Goal: Task Accomplishment & Management: Manage account settings

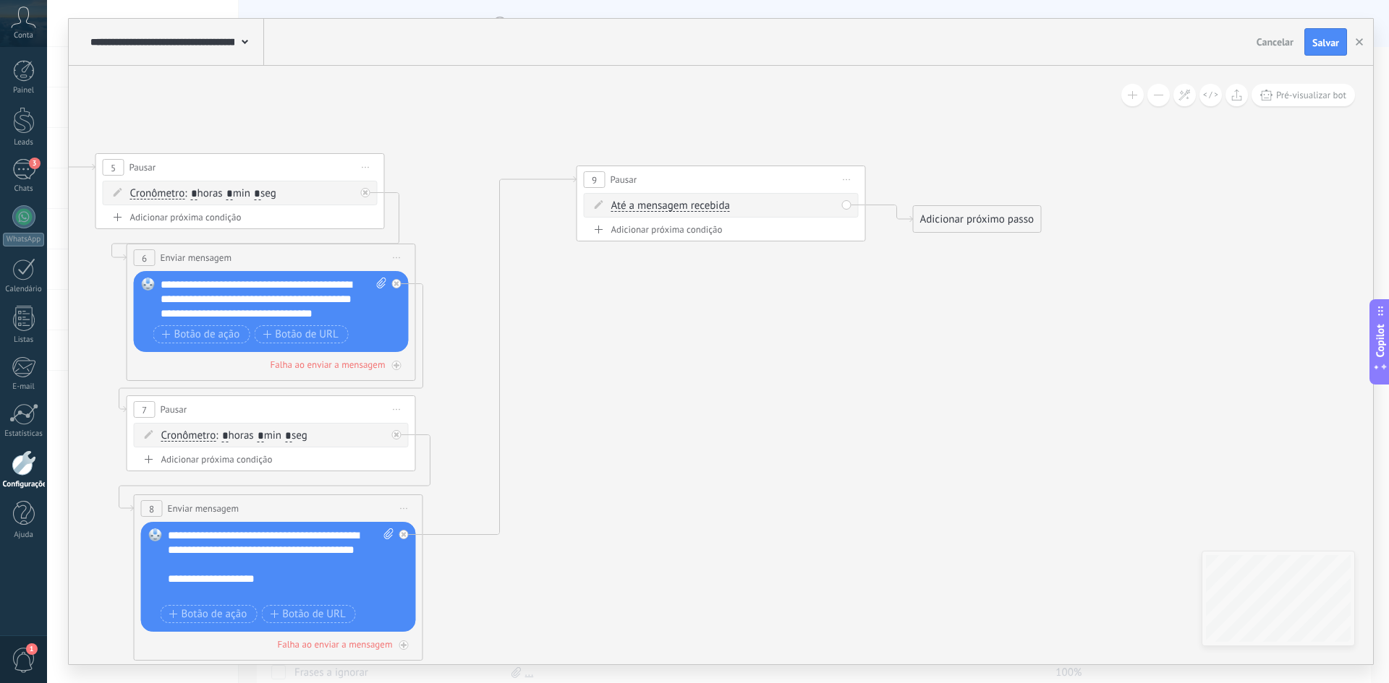
click at [674, 204] on span "Até a mensagem recebida" at bounding box center [670, 206] width 119 height 12
click at [674, 204] on button "Até a mensagem recebida" at bounding box center [694, 206] width 181 height 26
click at [675, 239] on span "Cronômetro" at bounding box center [682, 232] width 175 height 14
click at [722, 207] on span ": * horas * min * seg" at bounding box center [711, 206] width 92 height 14
click at [714, 210] on input "*" at bounding box center [710, 207] width 7 height 12
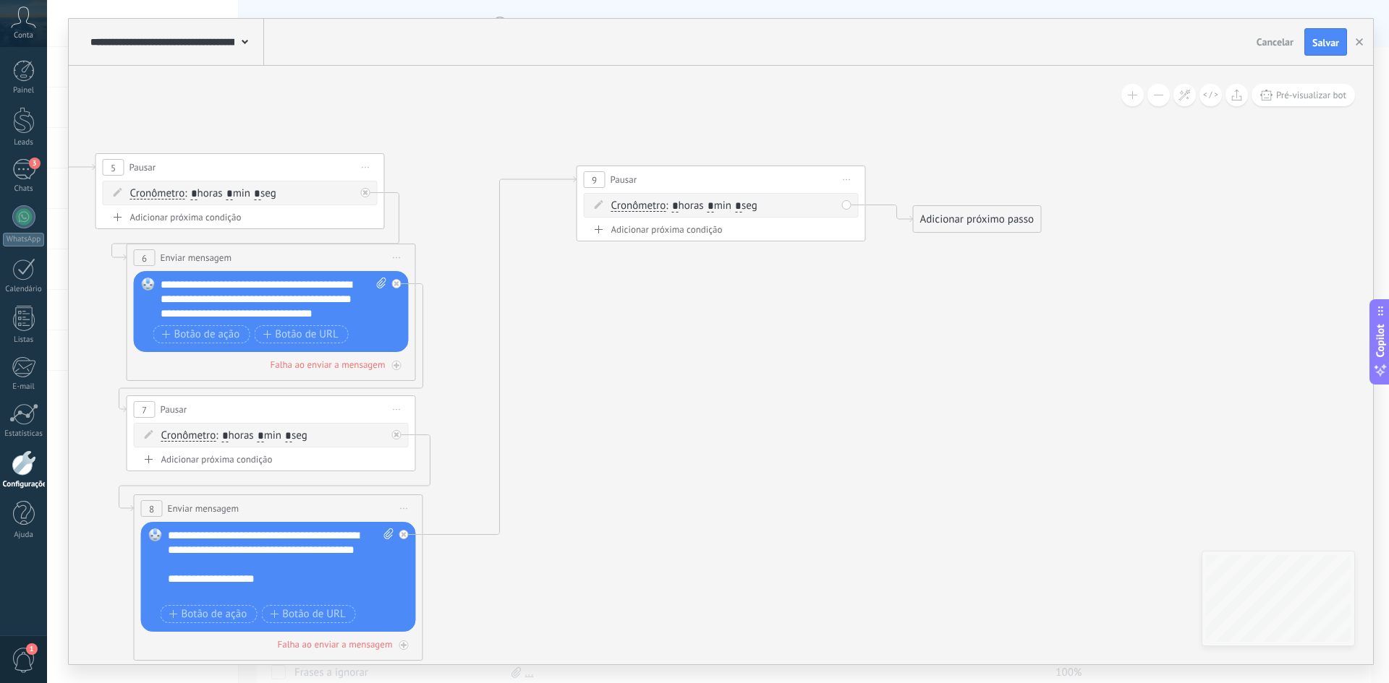
type input "*"
click at [759, 361] on icon at bounding box center [203, 390] width 2300 height 1266
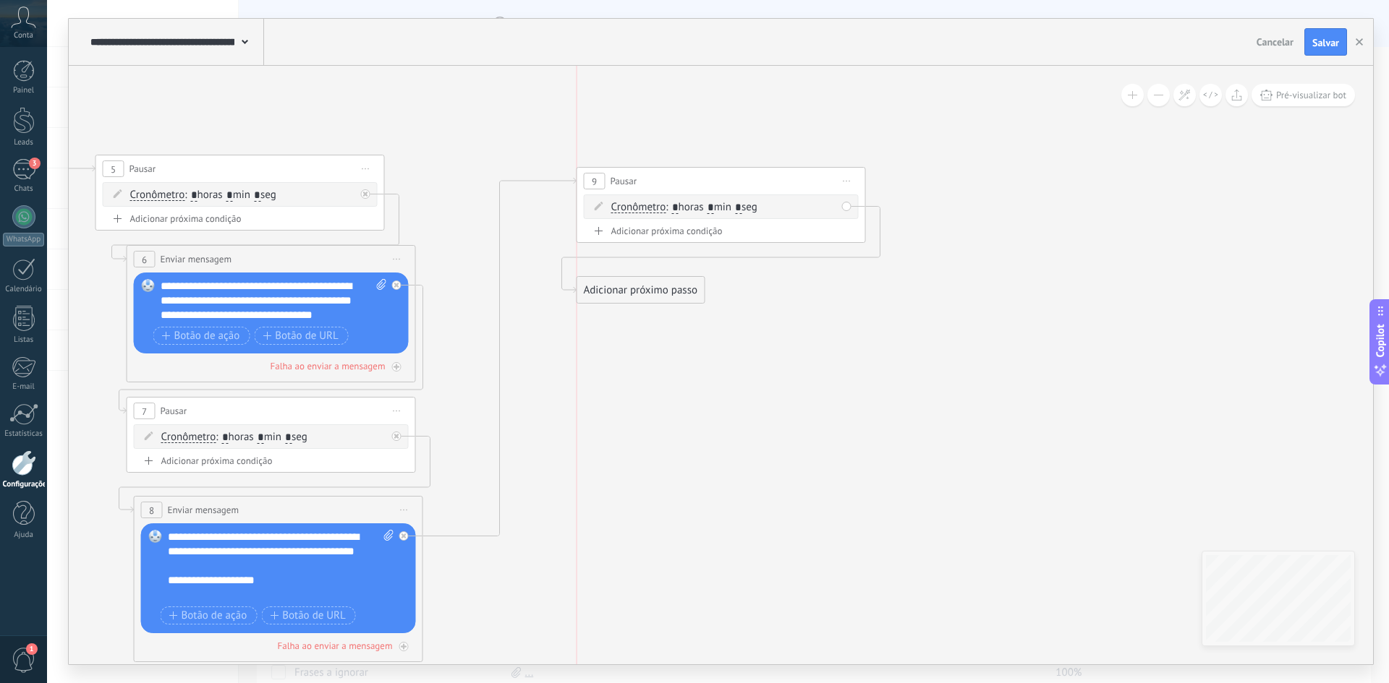
drag, startPoint x: 988, startPoint y: 219, endPoint x: 658, endPoint y: 289, distance: 337.0
click at [658, 289] on div "Adicionar próximo passo" at bounding box center [640, 290] width 127 height 24
click at [641, 288] on div "Adicionar próximo passo" at bounding box center [640, 290] width 127 height 24
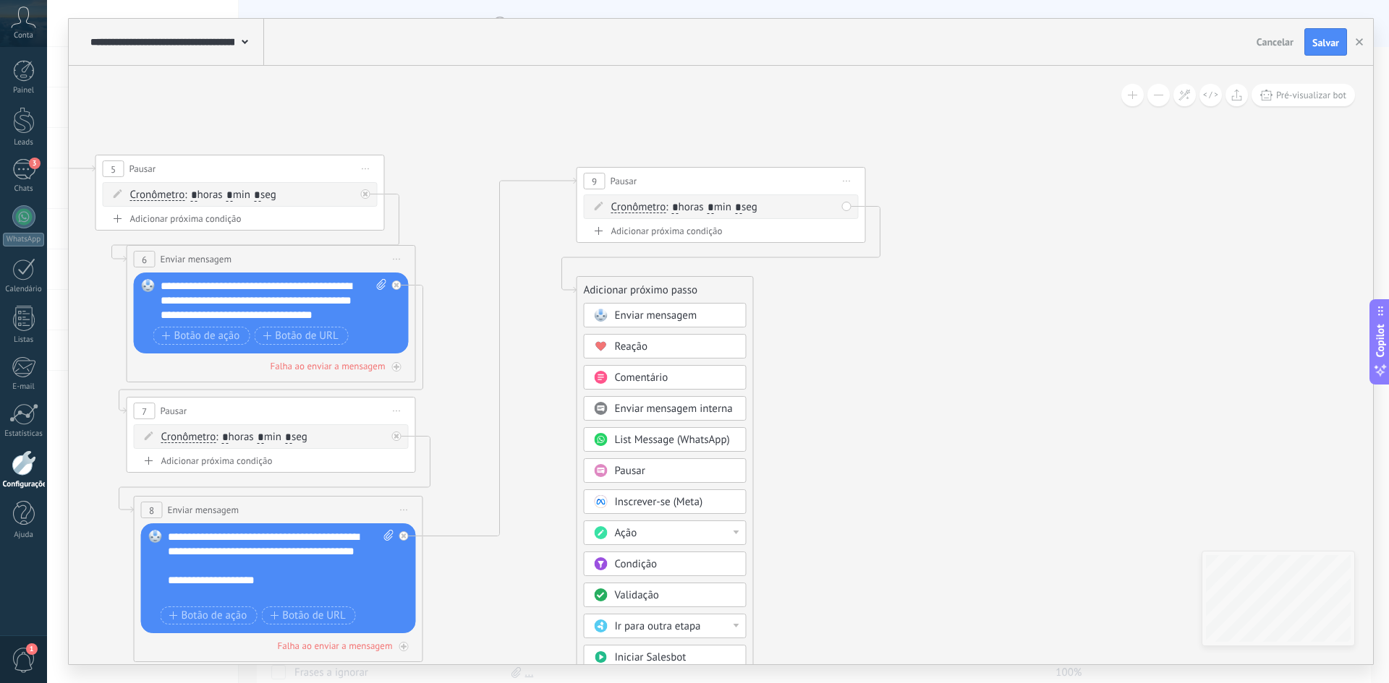
click at [637, 315] on span "Enviar mensagem" at bounding box center [656, 316] width 82 height 14
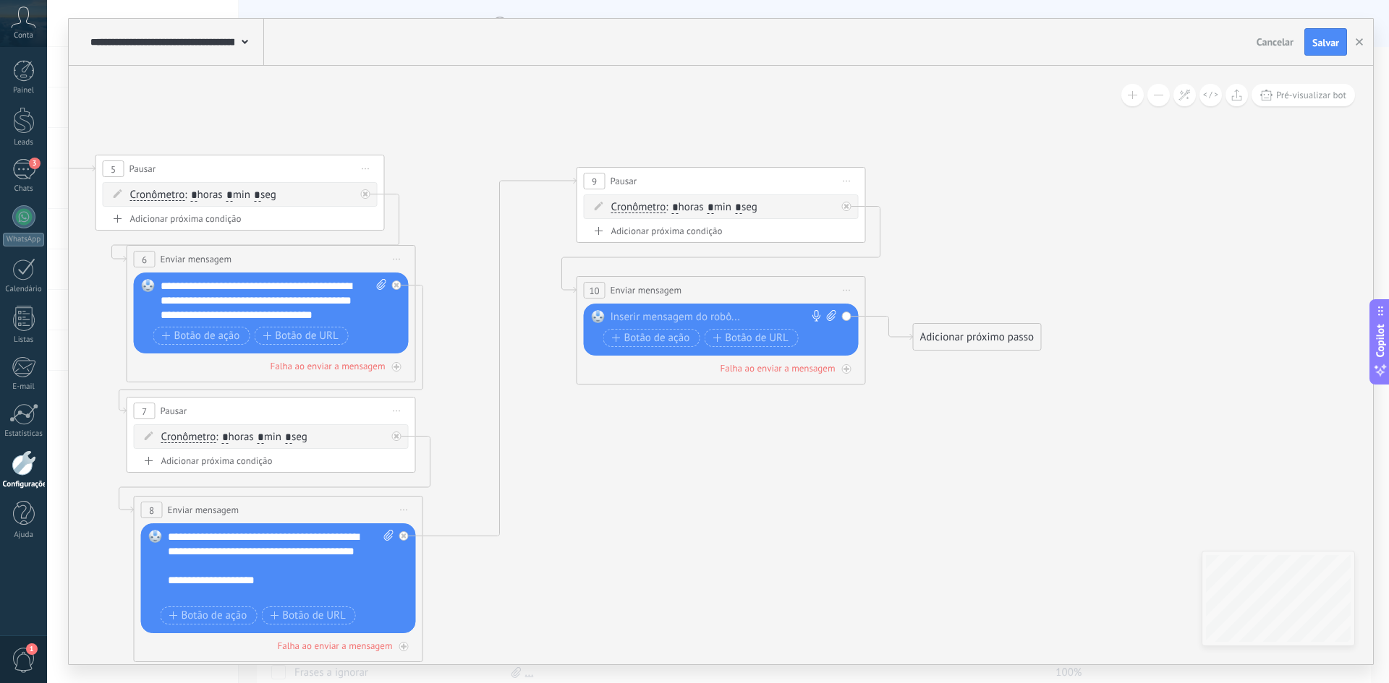
click at [646, 321] on div at bounding box center [717, 317] width 215 height 14
paste div
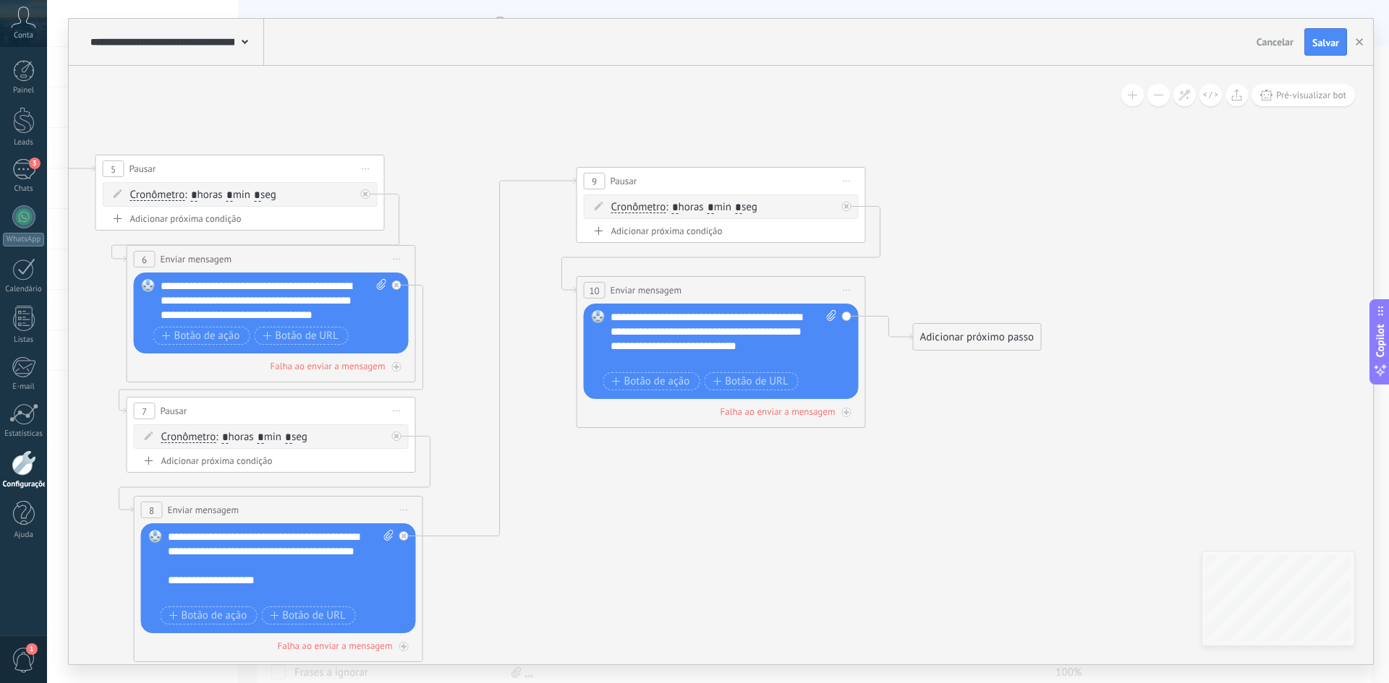
click at [673, 361] on div "**********" at bounding box center [723, 339] width 226 height 58
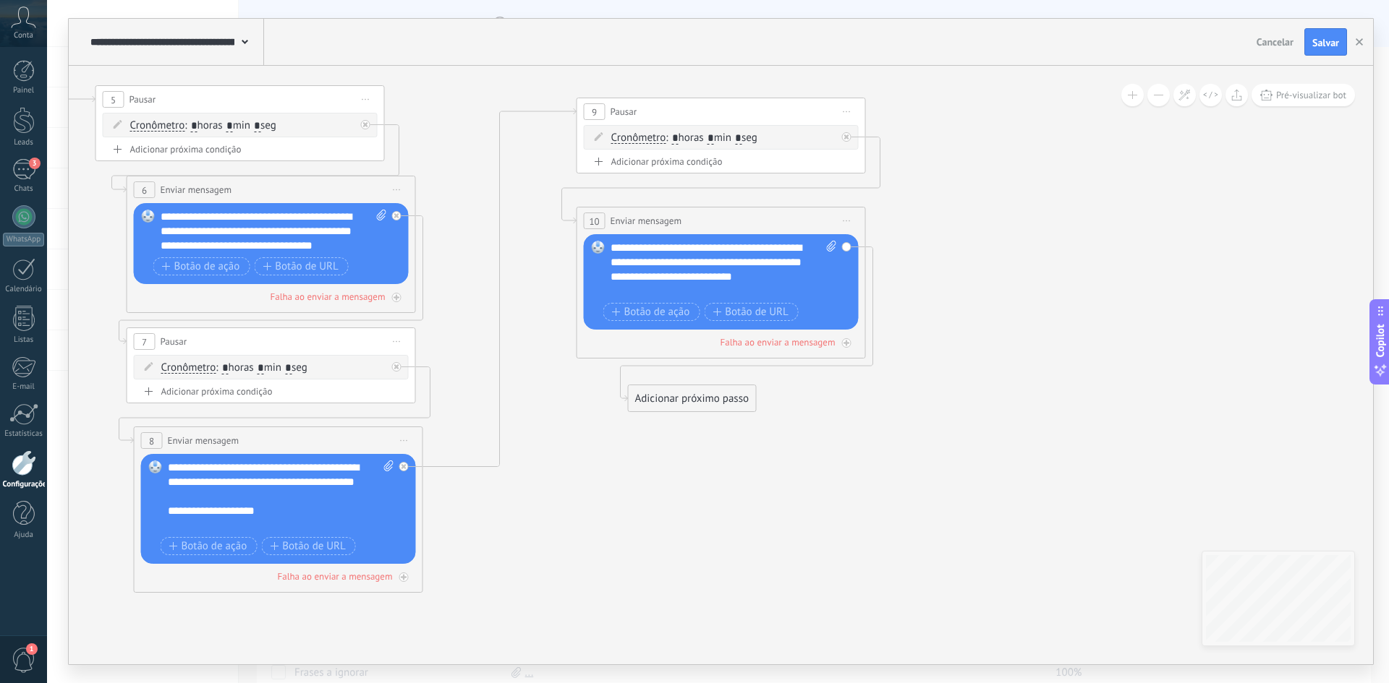
drag, startPoint x: 968, startPoint y: 267, endPoint x: 683, endPoint y: 398, distance: 313.6
click at [683, 398] on div "Adicionar próximo passo" at bounding box center [691, 399] width 127 height 24
click at [673, 396] on div "Adicionar próximo passo" at bounding box center [691, 399] width 127 height 24
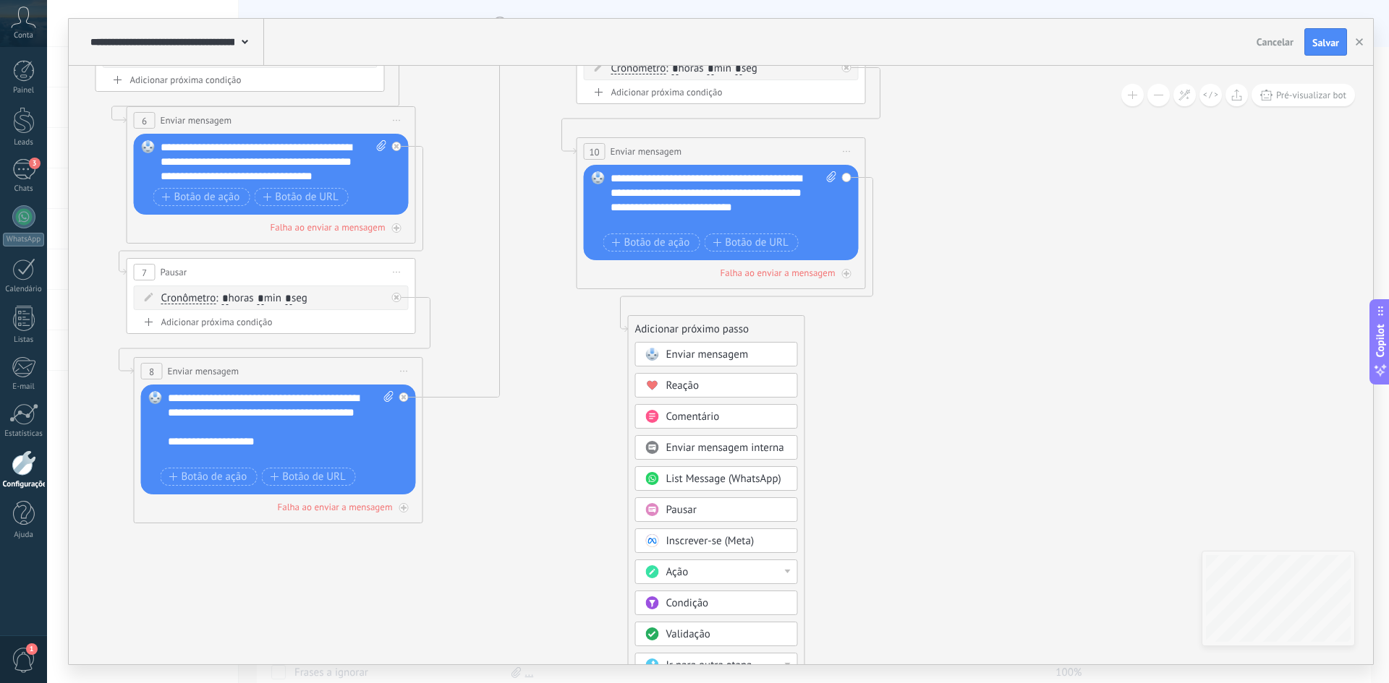
click at [703, 507] on div "Pausar" at bounding box center [726, 510] width 121 height 14
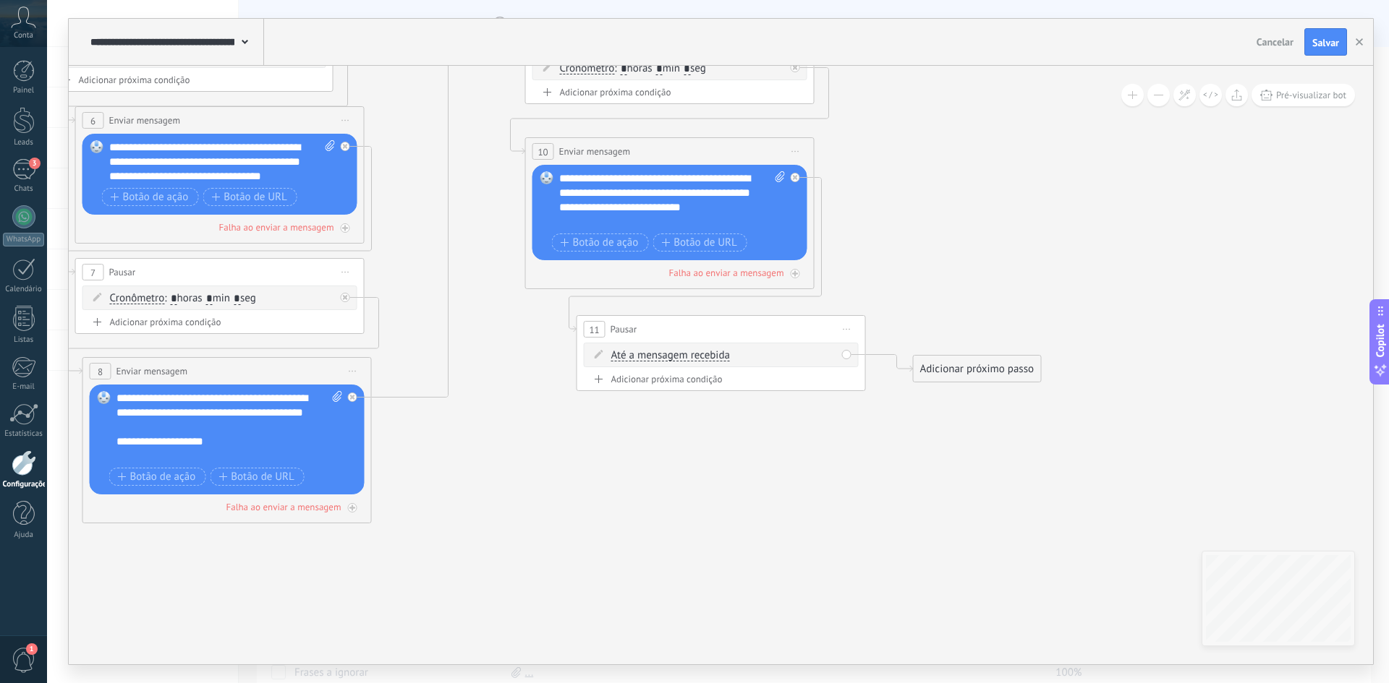
click at [699, 359] on span "Até a mensagem recebida" at bounding box center [670, 356] width 119 height 12
click at [699, 359] on button "Até a mensagem recebida" at bounding box center [694, 356] width 181 height 26
click at [678, 387] on span "Cronômetro" at bounding box center [682, 382] width 175 height 14
click at [714, 355] on input "*" at bounding box center [710, 357] width 7 height 12
type input "*"
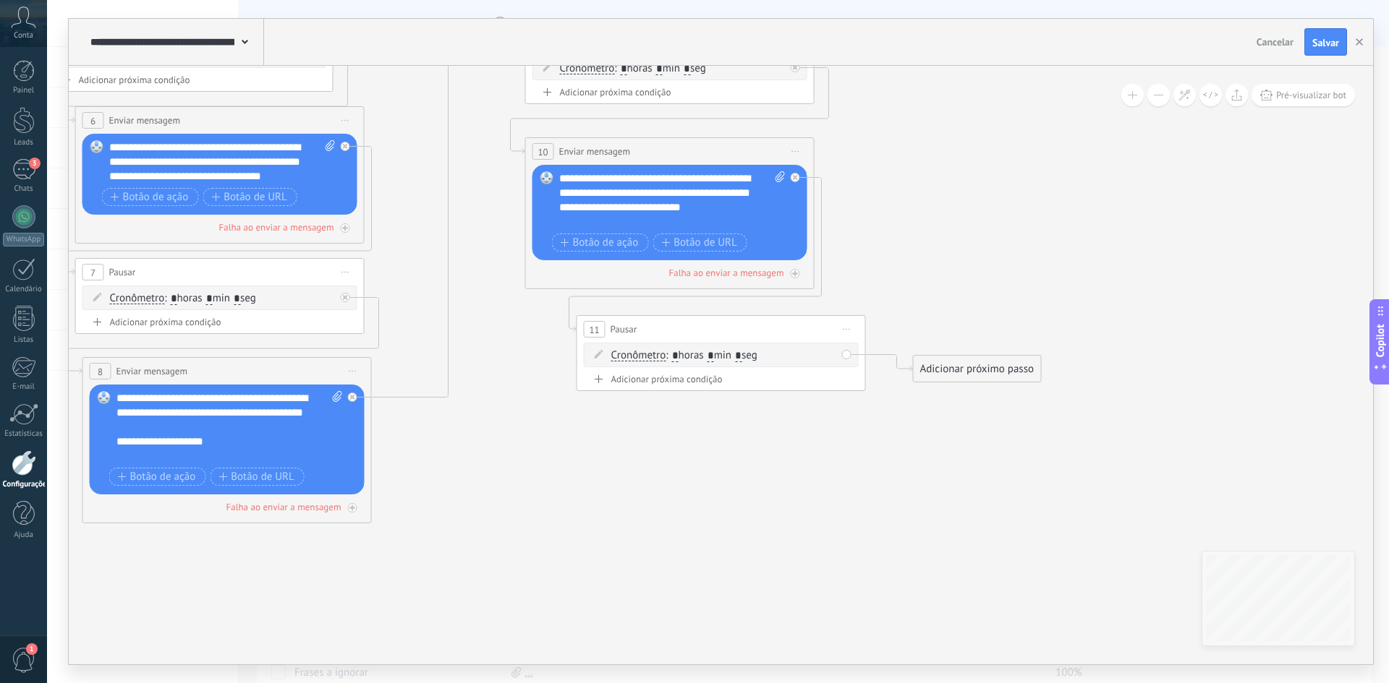
type input "*"
drag, startPoint x: 926, startPoint y: 519, endPoint x: 1386, endPoint y: 380, distance: 480.7
click at [929, 519] on icon at bounding box center [177, 253] width 2351 height 1266
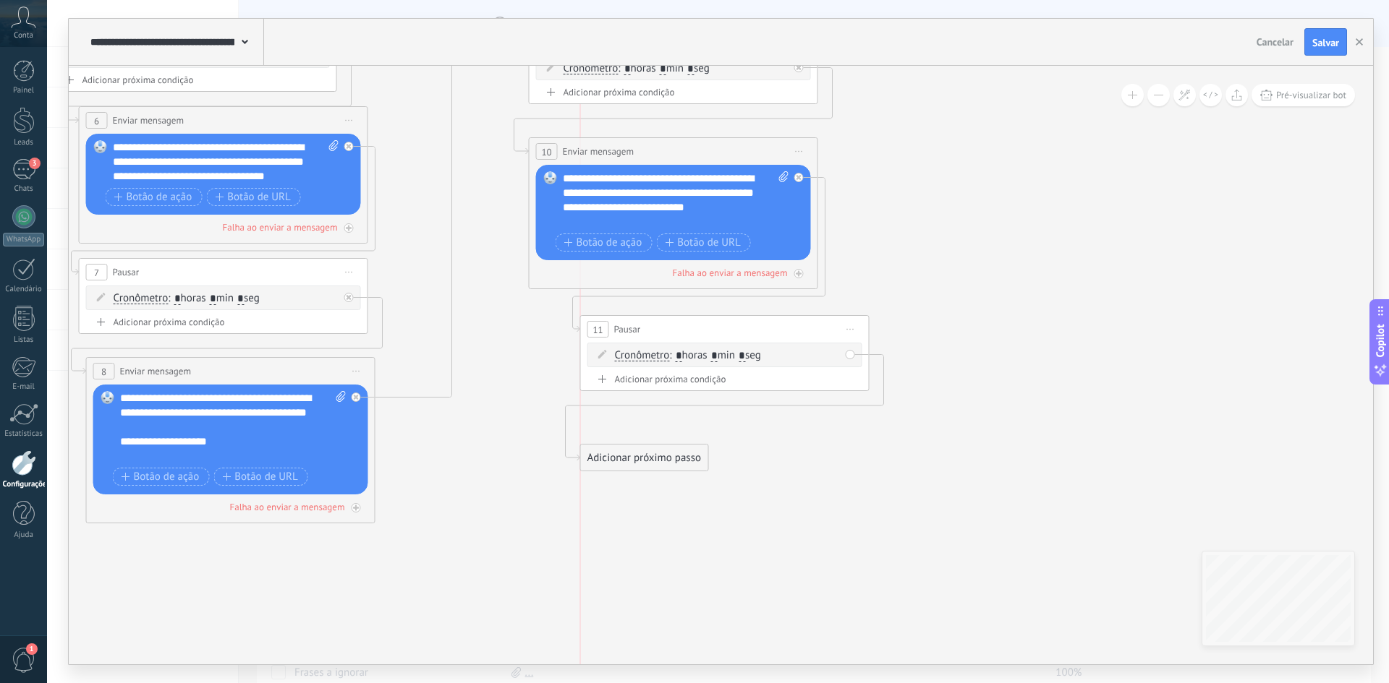
drag, startPoint x: 983, startPoint y: 367, endPoint x: 650, endPoint y: 454, distance: 344.0
click at [650, 454] on div "Adicionar próximo passo" at bounding box center [644, 458] width 127 height 24
drag, startPoint x: 665, startPoint y: 333, endPoint x: 628, endPoint y: 327, distance: 37.5
click at [628, 327] on div "11 Pausar ****** Iniciar pré-visualização aqui Renomear Duplicar Excluir" at bounding box center [688, 317] width 288 height 27
drag, startPoint x: 633, startPoint y: 463, endPoint x: 628, endPoint y: 432, distance: 30.8
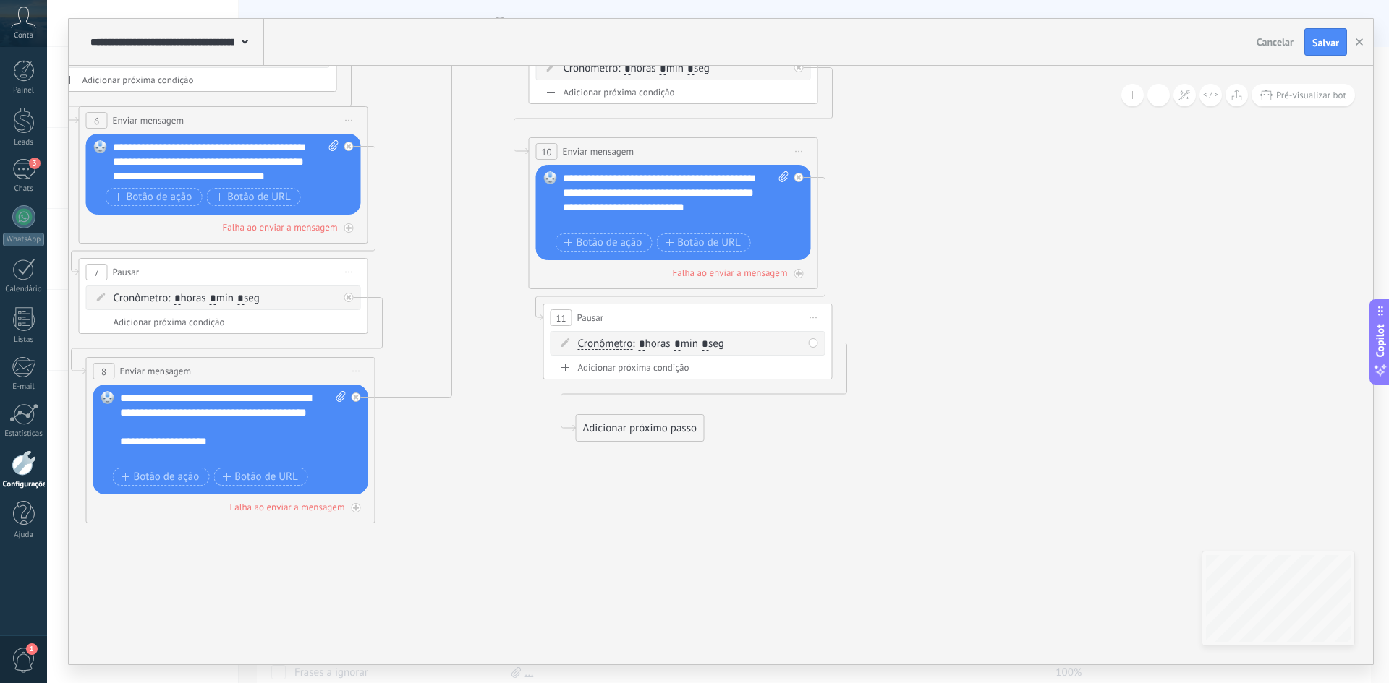
click at [628, 433] on div "Adicionar próximo passo" at bounding box center [639, 429] width 127 height 24
click at [626, 430] on div "Adicionar próximo passo" at bounding box center [639, 429] width 127 height 24
click at [637, 446] on div "Enviar mensagem" at bounding box center [663, 453] width 163 height 25
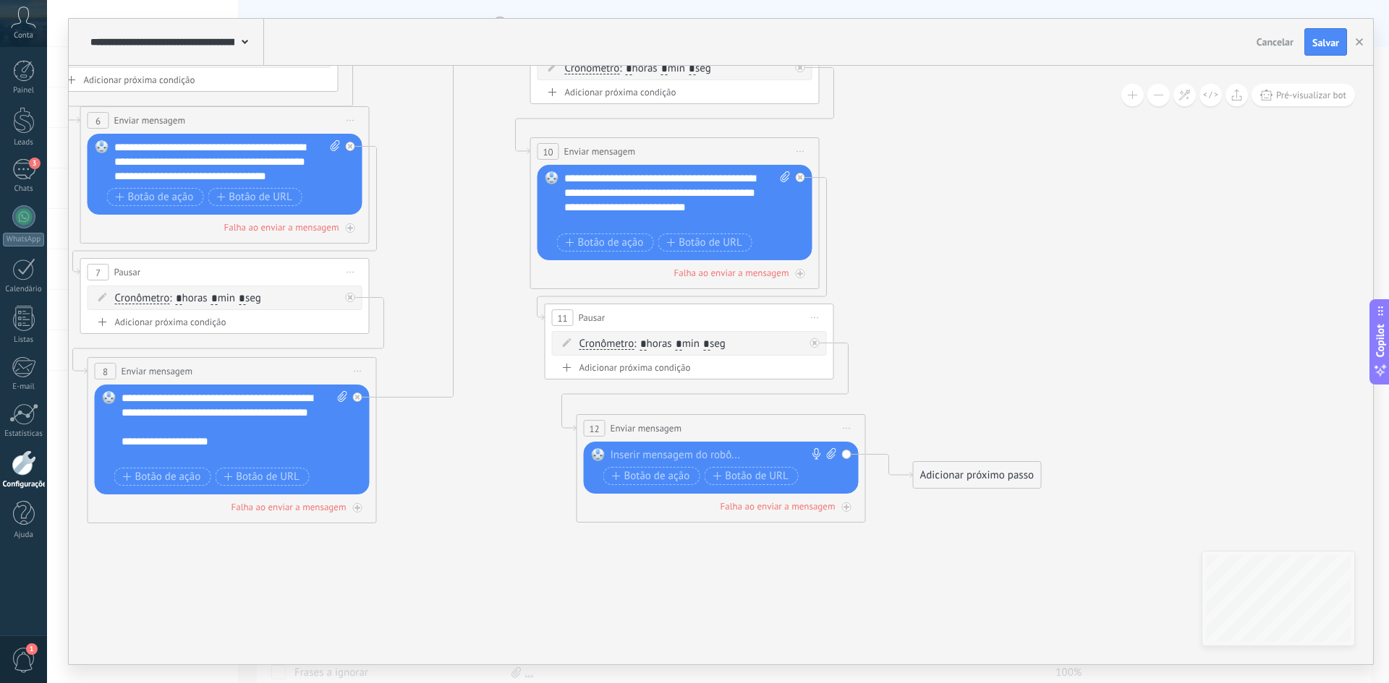
click at [735, 450] on div at bounding box center [717, 455] width 215 height 14
paste div
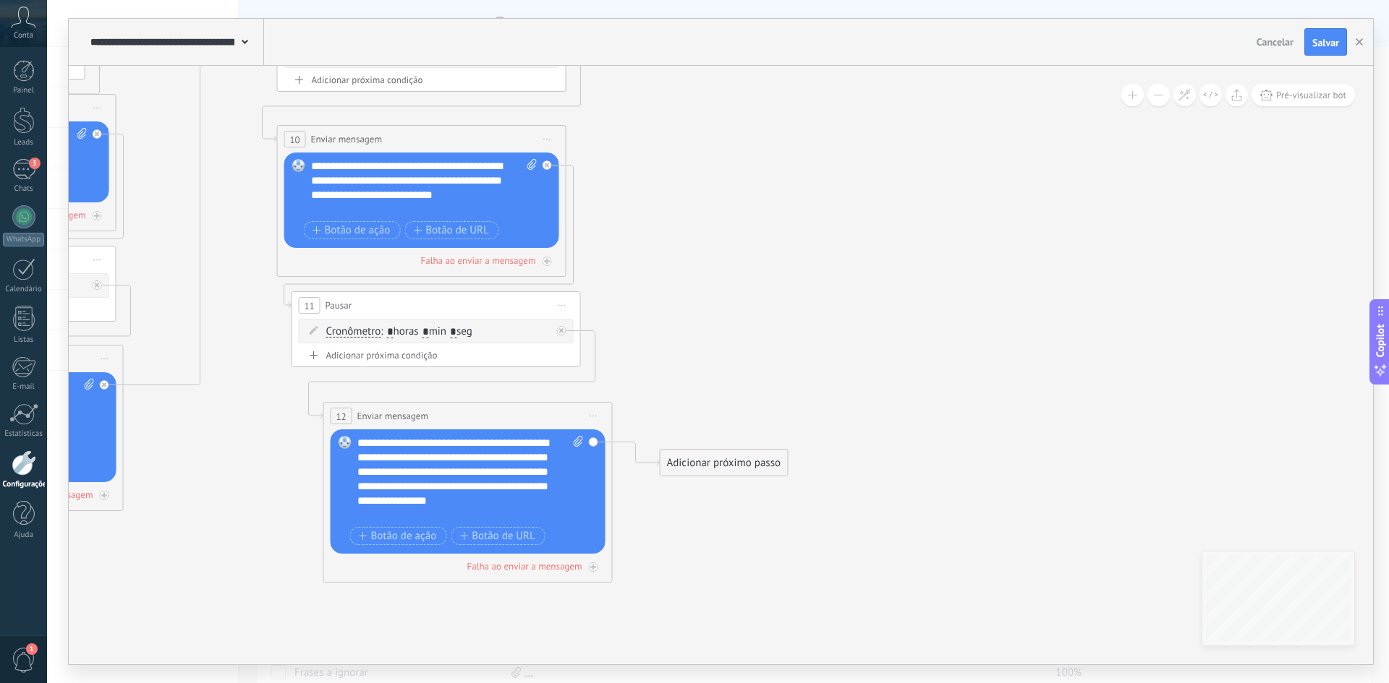
drag, startPoint x: 939, startPoint y: 585, endPoint x: 687, endPoint y: 566, distance: 253.1
drag, startPoint x: 708, startPoint y: 460, endPoint x: 751, endPoint y: 341, distance: 127.0
click at [751, 341] on div "Adicionar próximo passo" at bounding box center [766, 350] width 127 height 24
click at [751, 341] on div "Adicionar próximo passo" at bounding box center [770, 343] width 127 height 24
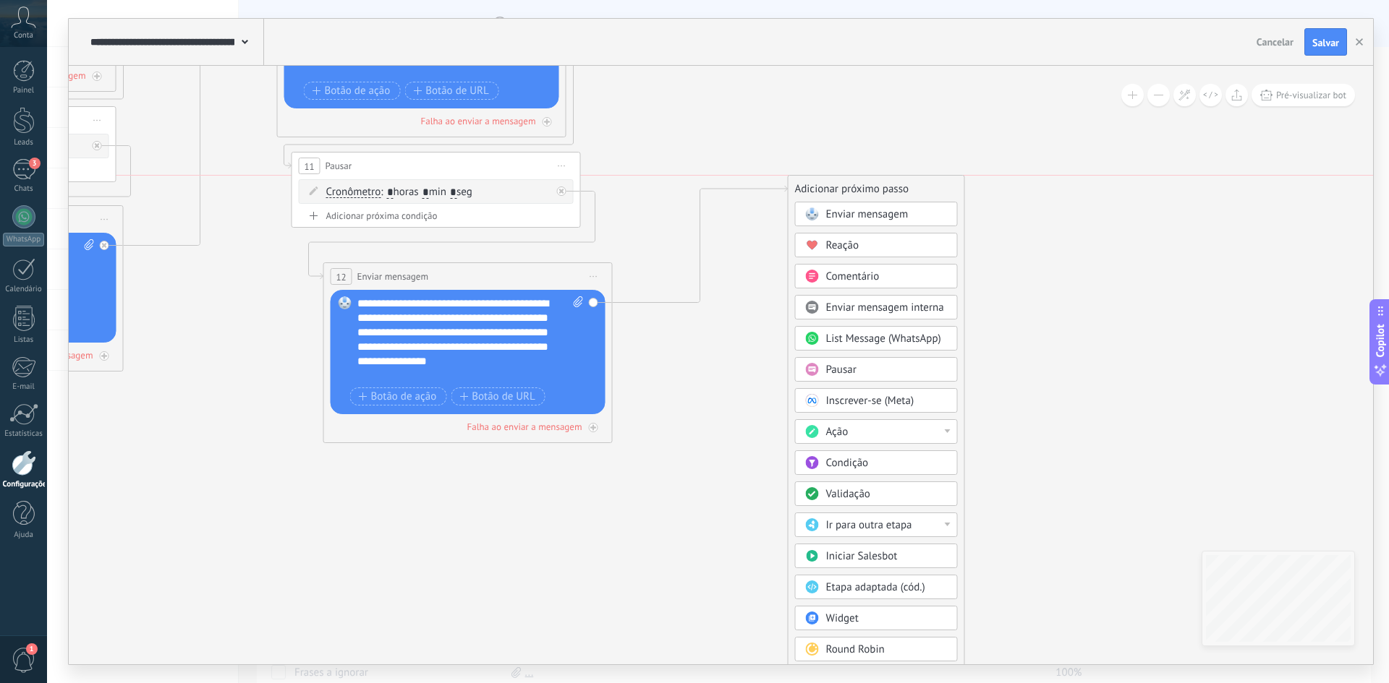
drag, startPoint x: 808, startPoint y: 204, endPoint x: 888, endPoint y: 185, distance: 82.4
click at [888, 185] on div "Adicionar próximo passo" at bounding box center [876, 189] width 176 height 24
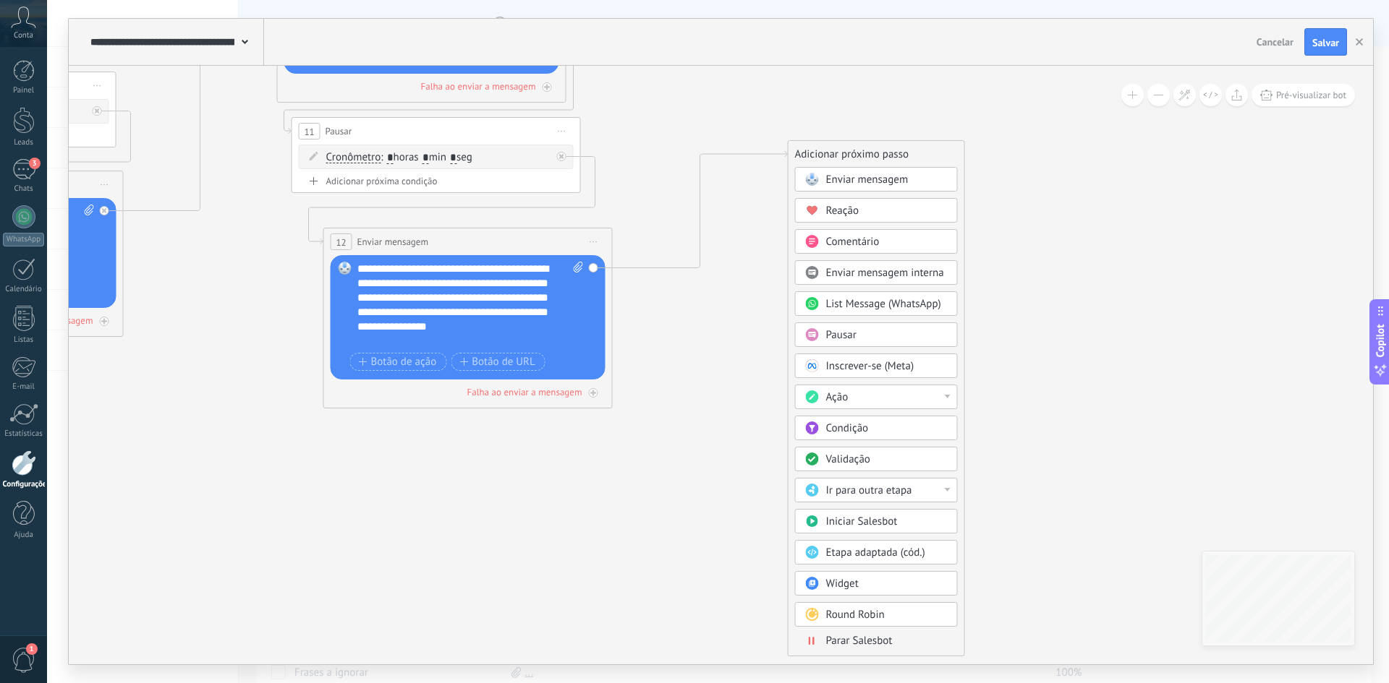
click at [859, 402] on div "Ação" at bounding box center [886, 398] width 121 height 14
click at [879, 500] on div "Gerenciar tags" at bounding box center [876, 499] width 161 height 25
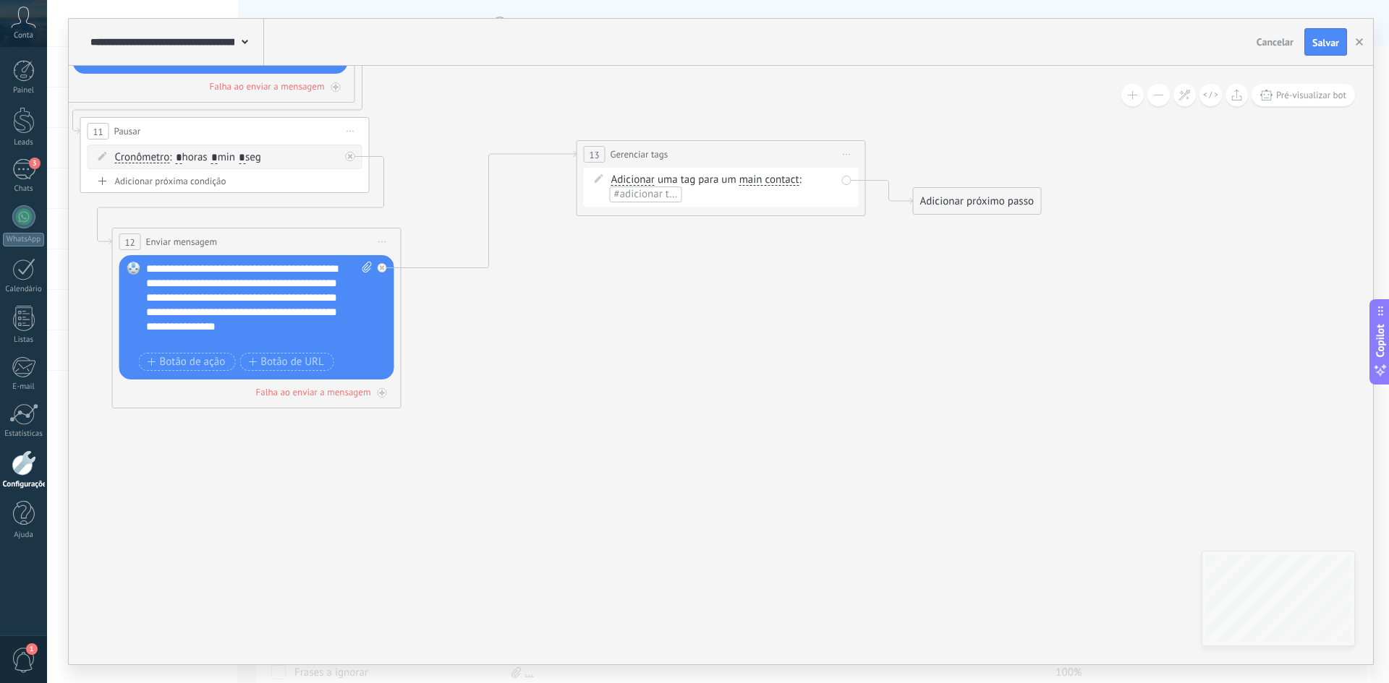
click at [641, 179] on span "Adicionar" at bounding box center [632, 180] width 43 height 12
click at [641, 179] on button "Adicionar" at bounding box center [694, 180] width 181 height 26
click at [638, 200] on span "Excluir" at bounding box center [682, 206] width 175 height 14
click at [637, 193] on span "#adicionar tags" at bounding box center [649, 194] width 71 height 14
click at [615, 369] on span "1" at bounding box center [615, 371] width 14 height 20
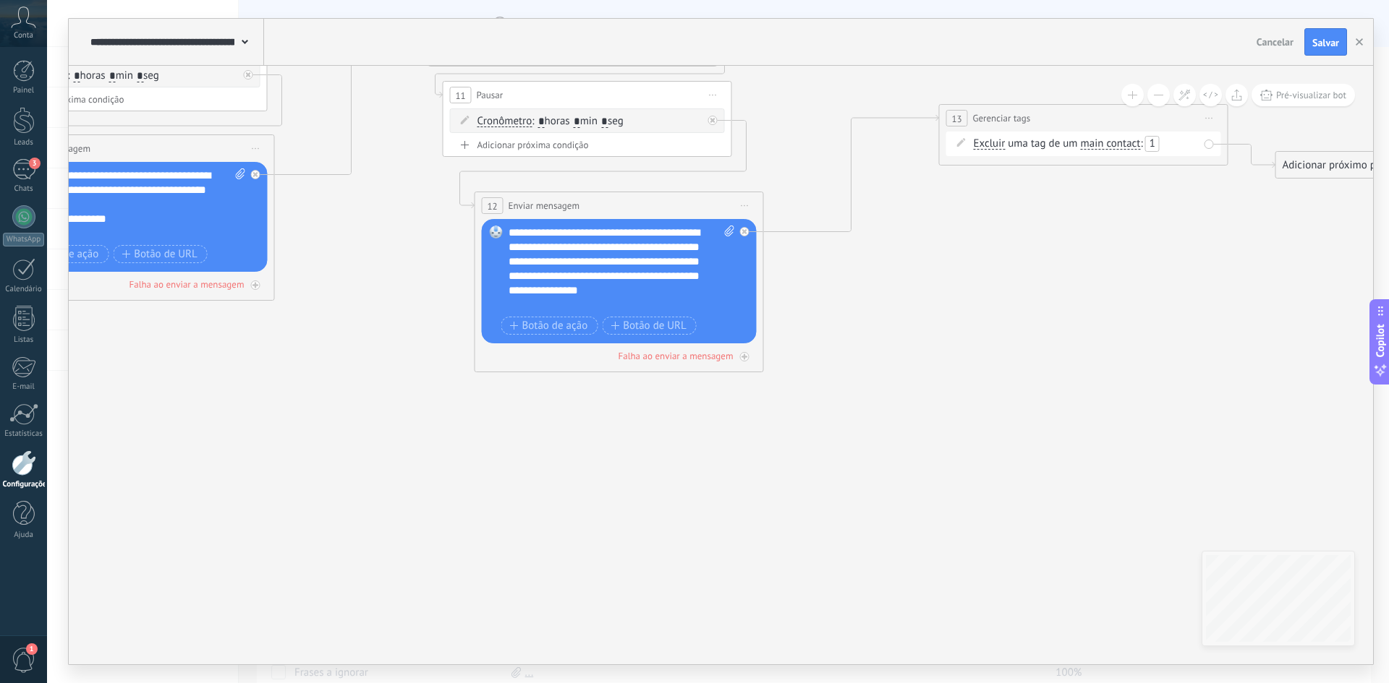
drag, startPoint x: 537, startPoint y: 446, endPoint x: 971, endPoint y: 388, distance: 438.5
click at [958, 392] on icon at bounding box center [310, 65] width 2810 height 1337
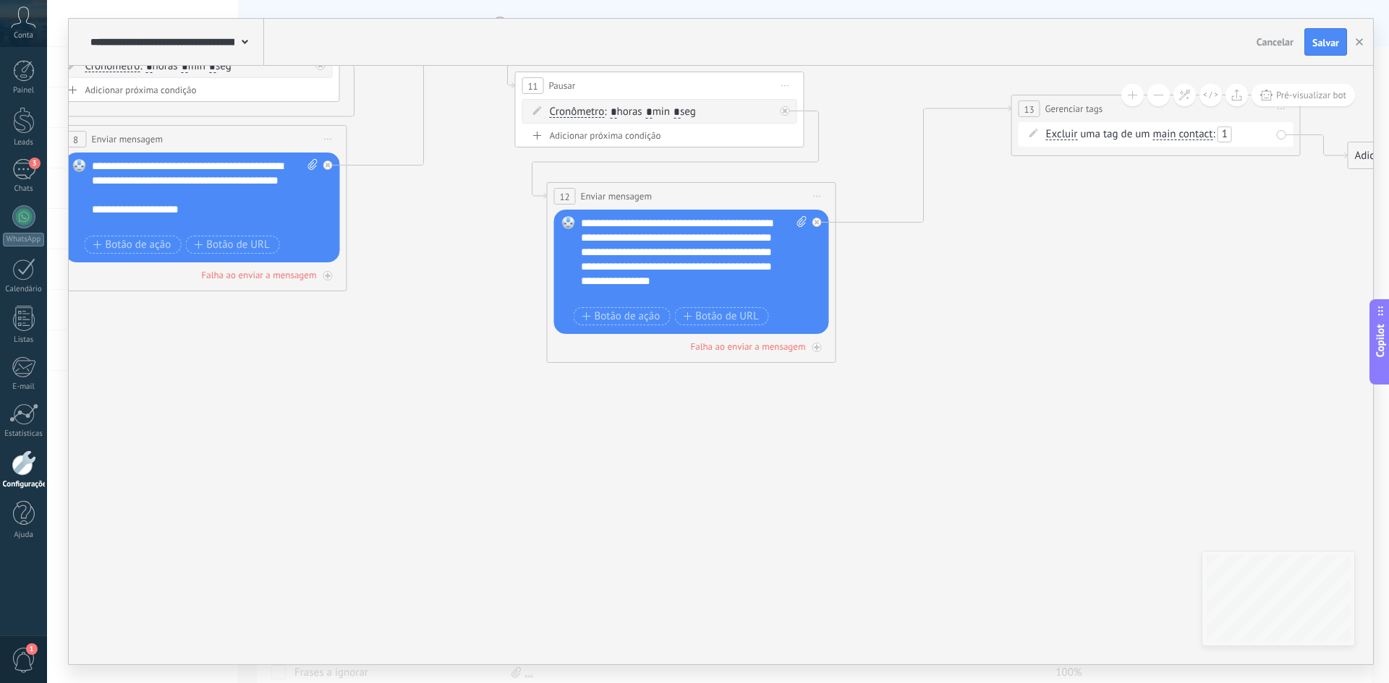
drag, startPoint x: 288, startPoint y: 429, endPoint x: 890, endPoint y: 549, distance: 613.6
click at [884, 558] on icon at bounding box center [382, 55] width 2810 height 1337
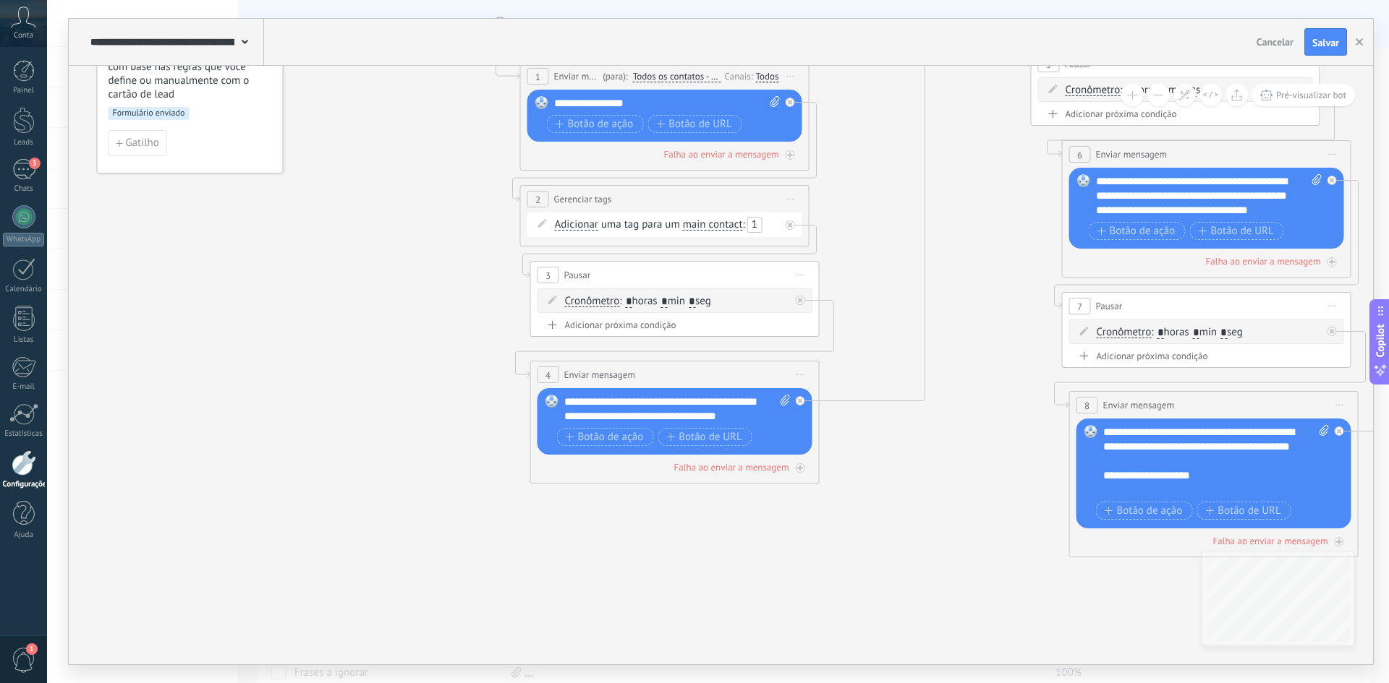
drag, startPoint x: 342, startPoint y: 422, endPoint x: 127, endPoint y: 402, distance: 215.7
click at [124, 405] on icon at bounding box center [1393, 322] width 2810 height 1337
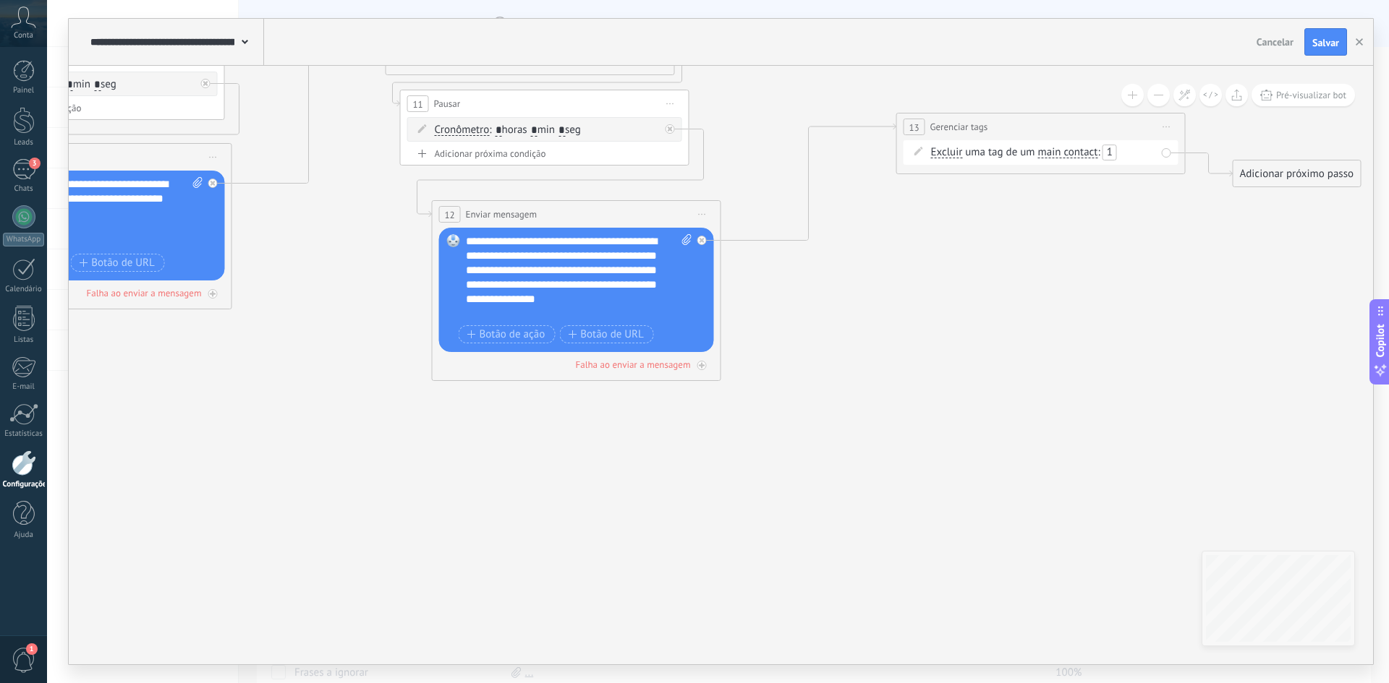
drag, startPoint x: 935, startPoint y: 535, endPoint x: 429, endPoint y: 435, distance: 516.1
click at [429, 435] on icon at bounding box center [267, 74] width 2810 height 1337
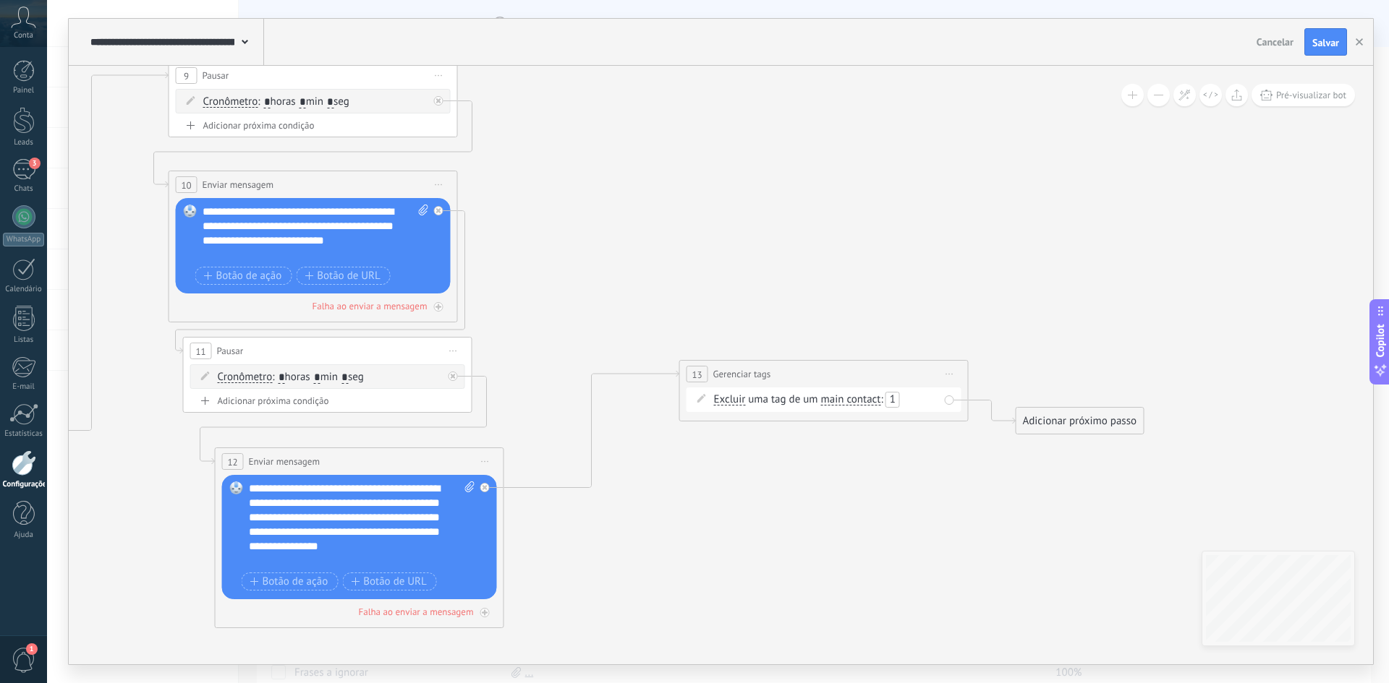
drag, startPoint x: 997, startPoint y: 297, endPoint x: 817, endPoint y: 528, distance: 292.2
click at [818, 531] on icon at bounding box center [50, 321] width 2810 height 1337
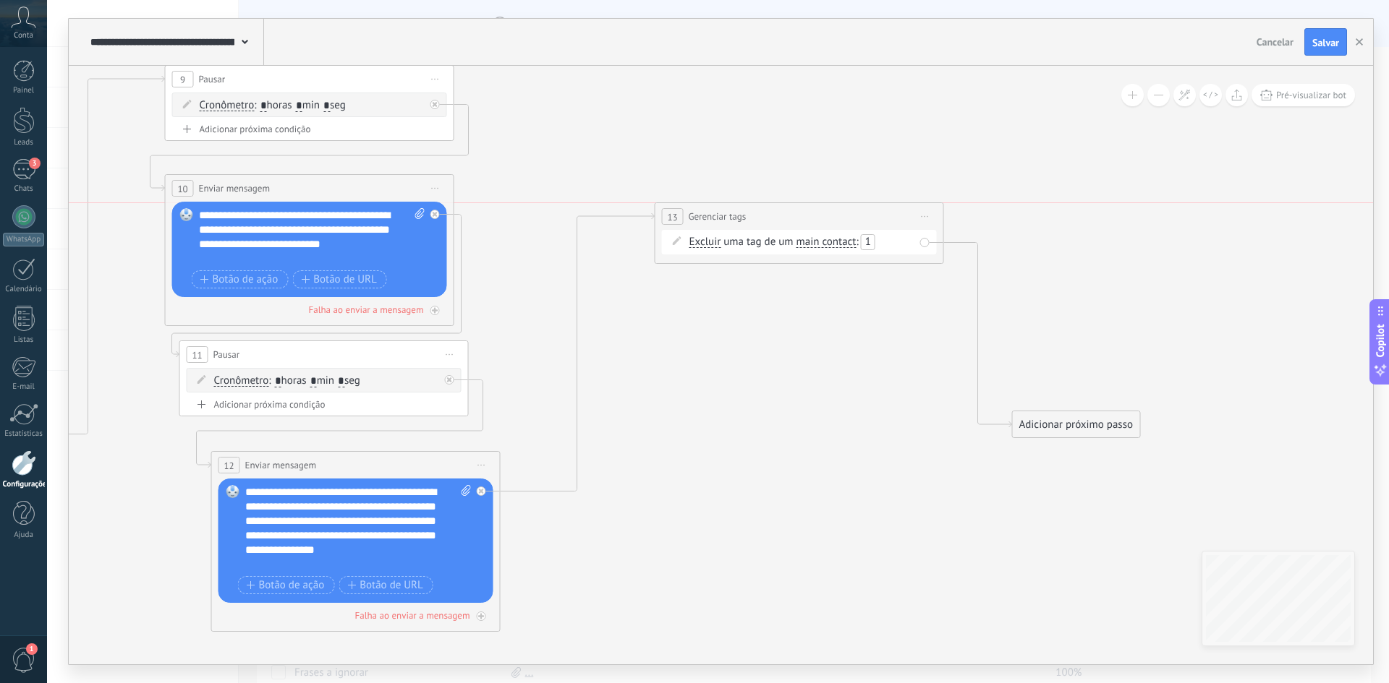
drag, startPoint x: 858, startPoint y: 377, endPoint x: 837, endPoint y: 221, distance: 157.6
click at [837, 221] on div "**********" at bounding box center [799, 216] width 288 height 27
drag, startPoint x: 1089, startPoint y: 421, endPoint x: 754, endPoint y: 295, distance: 357.7
click at [754, 295] on div "Adicionar próximo passo" at bounding box center [740, 293] width 127 height 24
click at [754, 294] on div "Adicionar próximo passo" at bounding box center [740, 293] width 127 height 24
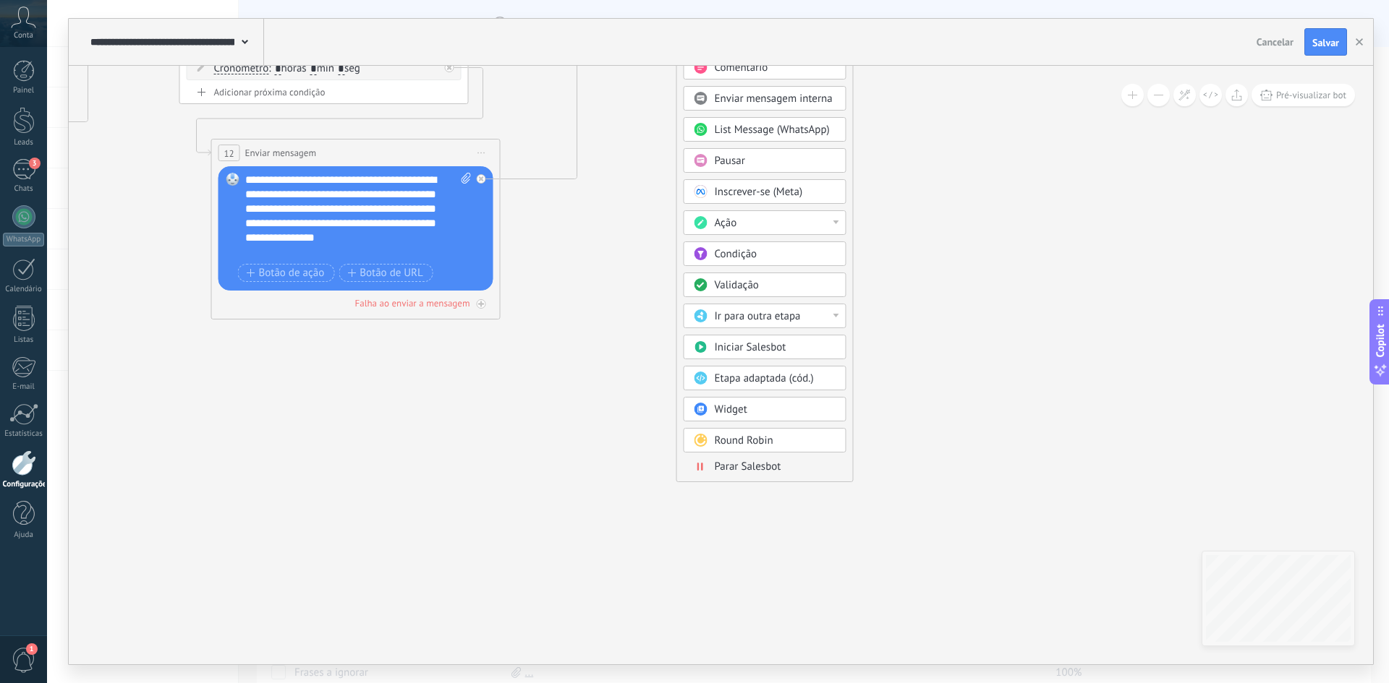
click at [767, 466] on span "Parar Salesbot" at bounding box center [748, 467] width 67 height 14
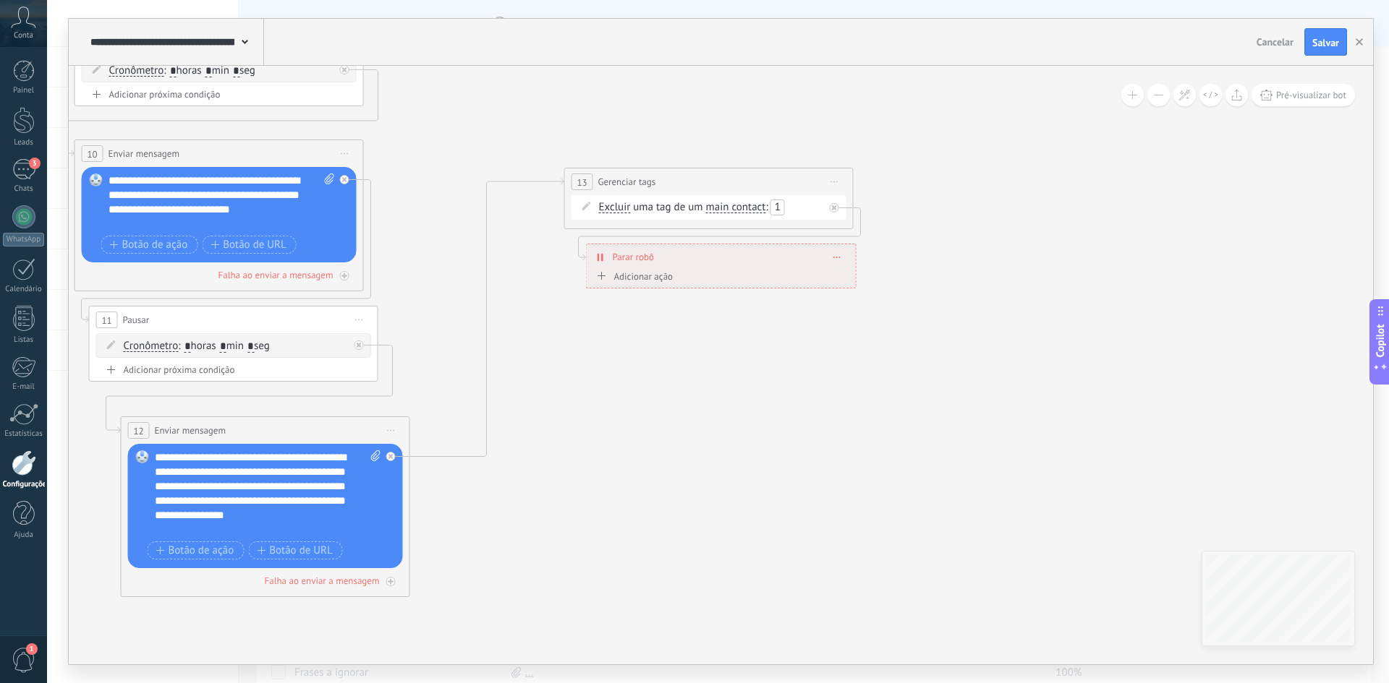
click at [631, 254] on span "Parar robô" at bounding box center [633, 257] width 41 height 14
click at [649, 281] on div "Adicionar ação" at bounding box center [633, 276] width 80 height 11
click at [649, 281] on button "Marcar como conversa fechada" at bounding box center [676, 277] width 181 height 26
click at [669, 278] on span "Marcar como conversa fechada" at bounding box center [674, 277] width 175 height 14
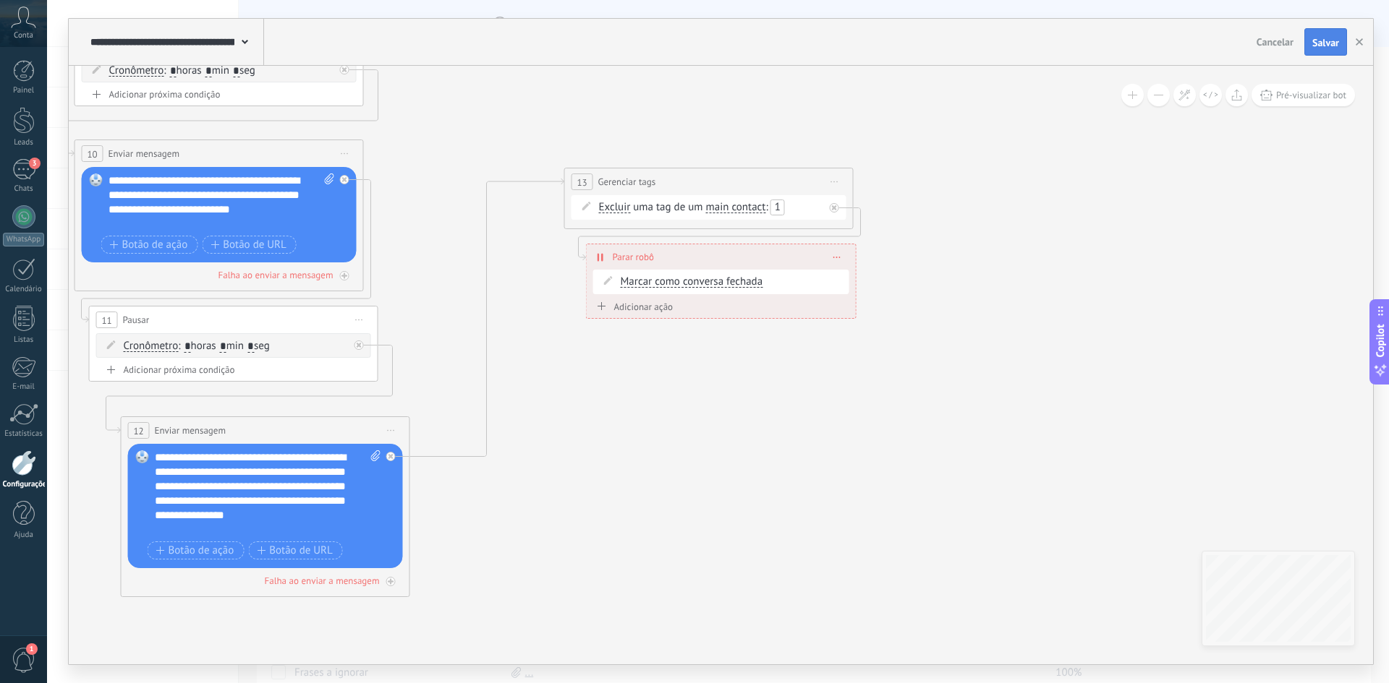
click at [1328, 46] on span "Salvar" at bounding box center [1325, 43] width 27 height 10
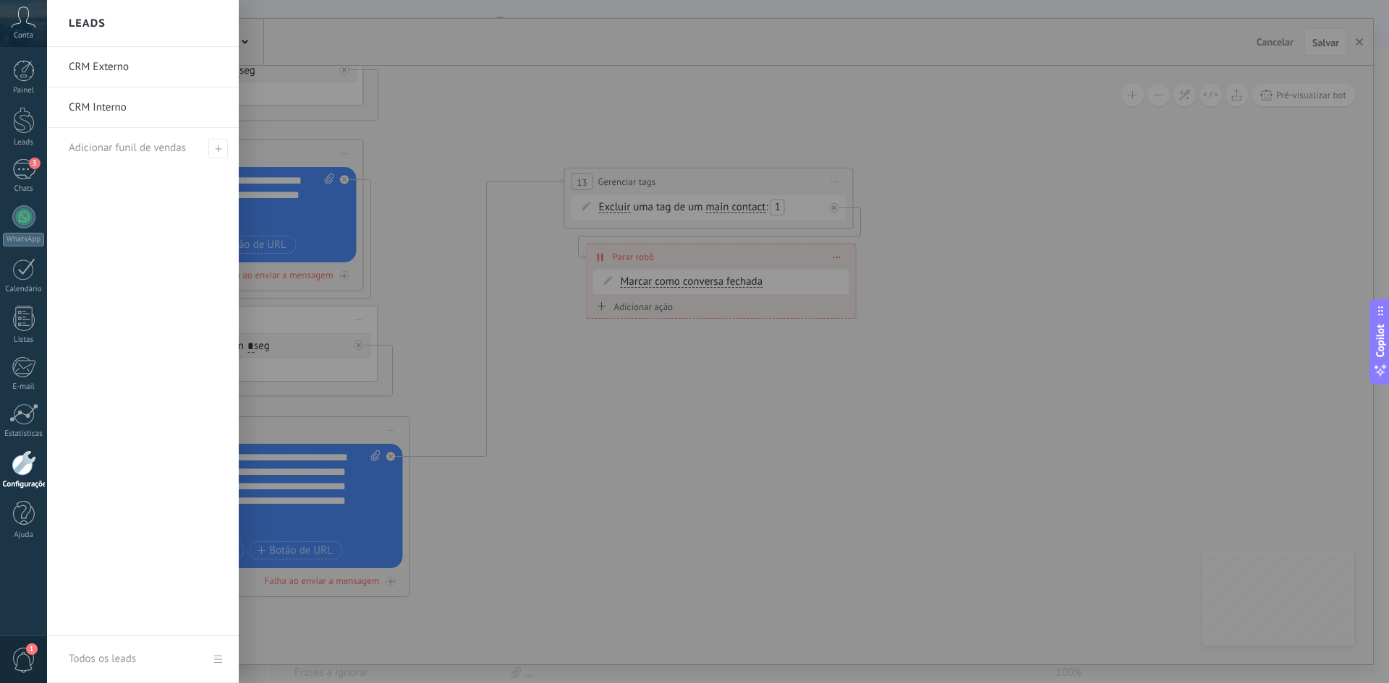
click at [139, 105] on link "CRM Interno" at bounding box center [146, 108] width 155 height 40
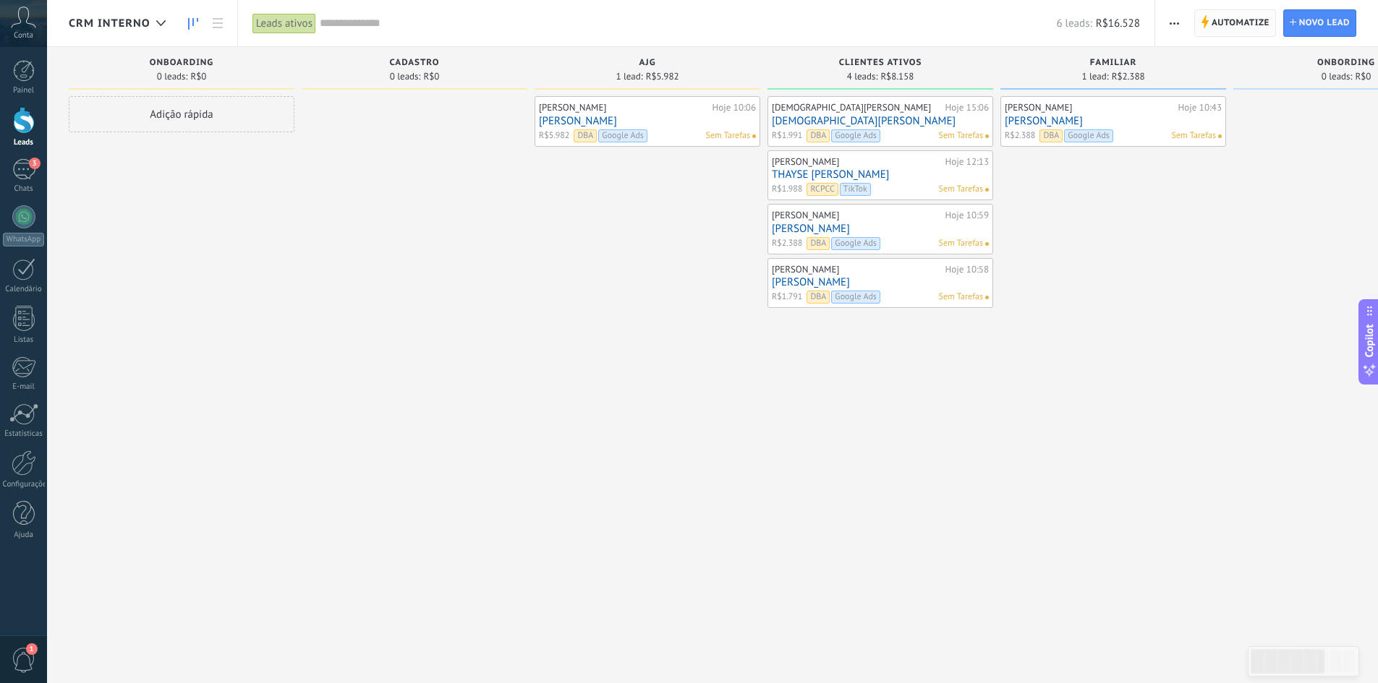
click at [1216, 22] on span "Automatize" at bounding box center [1240, 23] width 58 height 26
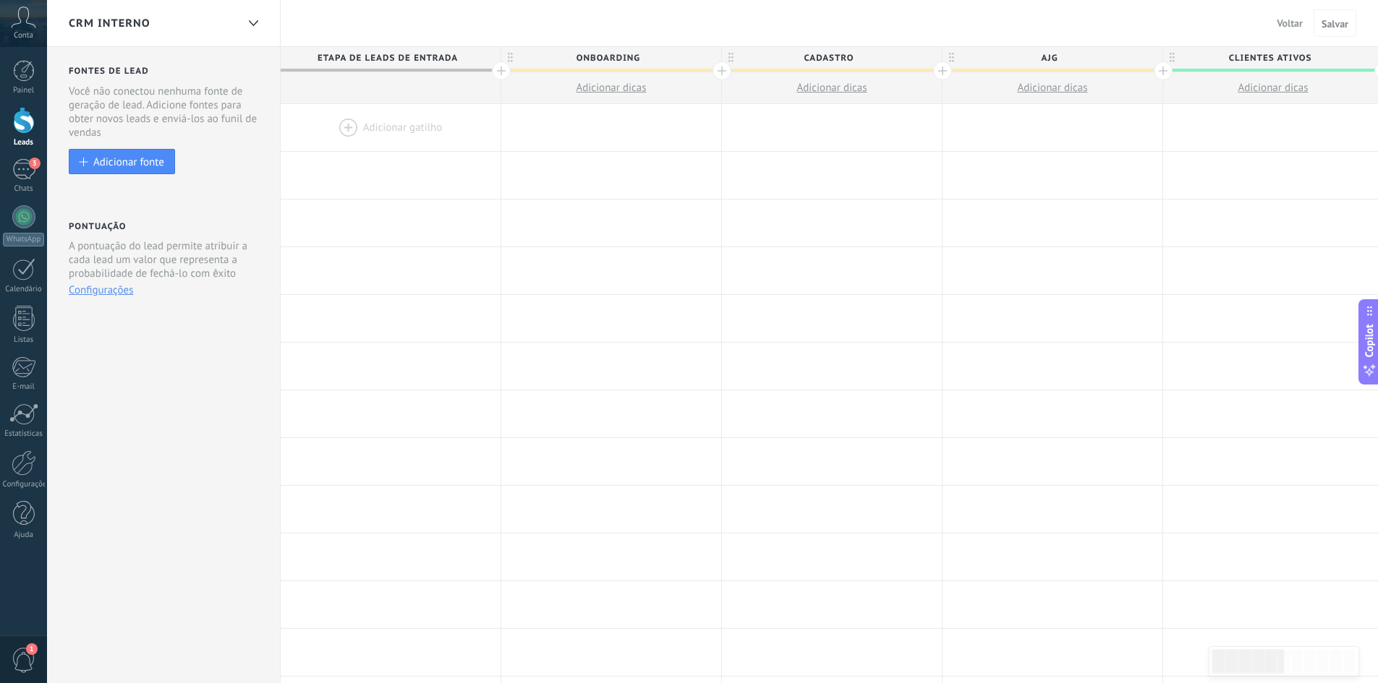
click at [571, 54] on span "Onboarding" at bounding box center [607, 58] width 213 height 22
click at [571, 54] on input "**********" at bounding box center [608, 58] width 192 height 22
type input "**********"
click at [1321, 25] on span "Salvar" at bounding box center [1334, 24] width 27 height 10
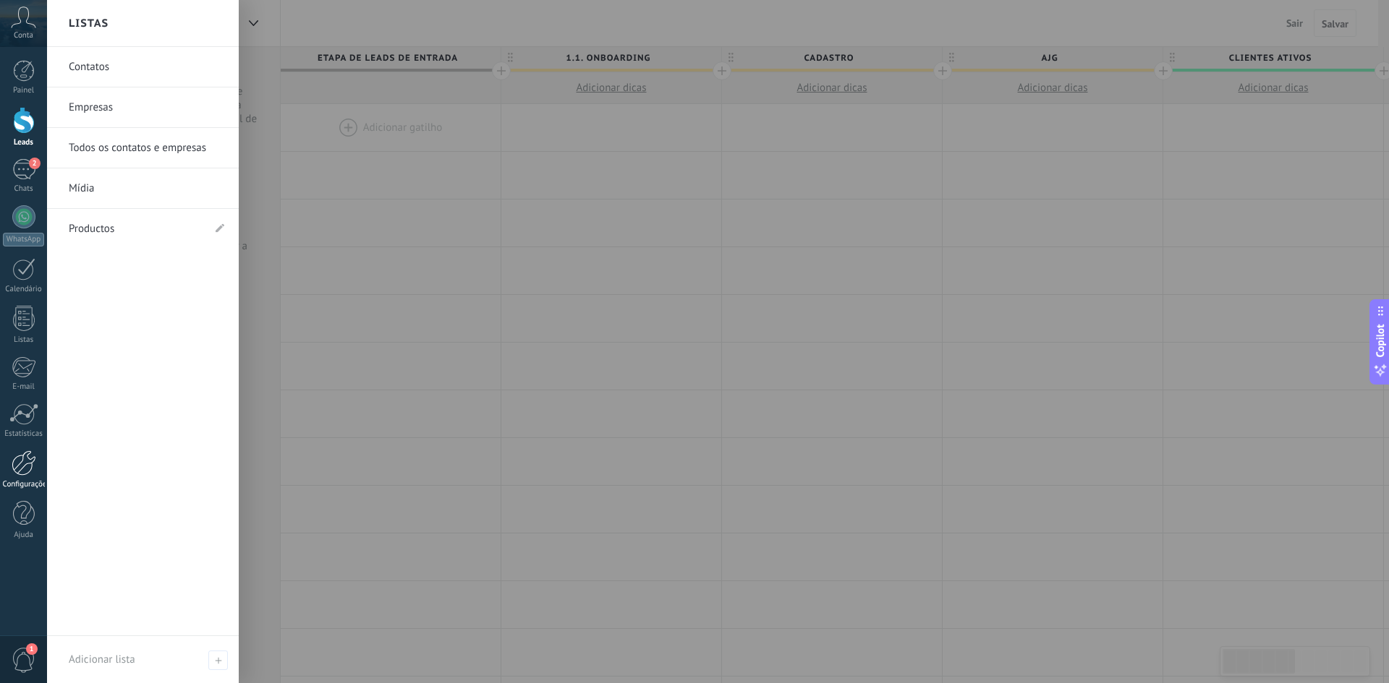
click at [25, 474] on div at bounding box center [24, 463] width 25 height 25
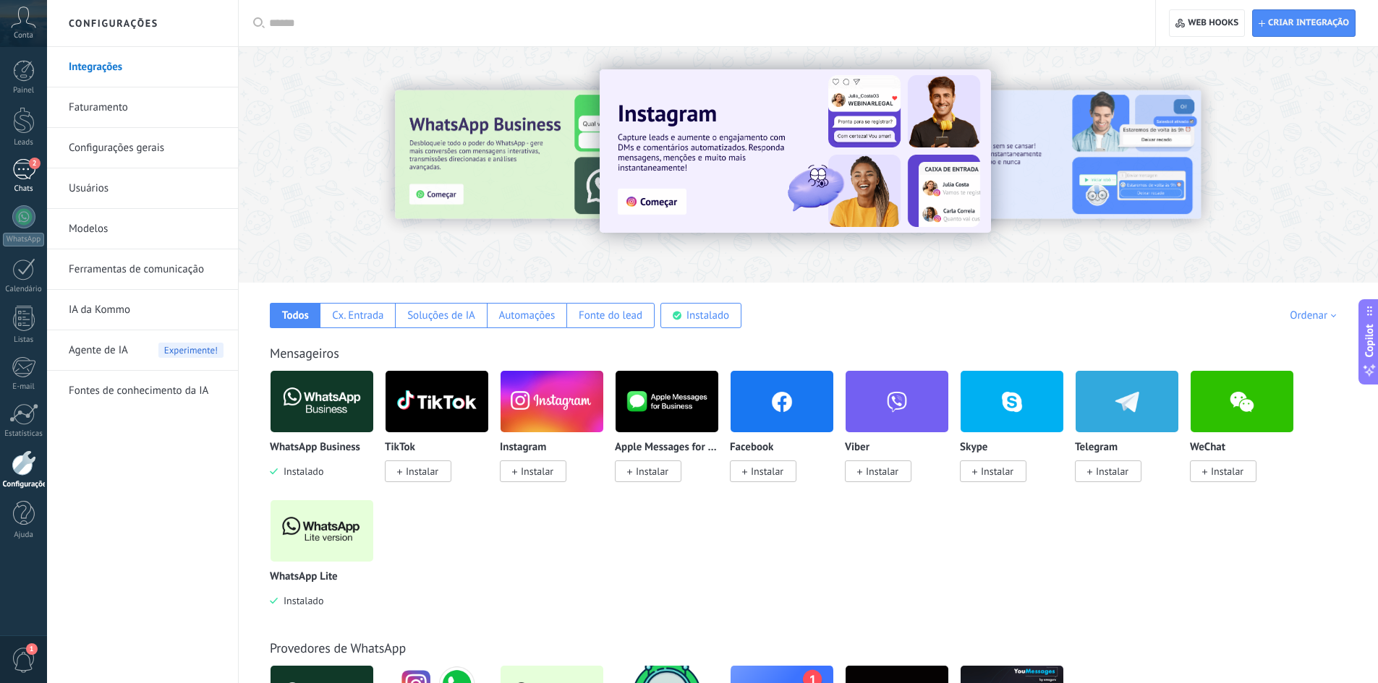
click at [16, 169] on div "2" at bounding box center [23, 169] width 23 height 21
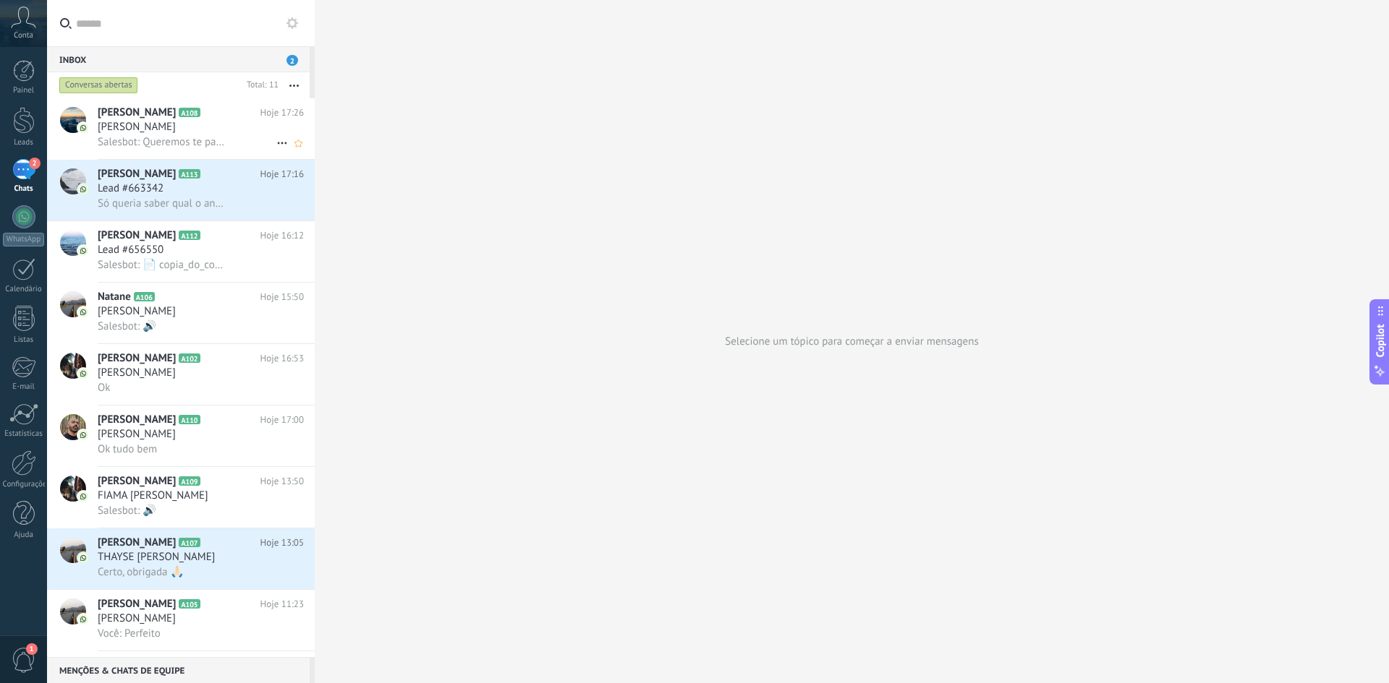
click at [135, 140] on span "Salesbot: Queremos te parabenizar por ter escolhido um escritório especialista …" at bounding box center [161, 142] width 127 height 14
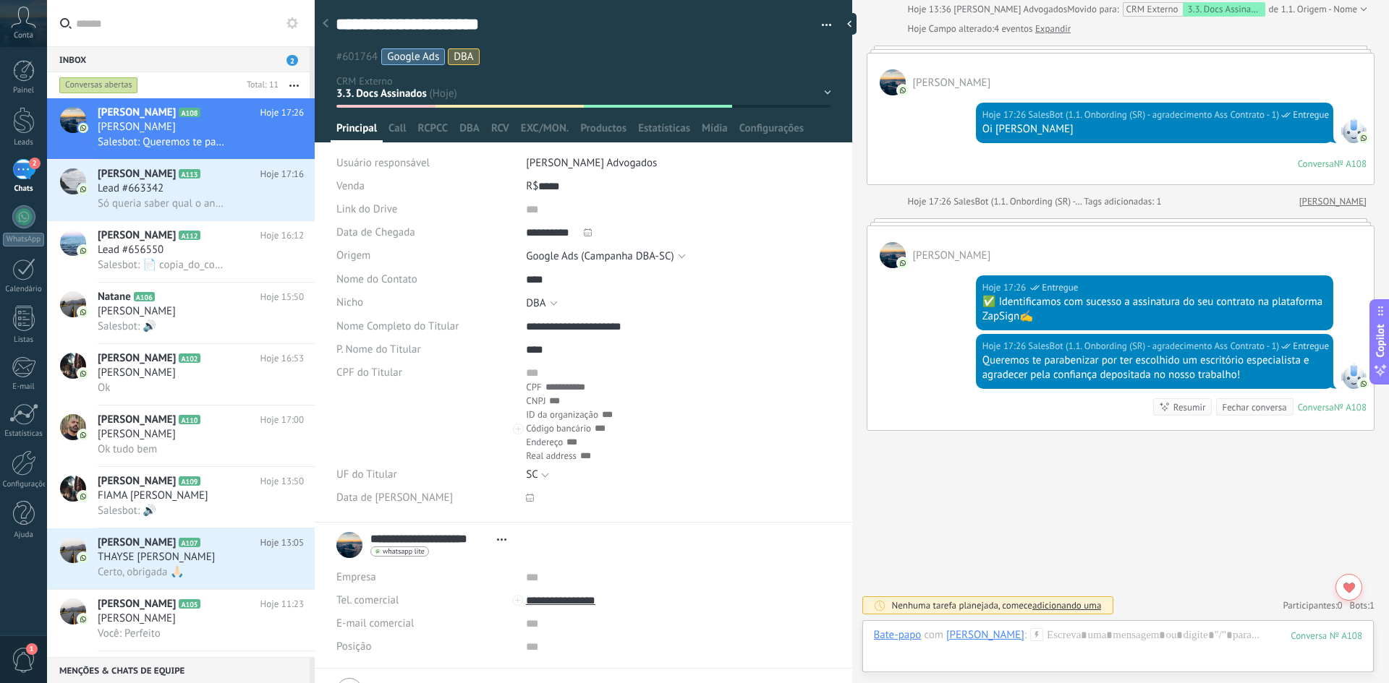
scroll to position [1363, 0]
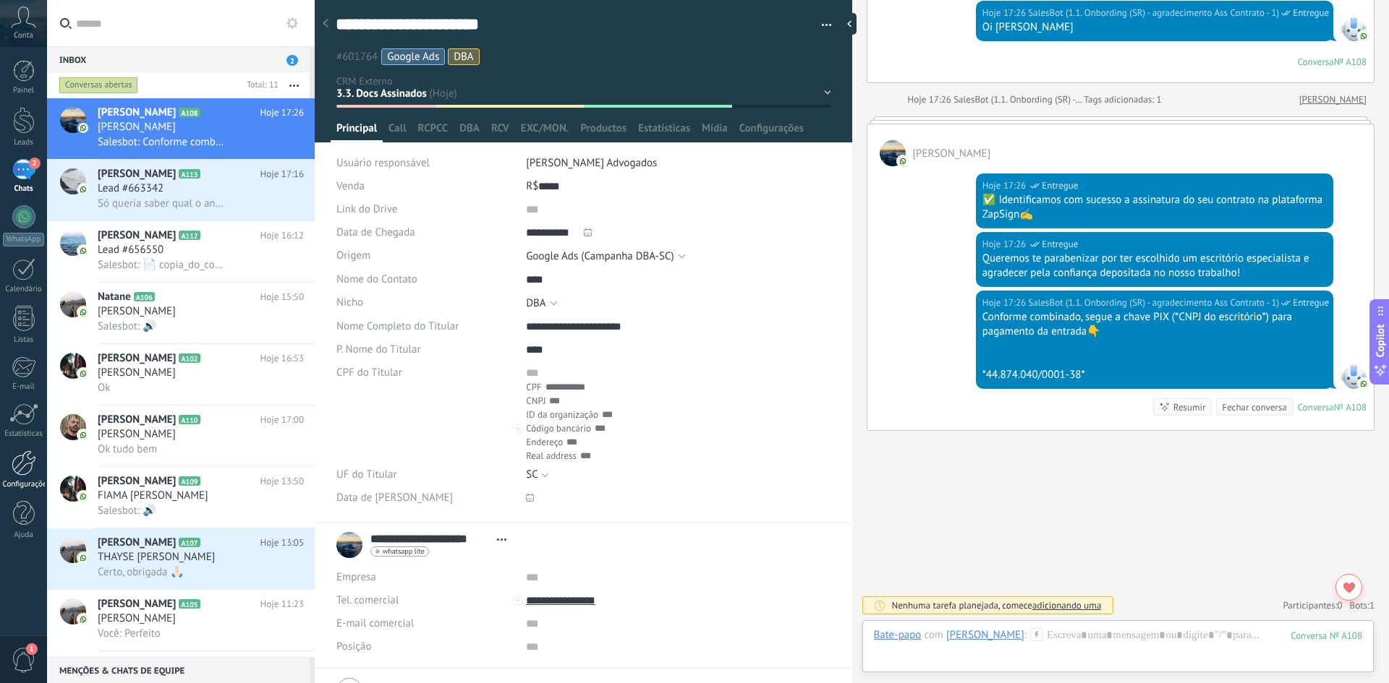
click at [29, 480] on div "Configurações" at bounding box center [24, 484] width 42 height 9
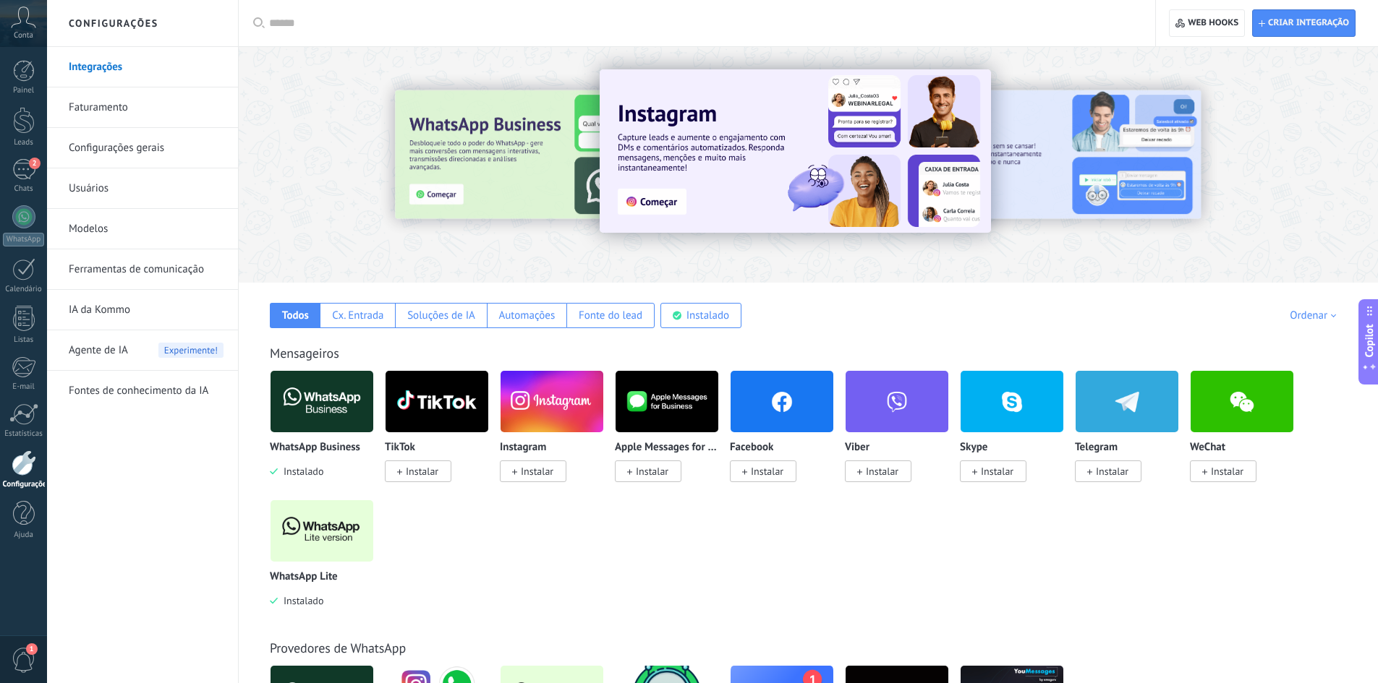
click at [152, 268] on link "Ferramentas de comunicação" at bounding box center [146, 270] width 155 height 40
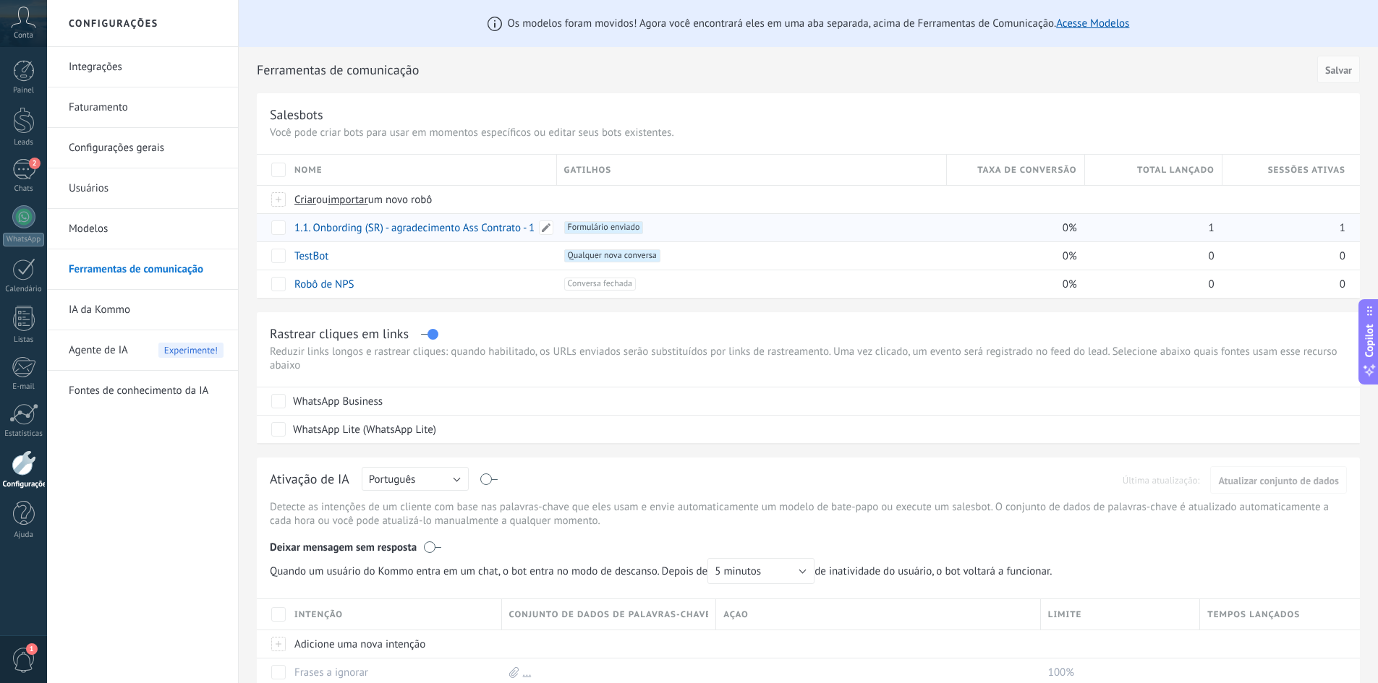
click at [447, 231] on link "1.1. Onbording (SR) - agradecimento Ass Contrato - 1" at bounding box center [414, 228] width 240 height 14
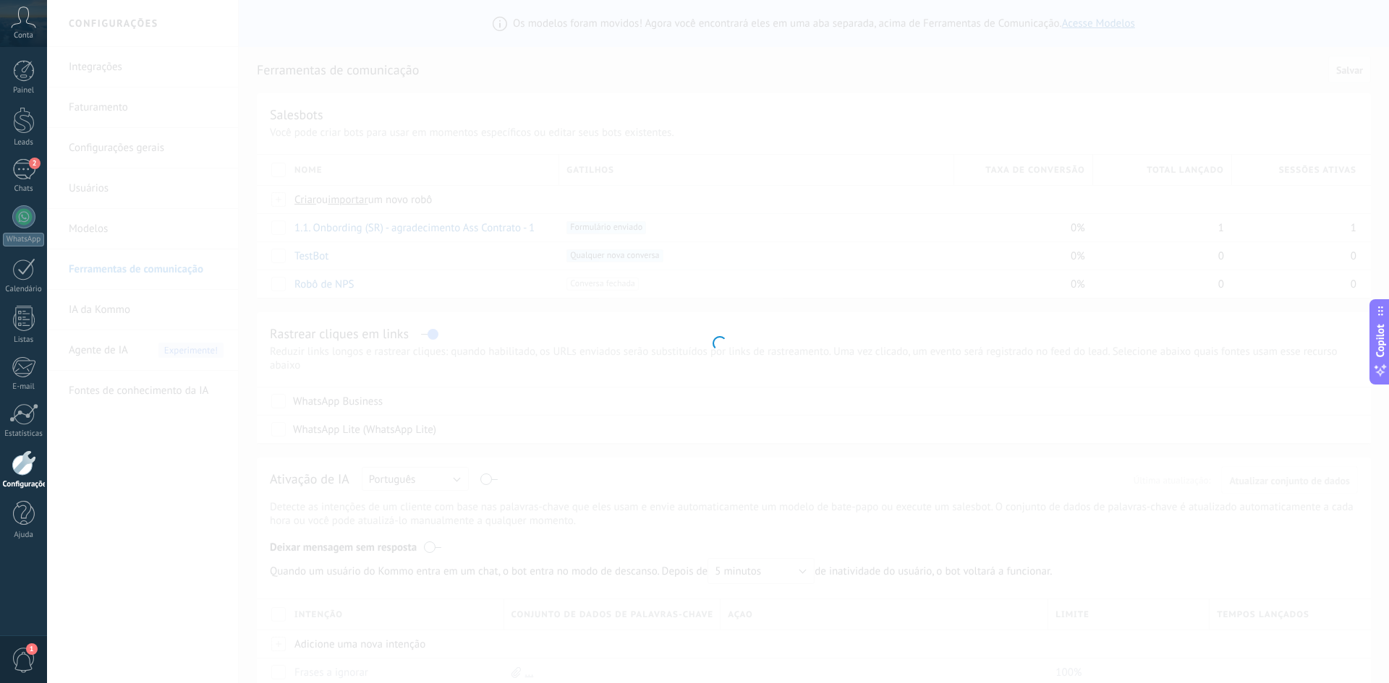
type input "**********"
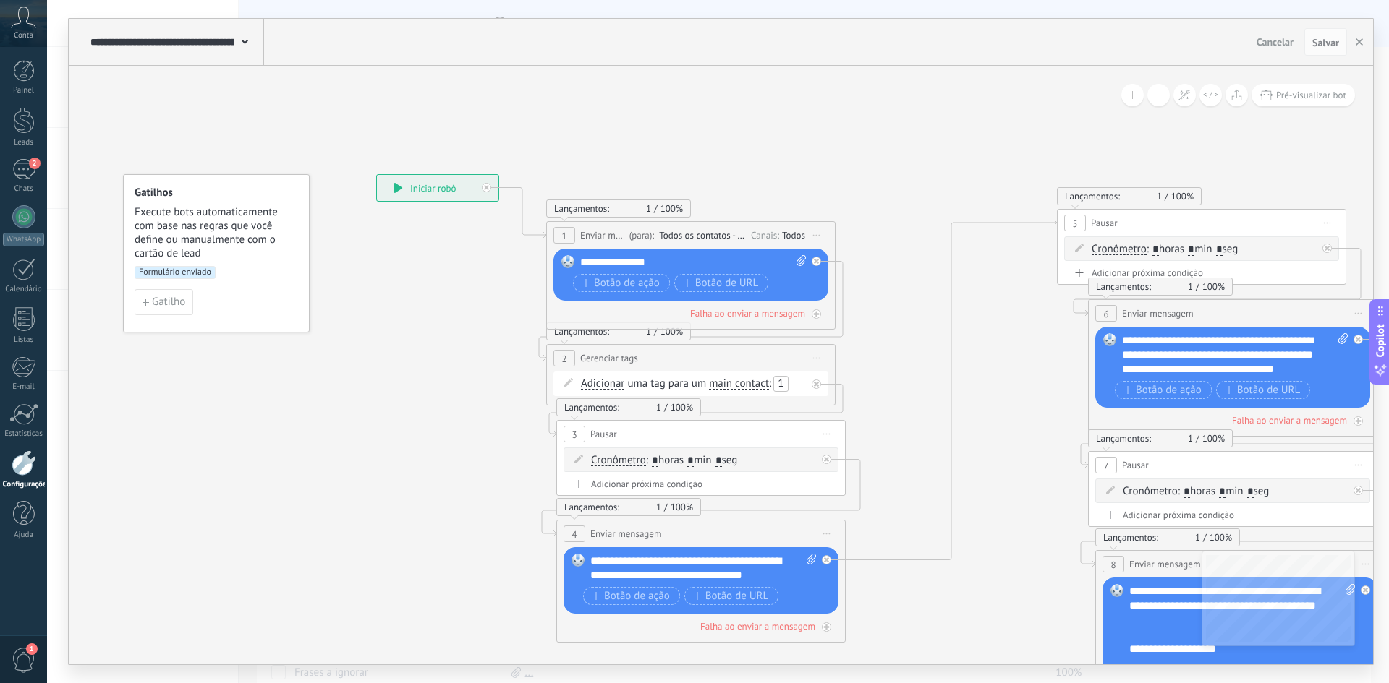
click at [645, 263] on span "**********" at bounding box center [619, 262] width 52 height 11
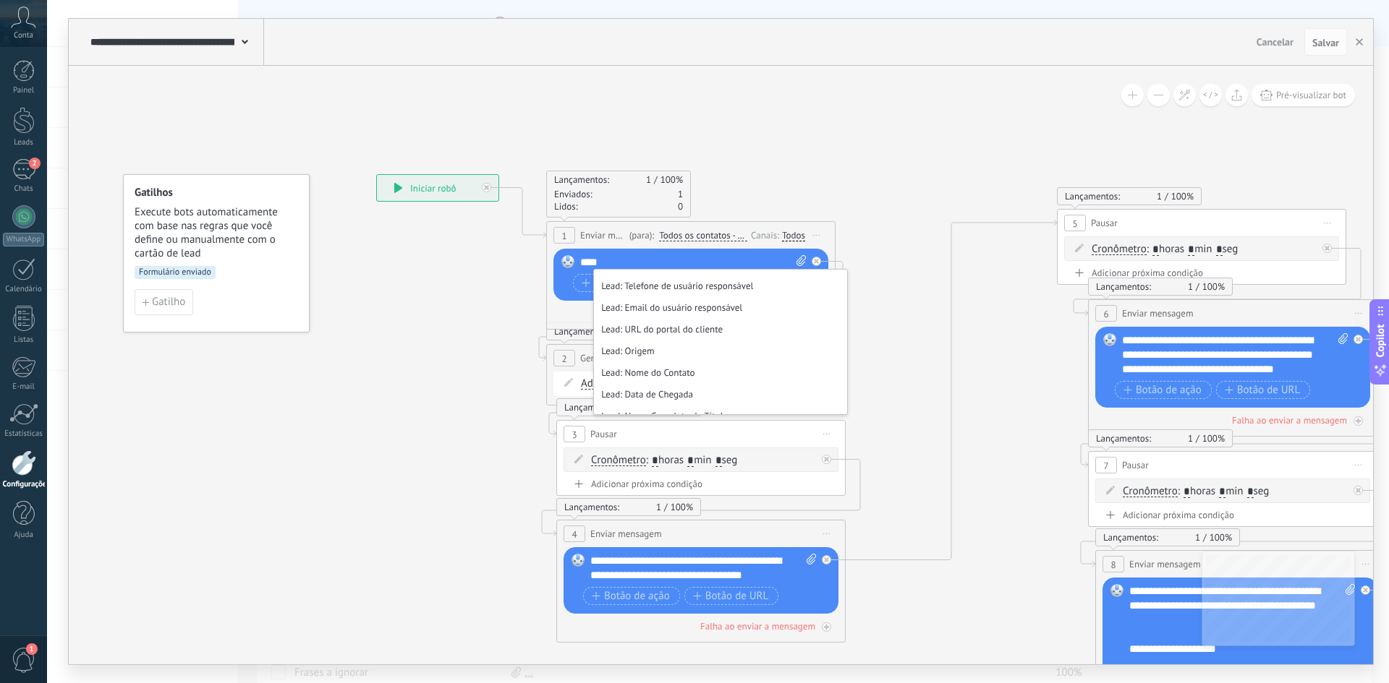
scroll to position [362, 0]
click at [678, 352] on li "Lead: Nome do Contato" at bounding box center [720, 353] width 253 height 22
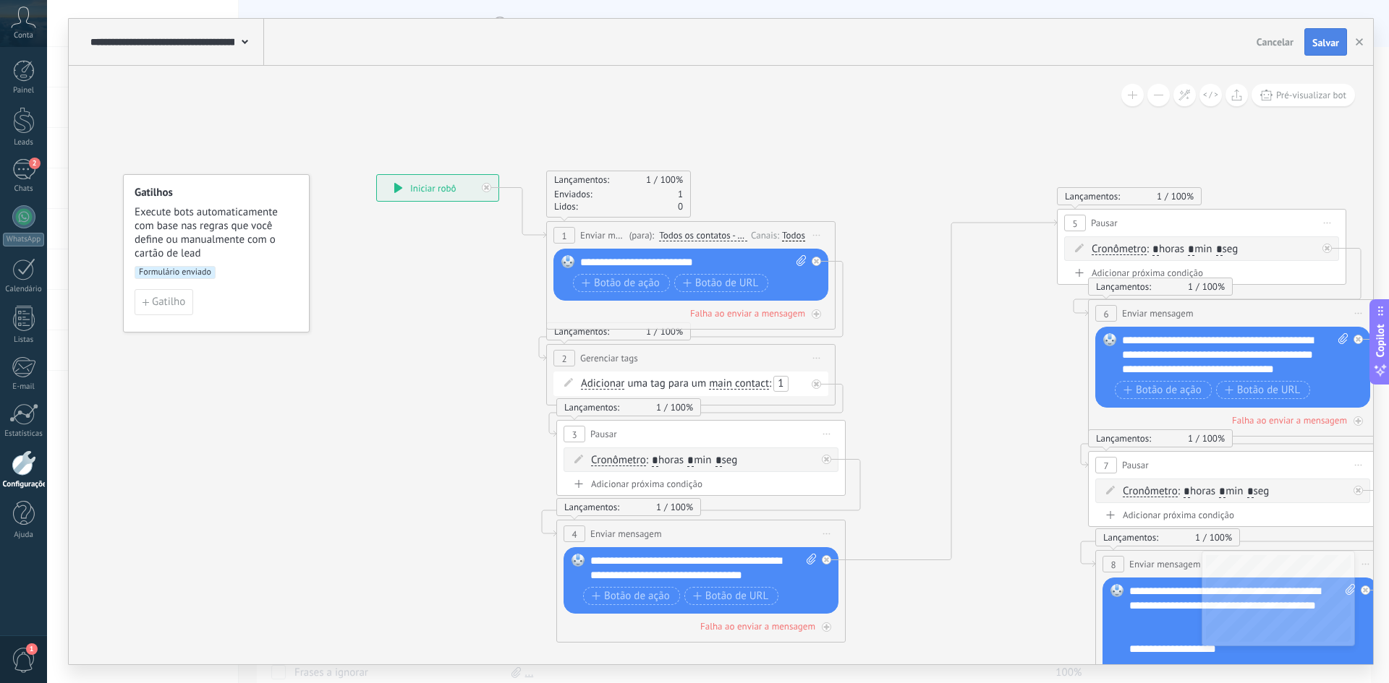
click at [1322, 38] on span "Salvar" at bounding box center [1325, 43] width 27 height 10
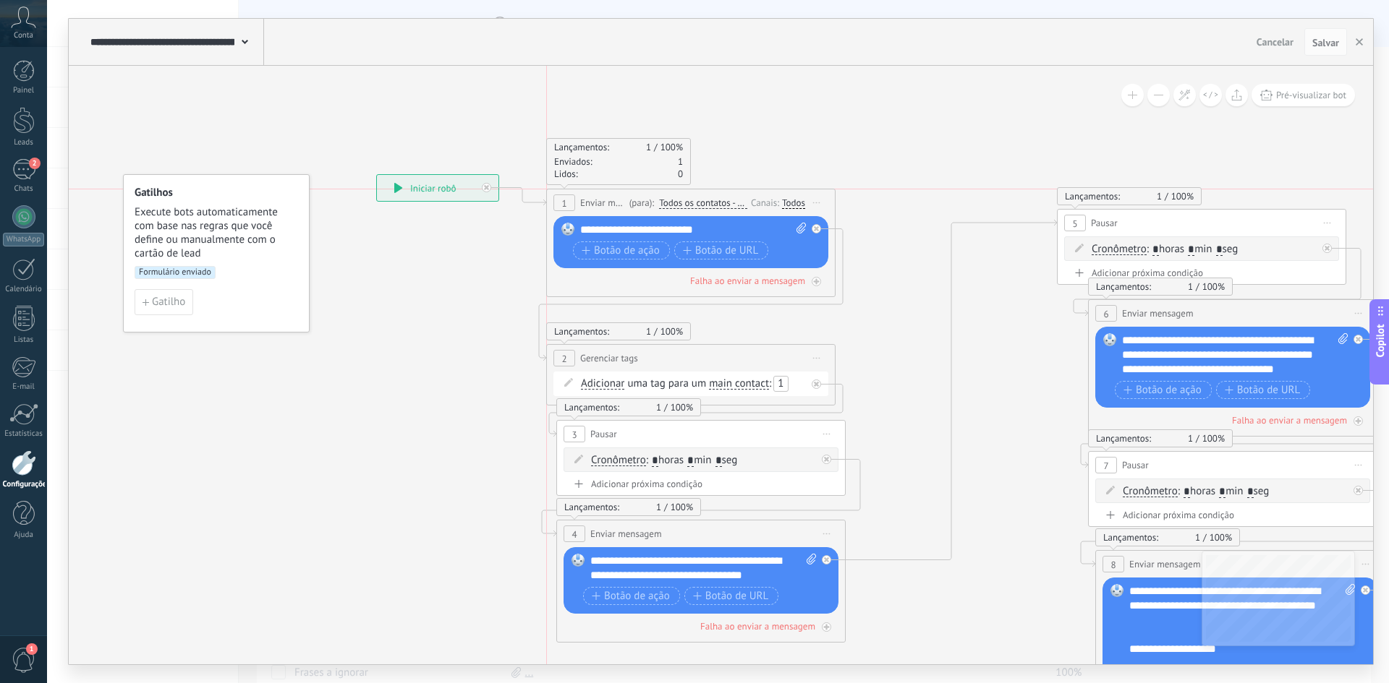
drag, startPoint x: 733, startPoint y: 227, endPoint x: 728, endPoint y: 196, distance: 31.4
click at [728, 196] on div "**********" at bounding box center [691, 202] width 288 height 27
drag, startPoint x: 762, startPoint y: 357, endPoint x: 759, endPoint y: 349, distance: 8.2
click at [759, 349] on div "**********" at bounding box center [691, 344] width 288 height 27
click at [313, 398] on icon at bounding box center [1347, 481] width 2666 height 1337
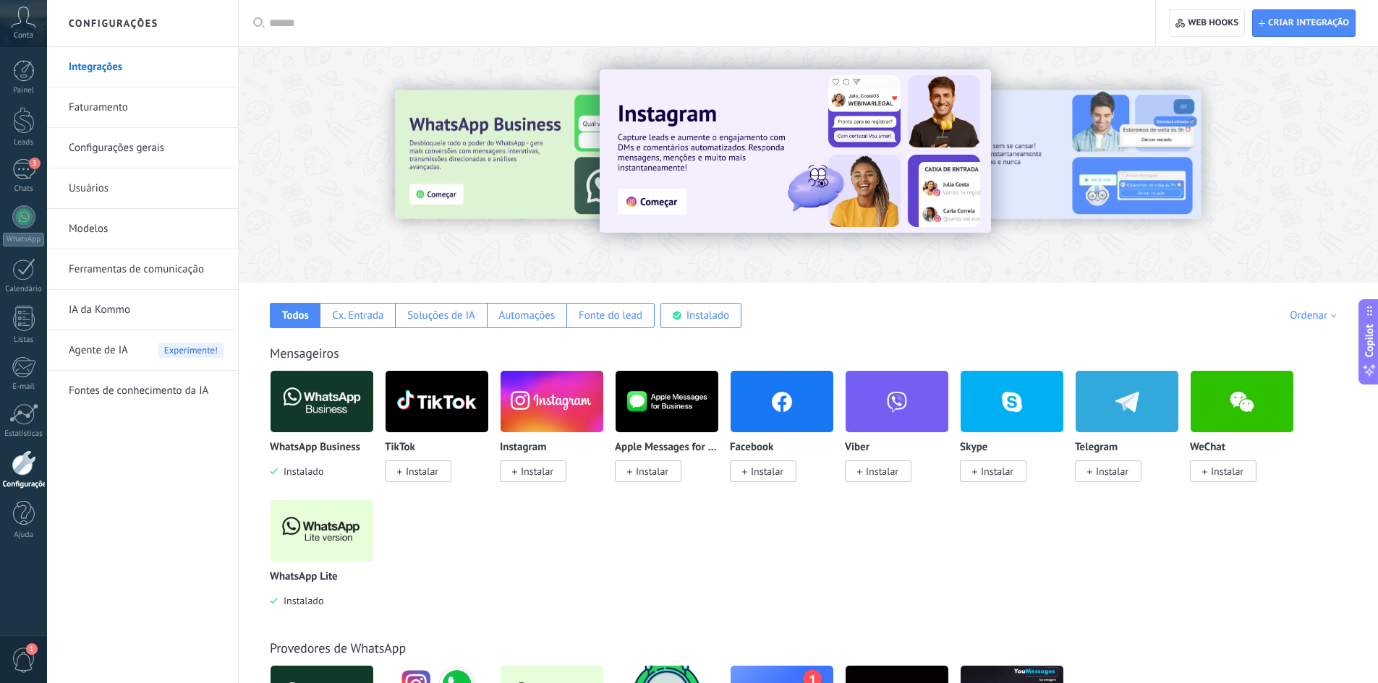
click at [145, 268] on link "Ferramentas de comunicação" at bounding box center [146, 270] width 155 height 40
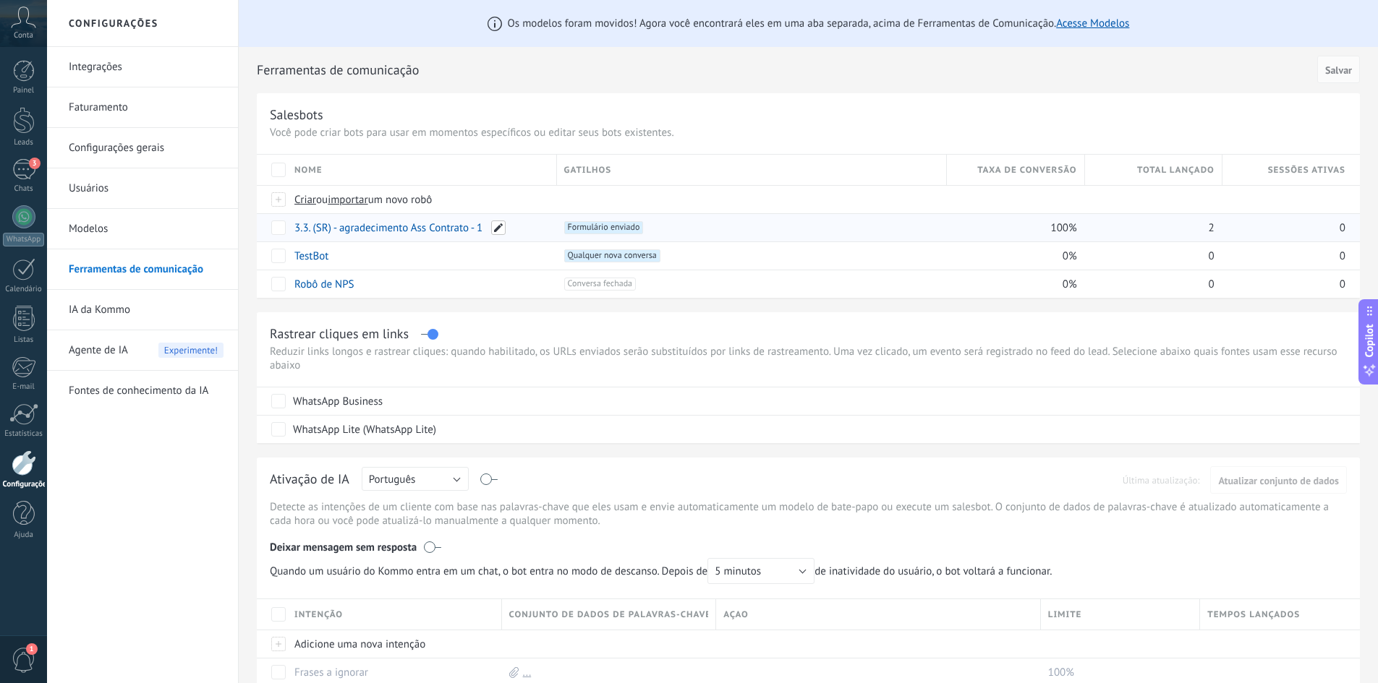
click at [500, 227] on span at bounding box center [498, 228] width 14 height 14
click at [314, 229] on input "**********" at bounding box center [421, 228] width 252 height 23
type input "**********"
click at [331, 272] on button "Salvar" at bounding box center [323, 260] width 57 height 27
click at [396, 225] on link "3.3. Docs Assinados (SR) - agradecimento Ass Contrato - 1" at bounding box center [425, 228] width 262 height 14
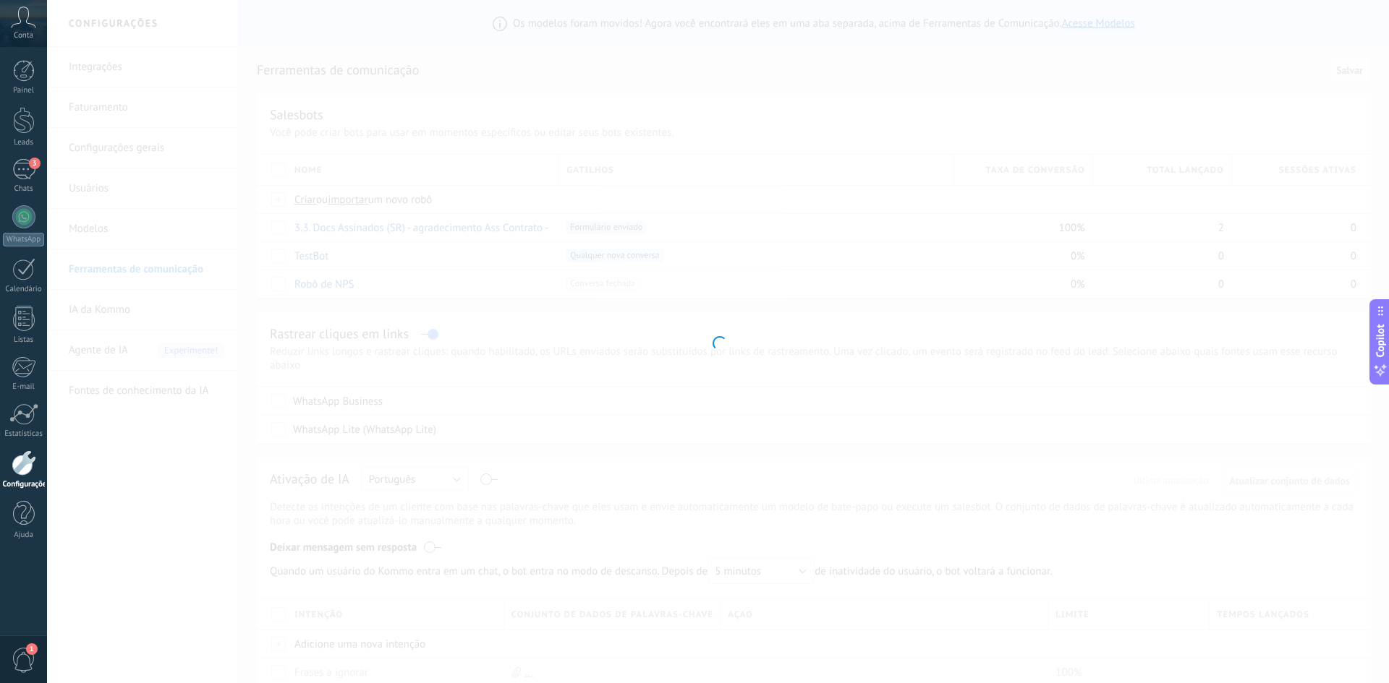
type input "**********"
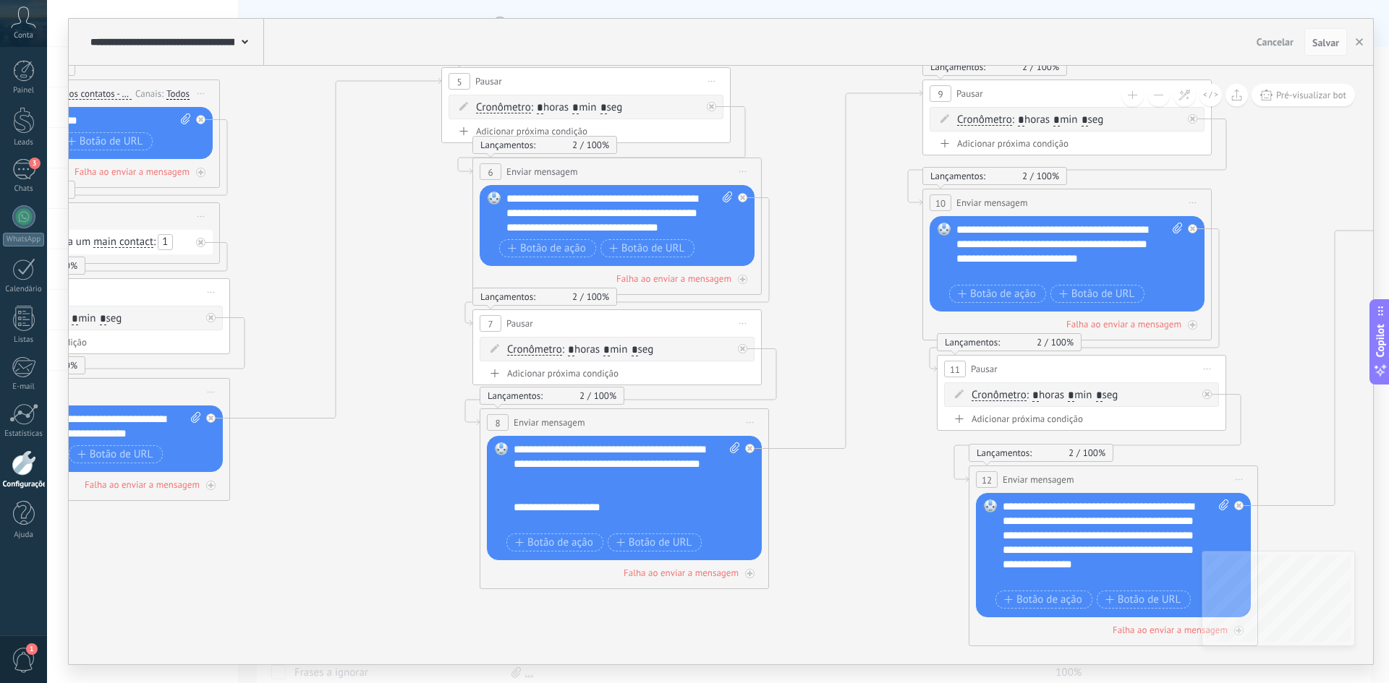
drag, startPoint x: 1004, startPoint y: 485, endPoint x: 189, endPoint y: 273, distance: 842.0
click at [192, 282] on icon at bounding box center [732, 339] width 2666 height 1337
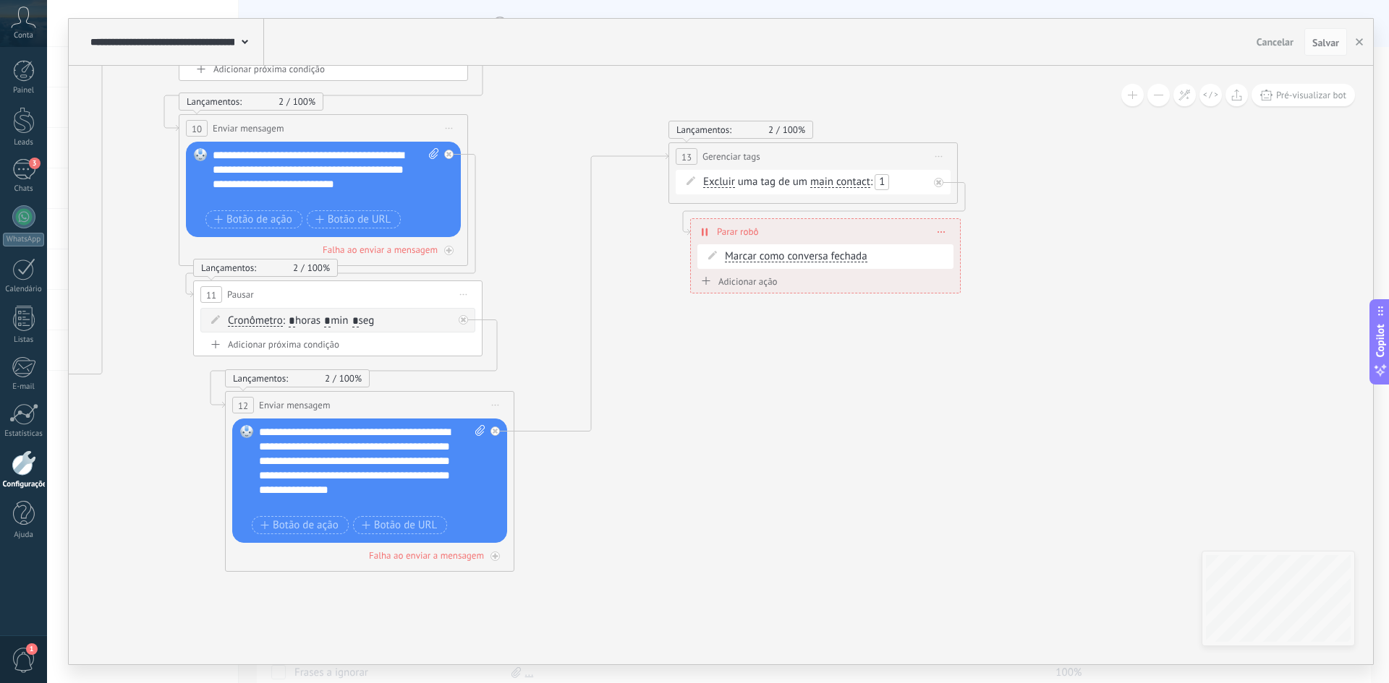
drag, startPoint x: 1181, startPoint y: 490, endPoint x: 689, endPoint y: 349, distance: 511.8
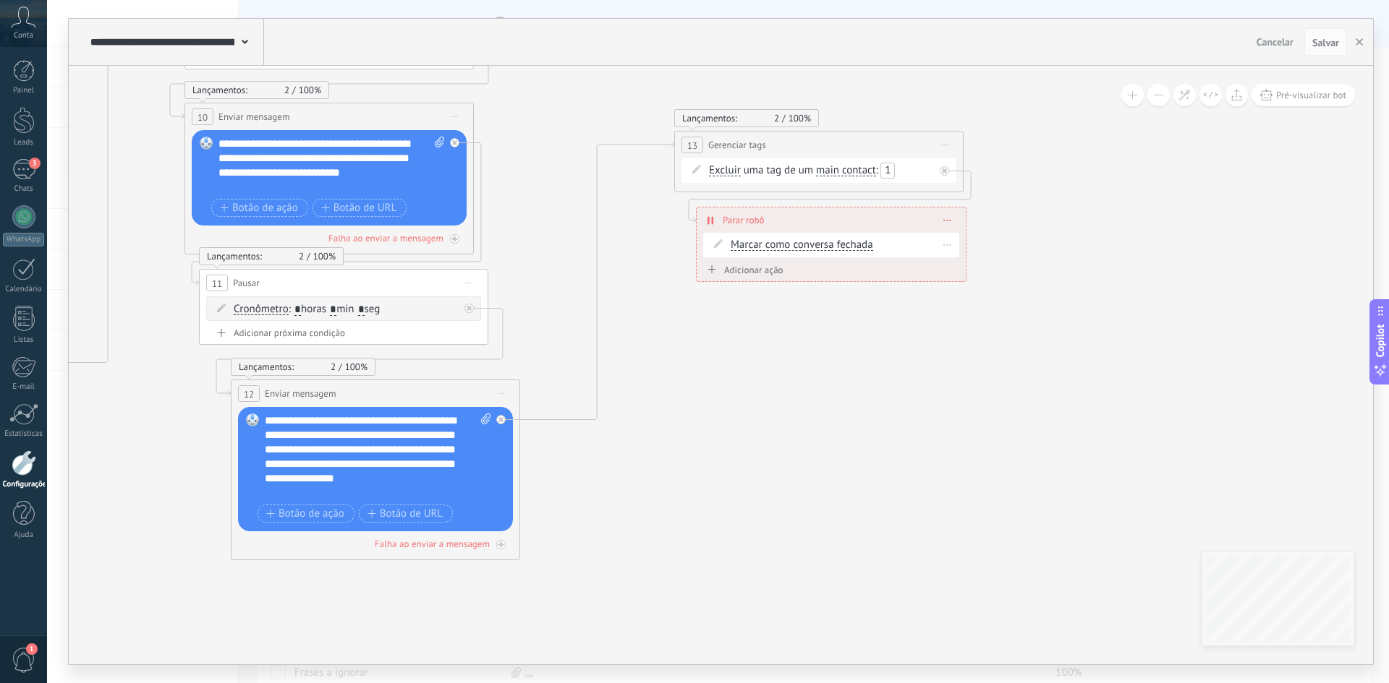
click at [806, 247] on span "Marcar como conversa fechada" at bounding box center [801, 245] width 142 height 12
click at [806, 247] on button "Marcar como conversa fechada" at bounding box center [813, 245] width 181 height 26
click at [943, 245] on div "Excluir" at bounding box center [947, 244] width 22 height 21
click at [947, 246] on span at bounding box center [947, 245] width 7 height 8
click at [950, 246] on span at bounding box center [947, 245] width 7 height 8
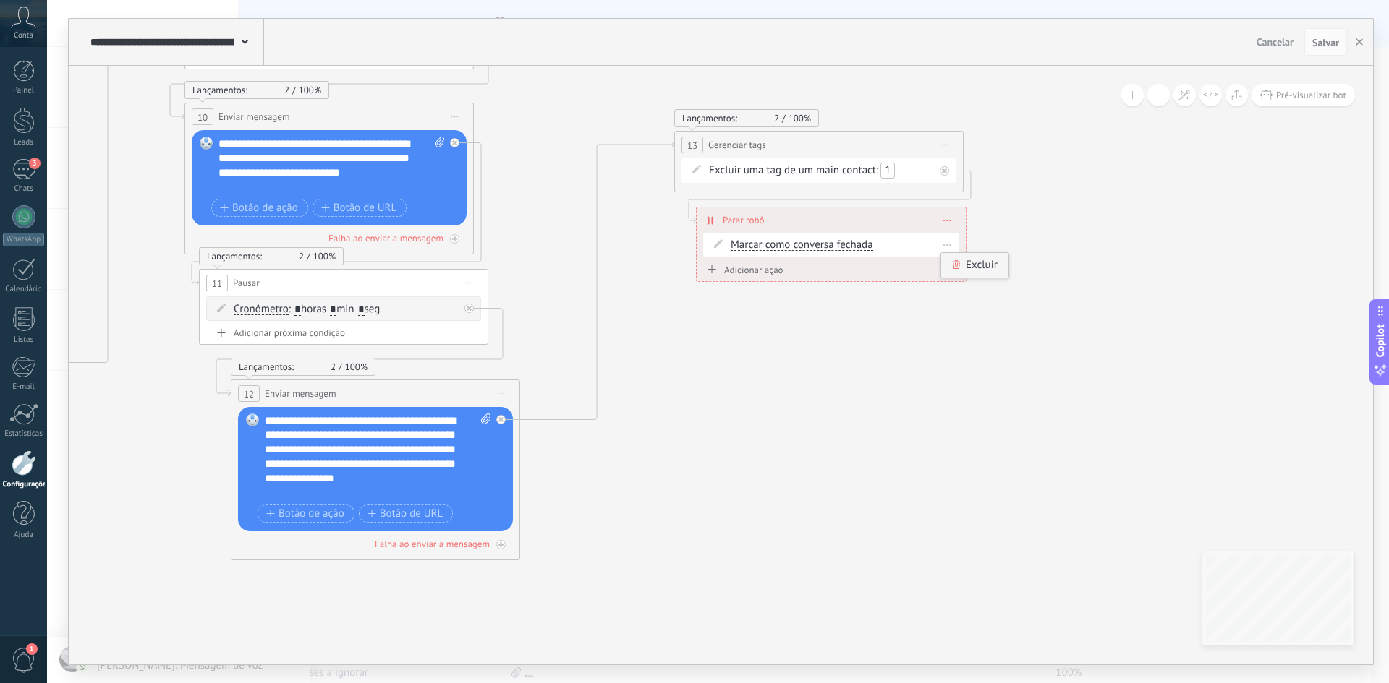
click at [968, 267] on div "Excluir" at bounding box center [974, 265] width 67 height 25
drag, startPoint x: 1313, startPoint y: 45, endPoint x: 1297, endPoint y: 63, distance: 24.1
click at [1314, 45] on span "Salvar" at bounding box center [1325, 43] width 27 height 10
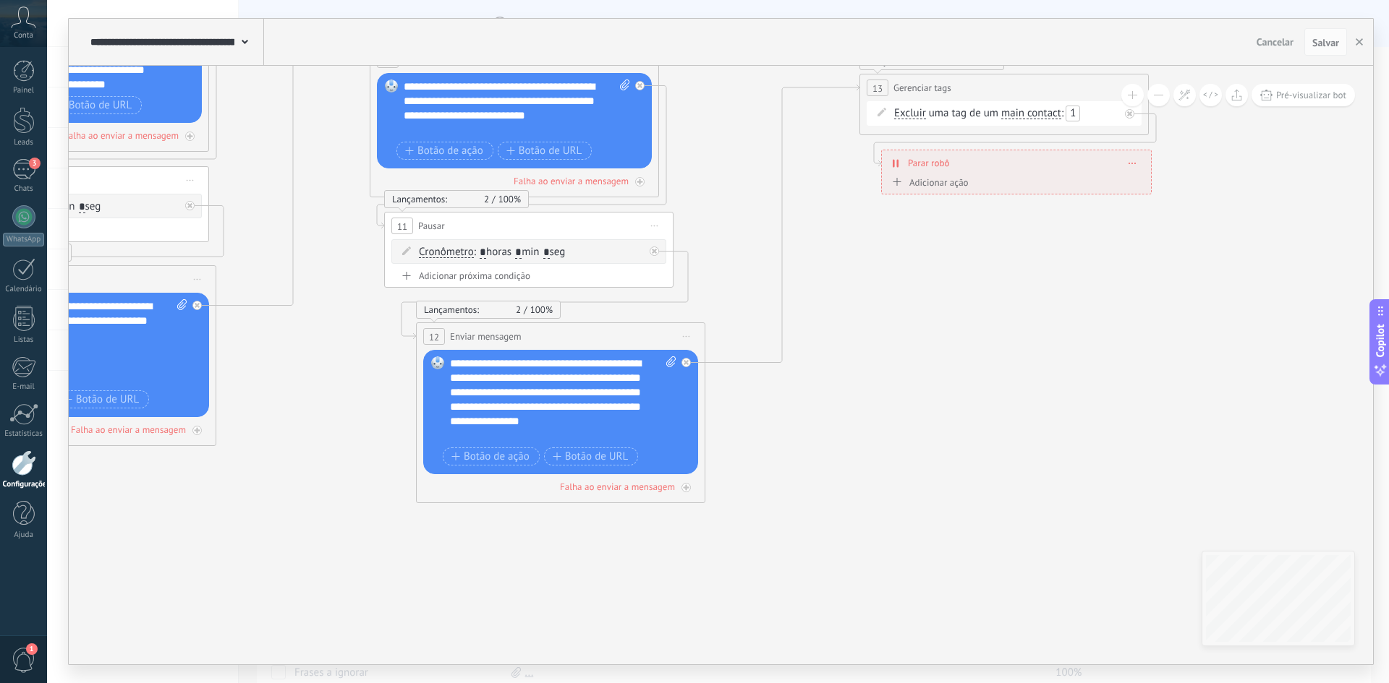
drag, startPoint x: 853, startPoint y: 524, endPoint x: 244, endPoint y: 22, distance: 789.1
click at [981, 479] on icon at bounding box center [179, 196] width 2666 height 1337
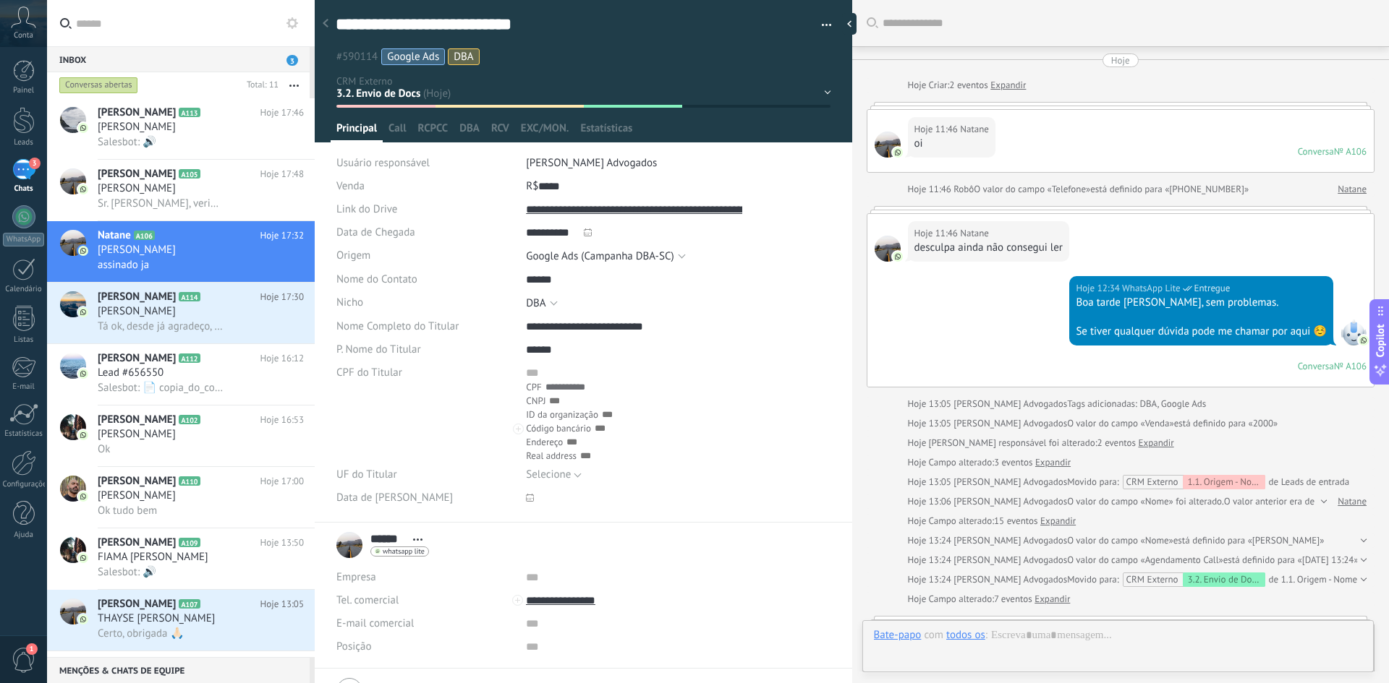
scroll to position [439, 0]
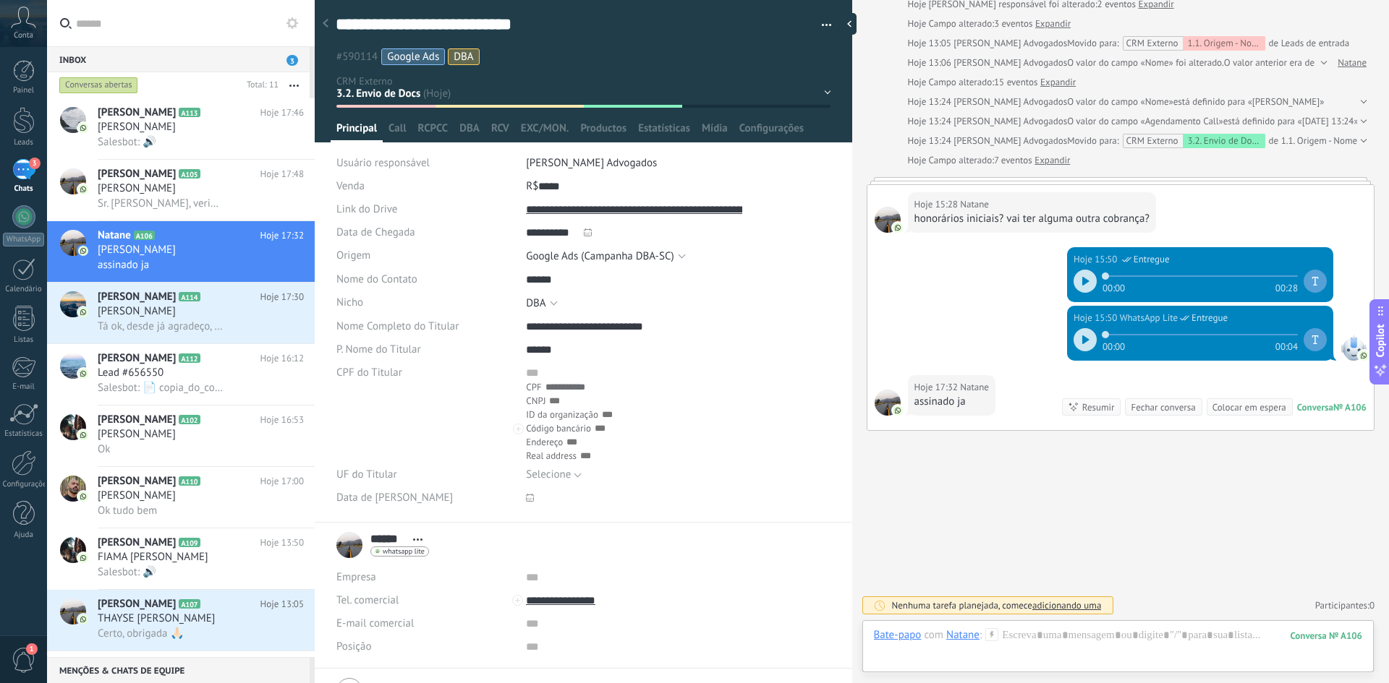
click at [0, 0] on div "1.1. Origem - Nome - Nicho 1.2. Qualificação 2.1. Agendar Call 2.2. Call Agenda…" at bounding box center [0, 0] width 0 height 0
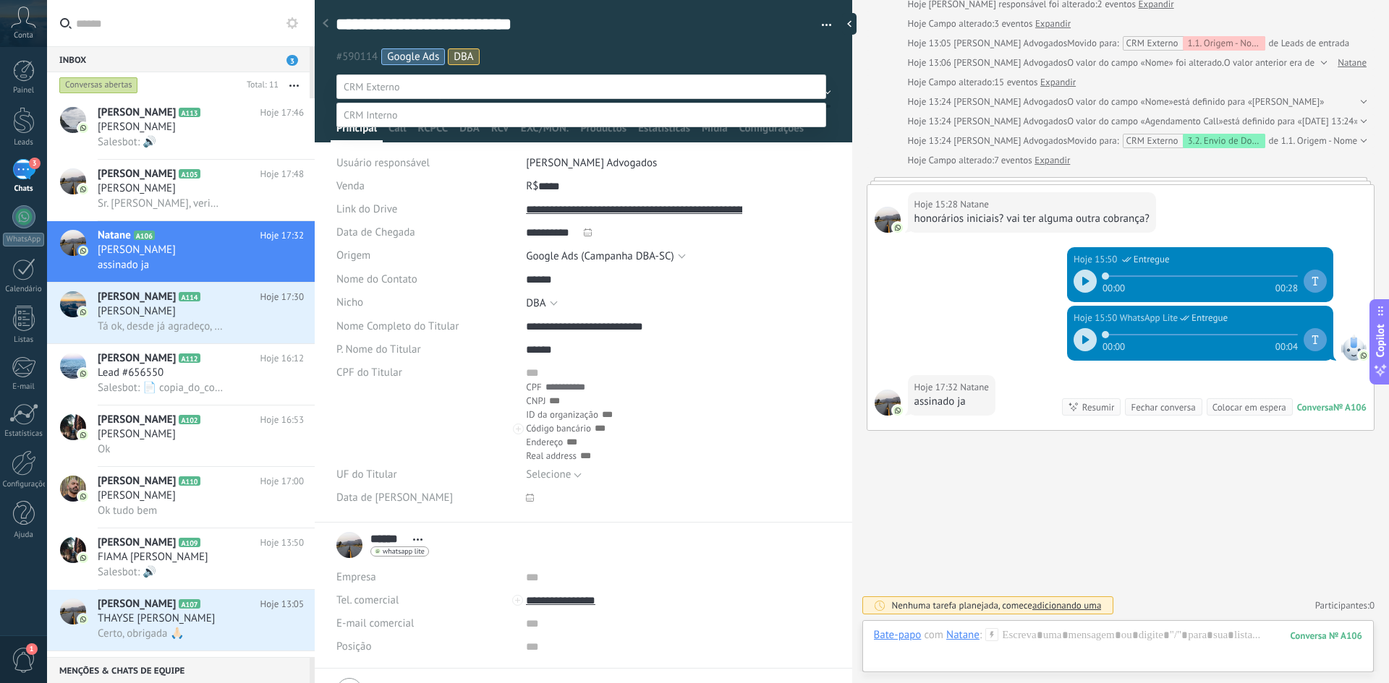
click at [0, 0] on label "3.2. Envio de Docs" at bounding box center [0, 0] width 0 height 0
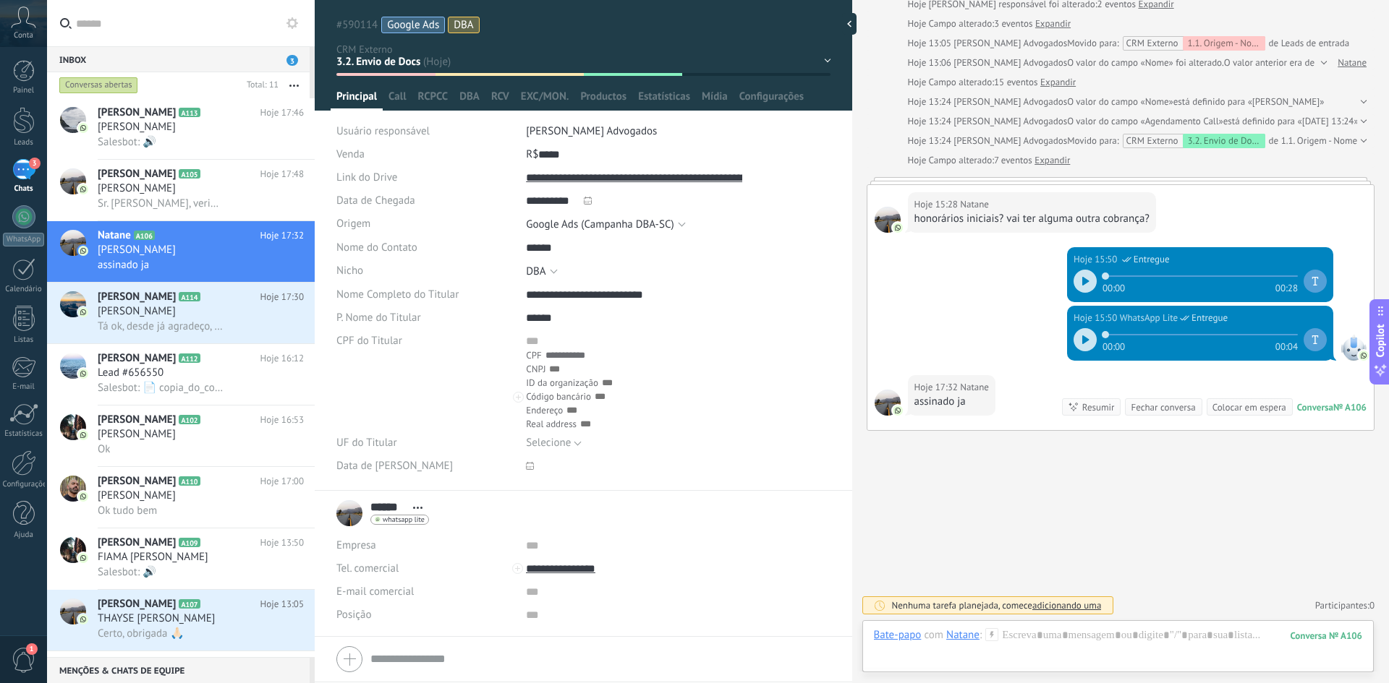
scroll to position [0, 0]
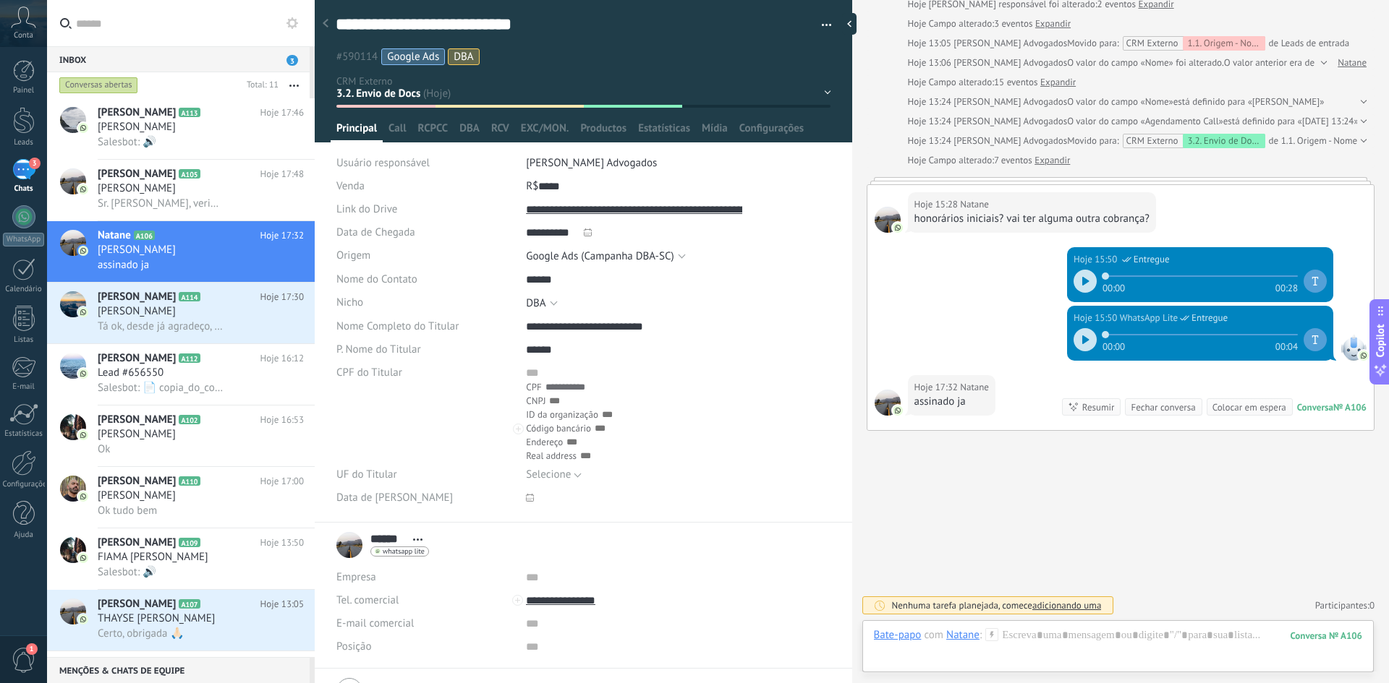
click at [0, 0] on div "1.1. Origem - Nome - Nicho 1.2. Qualificação 2.1. Agendar Call 2.2. Call Agenda…" at bounding box center [0, 0] width 0 height 0
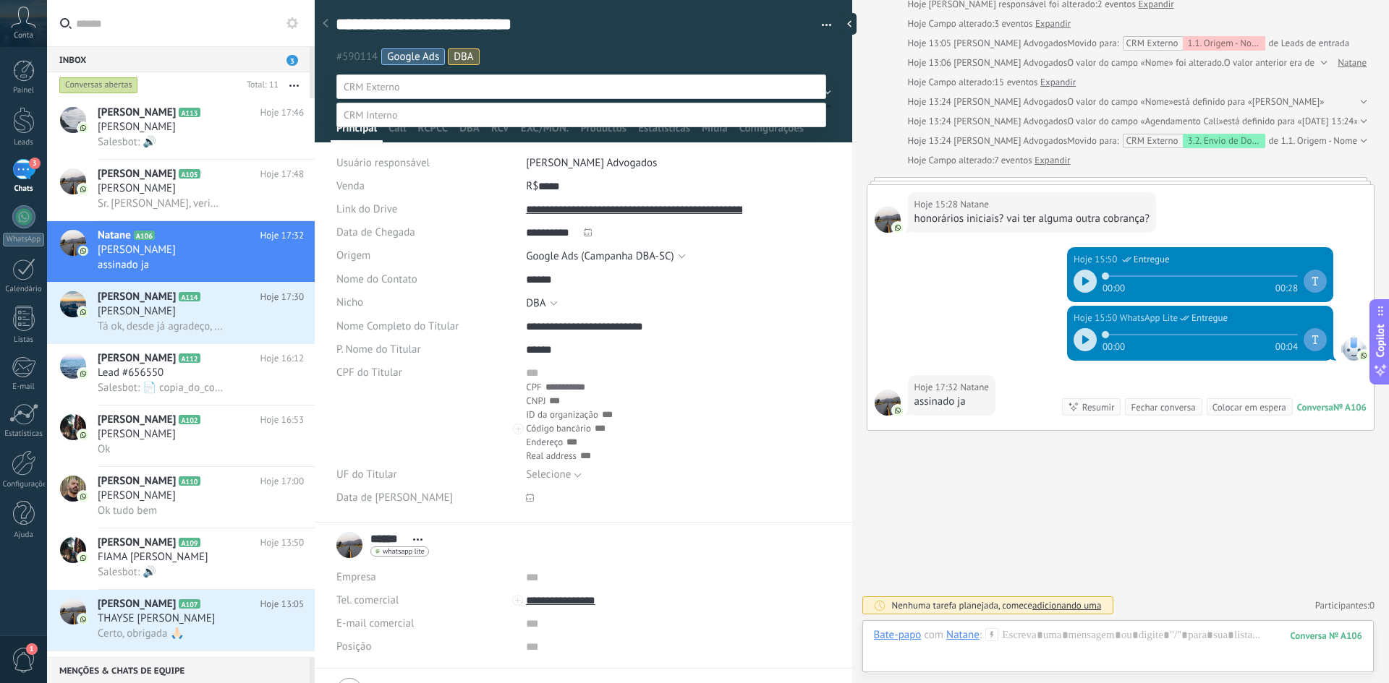
click at [0, 0] on label "3.3. Docs Assinados" at bounding box center [0, 0] width 0 height 0
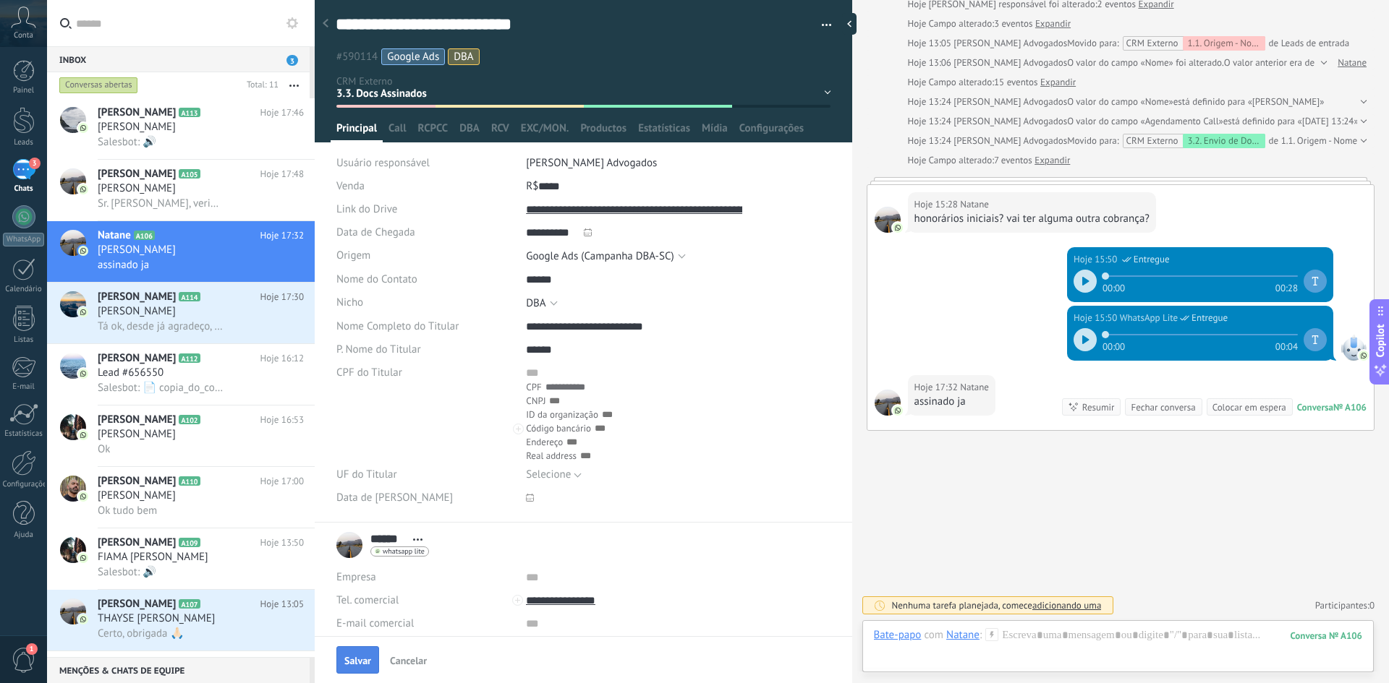
click at [362, 657] on span "Salvar" at bounding box center [357, 661] width 27 height 10
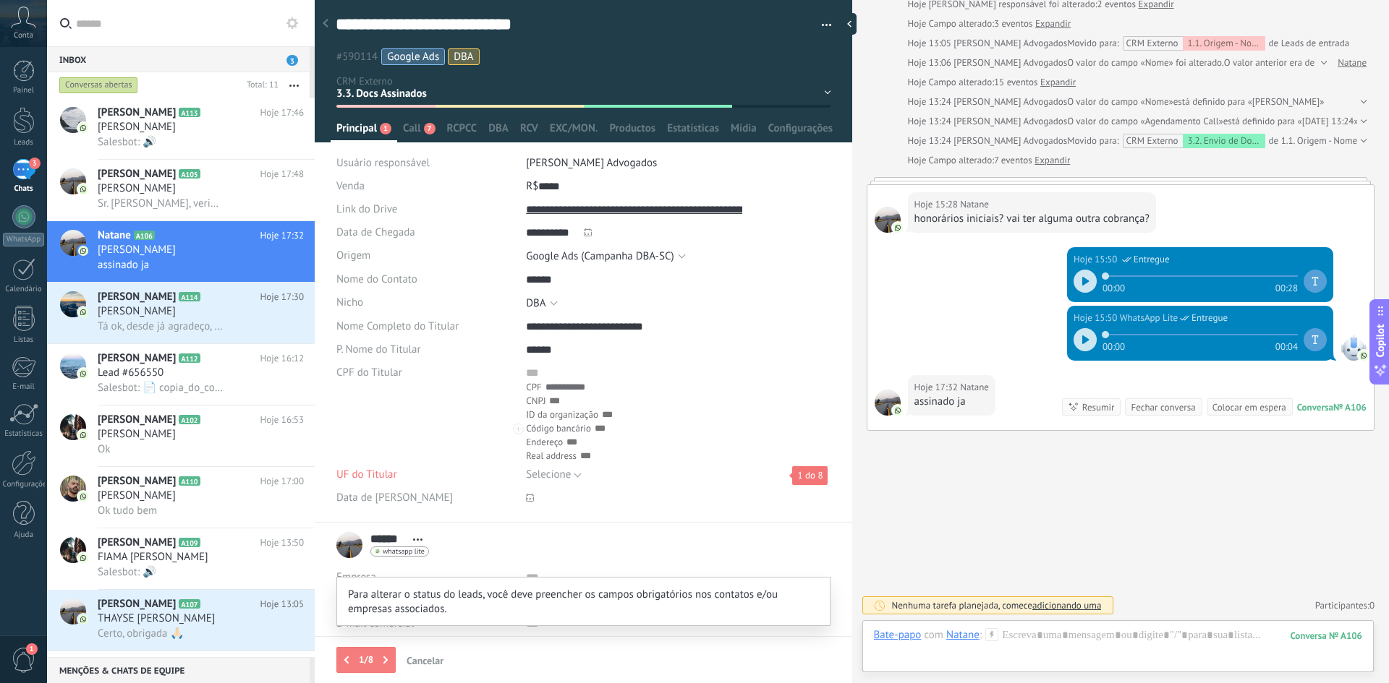
scroll to position [124, 0]
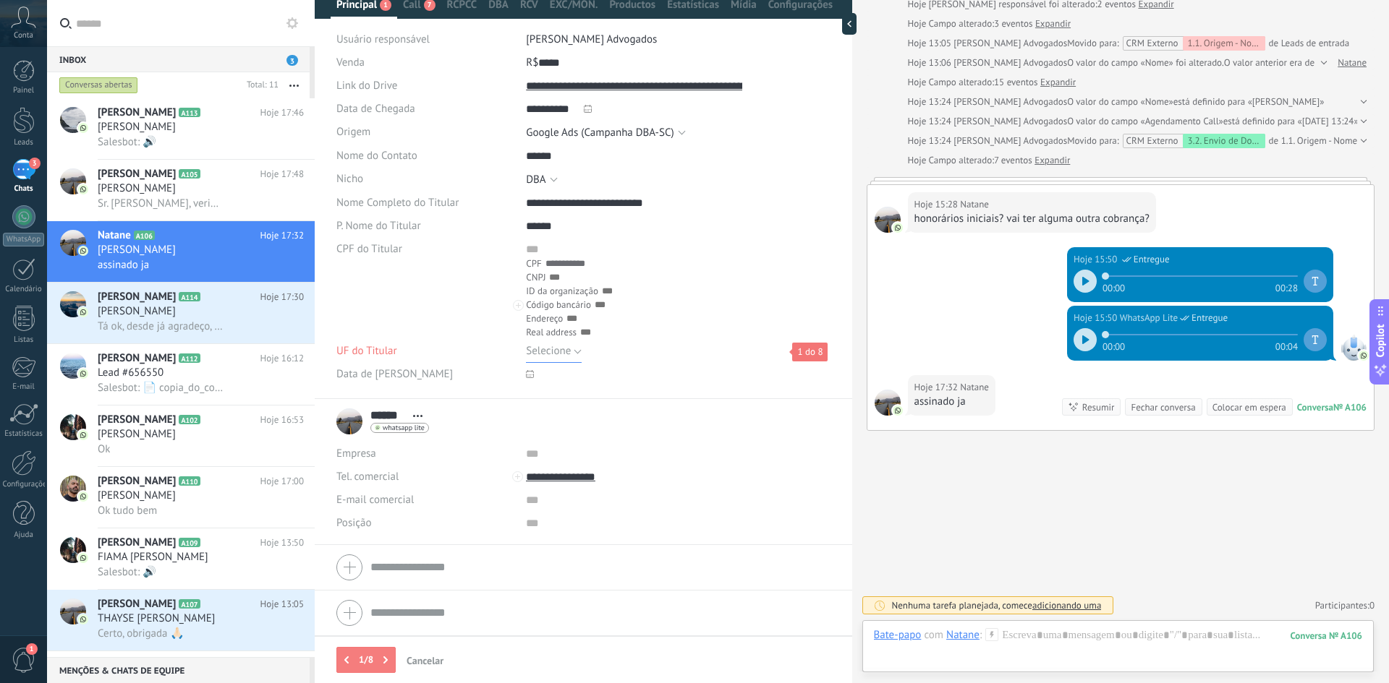
click at [545, 353] on span "Selecione" at bounding box center [548, 351] width 45 height 14
click at [537, 399] on span "SC" at bounding box center [664, 401] width 308 height 14
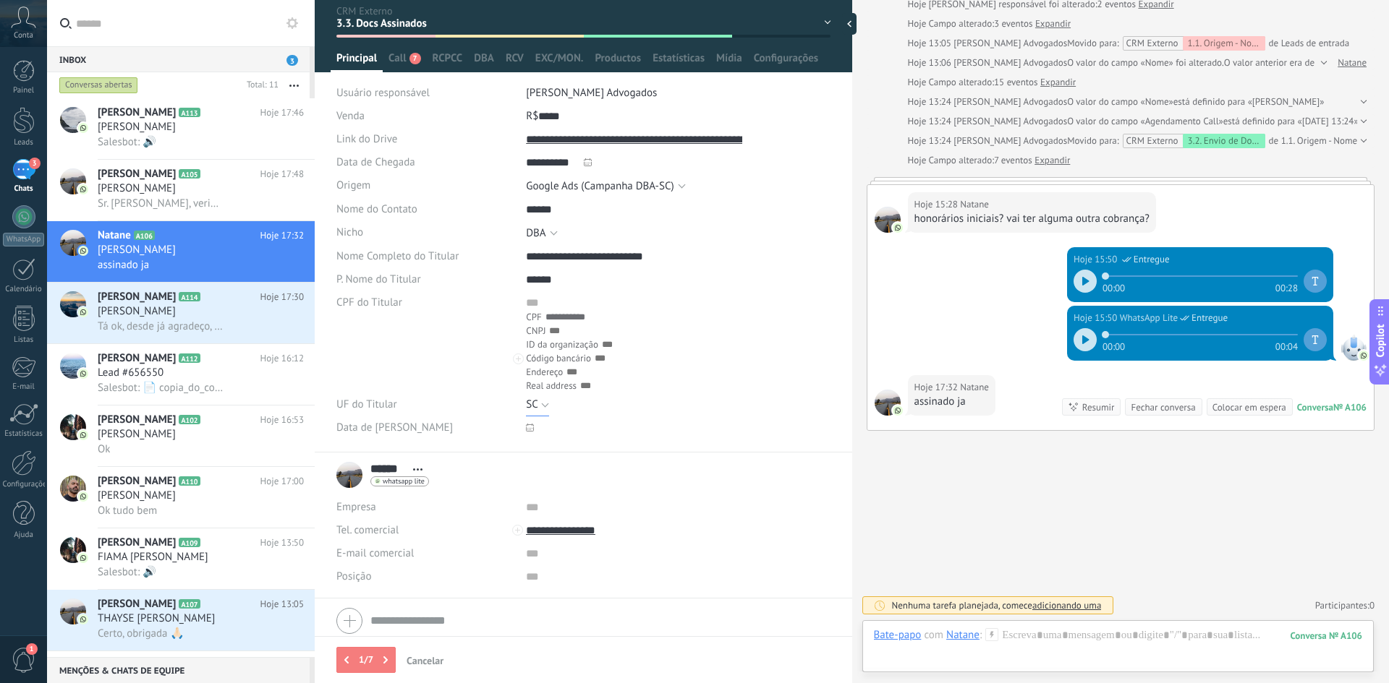
scroll to position [0, 0]
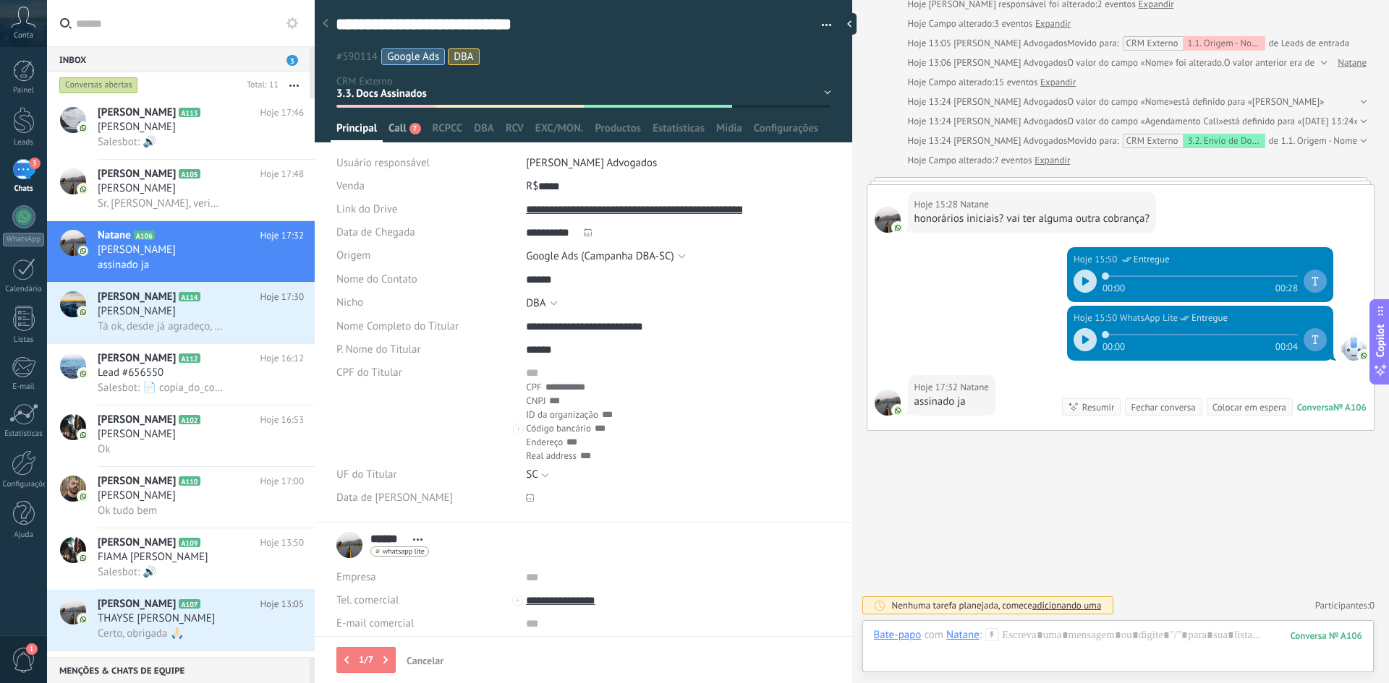
click at [402, 127] on span "Call" at bounding box center [396, 131] width 17 height 21
type textarea "***"
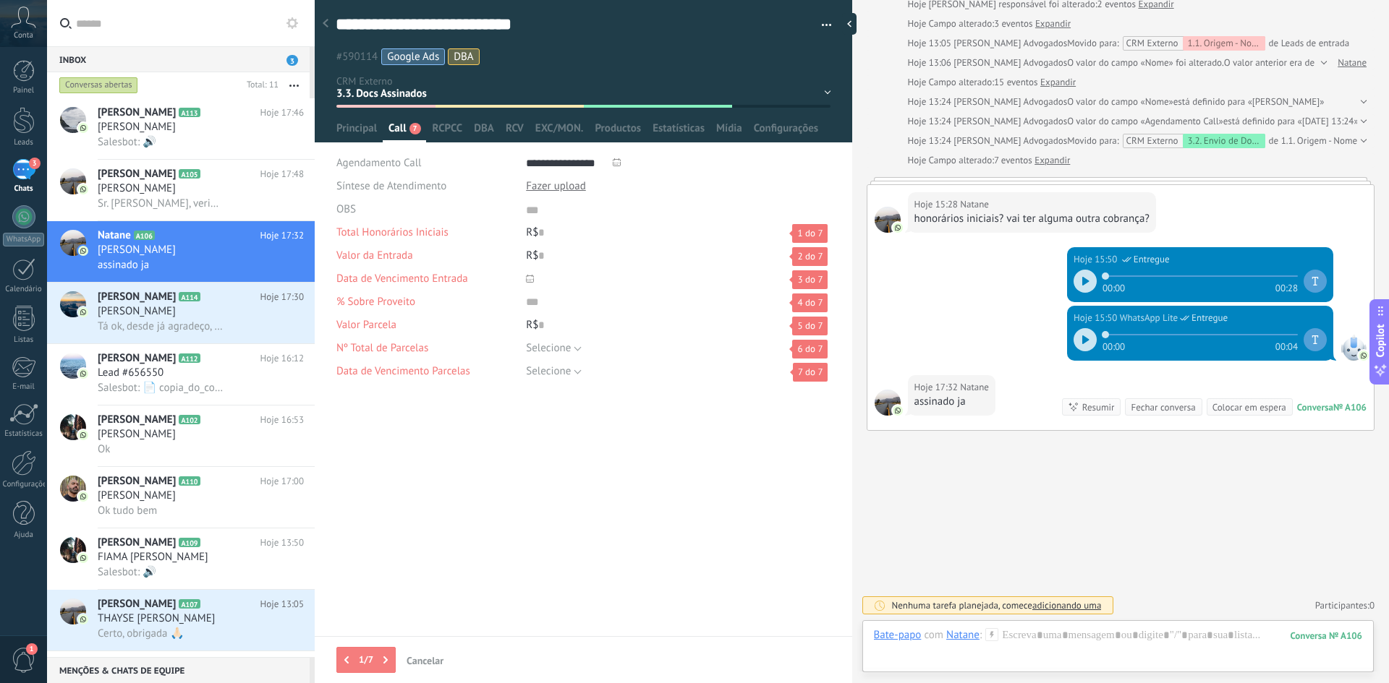
scroll to position [14, 0]
click at [542, 232] on input "text" at bounding box center [541, 232] width 6 height 23
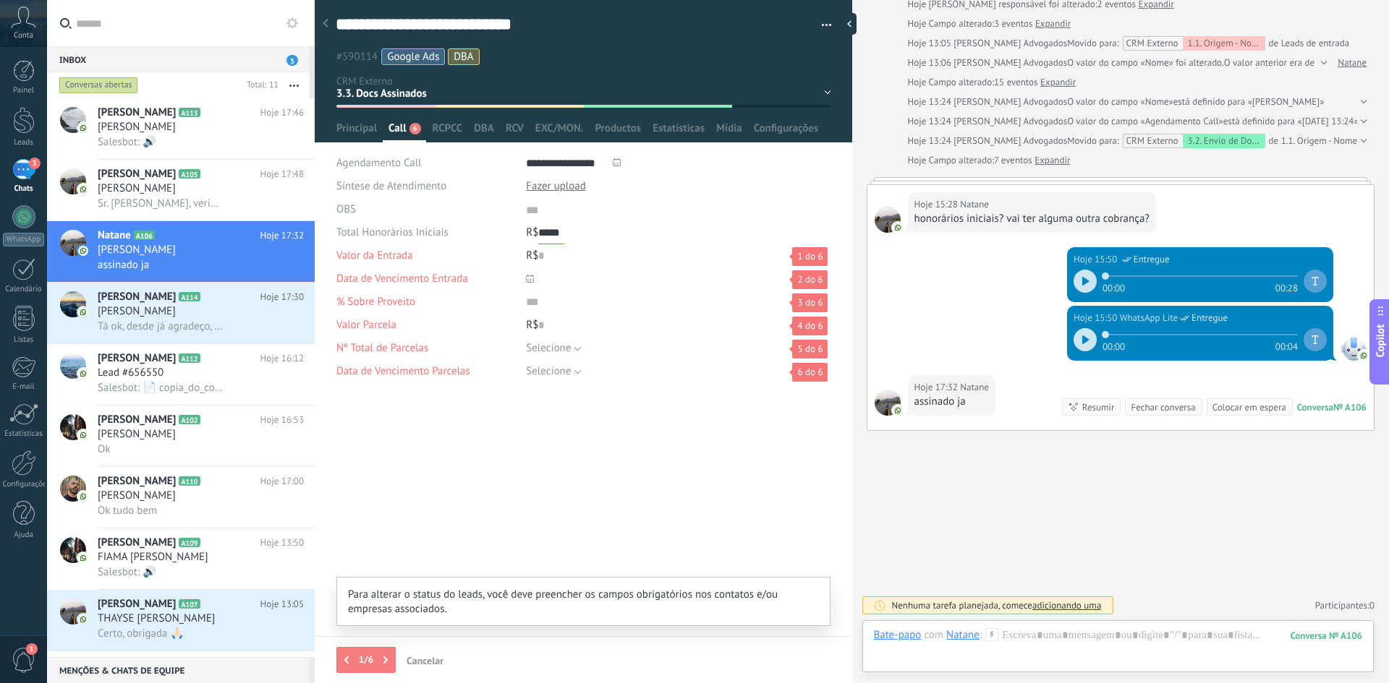
type input "*****"
click at [560, 252] on div "R$ 0" at bounding box center [678, 255] width 304 height 23
type input "*"
click at [530, 278] on icon at bounding box center [530, 279] width 8 height 8
click at [528, 281] on icon at bounding box center [530, 279] width 8 height 8
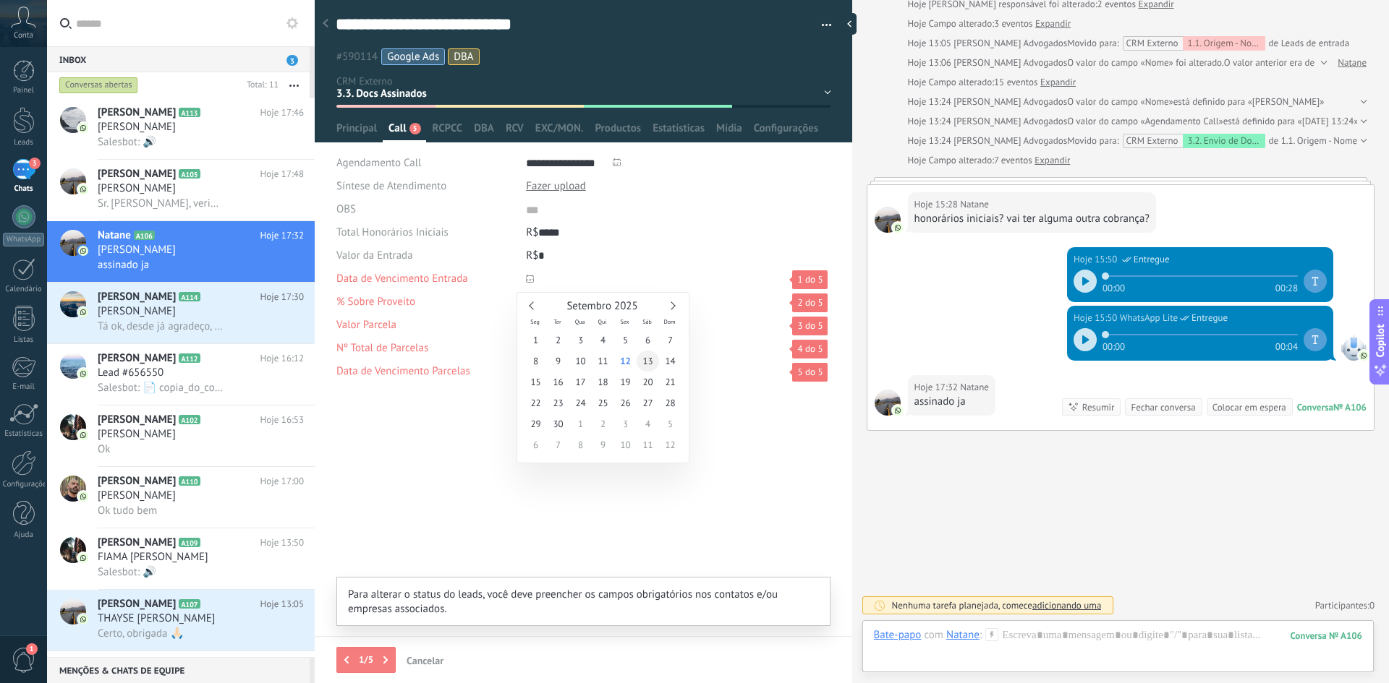
type input "**********"
click at [648, 362] on span "13" at bounding box center [647, 361] width 22 height 21
click at [530, 306] on input "numeric" at bounding box center [634, 302] width 216 height 23
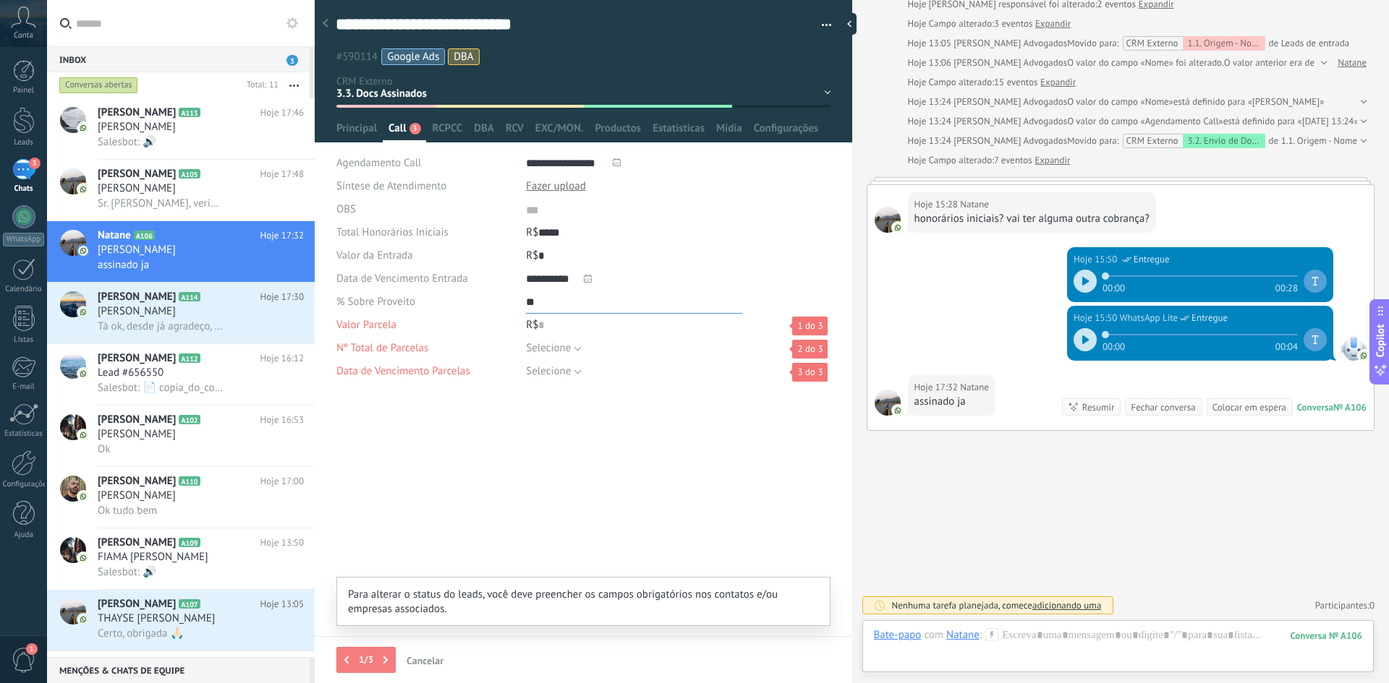
type input "**"
click at [543, 323] on div "R$ 0" at bounding box center [678, 325] width 304 height 23
type input "*"
click at [564, 351] on span "Selecione" at bounding box center [548, 348] width 45 height 14
click at [799, 127] on span "Configurações" at bounding box center [786, 131] width 64 height 21
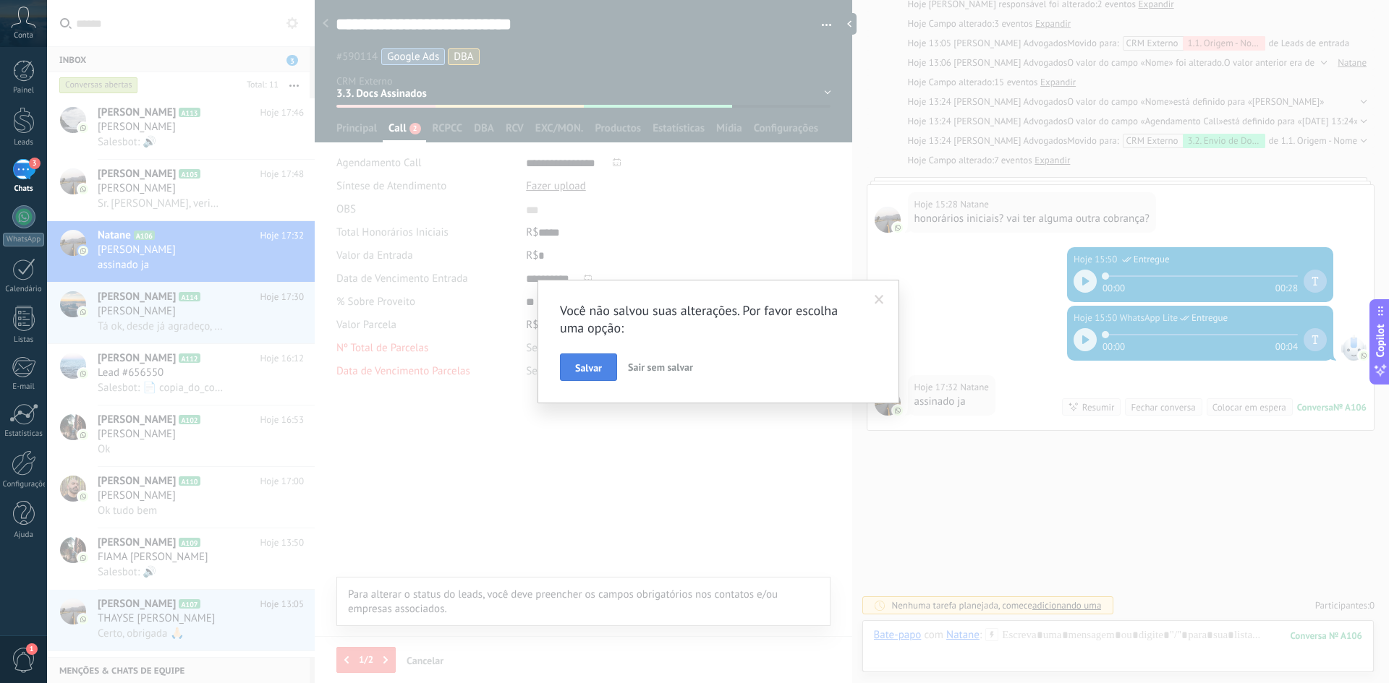
click at [594, 370] on span "Salvar" at bounding box center [588, 368] width 27 height 10
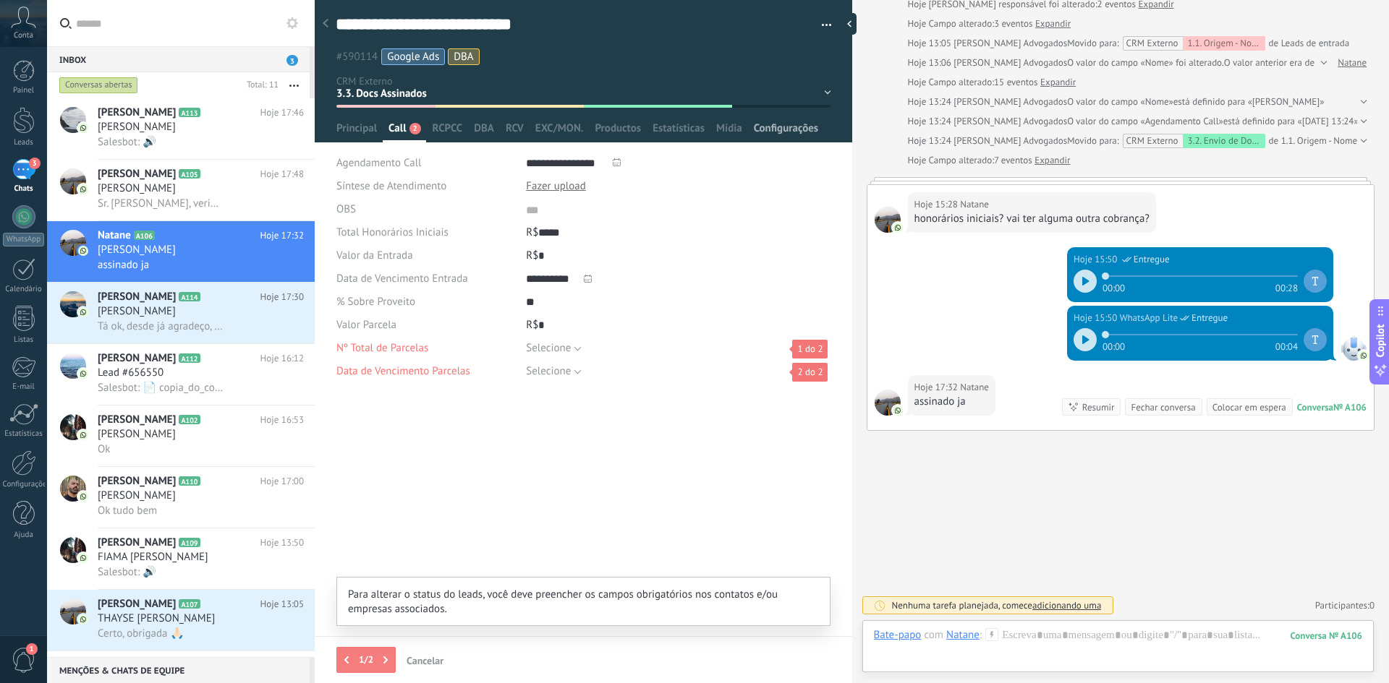
click at [803, 127] on span "Configurações" at bounding box center [786, 131] width 64 height 21
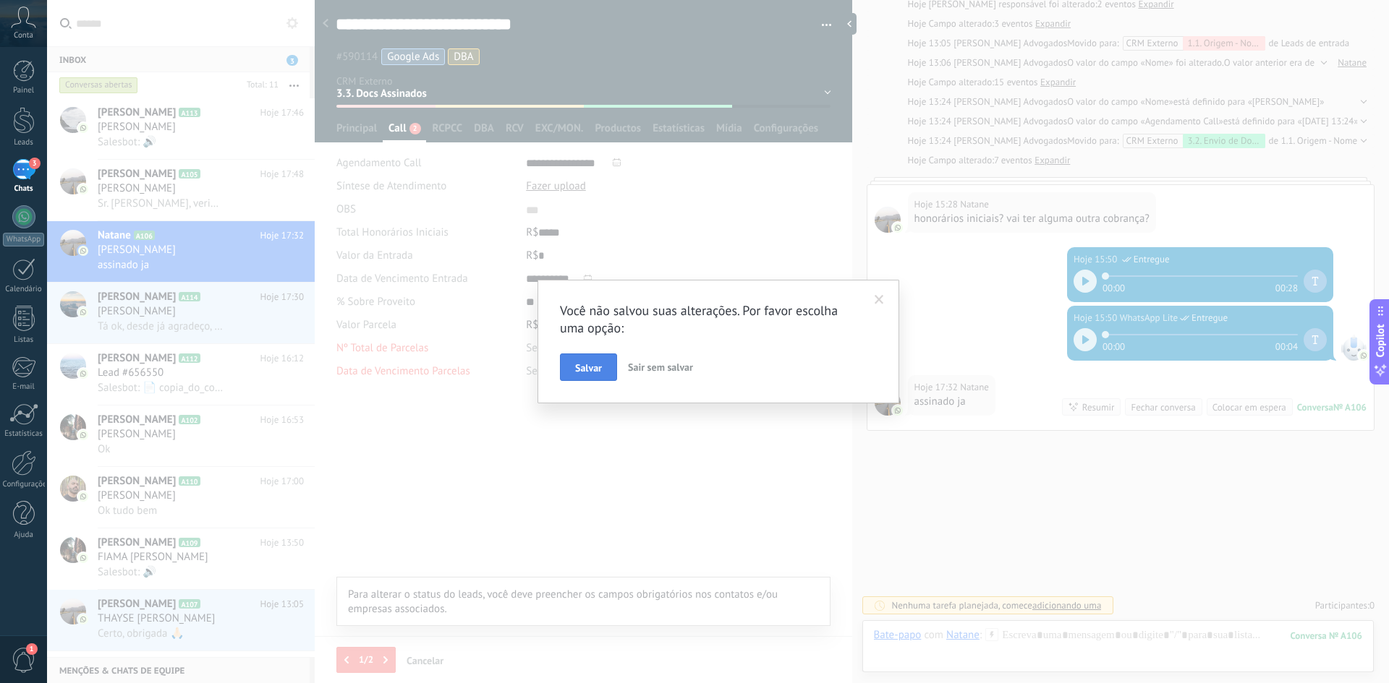
click at [590, 367] on span "Salvar" at bounding box center [588, 368] width 27 height 10
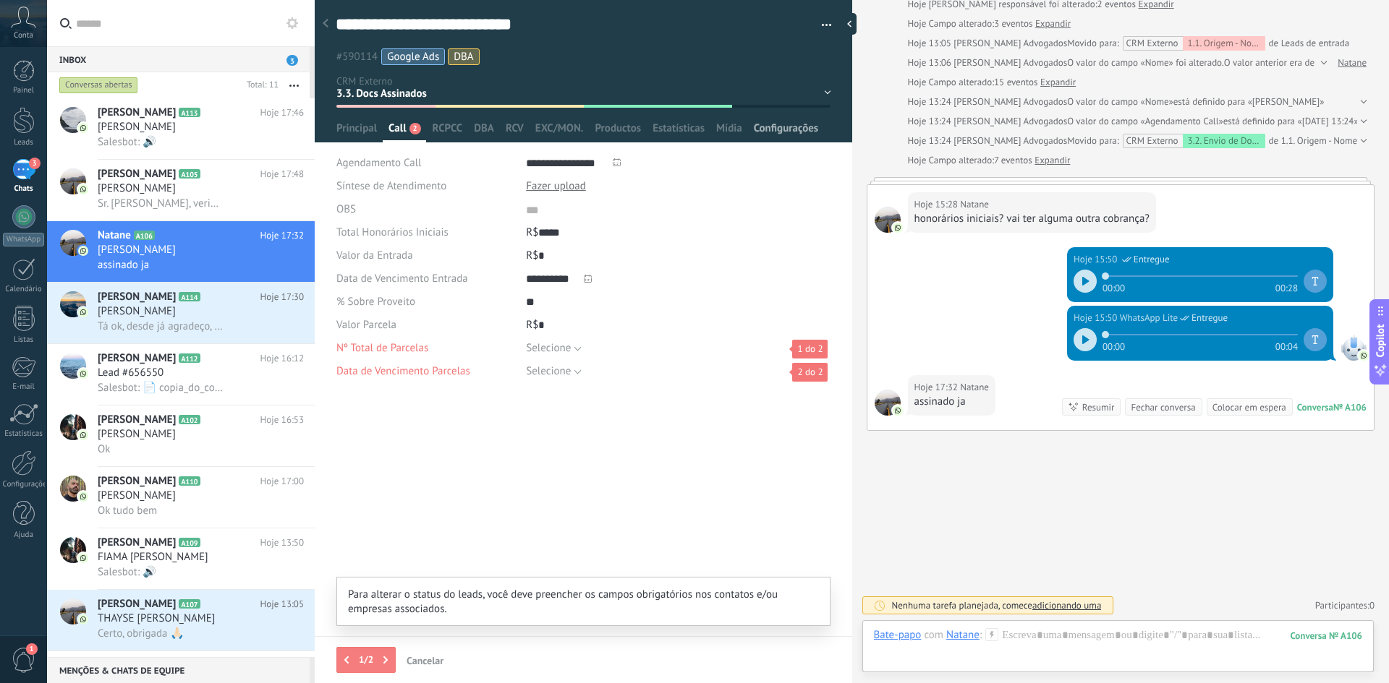
click at [795, 127] on span "Configurações" at bounding box center [786, 131] width 64 height 21
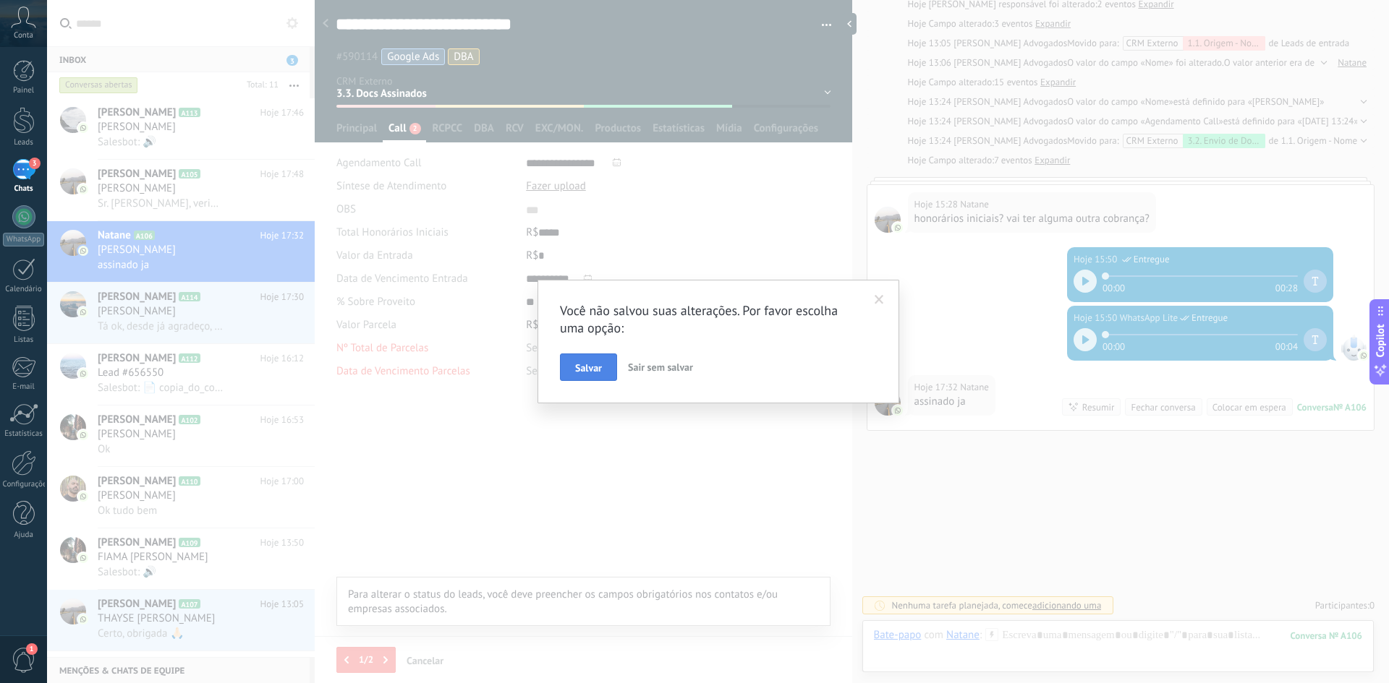
click at [598, 360] on button "Salvar" at bounding box center [588, 367] width 57 height 27
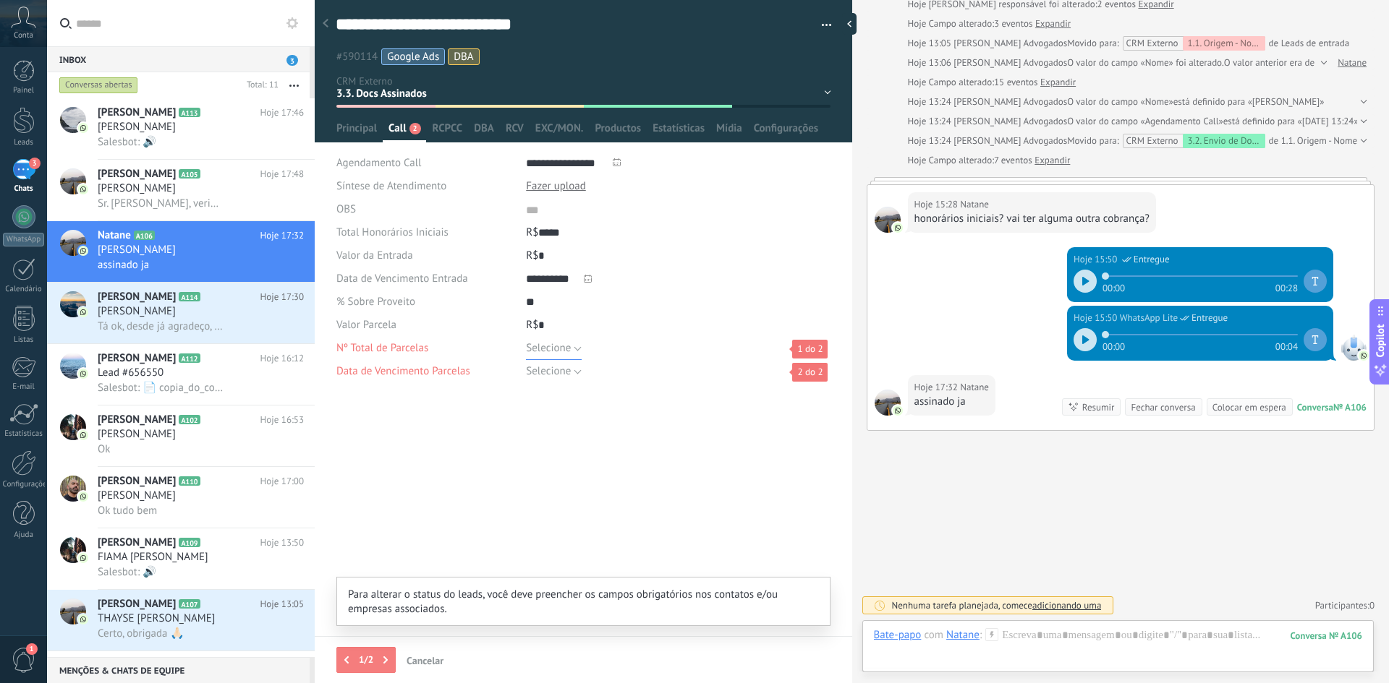
click at [564, 344] on span "Selecione" at bounding box center [548, 348] width 45 height 14
click at [558, 373] on span "1" at bounding box center [664, 374] width 308 height 14
click at [534, 370] on span "Selecione" at bounding box center [548, 371] width 45 height 14
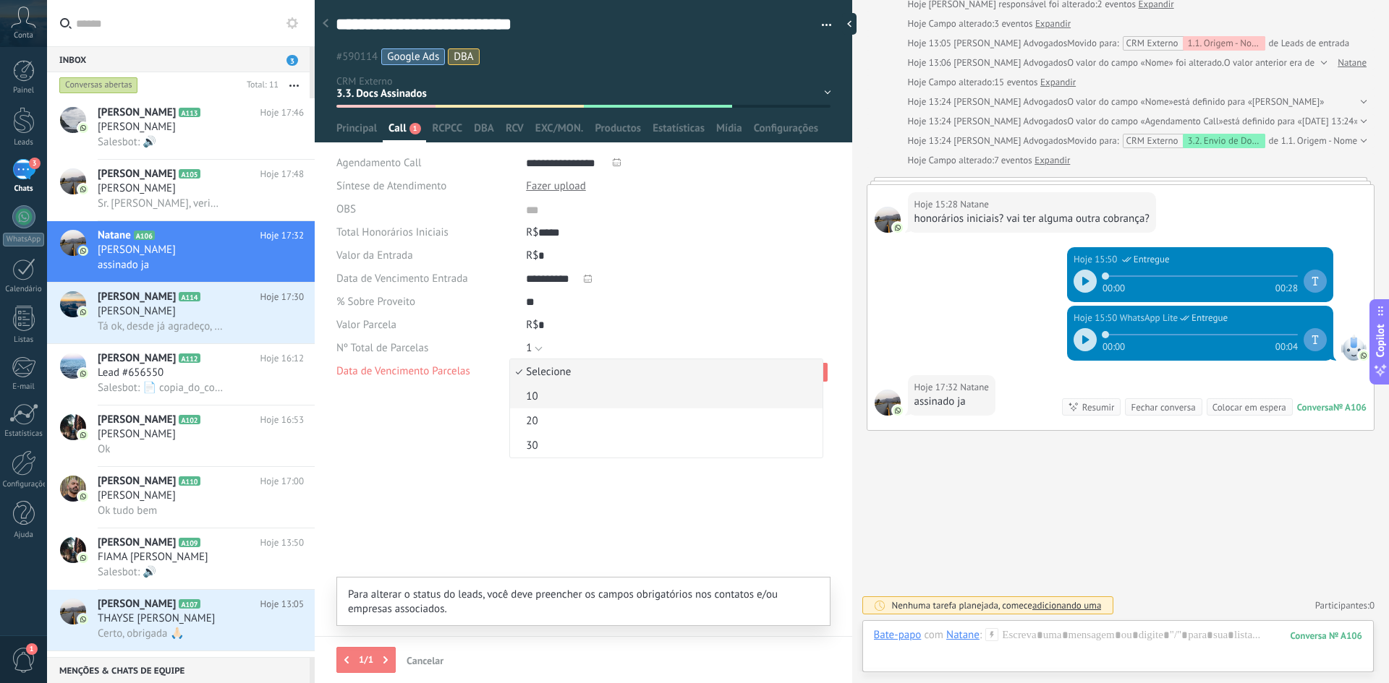
click at [542, 399] on span "10" at bounding box center [664, 397] width 308 height 14
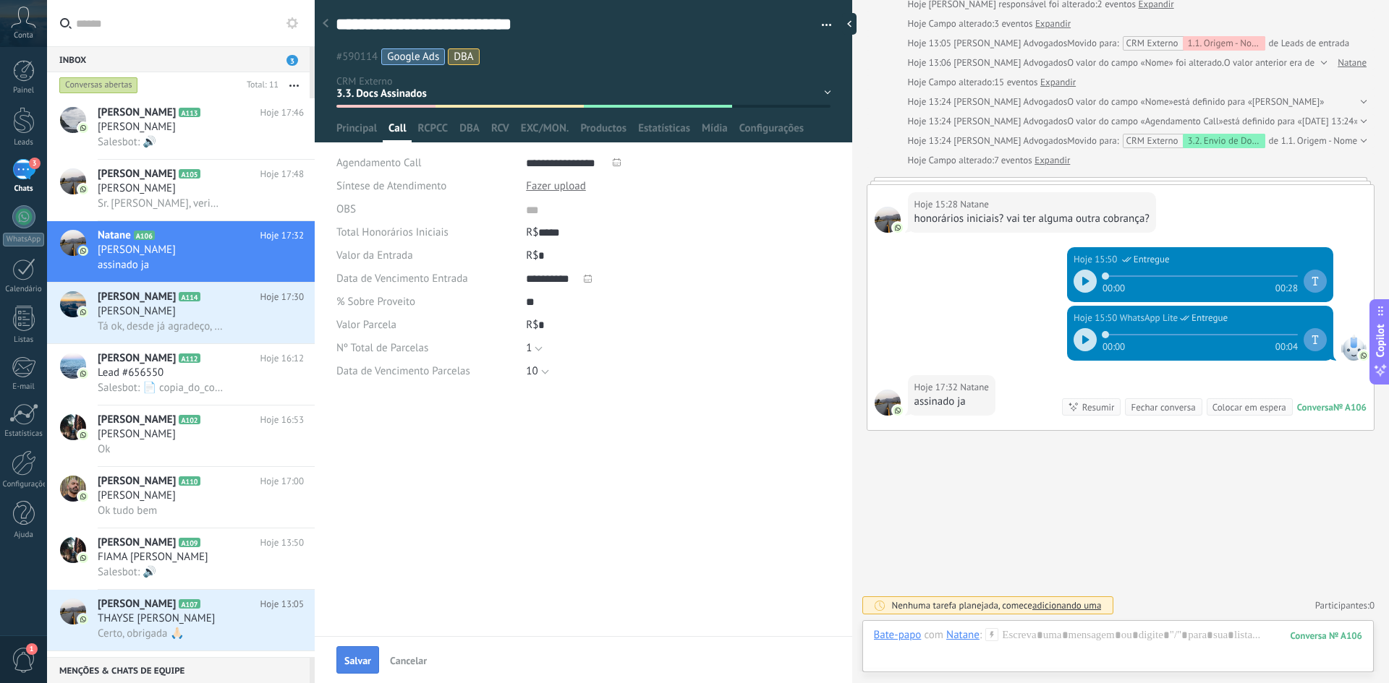
click at [348, 657] on span "Salvar" at bounding box center [357, 661] width 27 height 10
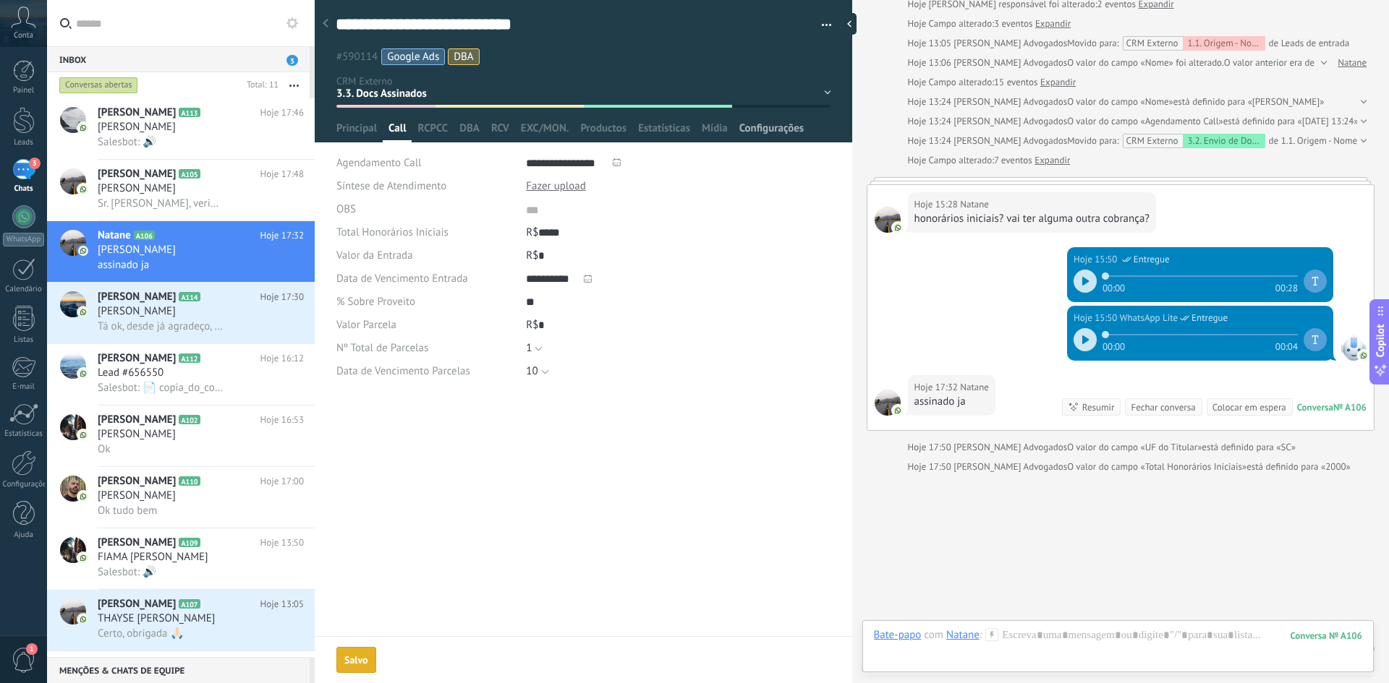
type input "*****"
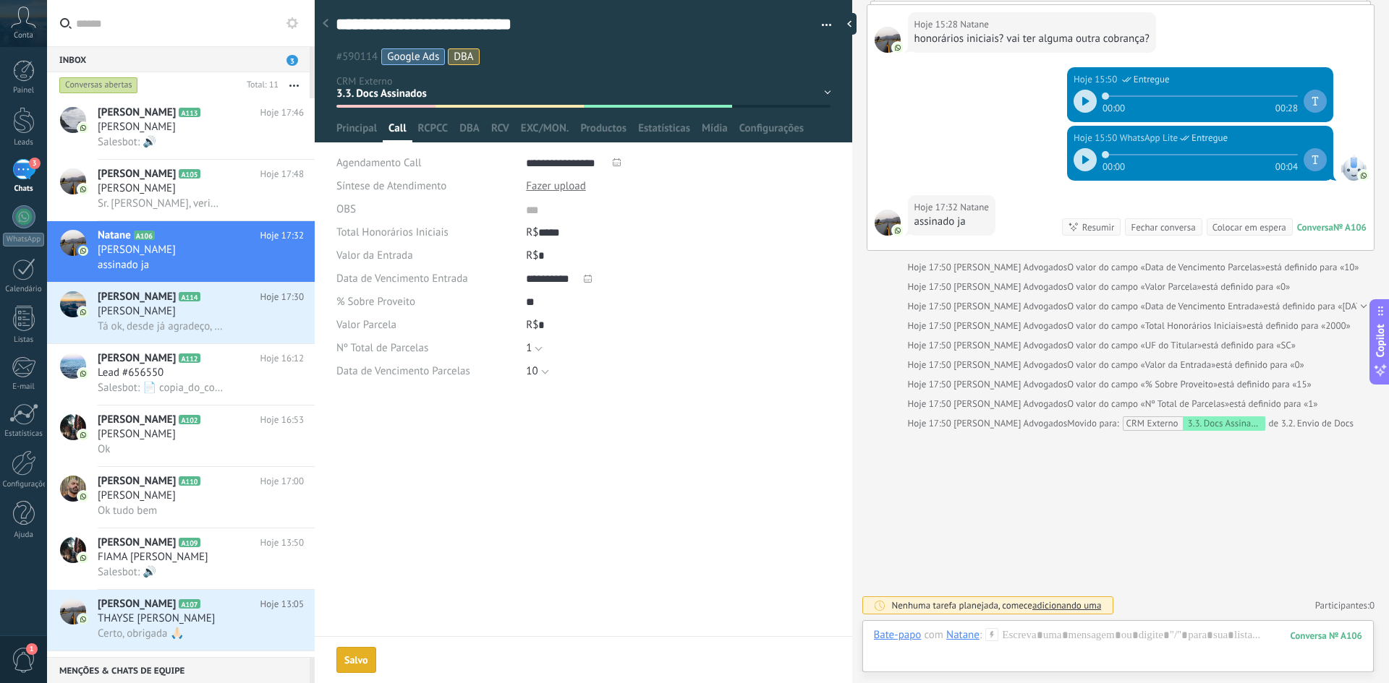
click at [775, 129] on span "Configurações" at bounding box center [771, 131] width 64 height 21
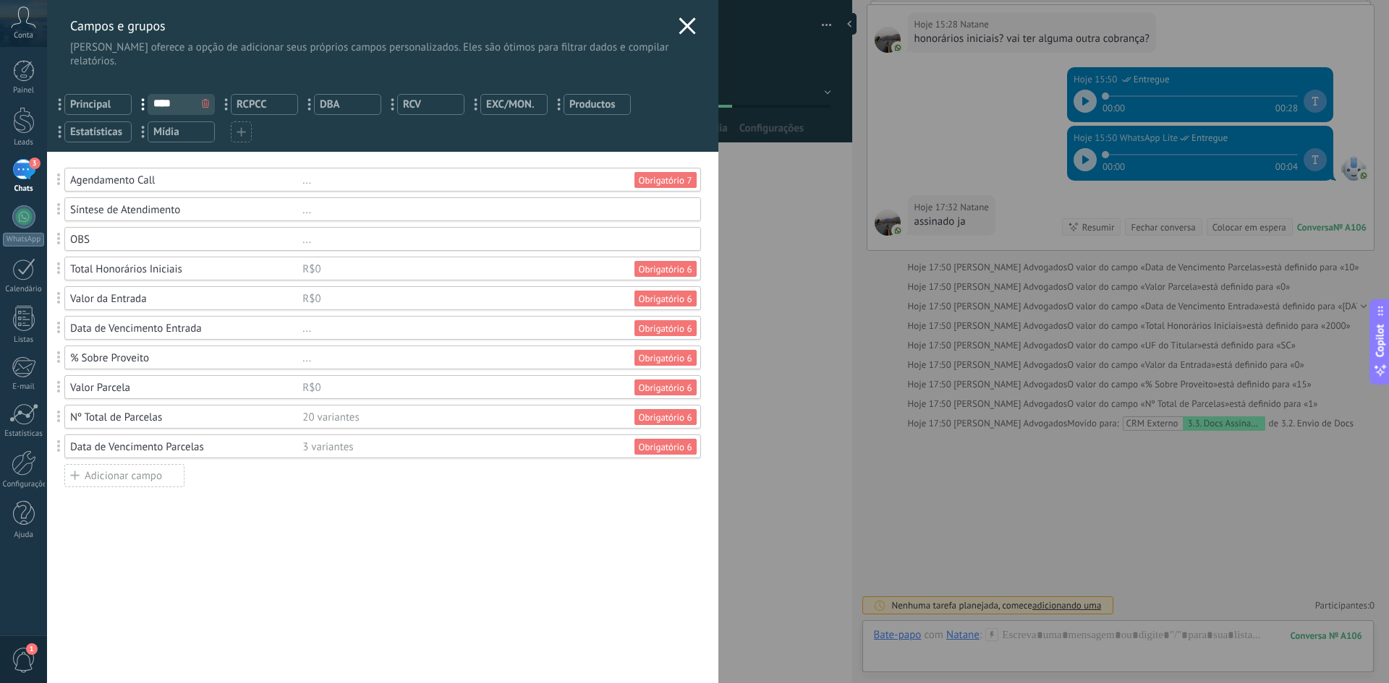
click at [343, 416] on div "20 variantes" at bounding box center [494, 418] width 385 height 14
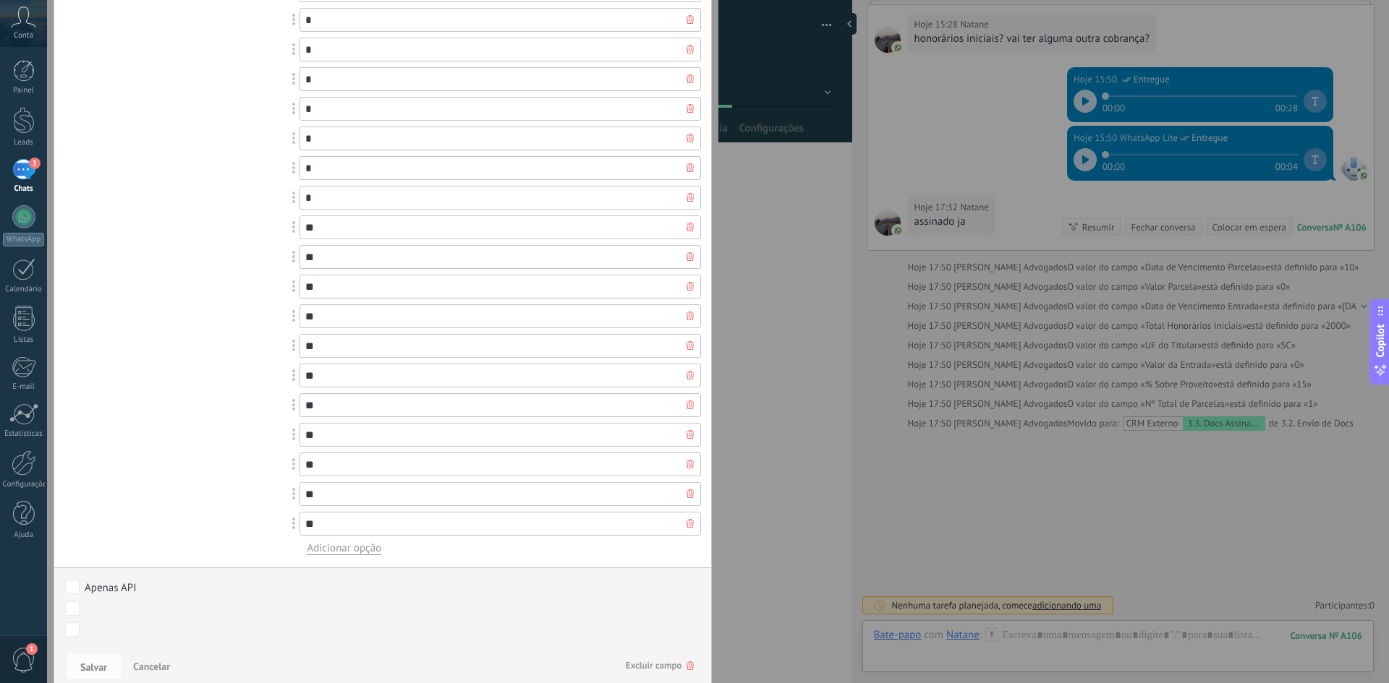
scroll to position [466, 0]
click at [342, 534] on span "Adicionar opção" at bounding box center [344, 538] width 74 height 14
type input "*"
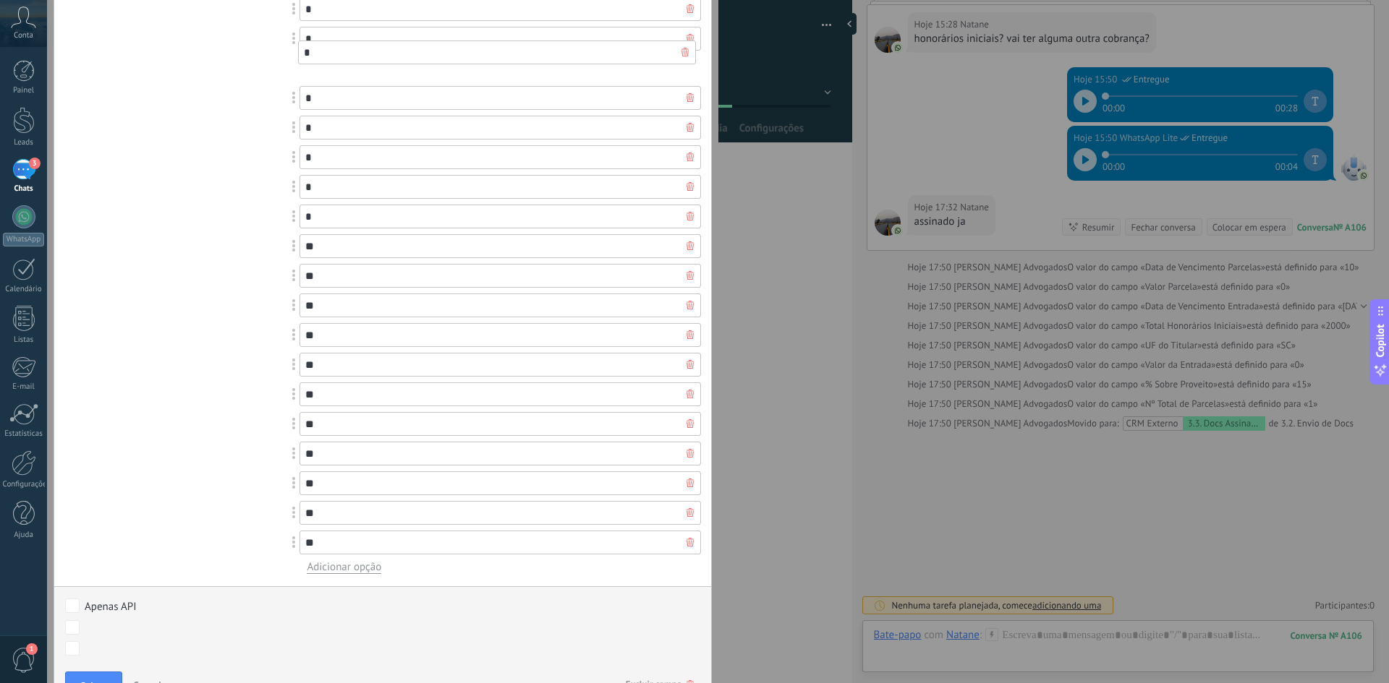
drag, startPoint x: 295, startPoint y: 546, endPoint x: 299, endPoint y: 56, distance: 490.4
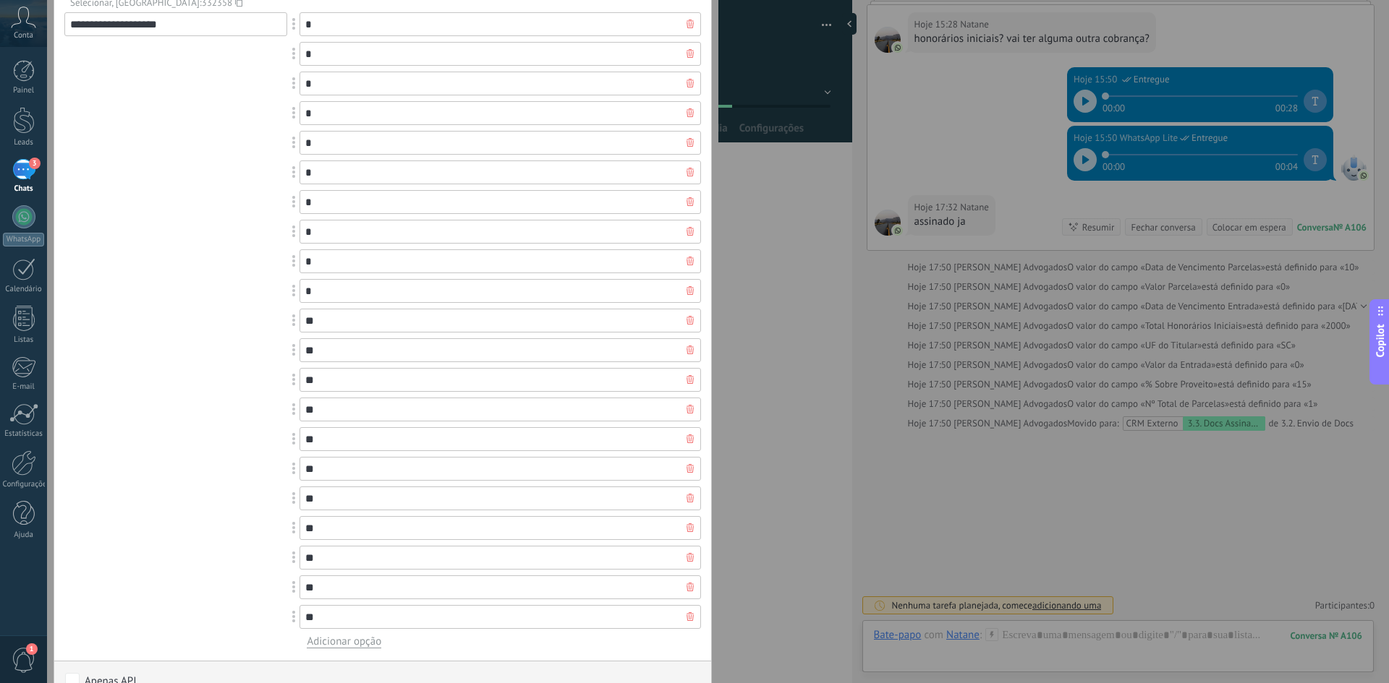
scroll to position [322, 0]
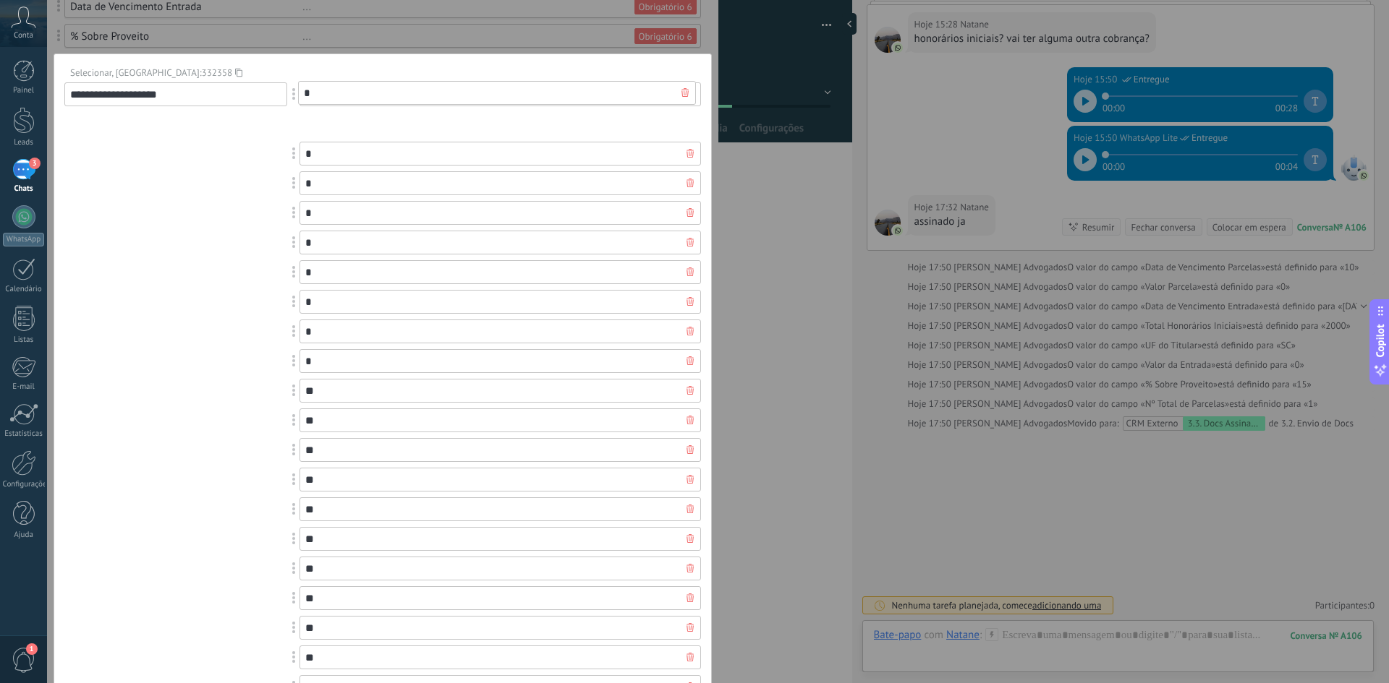
drag, startPoint x: 294, startPoint y: 216, endPoint x: 295, endPoint y: 95, distance: 120.8
drag, startPoint x: 292, startPoint y: 124, endPoint x: 297, endPoint y: 86, distance: 38.6
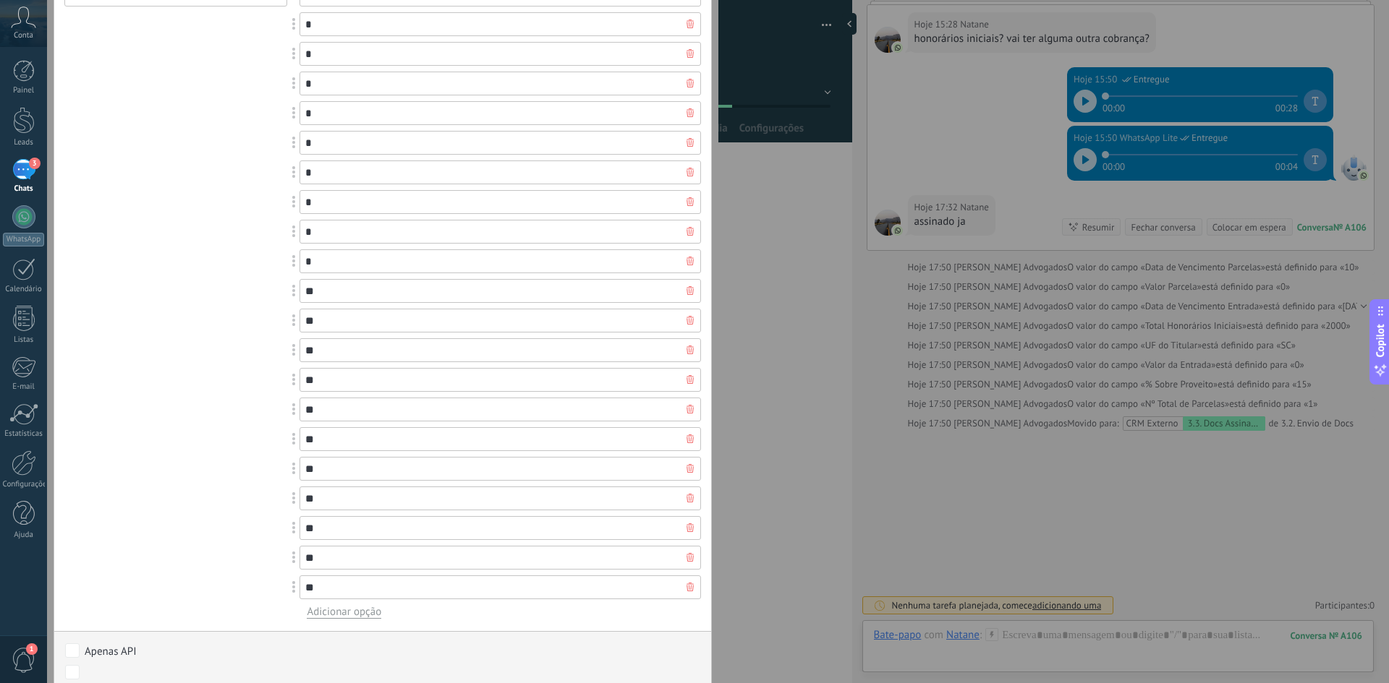
scroll to position [496, 0]
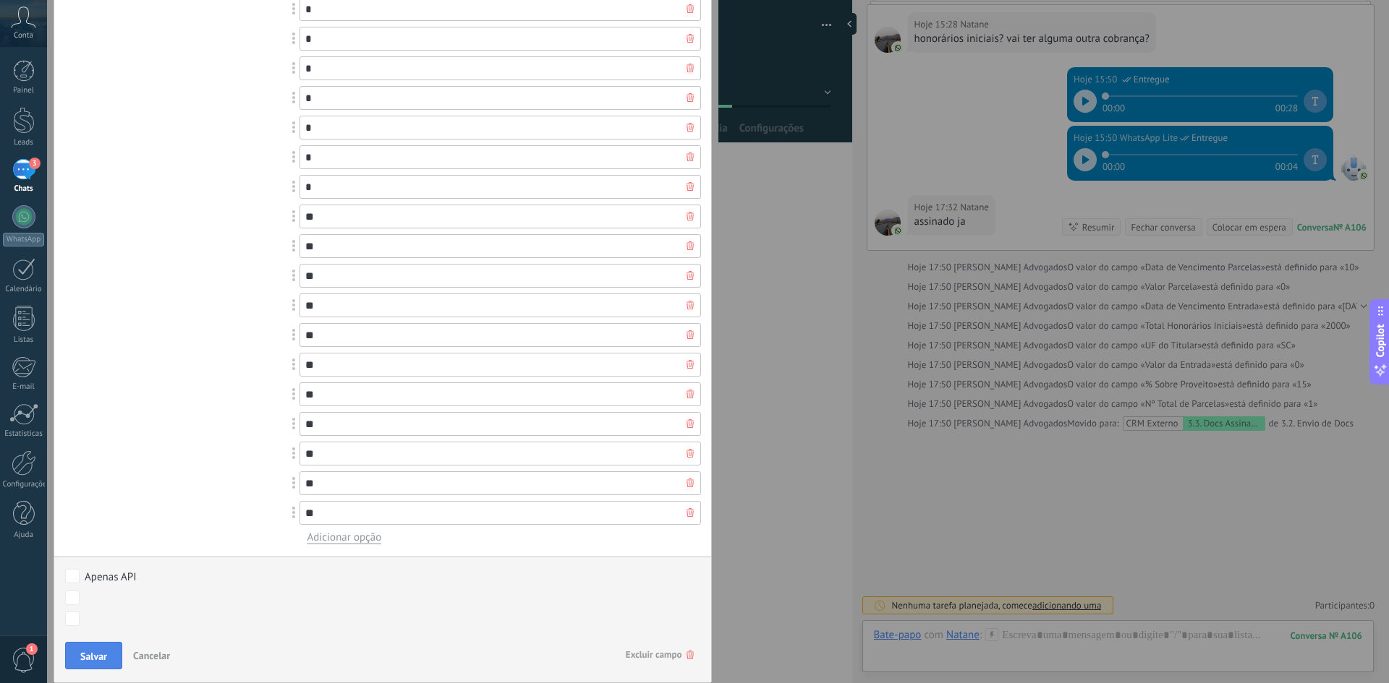
click at [101, 656] on span "Salvar" at bounding box center [93, 657] width 27 height 10
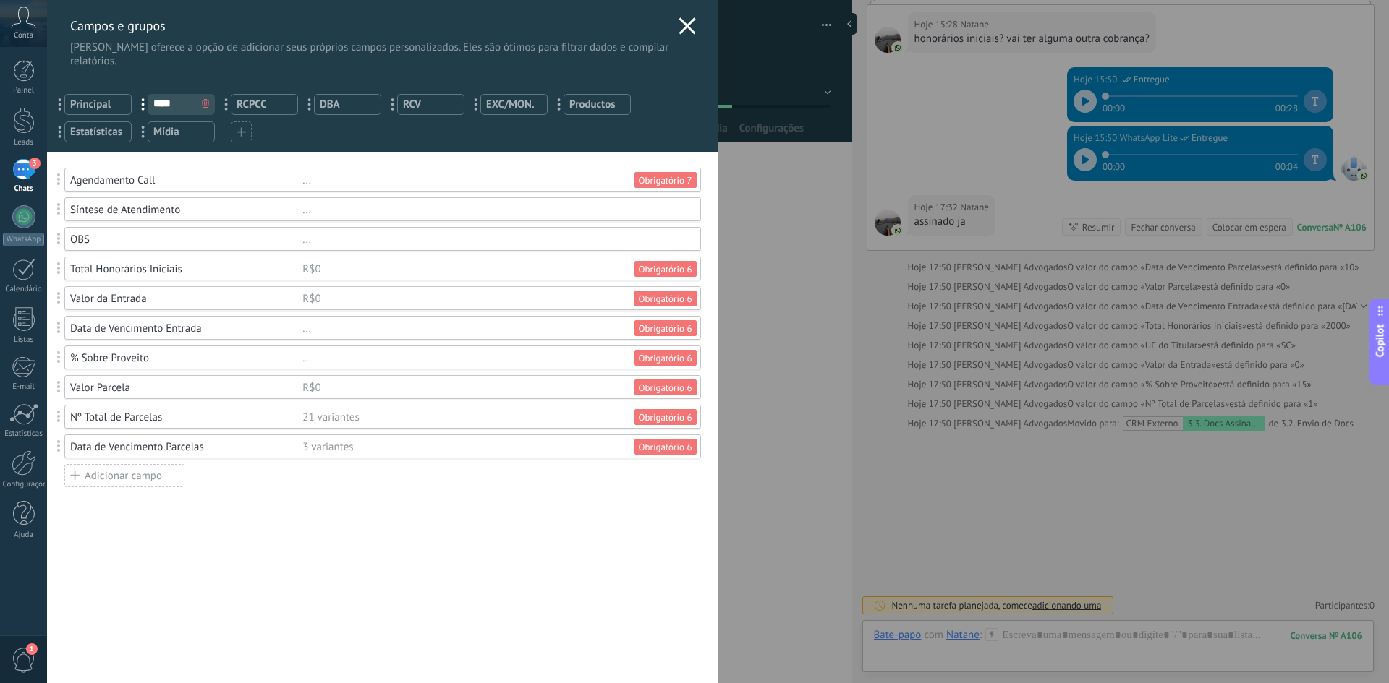
click at [357, 447] on div "3 variantes" at bounding box center [494, 447] width 385 height 14
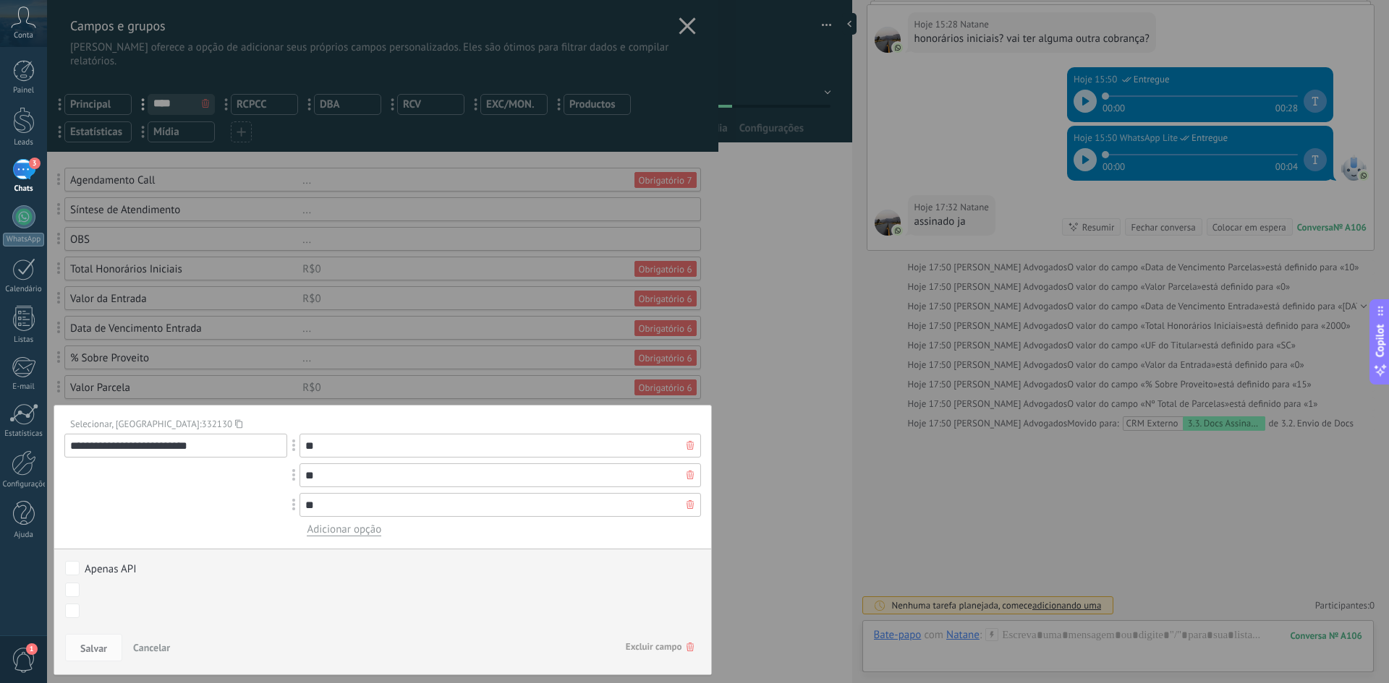
click at [359, 532] on span "Adicionar opção" at bounding box center [344, 530] width 74 height 14
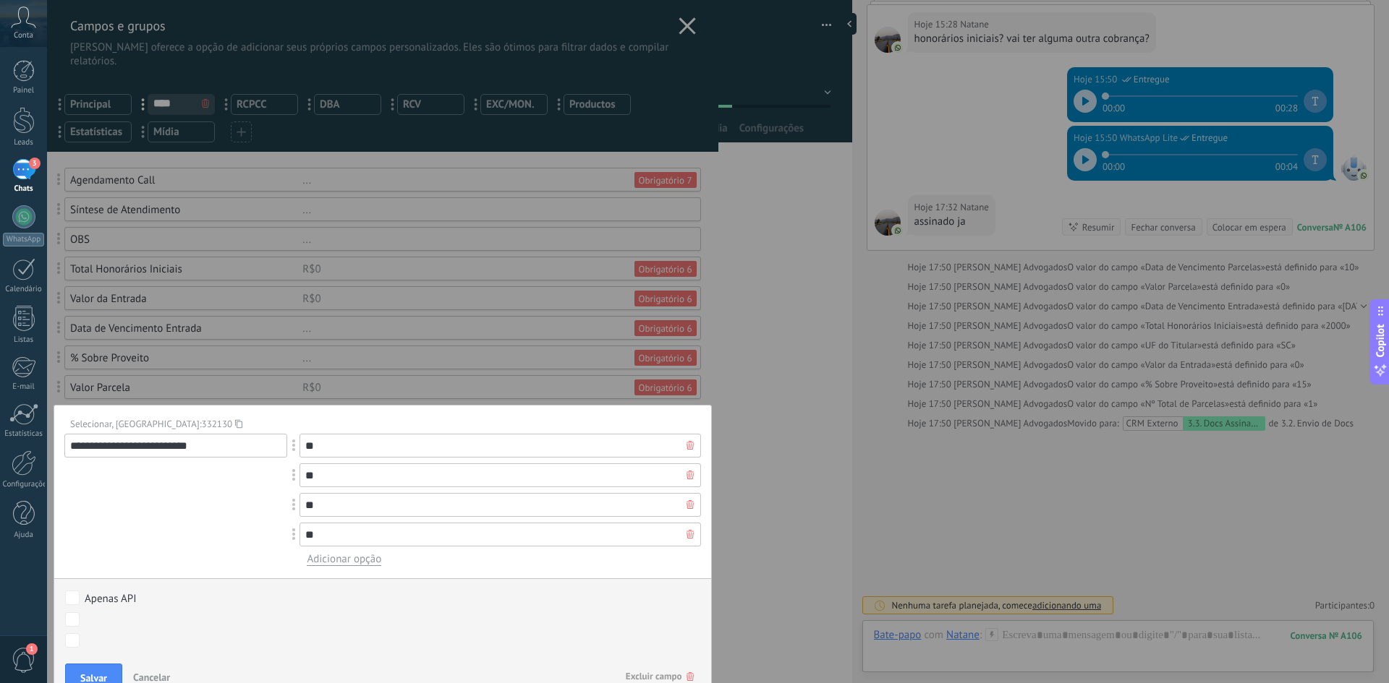
type input "*"
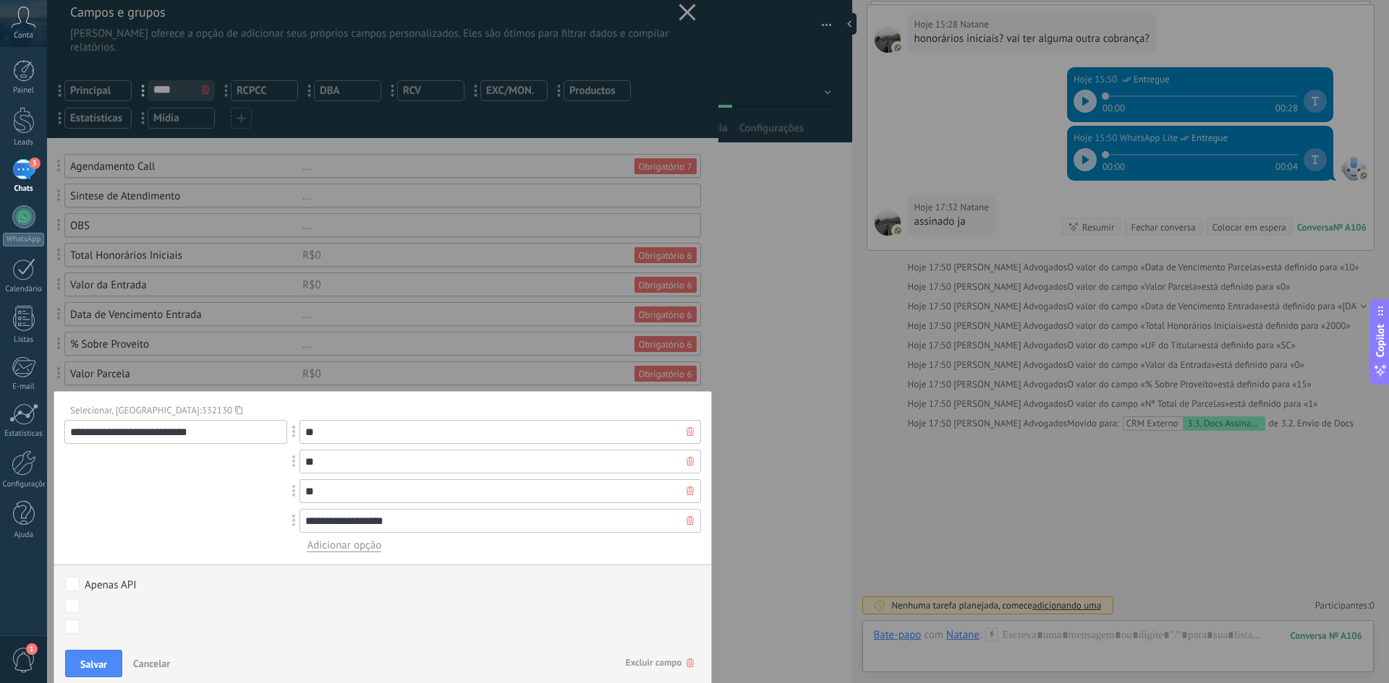
scroll to position [22, 0]
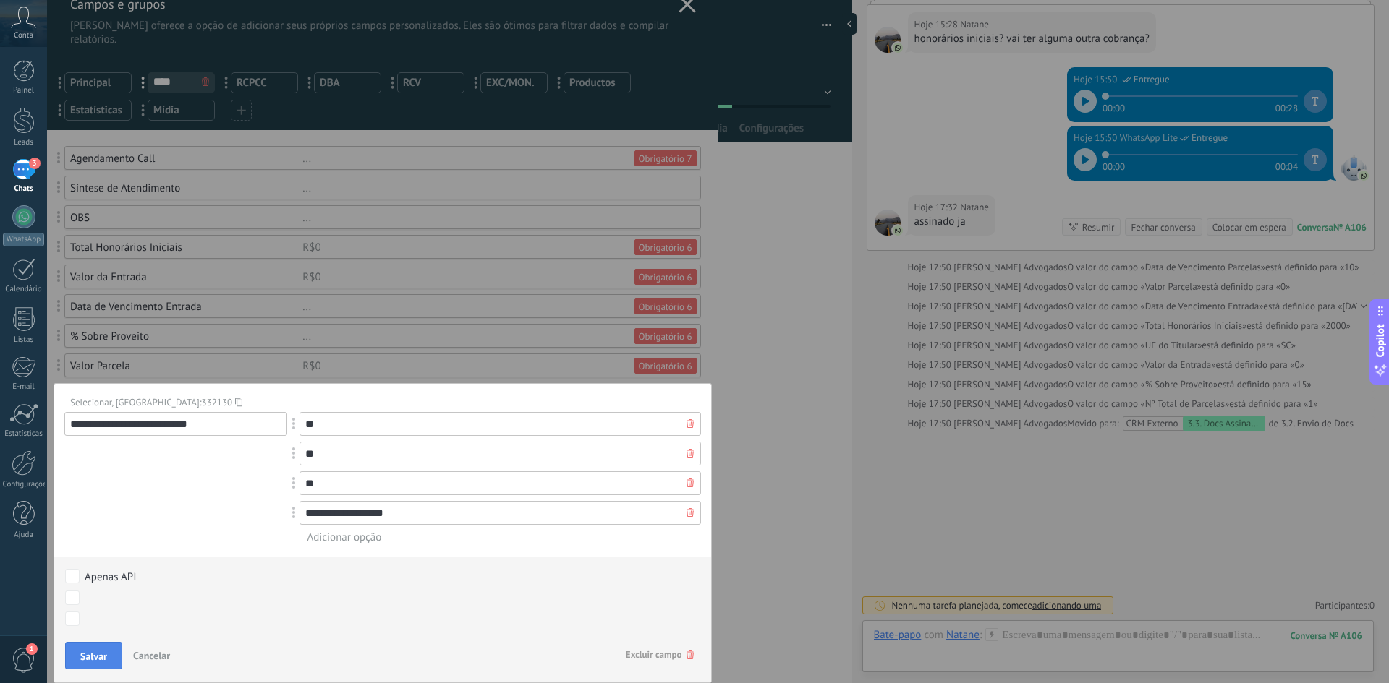
type input "**********"
click at [100, 652] on span "Salvar" at bounding box center [93, 657] width 27 height 10
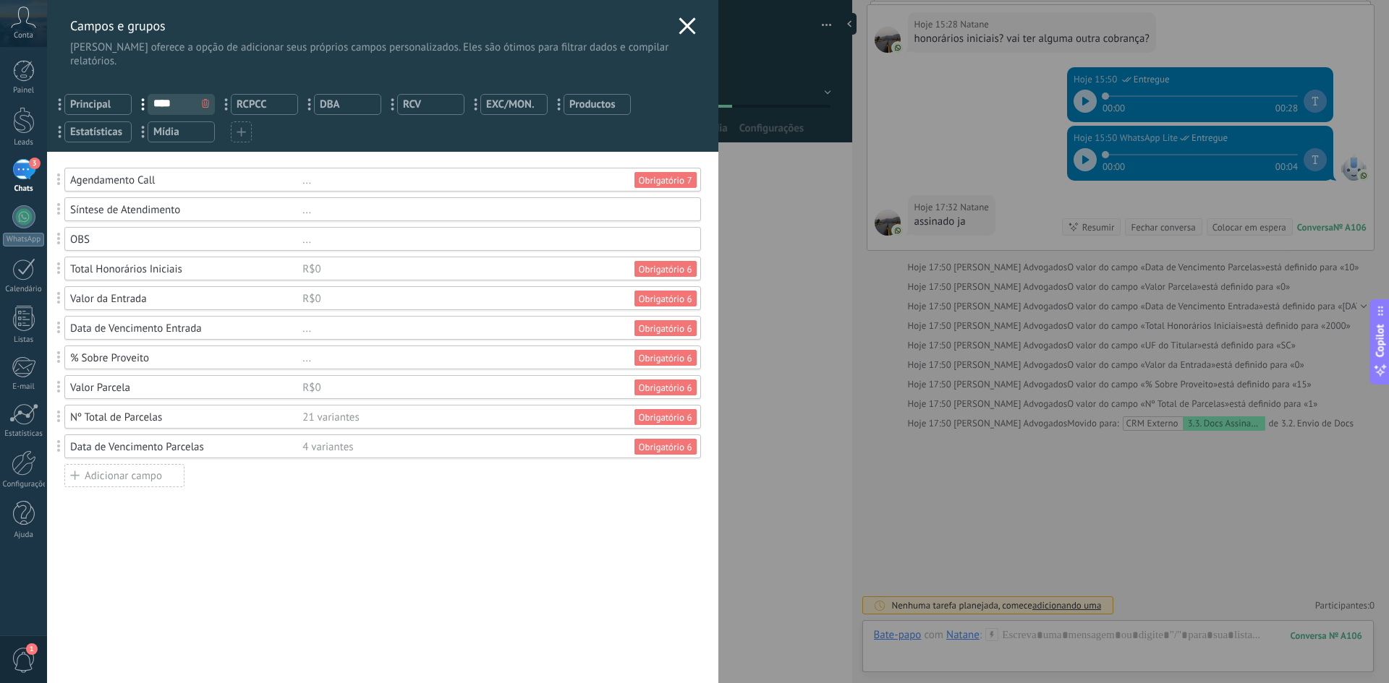
scroll to position [0, 0]
click at [686, 17] on div "Campos e grupos Kommo oferece a opção de adicionar seus próprios campos persona…" at bounding box center [382, 34] width 671 height 68
click at [680, 31] on icon at bounding box center [686, 25] width 17 height 17
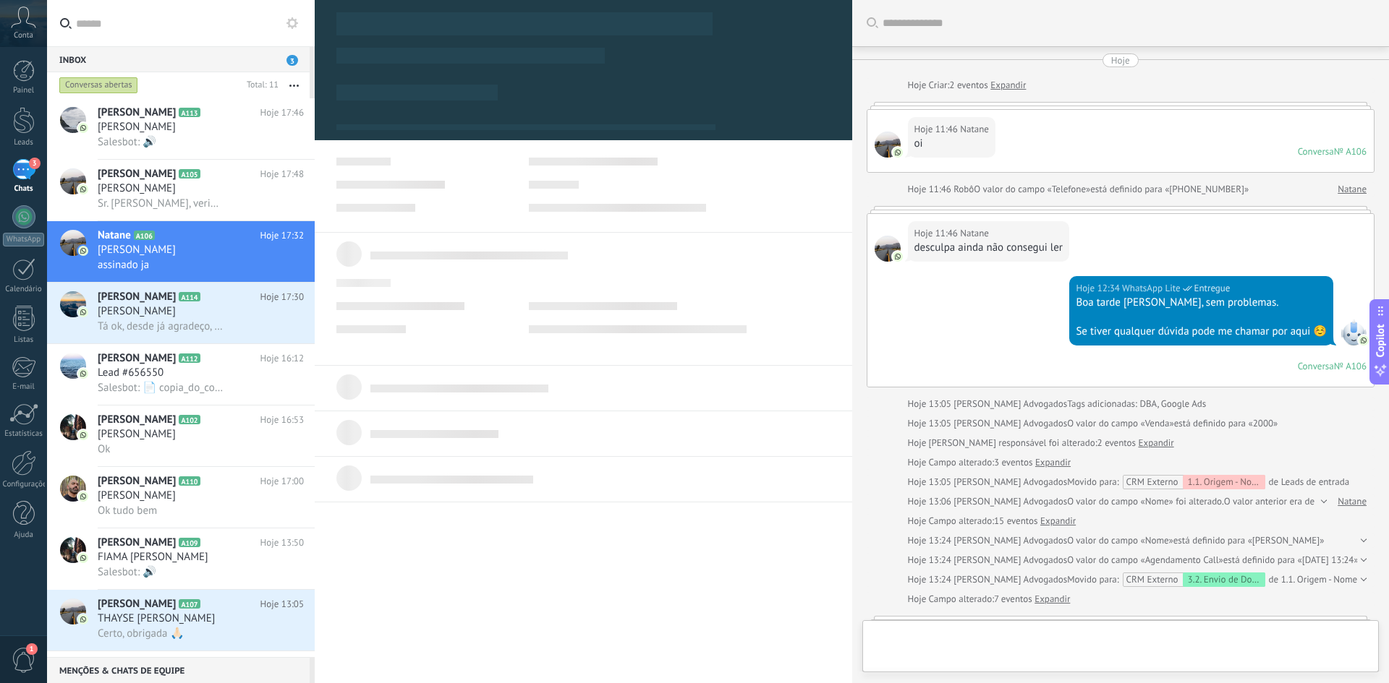
scroll to position [482, 0]
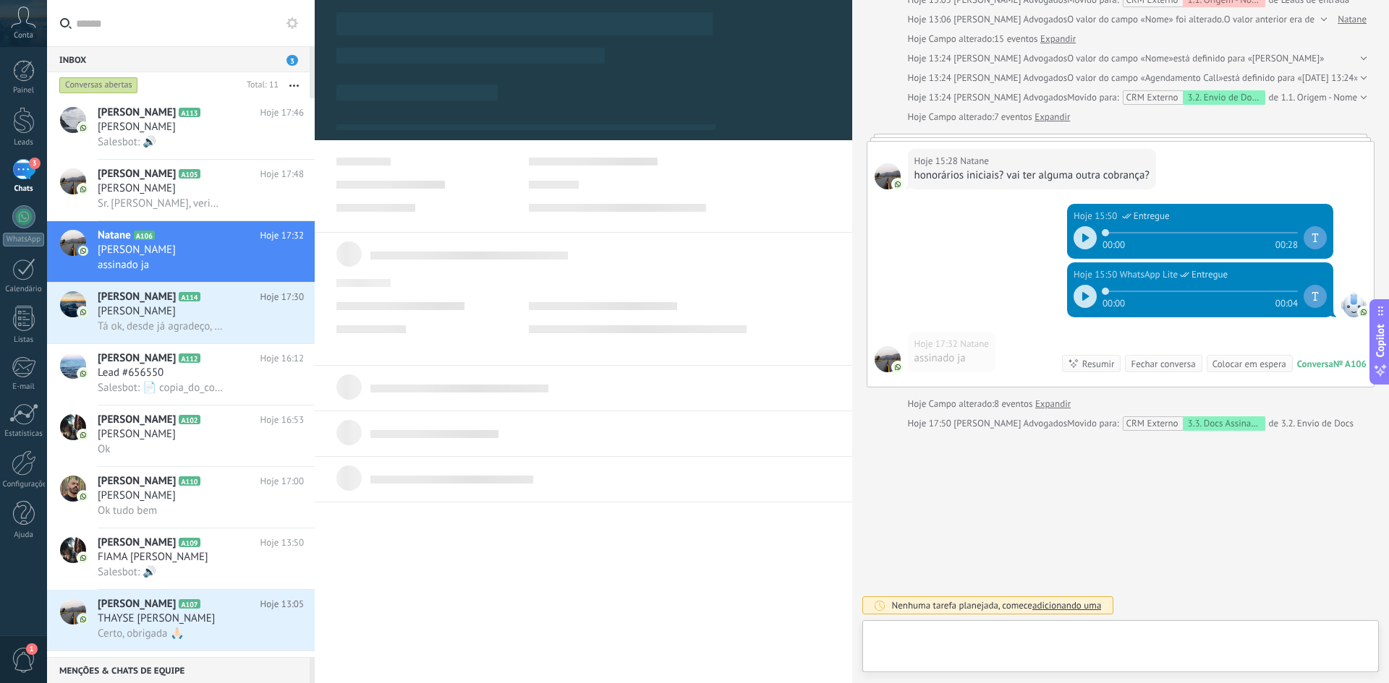
type textarea "***"
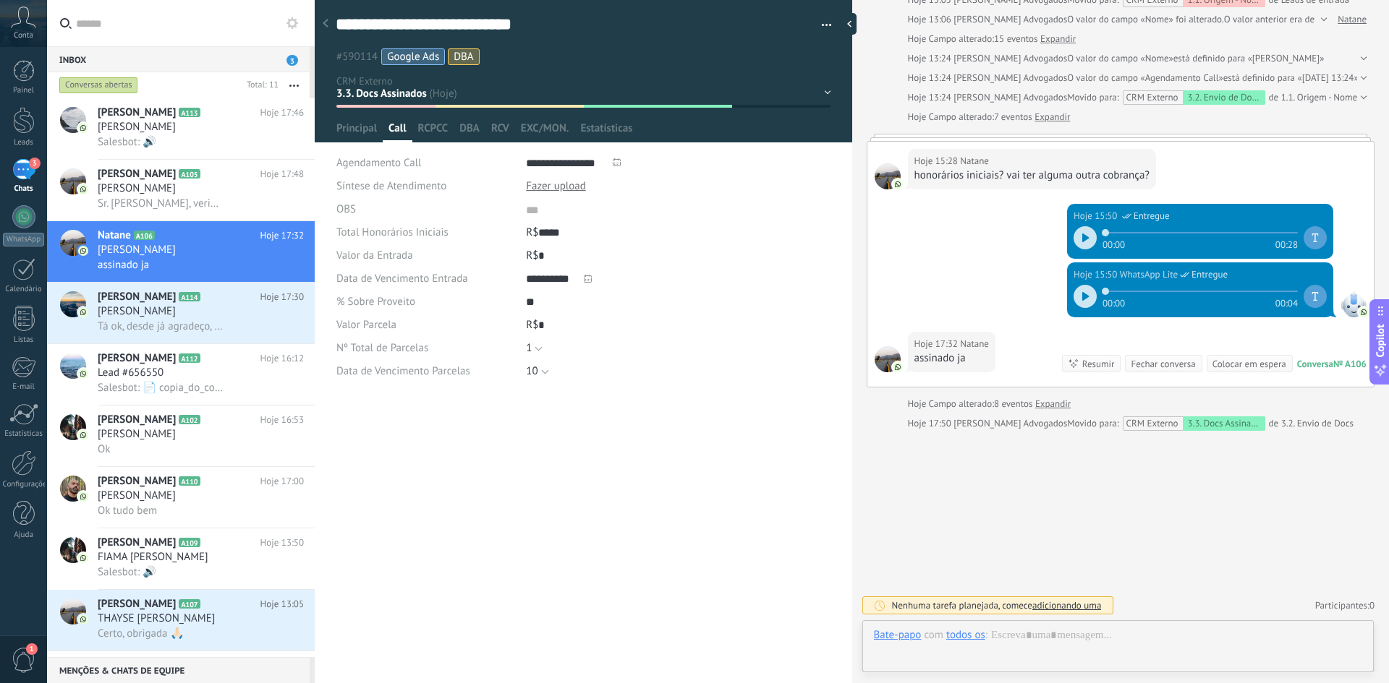
scroll to position [14, 0]
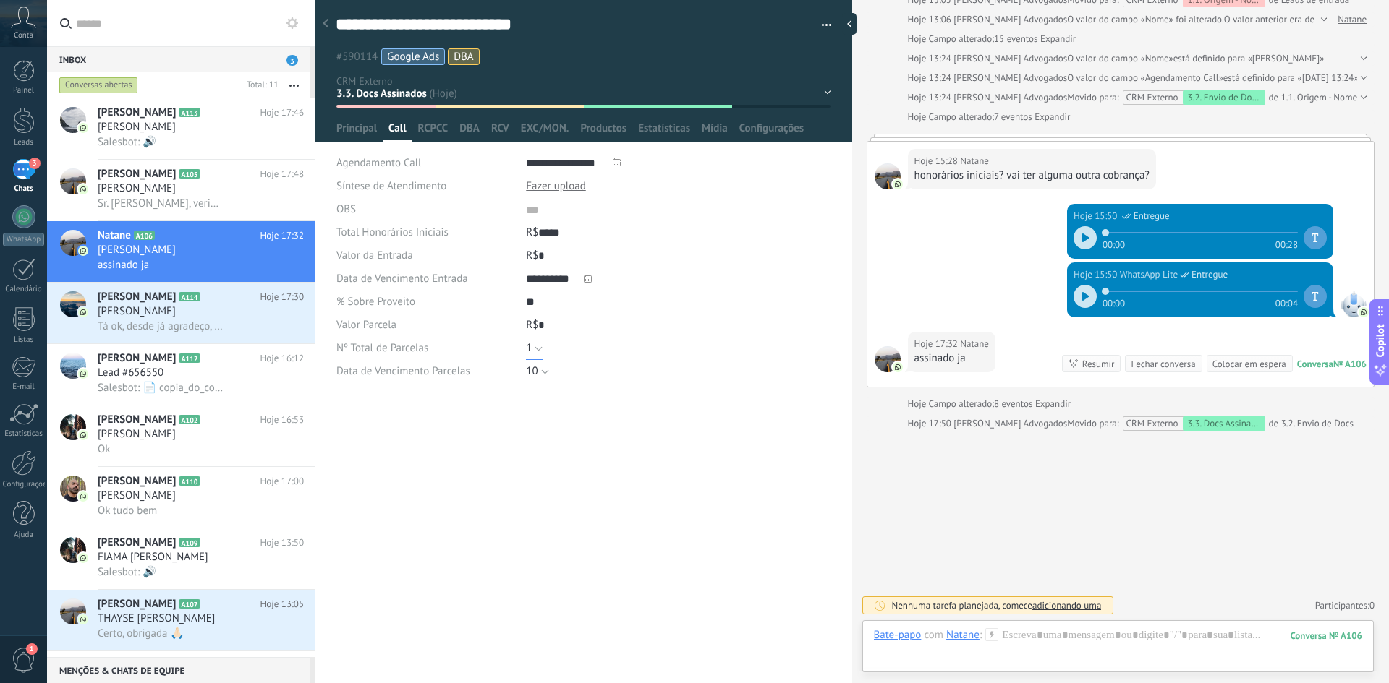
click at [538, 347] on button "1" at bounding box center [534, 348] width 17 height 23
click at [549, 372] on span "0" at bounding box center [664, 374] width 308 height 14
click at [544, 373] on button "10" at bounding box center [537, 371] width 22 height 23
click at [566, 469] on span "Honorários à [GEOGRAPHIC_DATA]" at bounding box center [664, 471] width 308 height 14
click at [470, 547] on div "****** Natane ****** Natane Sobrenome Abrir detalhes Copiar nome" at bounding box center [583, 516] width 537 height 241
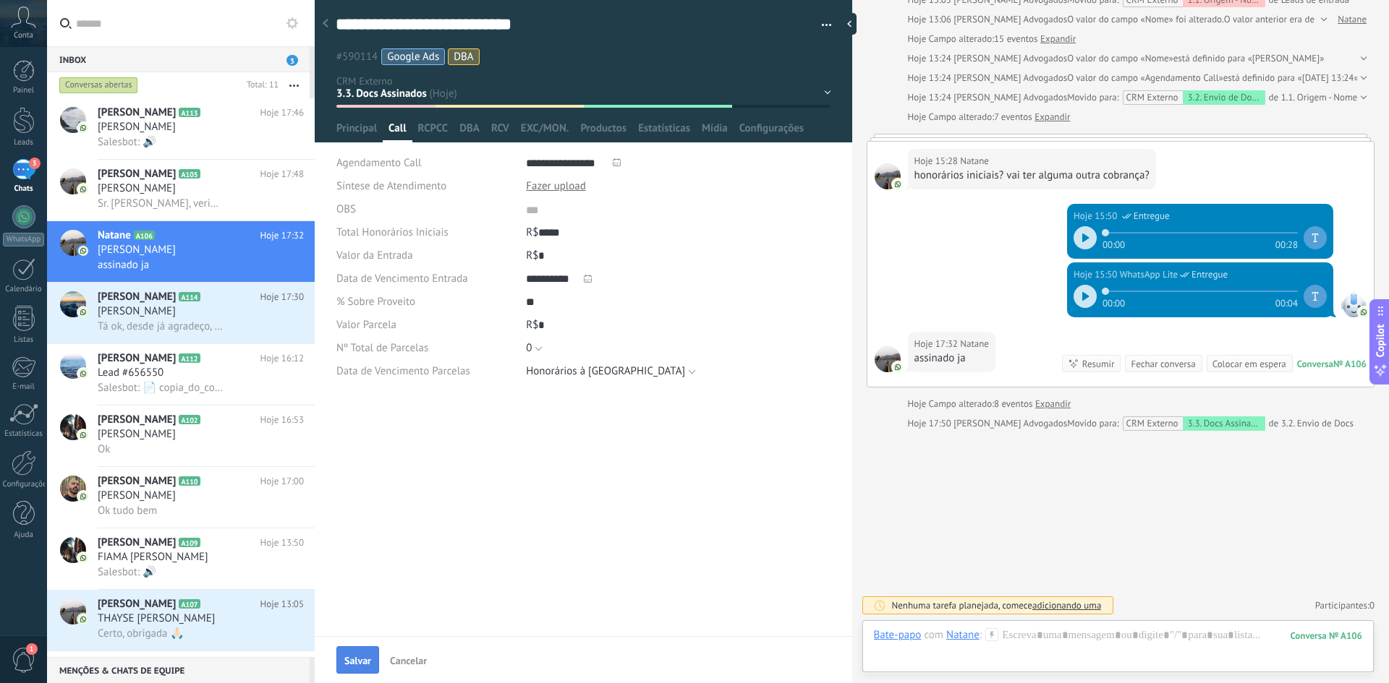
click at [353, 653] on button "Salvar" at bounding box center [357, 660] width 43 height 27
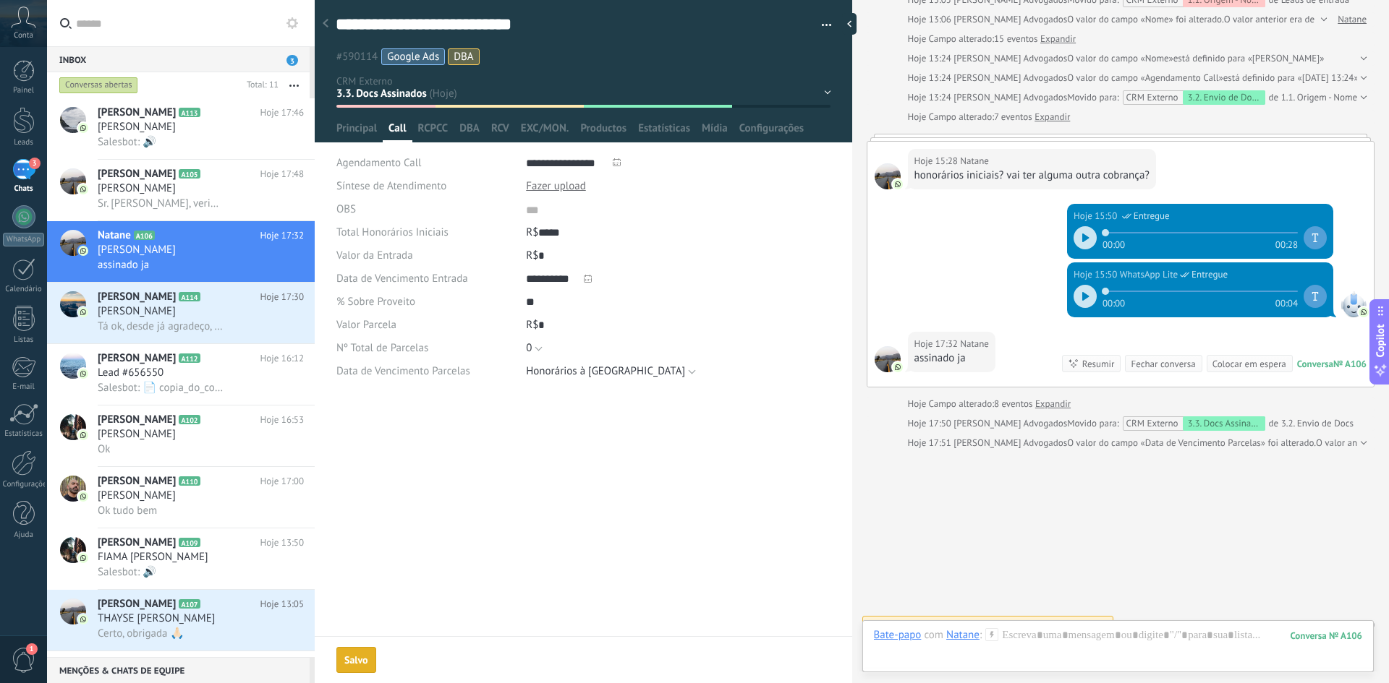
scroll to position [502, 0]
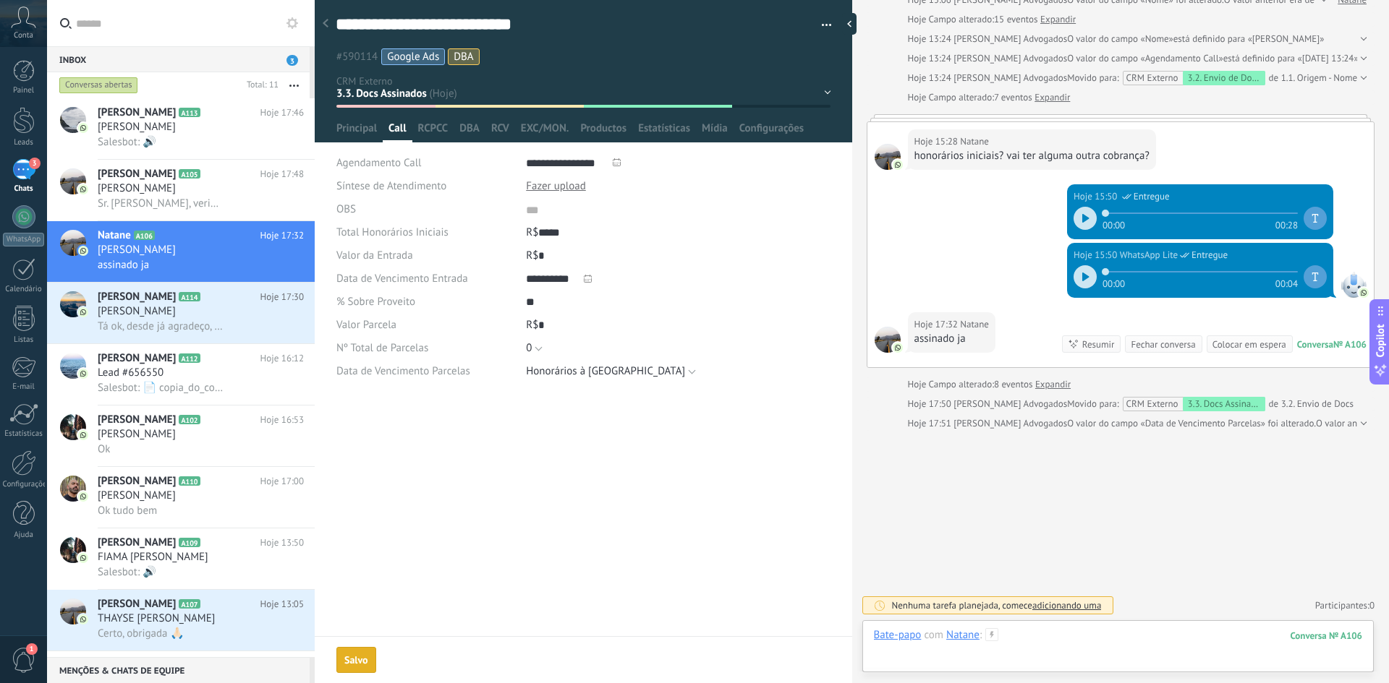
click at [1134, 647] on div at bounding box center [1118, 649] width 489 height 43
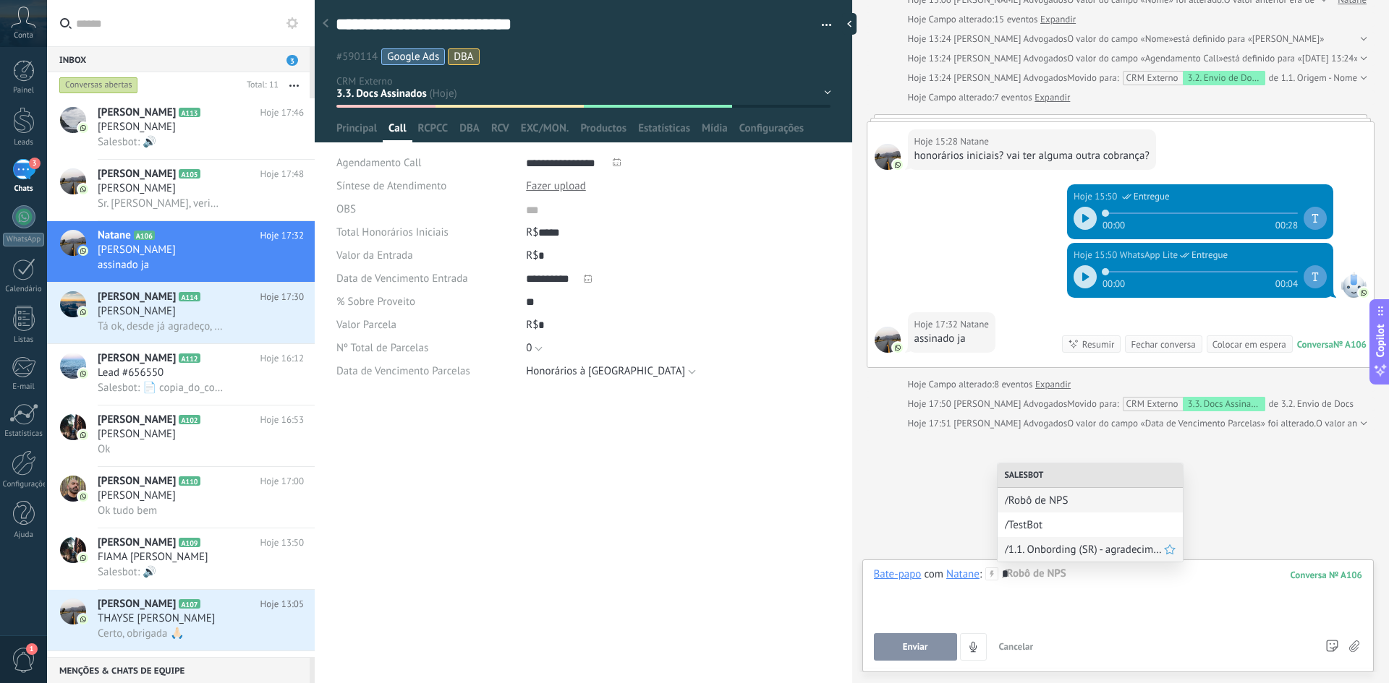
click at [1135, 549] on span "/1.1. Onbording (SR) - agradecimento Ass Contrato - 1" at bounding box center [1084, 550] width 159 height 14
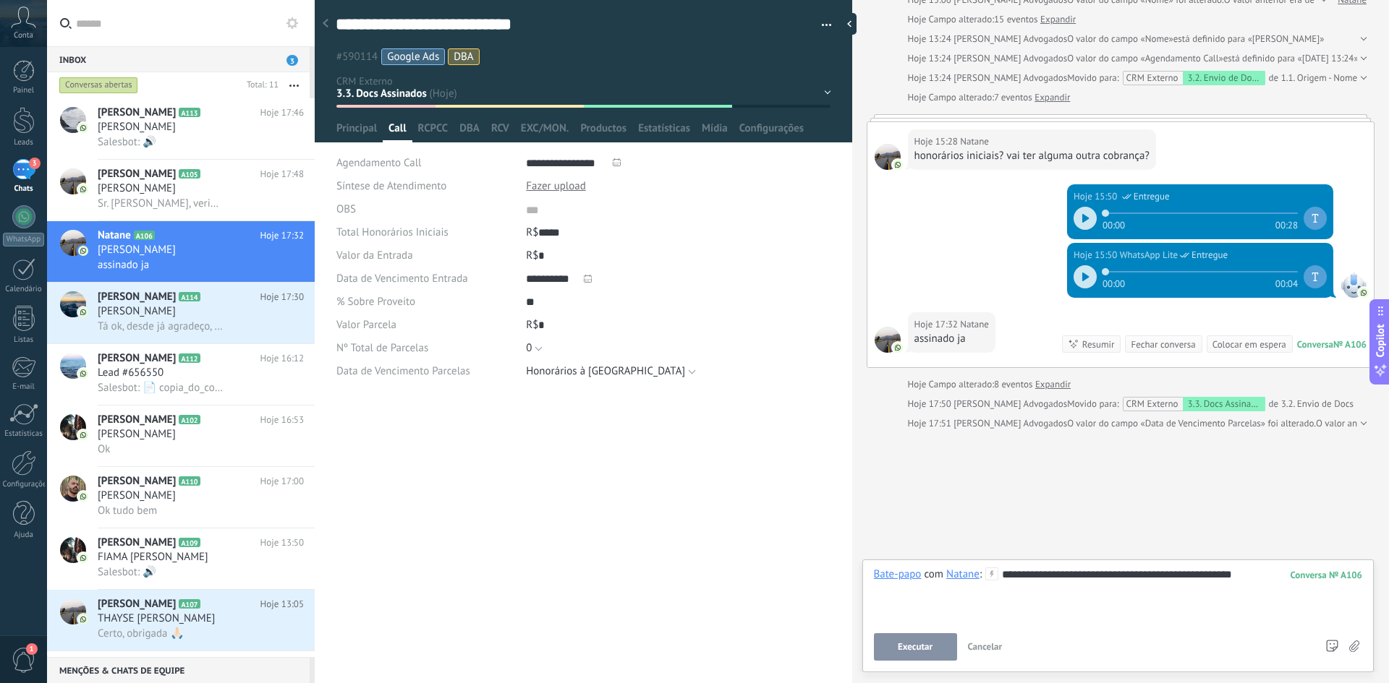
click at [930, 642] on span "Executar" at bounding box center [914, 647] width 35 height 10
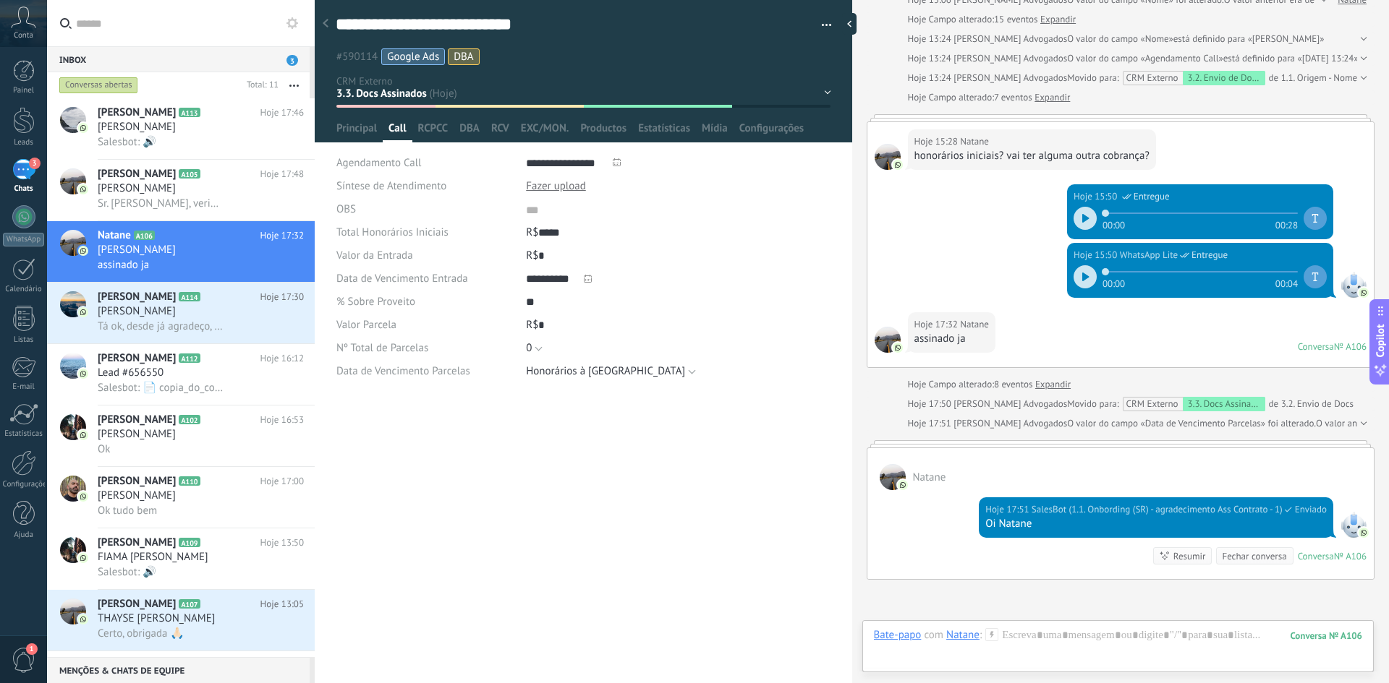
scroll to position [493, 0]
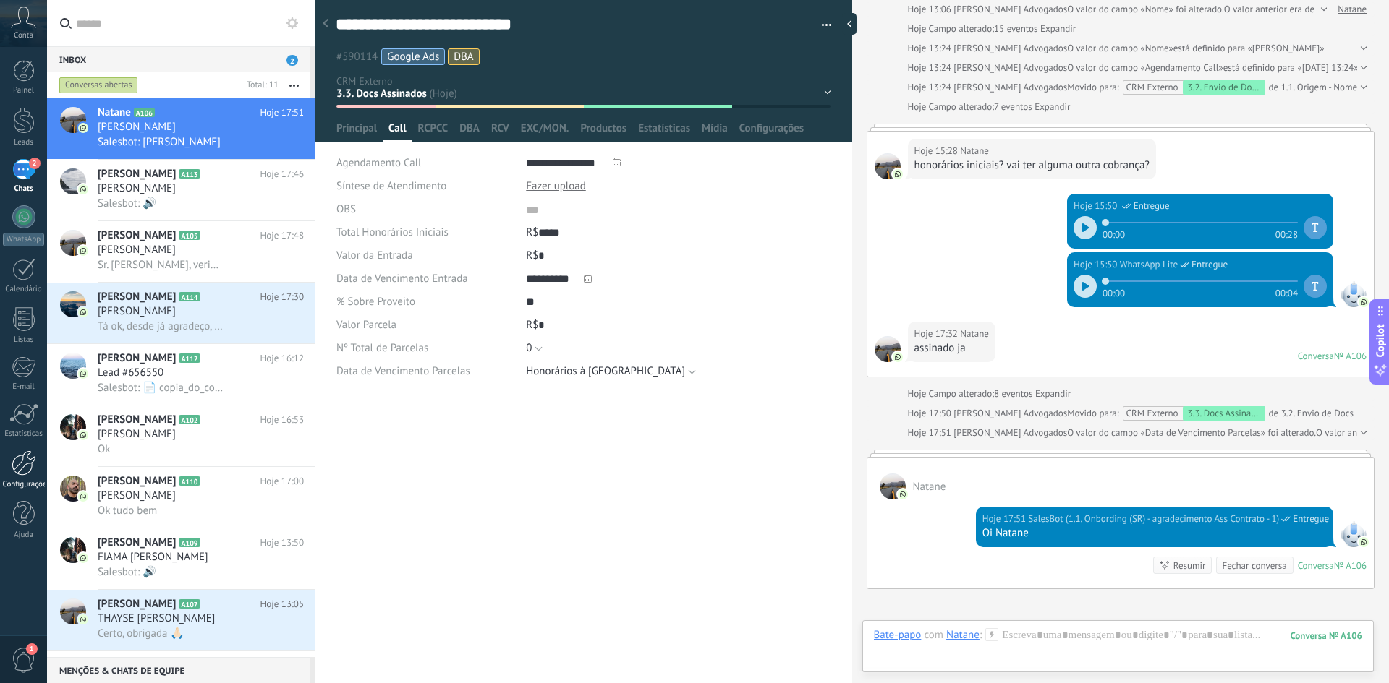
click at [20, 483] on div "Configurações" at bounding box center [24, 484] width 42 height 9
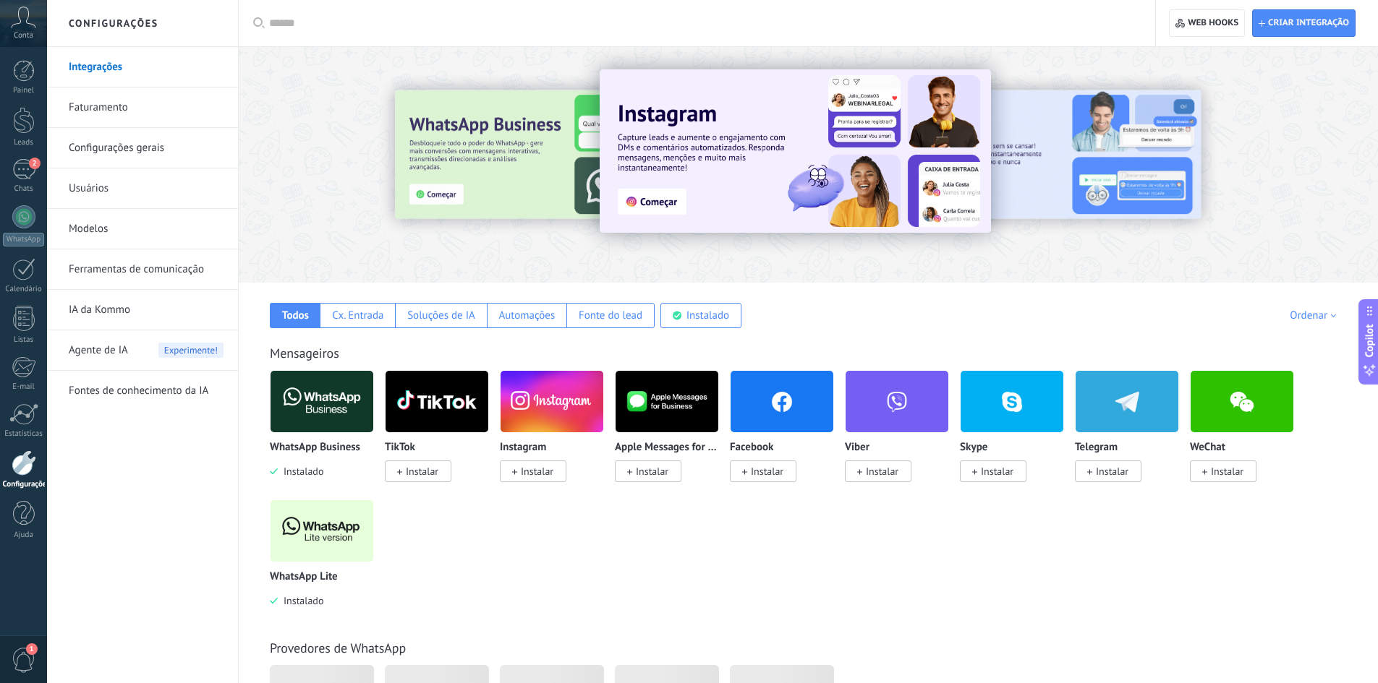
click at [163, 266] on link "Ferramentas de comunicação" at bounding box center [146, 270] width 155 height 40
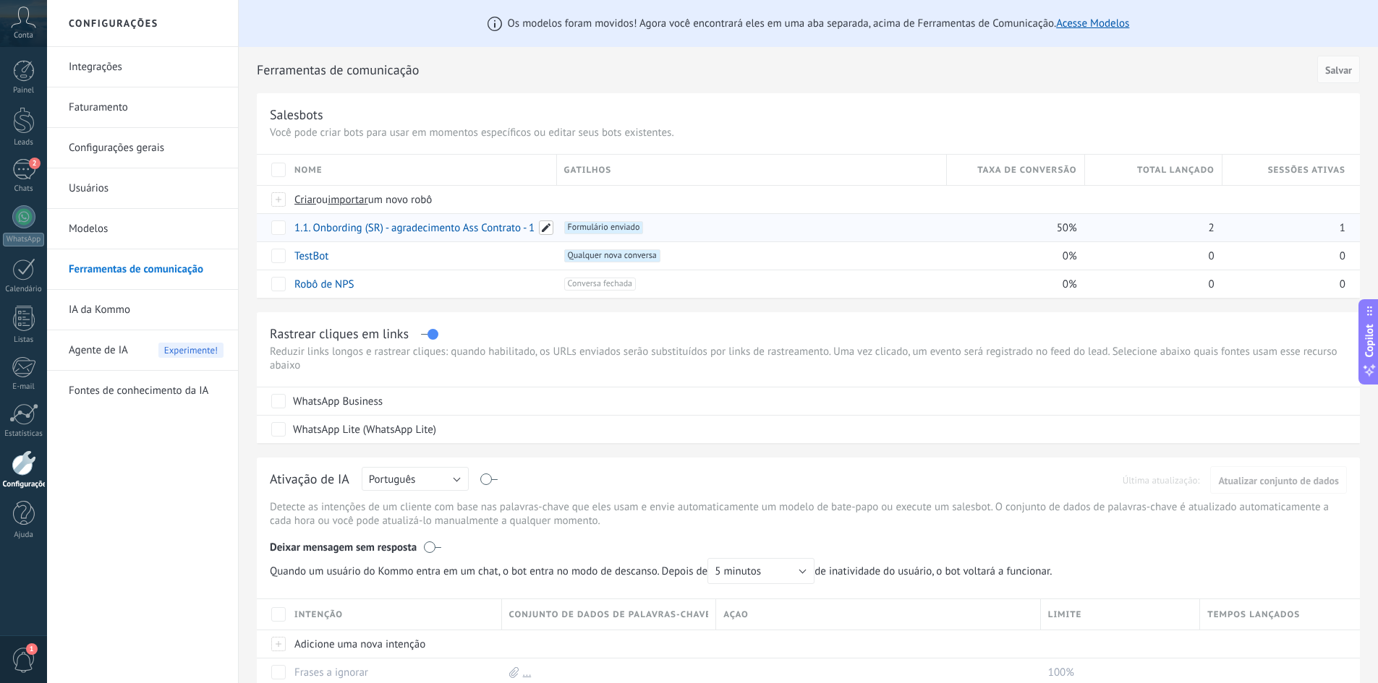
click at [548, 227] on span at bounding box center [546, 228] width 14 height 14
click at [367, 228] on input "**********" at bounding box center [421, 228] width 252 height 23
drag, startPoint x: 382, startPoint y: 230, endPoint x: 364, endPoint y: 230, distance: 17.4
click at [364, 230] on input "**********" at bounding box center [421, 228] width 252 height 23
click at [382, 229] on input "**********" at bounding box center [421, 228] width 252 height 23
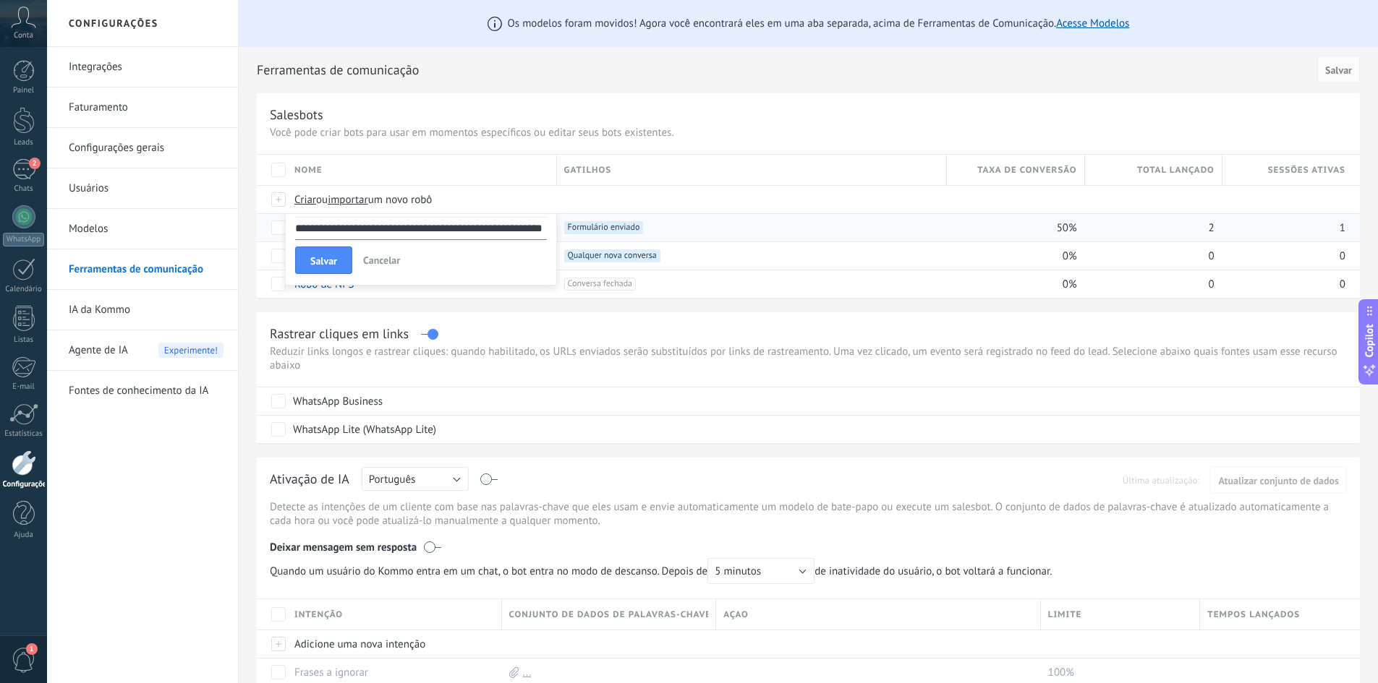
drag, startPoint x: 367, startPoint y: 227, endPoint x: 292, endPoint y: 229, distance: 74.5
click at [292, 229] on div "**********" at bounding box center [421, 249] width 272 height 72
type input "**********"
click at [333, 256] on span "Salvar" at bounding box center [323, 261] width 27 height 10
click at [37, 176] on link "3 Chats" at bounding box center [23, 176] width 47 height 35
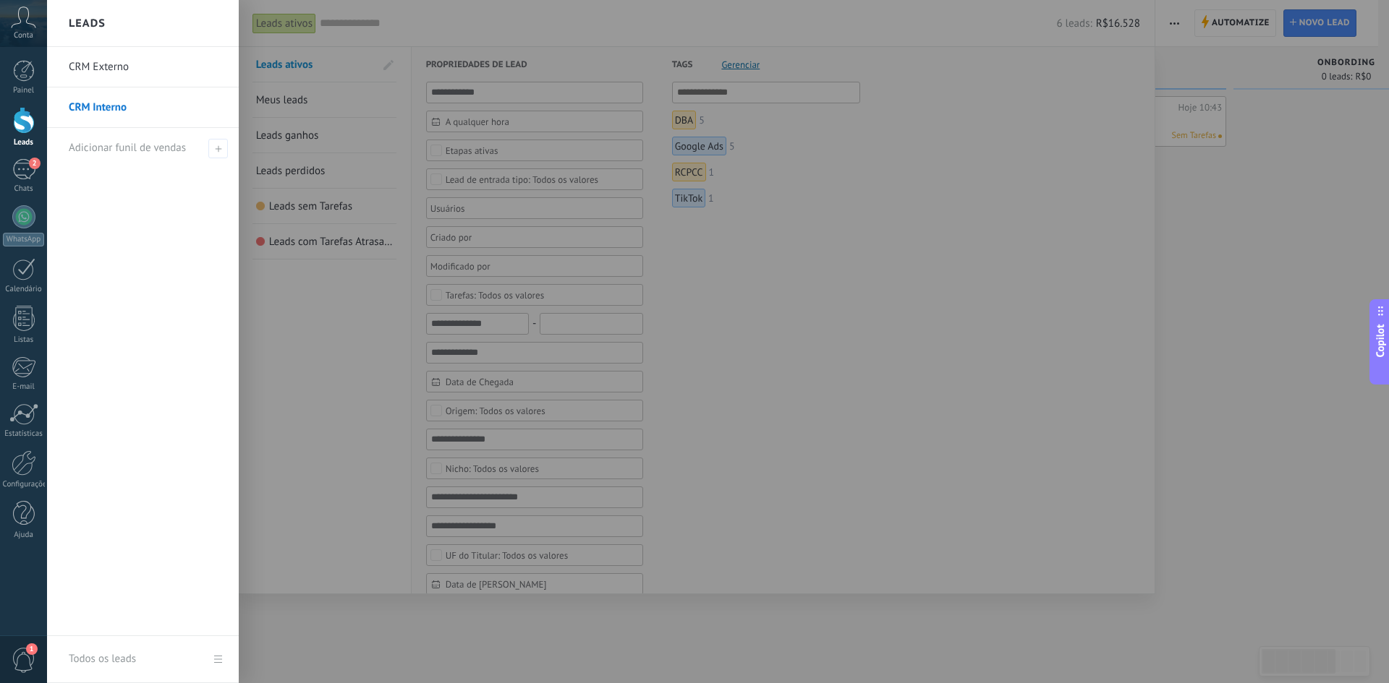
click at [106, 66] on link "CRM Externo" at bounding box center [146, 67] width 155 height 40
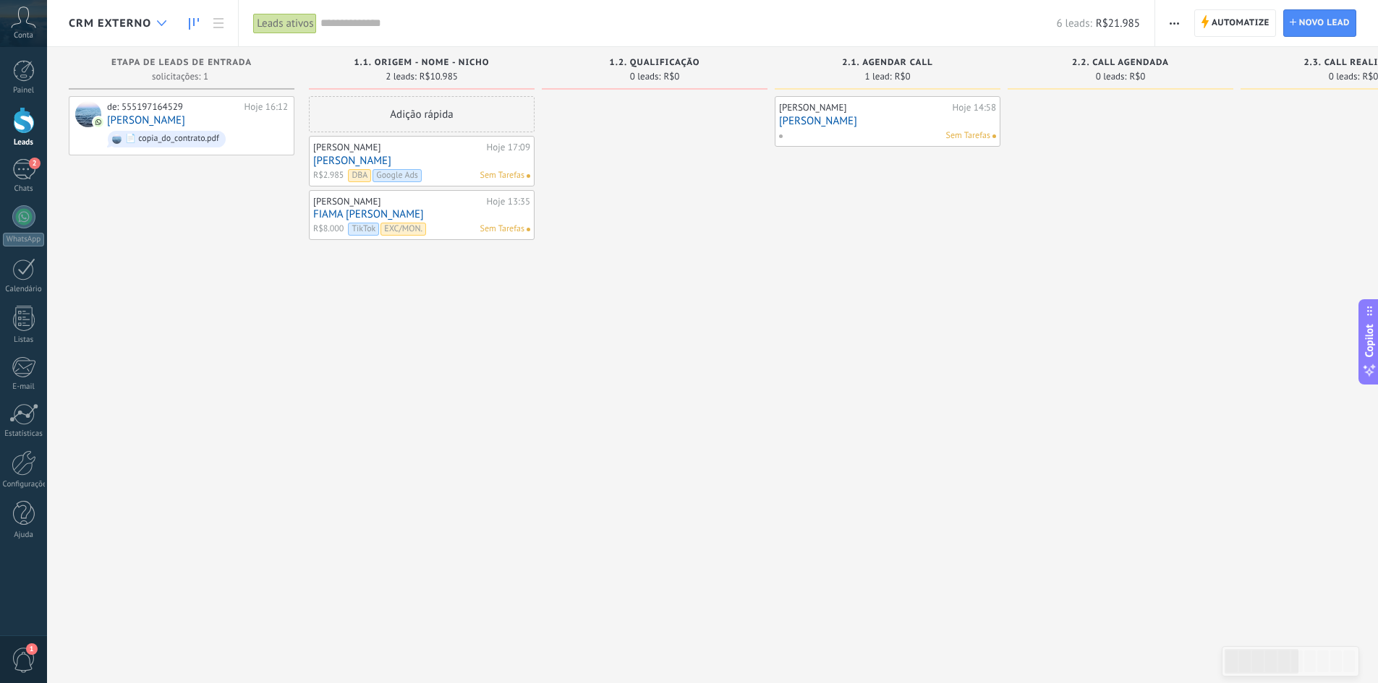
click at [161, 25] on use at bounding box center [161, 23] width 9 height 6
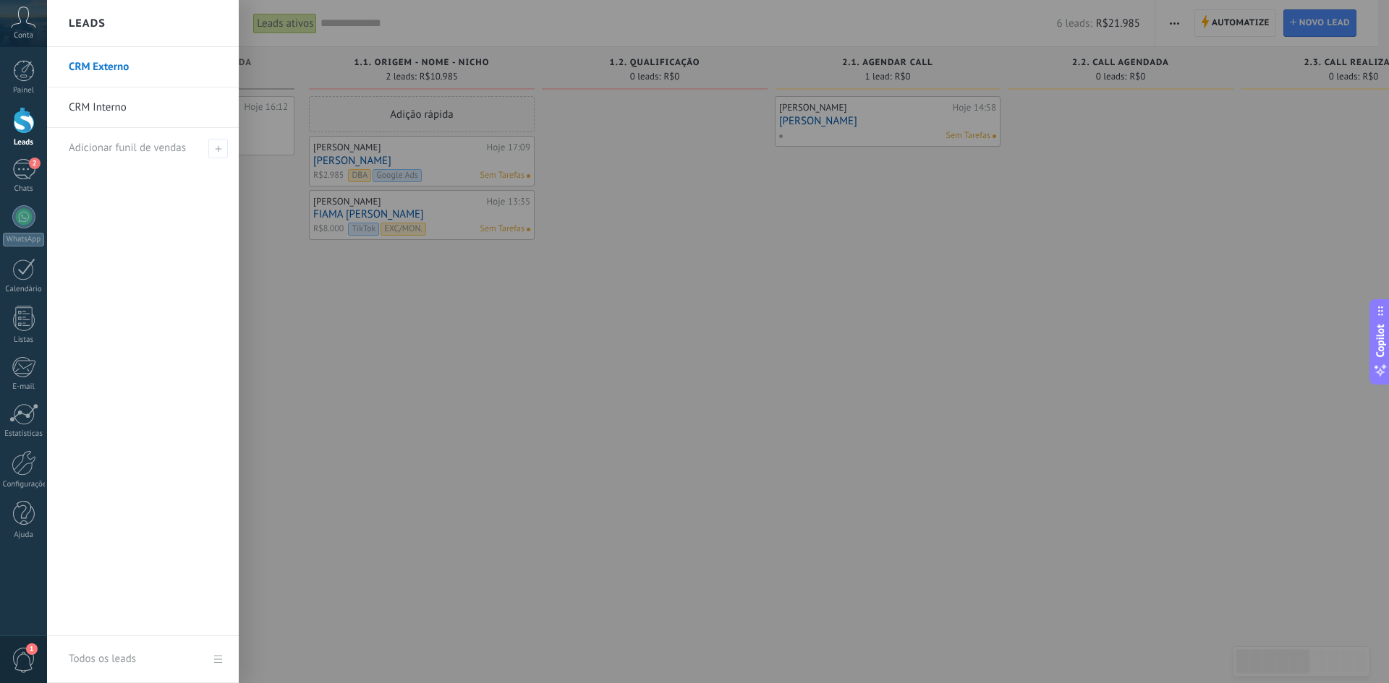
click at [142, 119] on link "CRM Interno" at bounding box center [146, 108] width 155 height 40
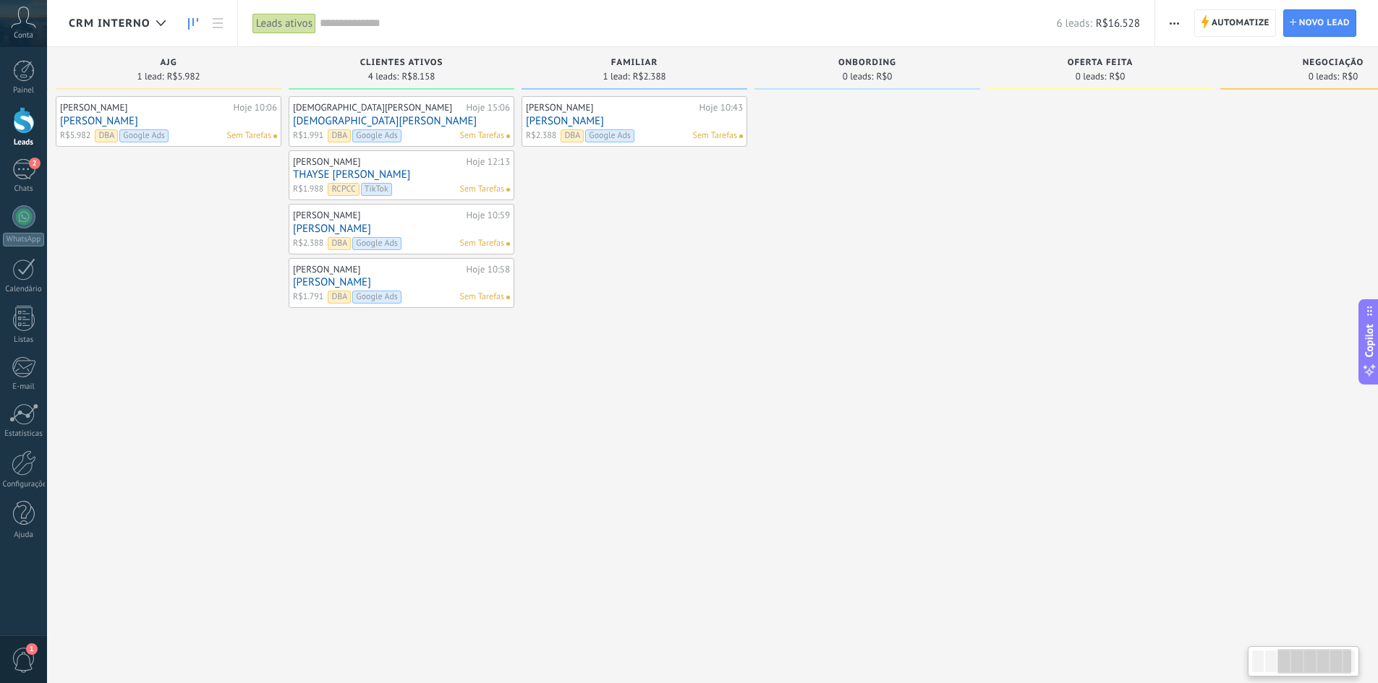
scroll to position [0, 527]
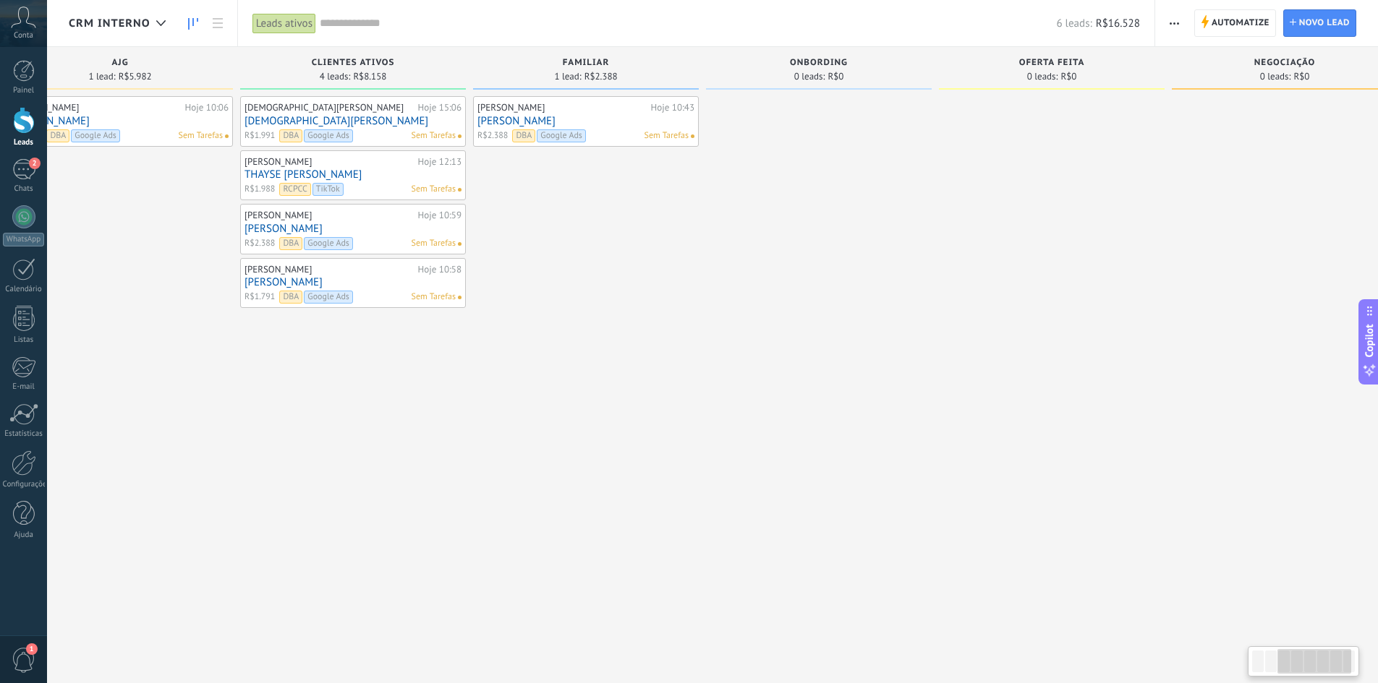
drag, startPoint x: 642, startPoint y: 426, endPoint x: 223, endPoint y: 425, distance: 419.5
click at [223, 425] on div "[PERSON_NAME] Hoje 10:06 [PERSON_NAME] R$5.982 DBA Google Ads Sem Tarefas" at bounding box center [120, 343] width 226 height 495
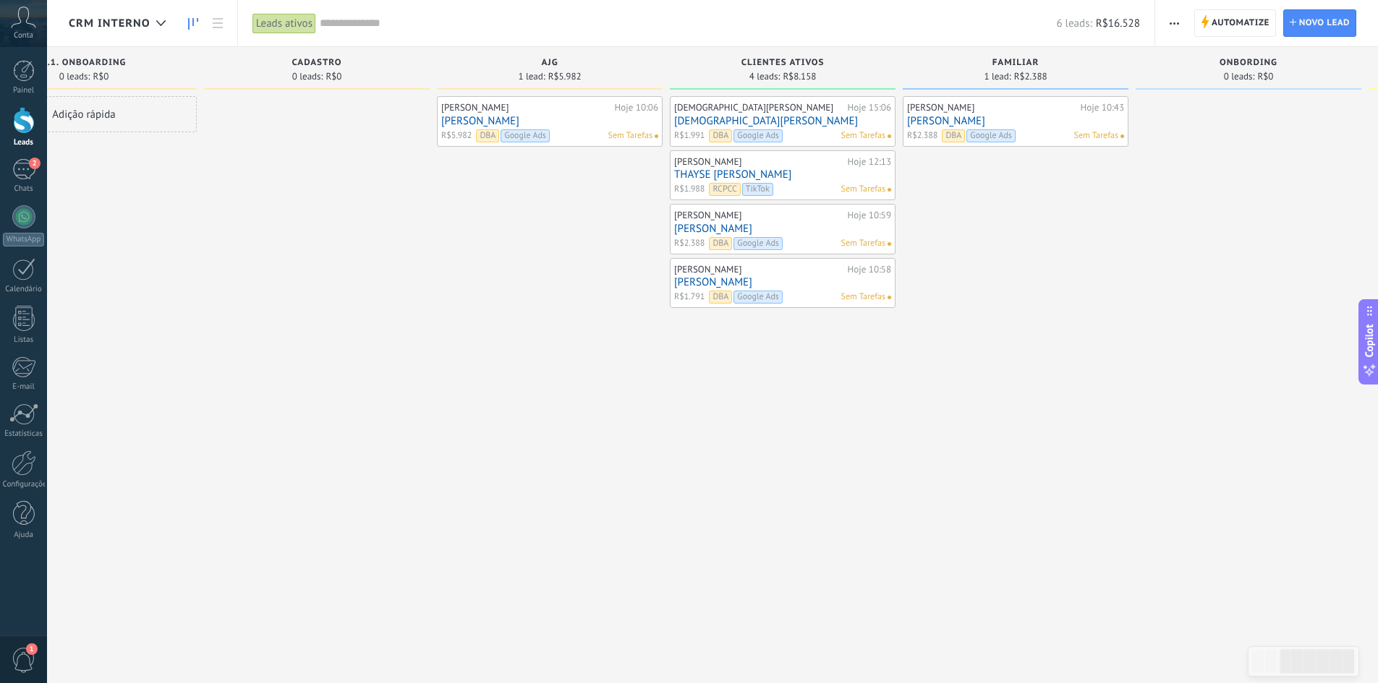
drag, startPoint x: 280, startPoint y: 391, endPoint x: 775, endPoint y: 388, distance: 495.4
click at [781, 394] on div "[PERSON_NAME] Hoje 15:06 [DEMOGRAPHIC_DATA][PERSON_NAME] R$1.991 DBA Google Ads…" at bounding box center [783, 343] width 226 height 495
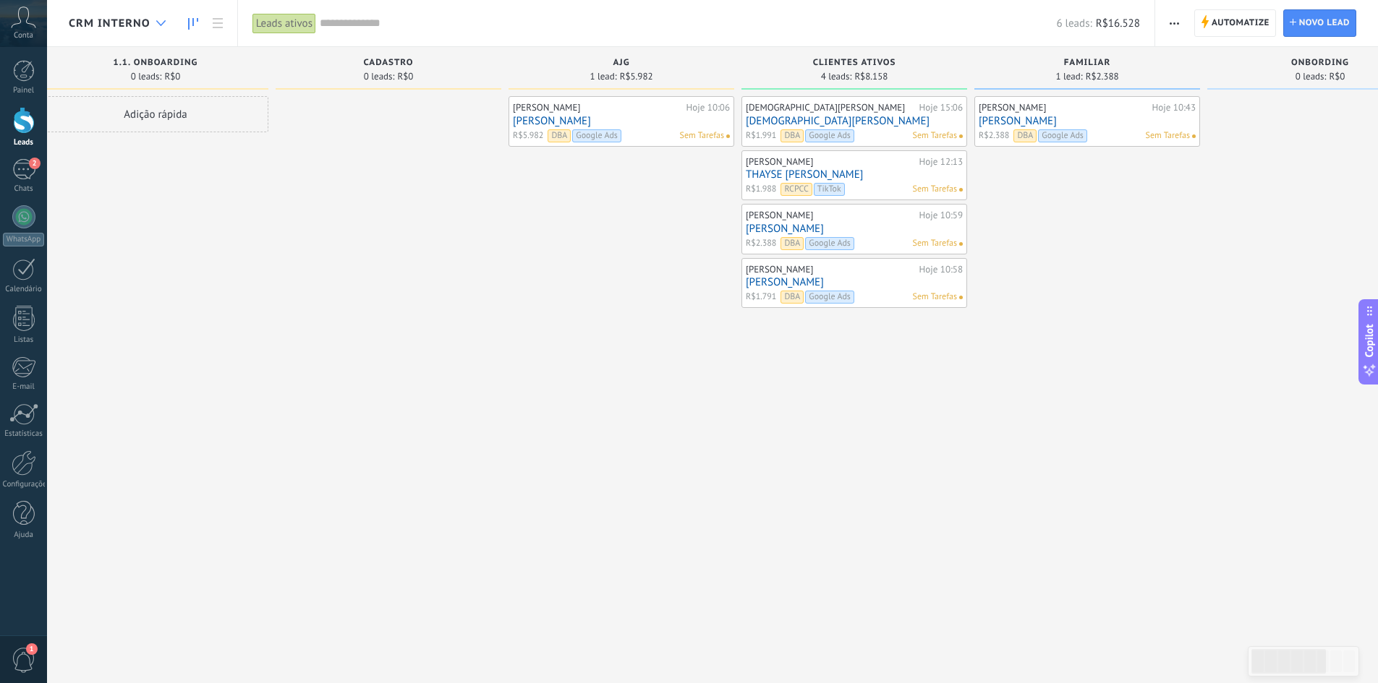
click at [160, 21] on icon at bounding box center [160, 23] width 9 height 6
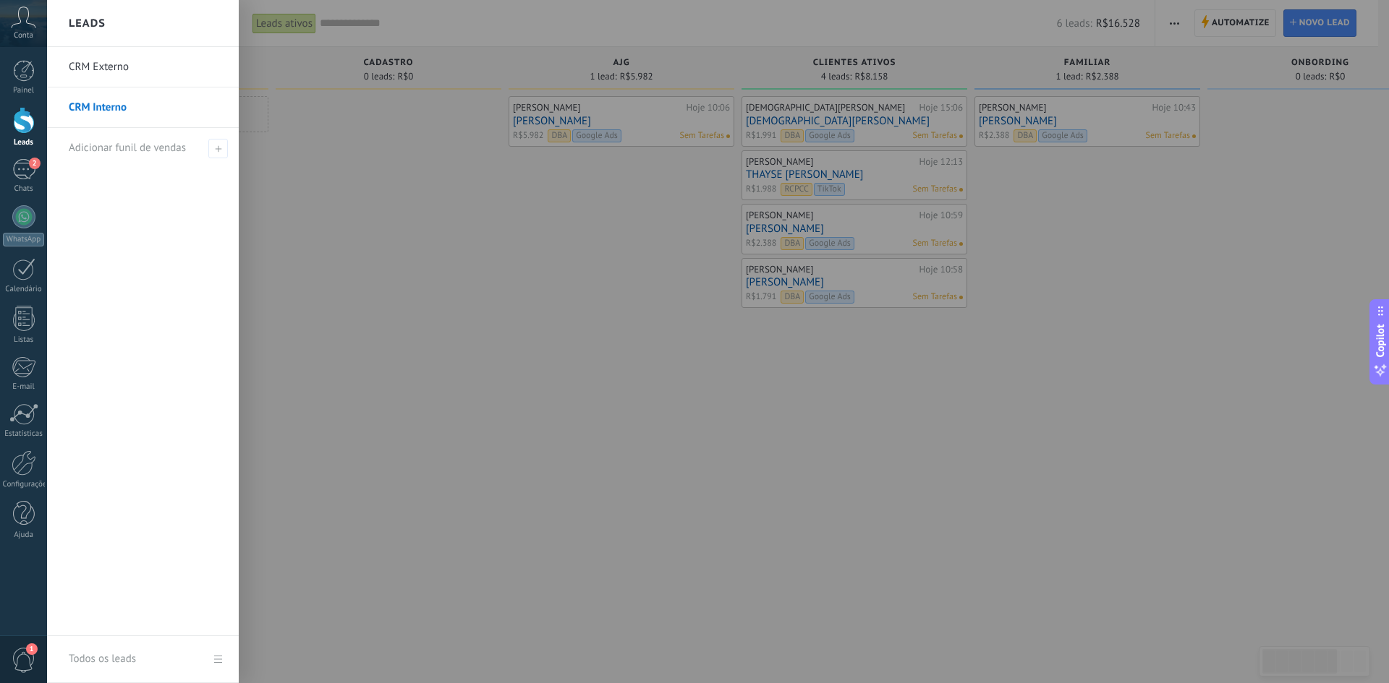
click at [137, 71] on link "CRM Externo" at bounding box center [146, 67] width 155 height 40
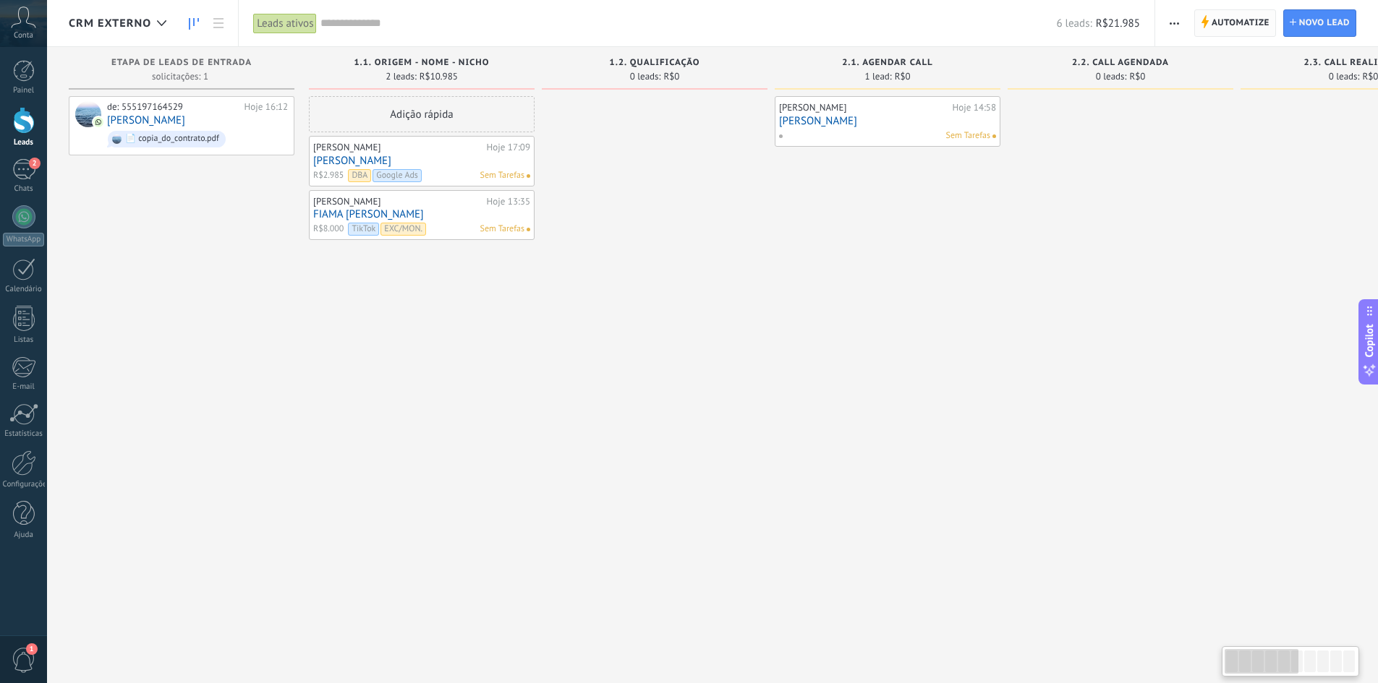
click at [1221, 28] on span "Automatize" at bounding box center [1240, 23] width 58 height 26
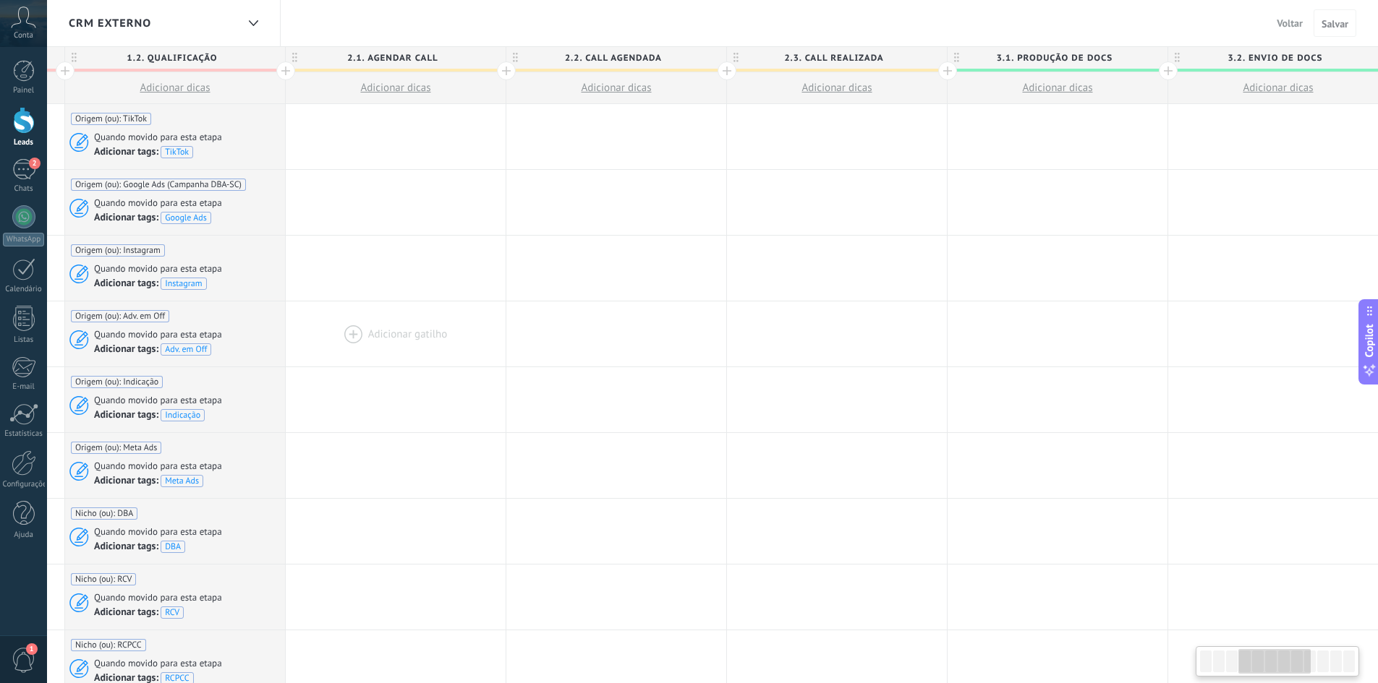
scroll to position [0, 796]
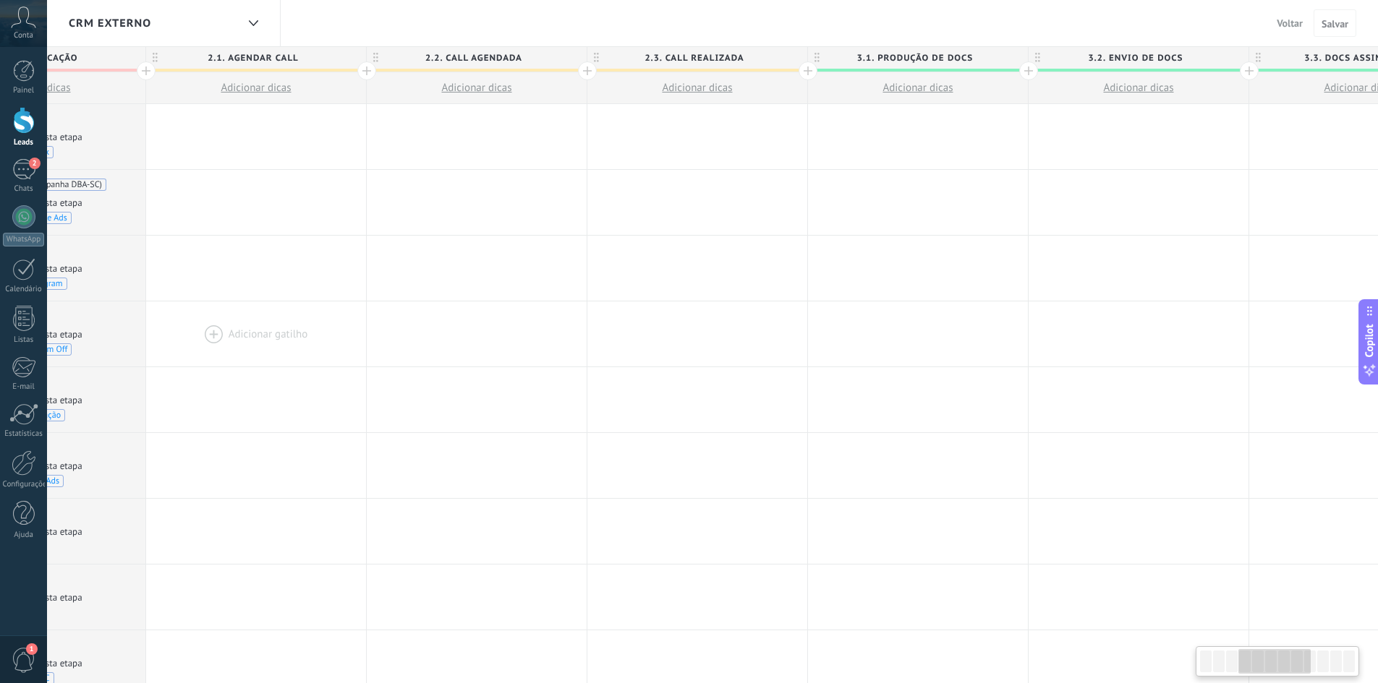
drag, startPoint x: 1104, startPoint y: 304, endPoint x: 307, endPoint y: 318, distance: 796.4
click at [307, 318] on div at bounding box center [256, 334] width 220 height 65
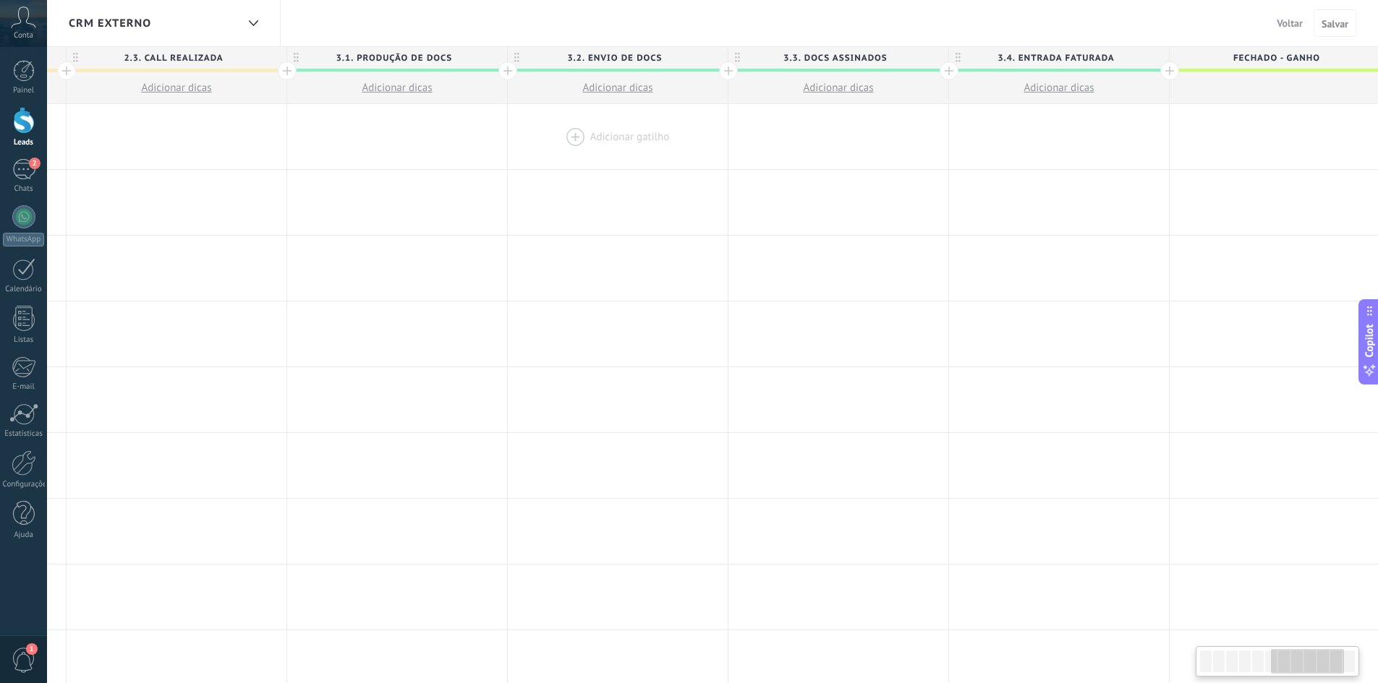
drag, startPoint x: 967, startPoint y: 221, endPoint x: 663, endPoint y: 169, distance: 308.3
click at [461, 223] on div at bounding box center [397, 202] width 220 height 65
click at [789, 132] on div at bounding box center [820, 136] width 220 height 65
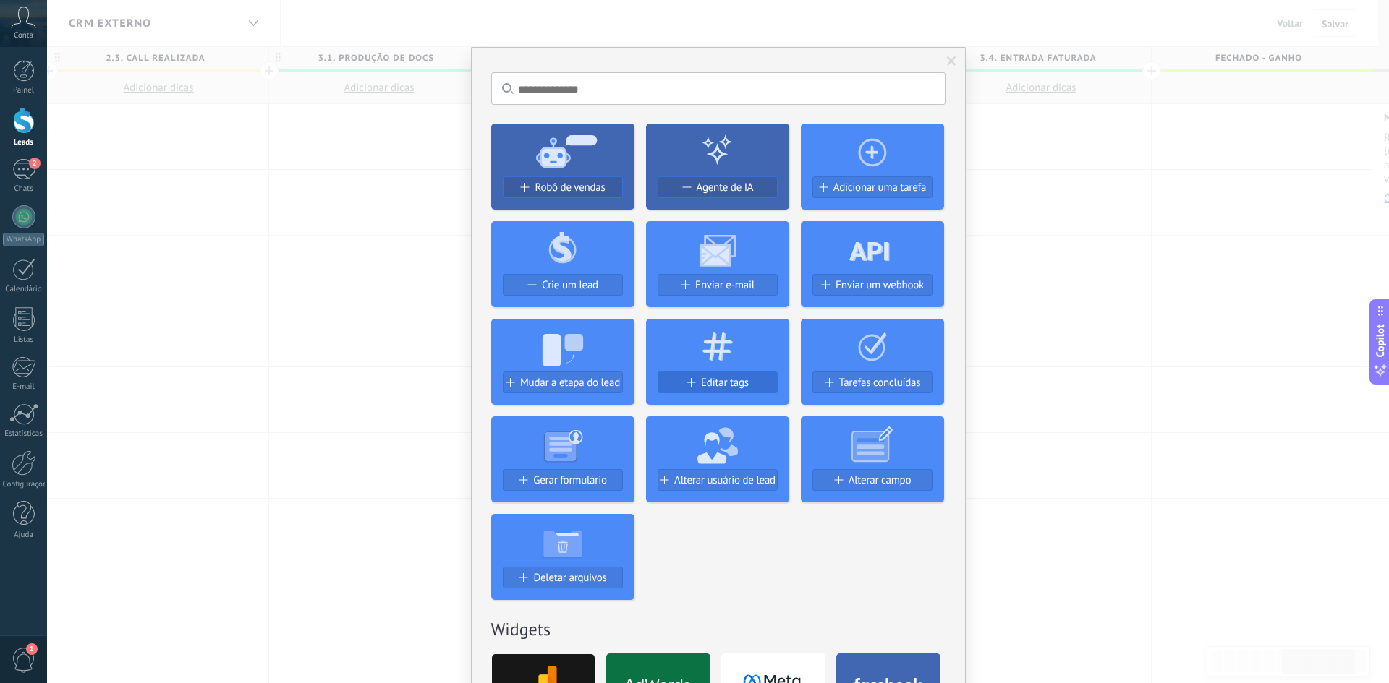
click at [721, 374] on button "Editar tags" at bounding box center [717, 383] width 120 height 22
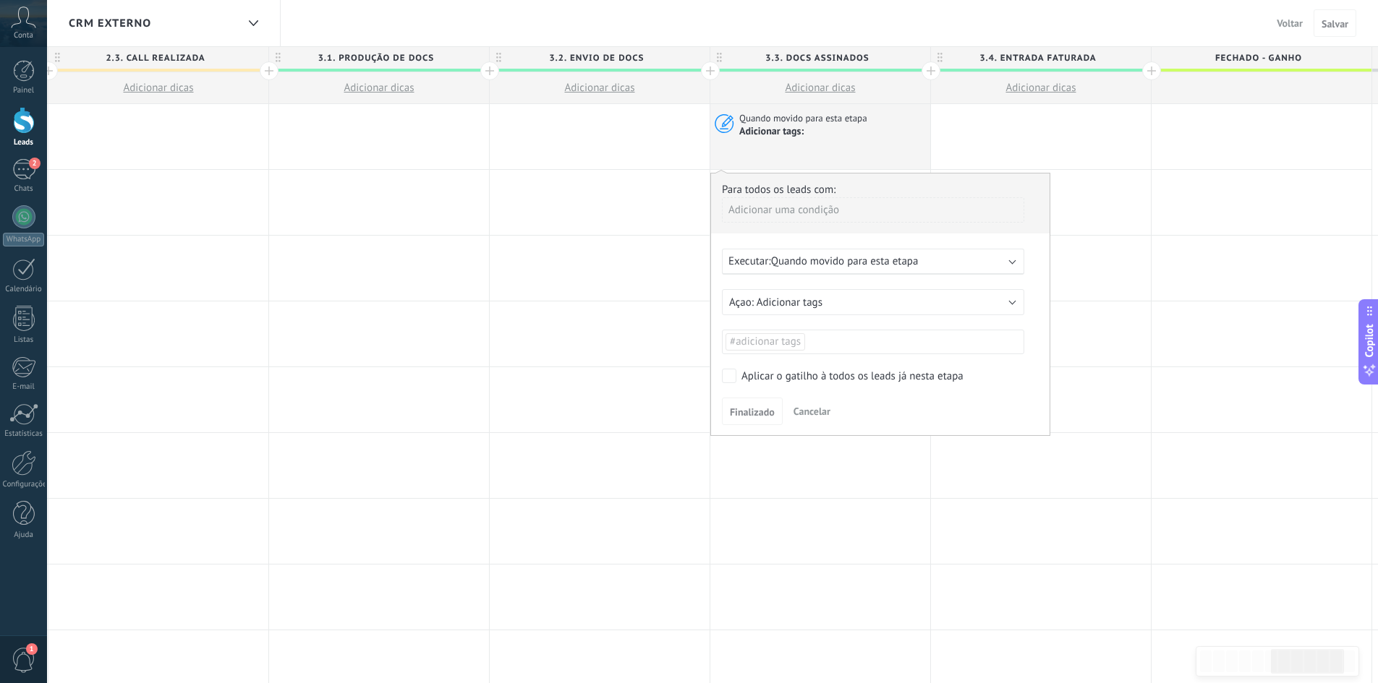
click at [828, 338] on ul "#adicionar tags" at bounding box center [873, 342] width 298 height 20
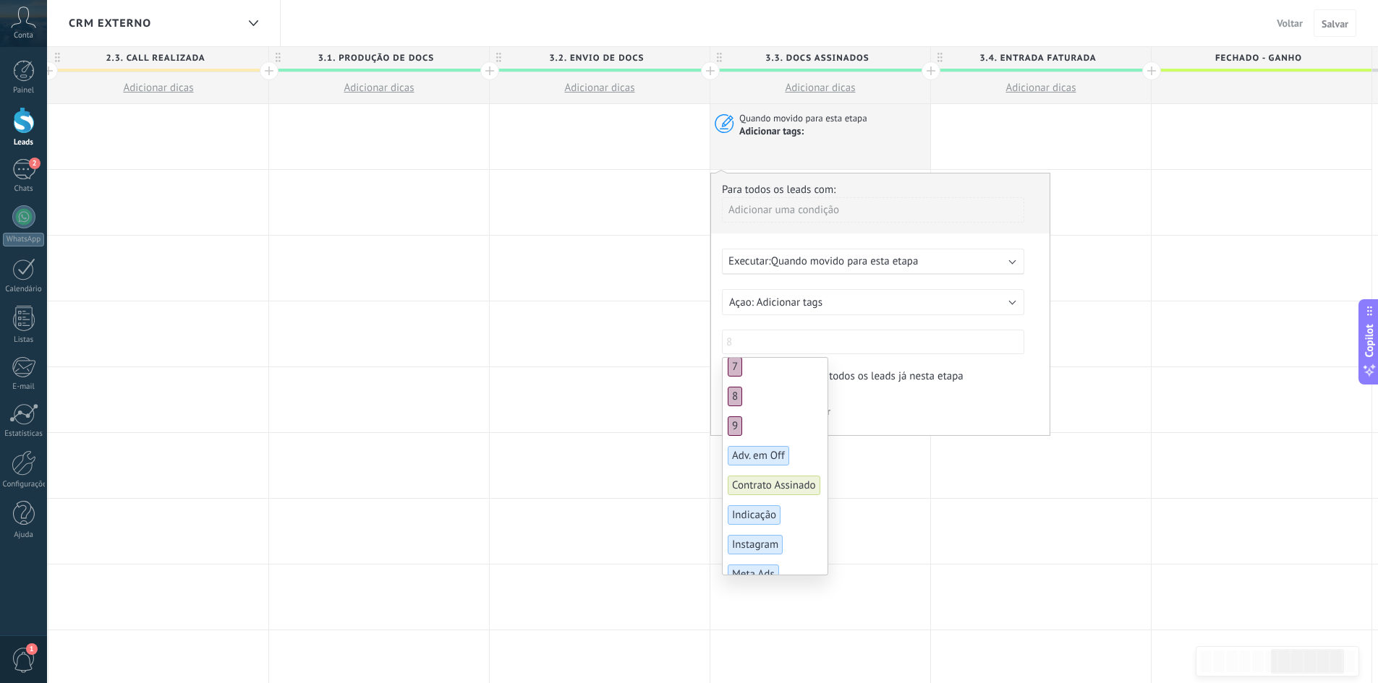
scroll to position [406, 0]
click at [794, 437] on span "Contrato Assinado" at bounding box center [774, 442] width 93 height 20
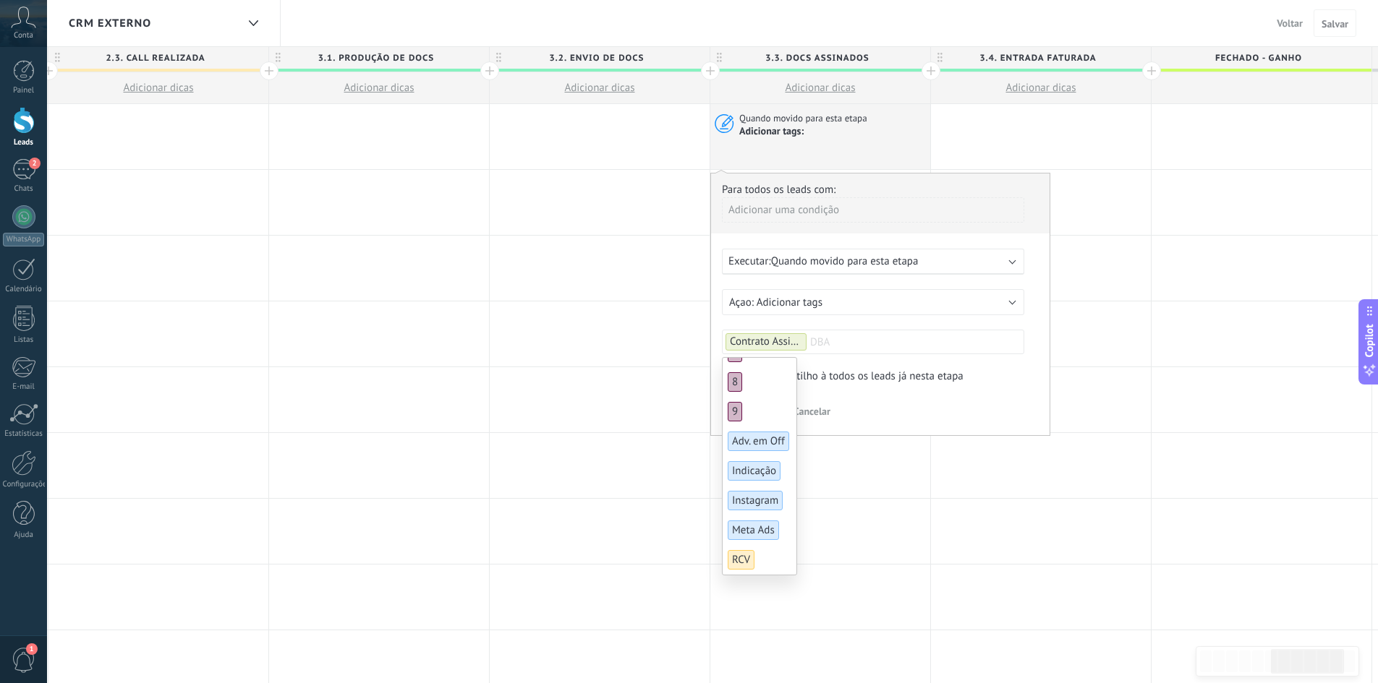
scroll to position [0, 0]
click at [973, 401] on div "Finalizado Cancelar" at bounding box center [880, 411] width 317 height 27
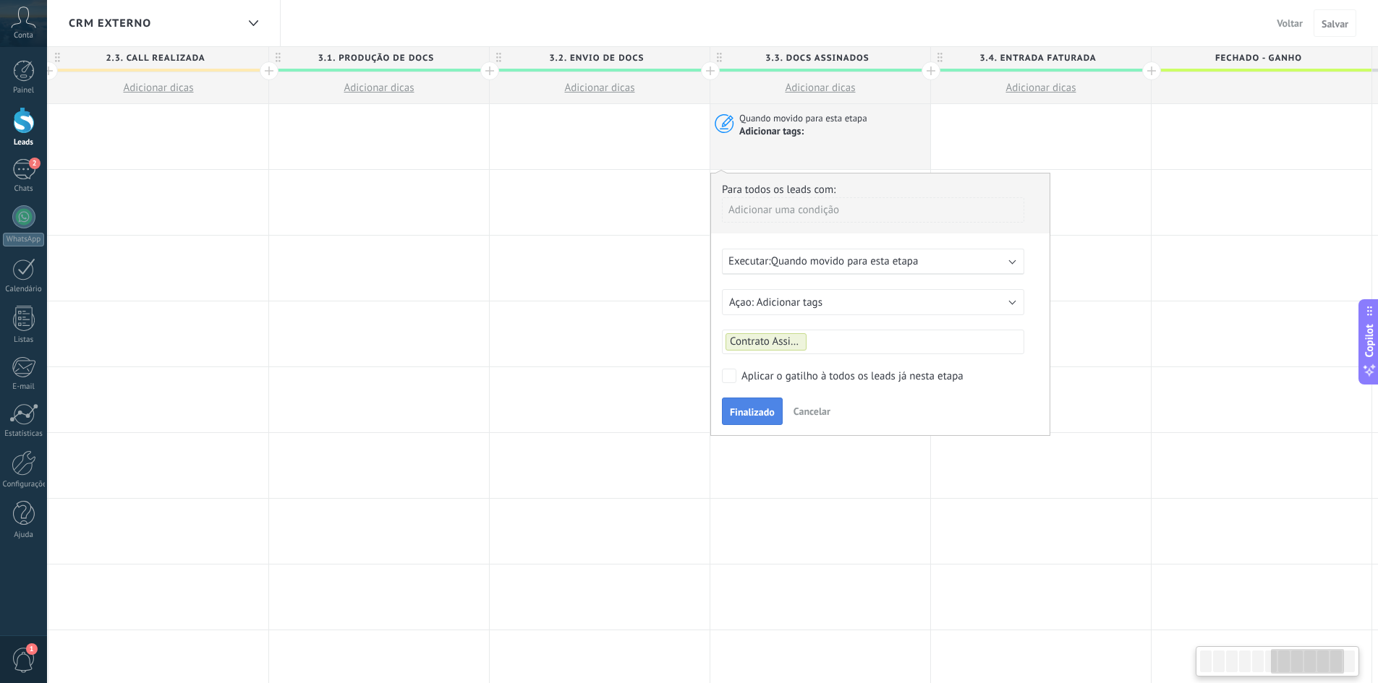
click at [759, 419] on button "Finalizado" at bounding box center [752, 411] width 61 height 27
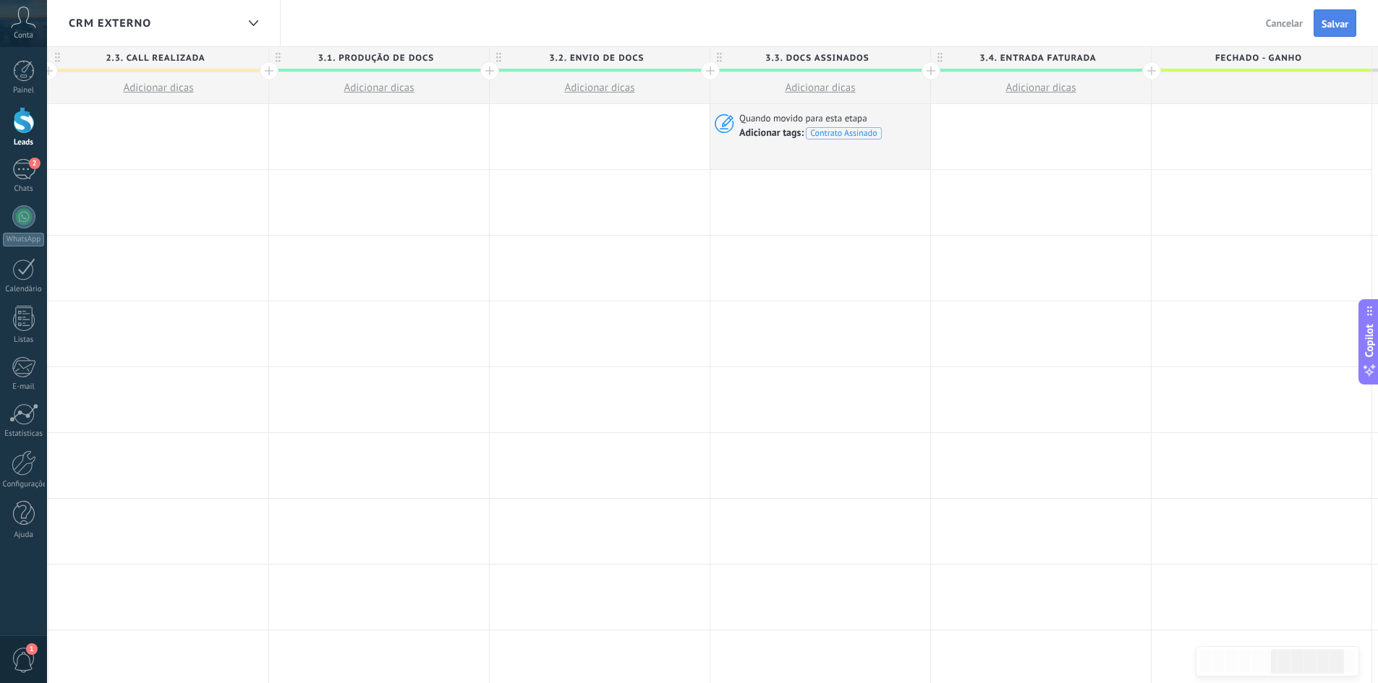
click at [1326, 23] on span "Salvar" at bounding box center [1334, 24] width 27 height 10
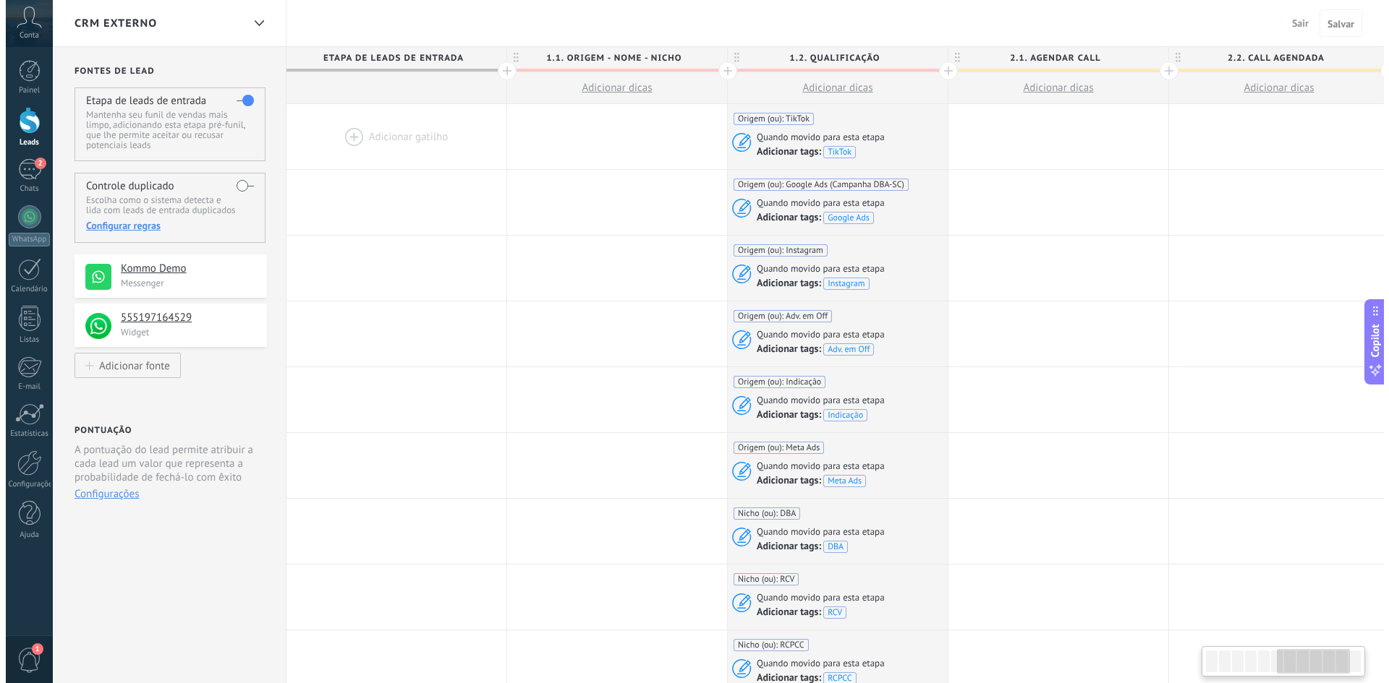
scroll to position [0, 1335]
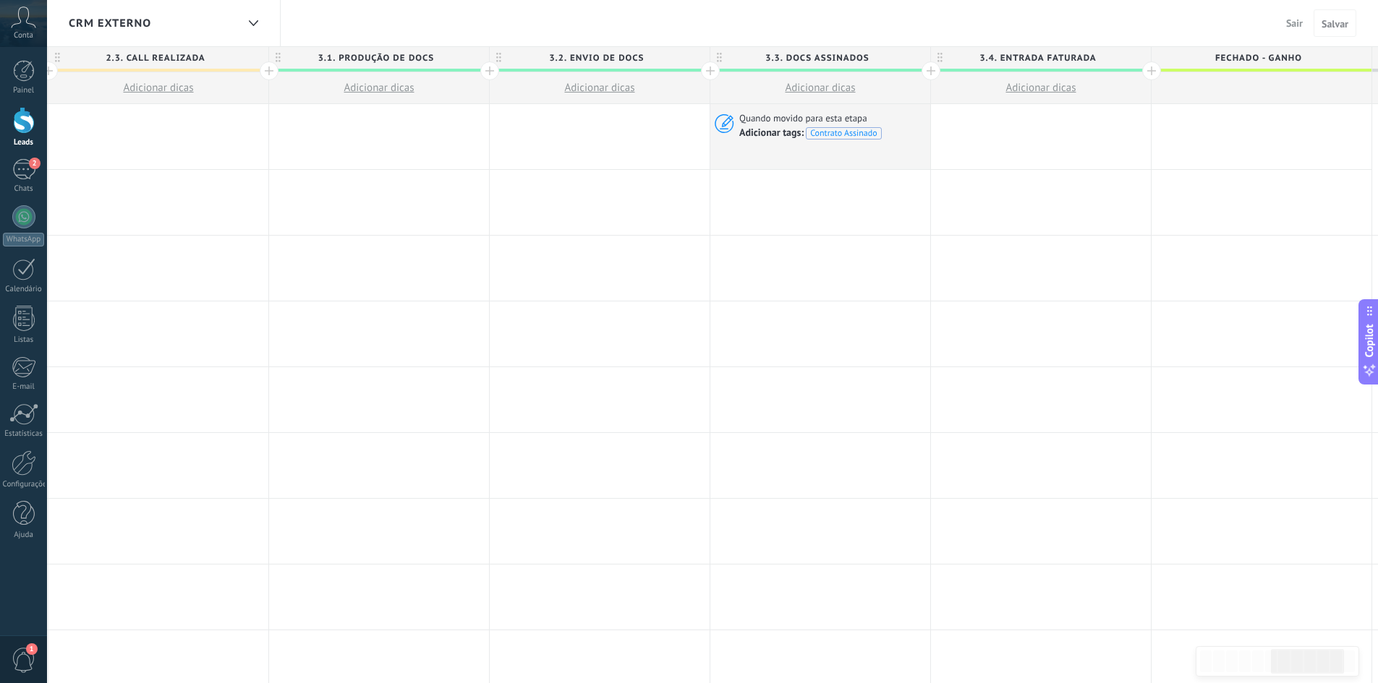
click at [383, 23] on div "CRM Externo Sair Cancelar Salvar" at bounding box center [712, 23] width 1331 height 47
click at [25, 179] on div "2" at bounding box center [23, 169] width 23 height 21
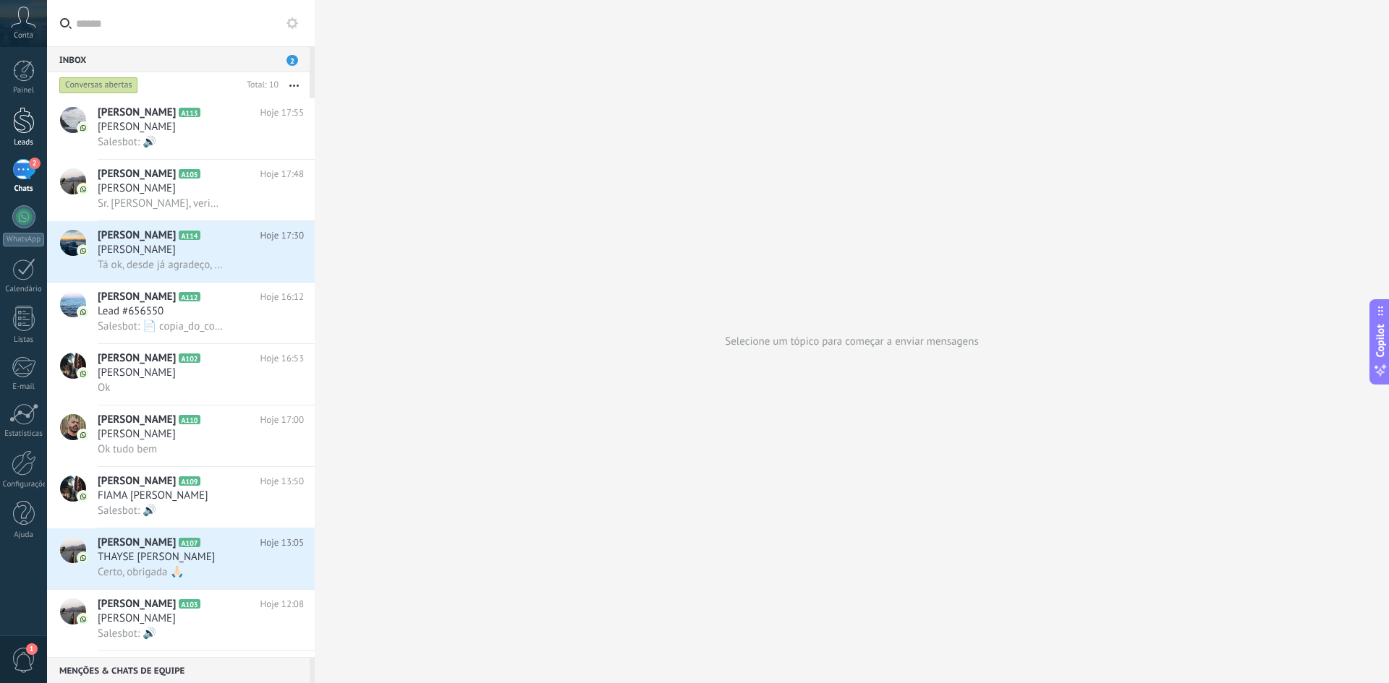
click at [20, 112] on div at bounding box center [24, 120] width 22 height 27
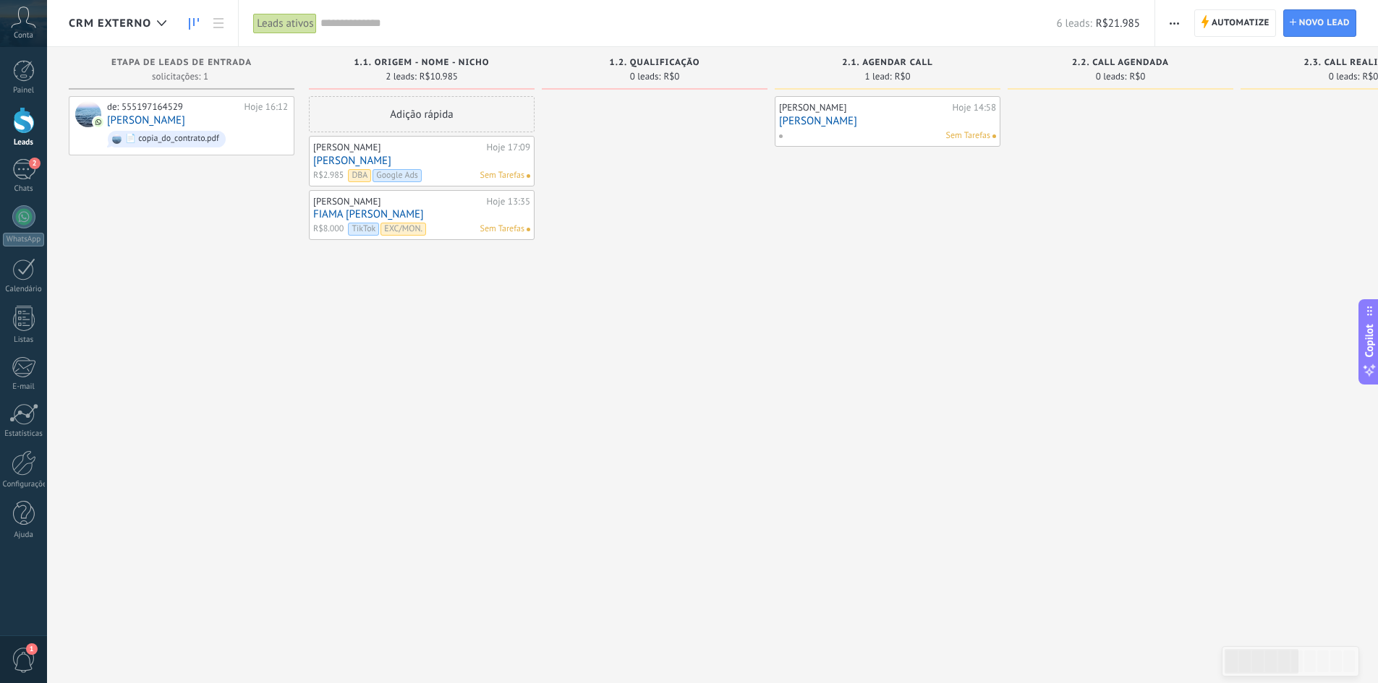
click at [489, 12] on div "6 leads: R$21.985" at bounding box center [729, 23] width 819 height 46
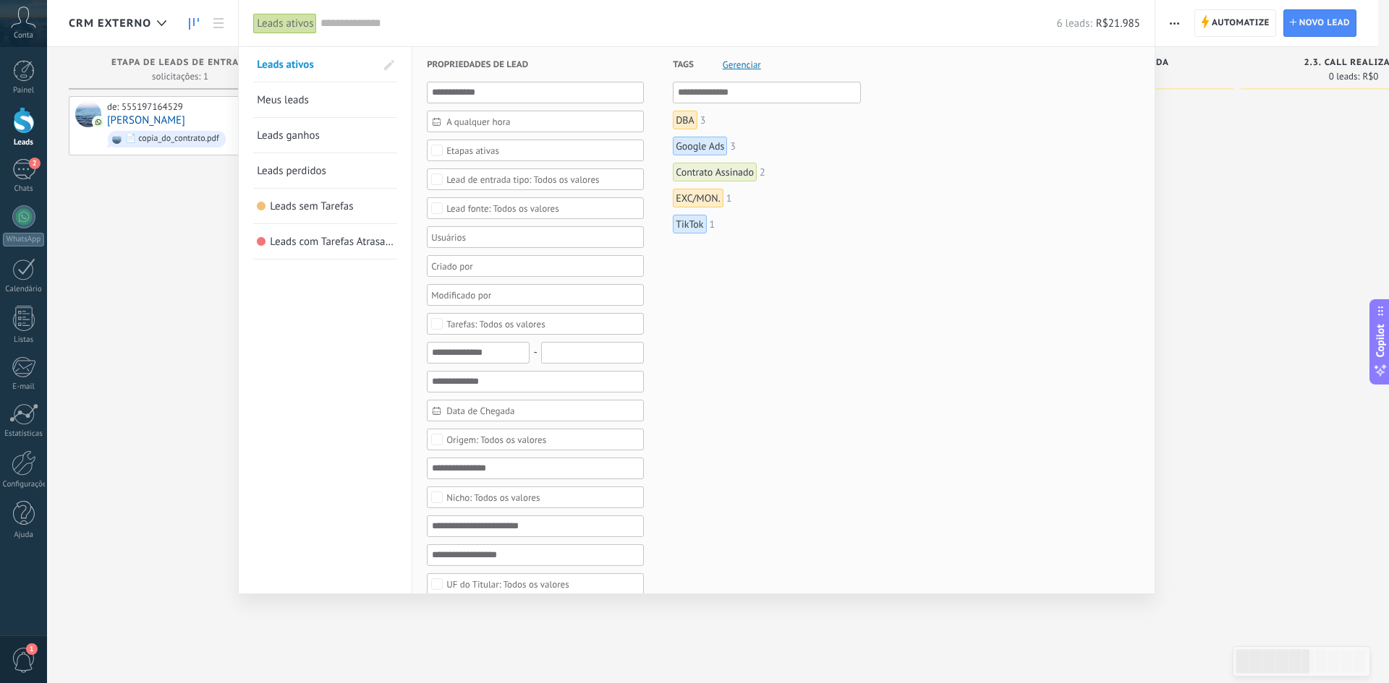
click at [740, 64] on span "Gerenciar" at bounding box center [741, 64] width 38 height 9
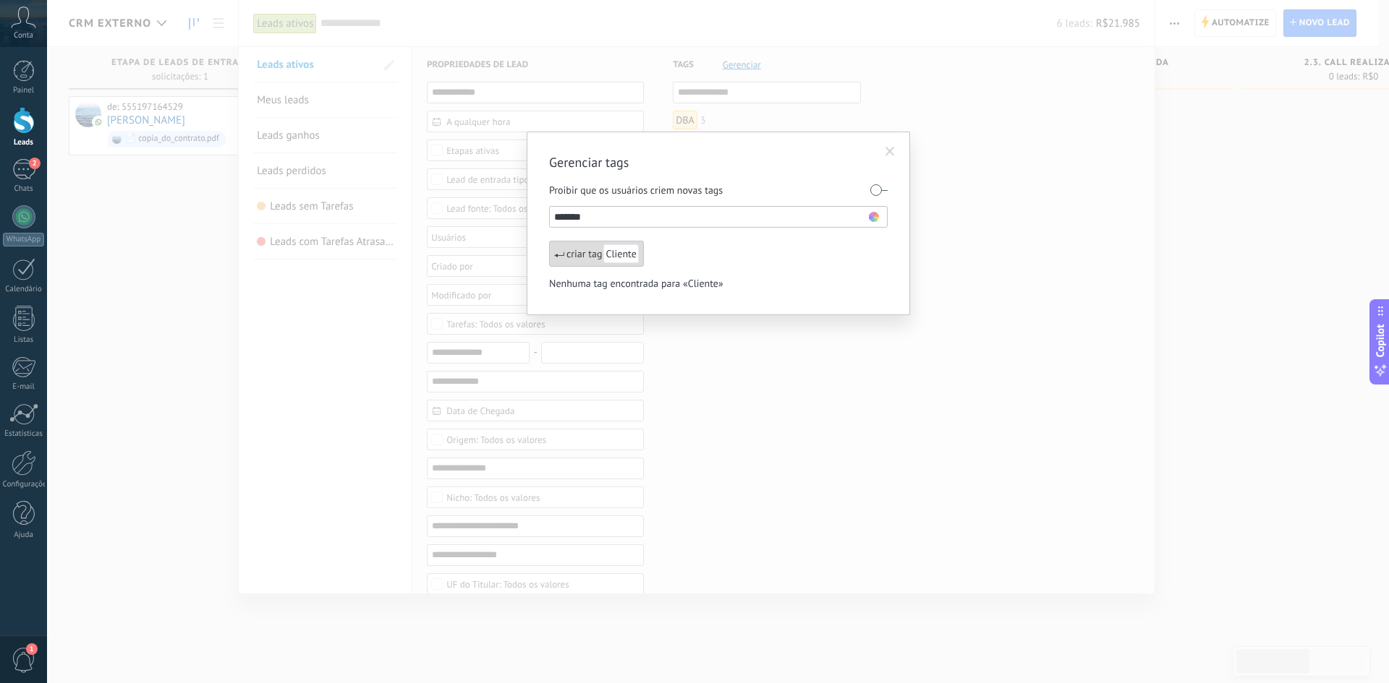
type input "*******"
click at [629, 247] on span "Cliente" at bounding box center [620, 253] width 35 height 19
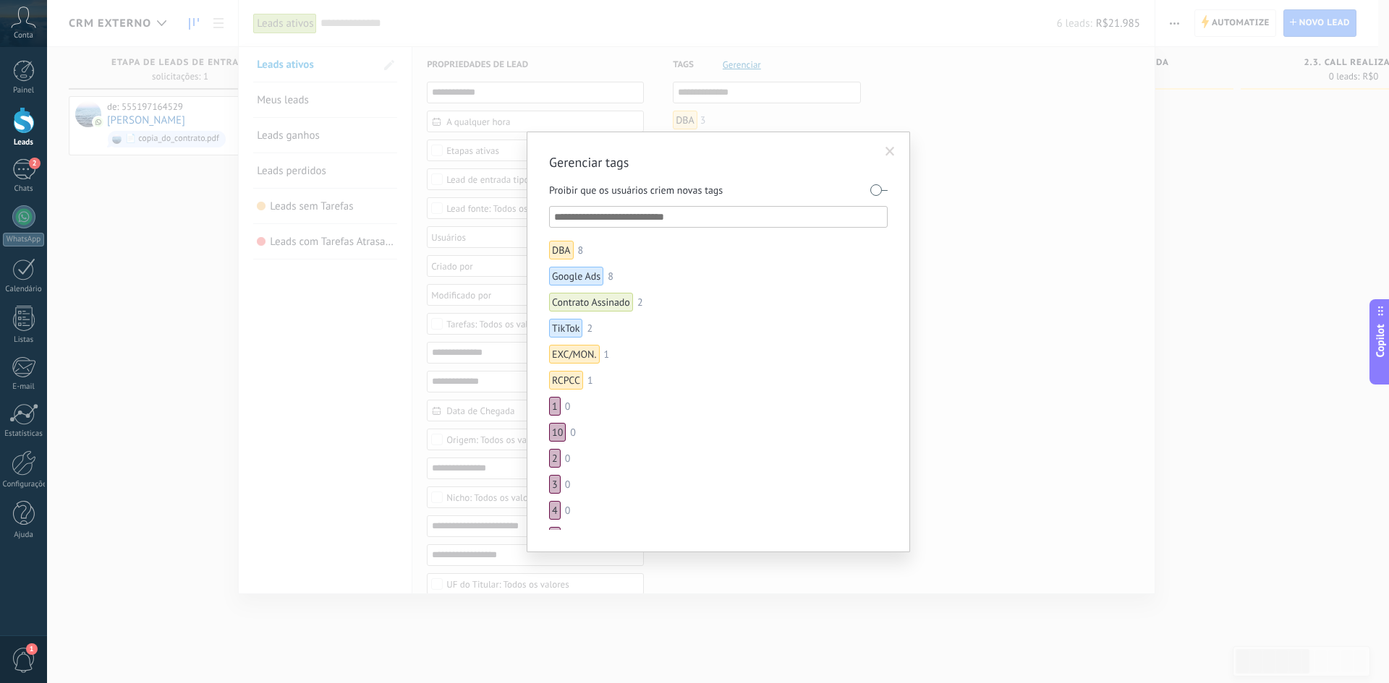
scroll to position [276, 0]
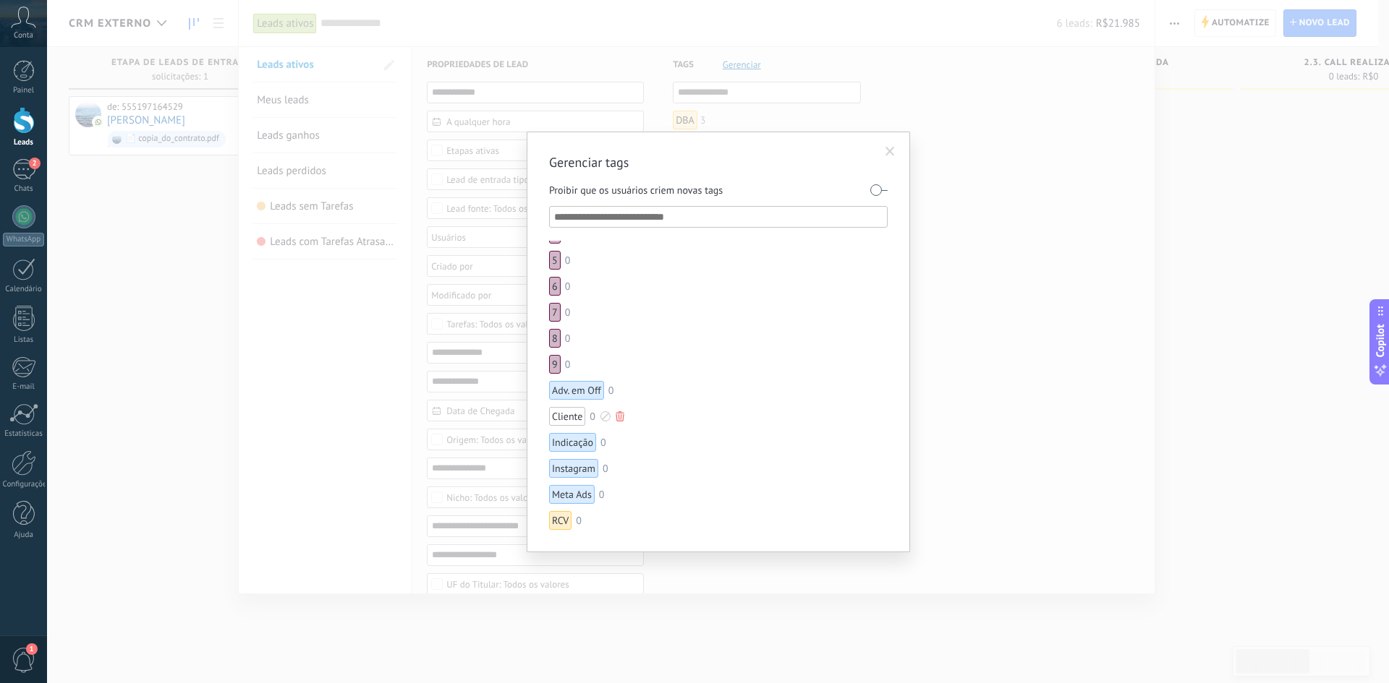
click at [604, 418] on div at bounding box center [605, 417] width 10 height 10
click at [548, 451] on span at bounding box center [550, 450] width 9 height 9
click at [983, 319] on div "Gerenciar tags Proibir que os usuários criem novas tags DBA 8 Google Ads 8 Cont…" at bounding box center [718, 341] width 1342 height 683
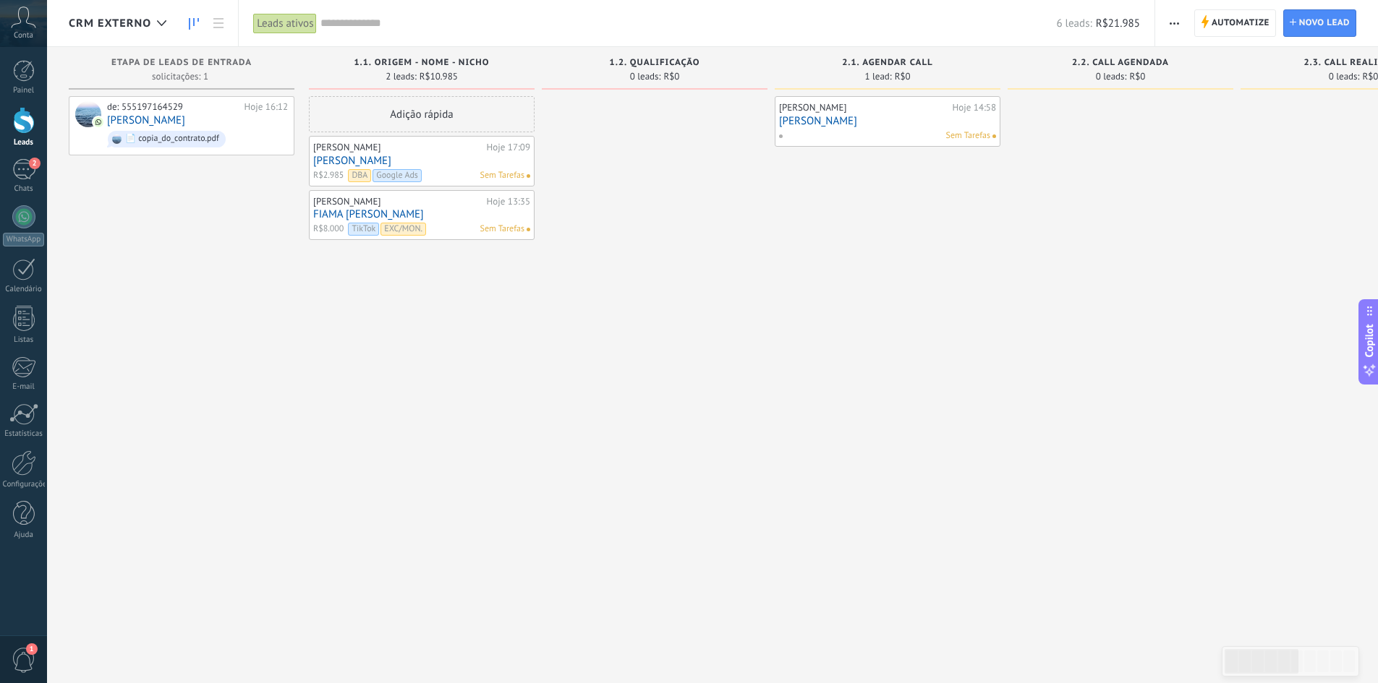
click at [614, 27] on input "text" at bounding box center [687, 23] width 735 height 15
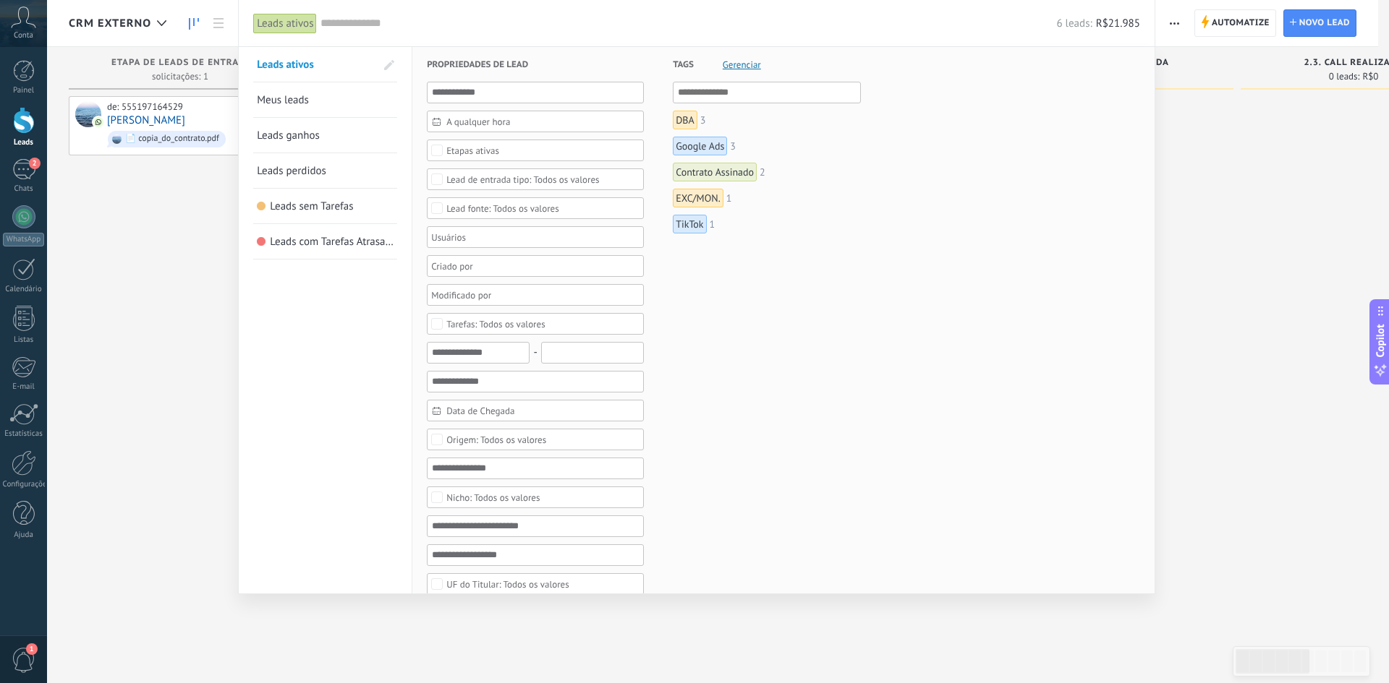
click at [758, 95] on input "text" at bounding box center [767, 92] width 179 height 17
click at [741, 64] on span "Gerenciar" at bounding box center [741, 64] width 38 height 9
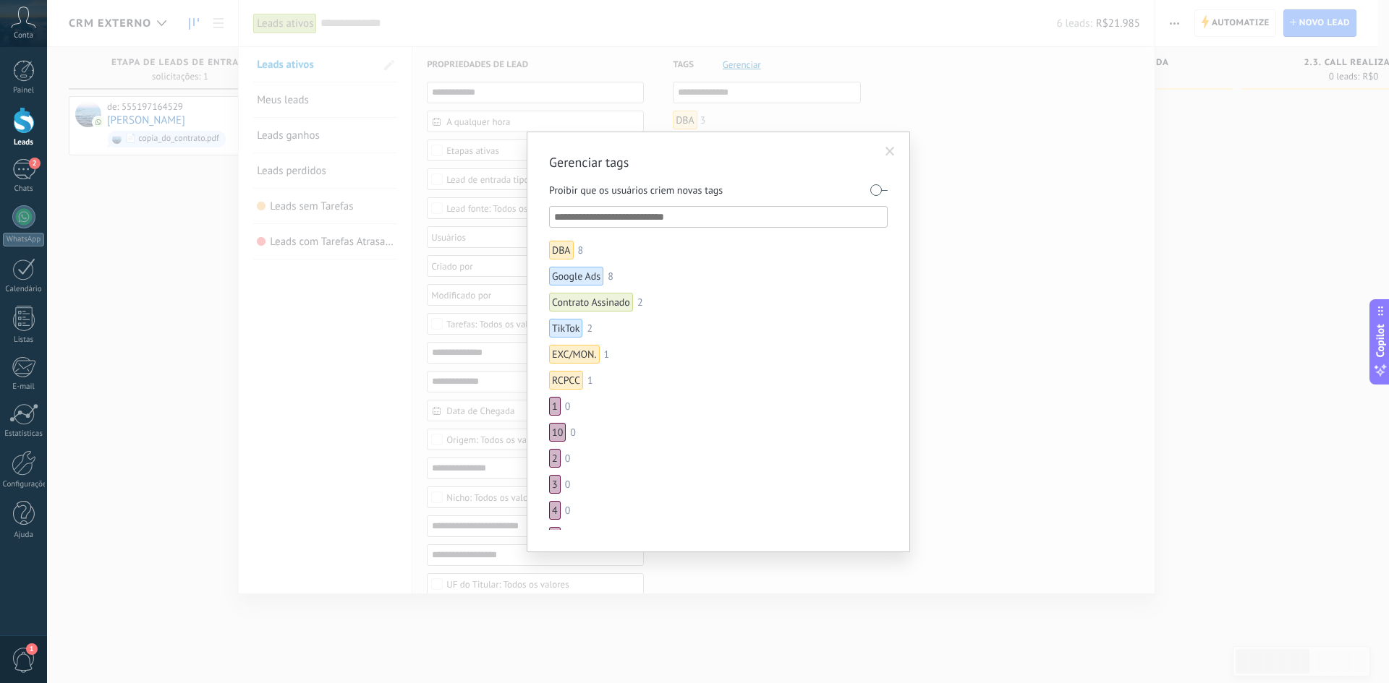
click at [887, 157] on span at bounding box center [890, 152] width 24 height 25
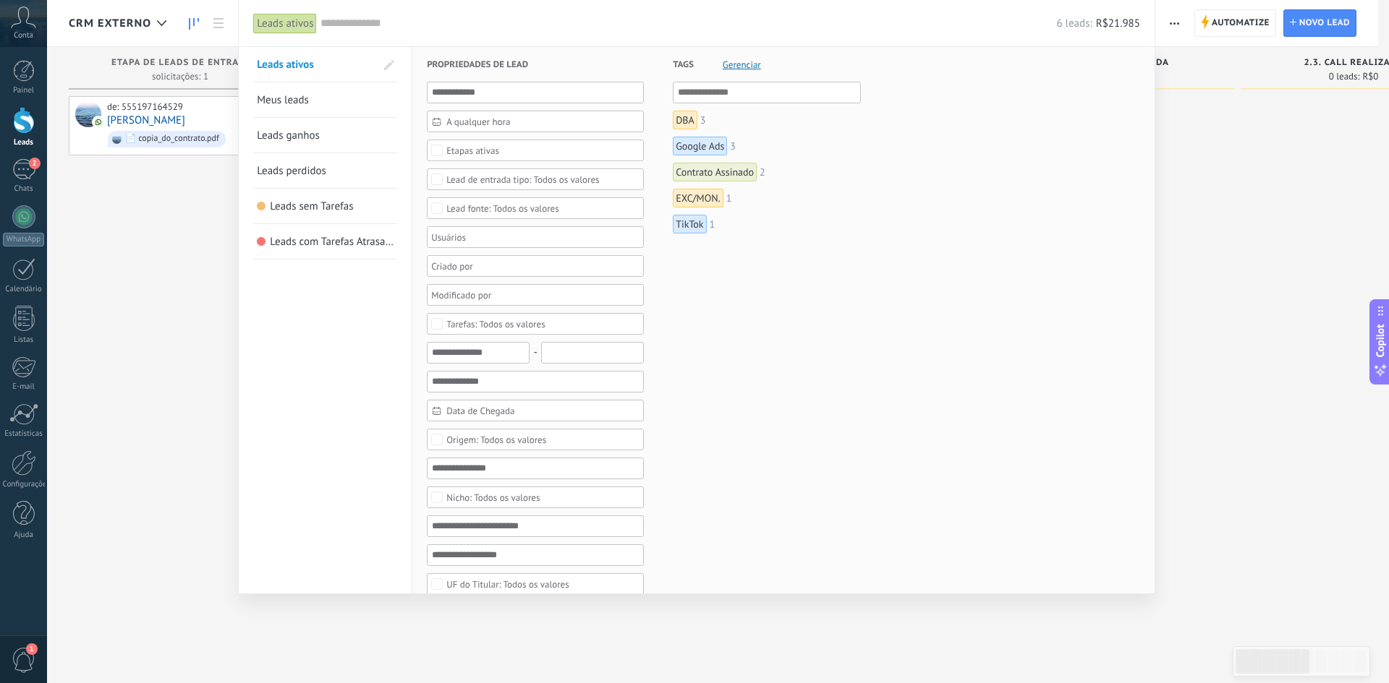
click at [1241, 191] on div at bounding box center [694, 341] width 1389 height 683
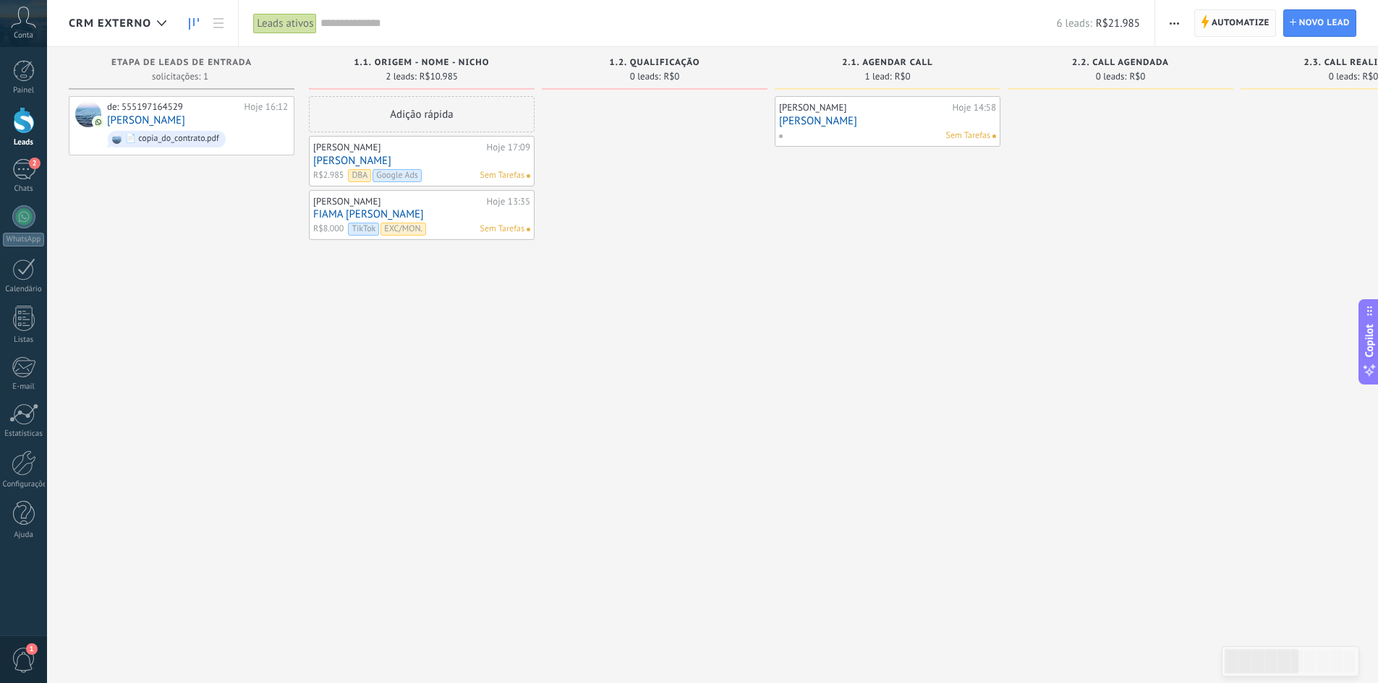
click at [1231, 25] on span "Automatize" at bounding box center [1240, 23] width 58 height 26
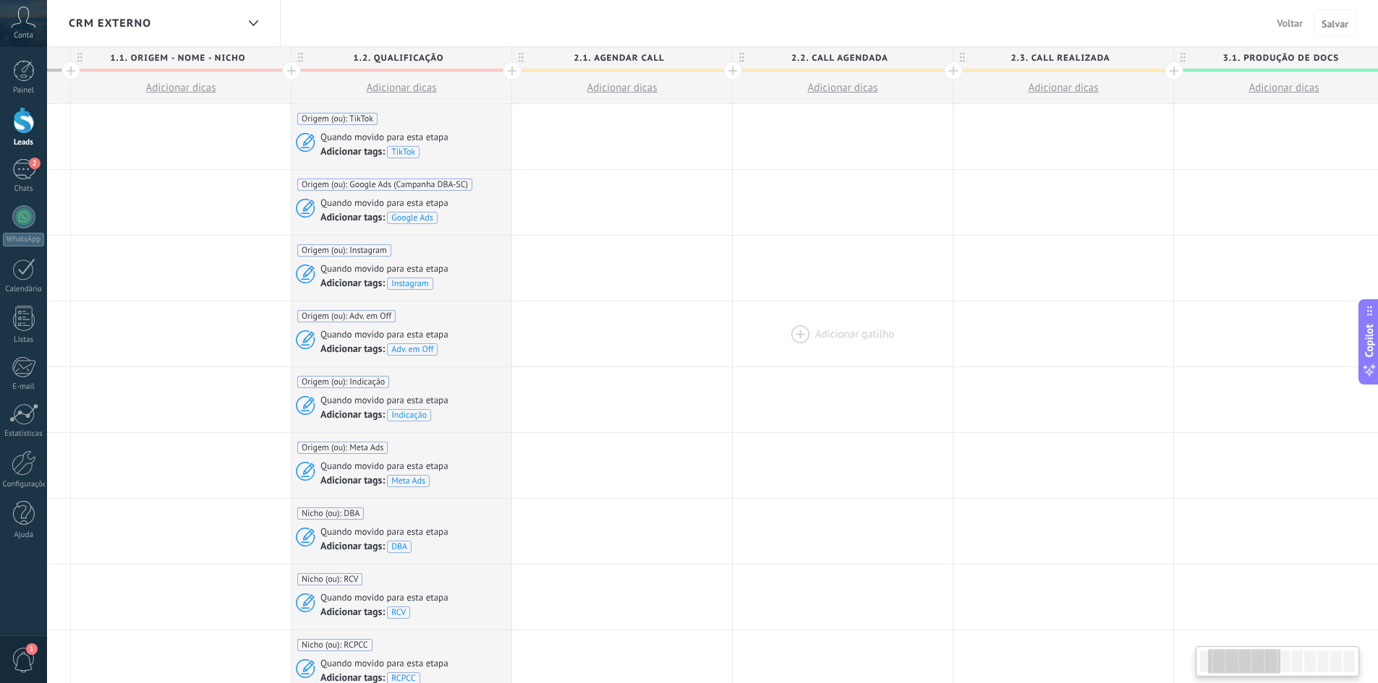
drag, startPoint x: 1065, startPoint y: 327, endPoint x: 733, endPoint y: 325, distance: 331.2
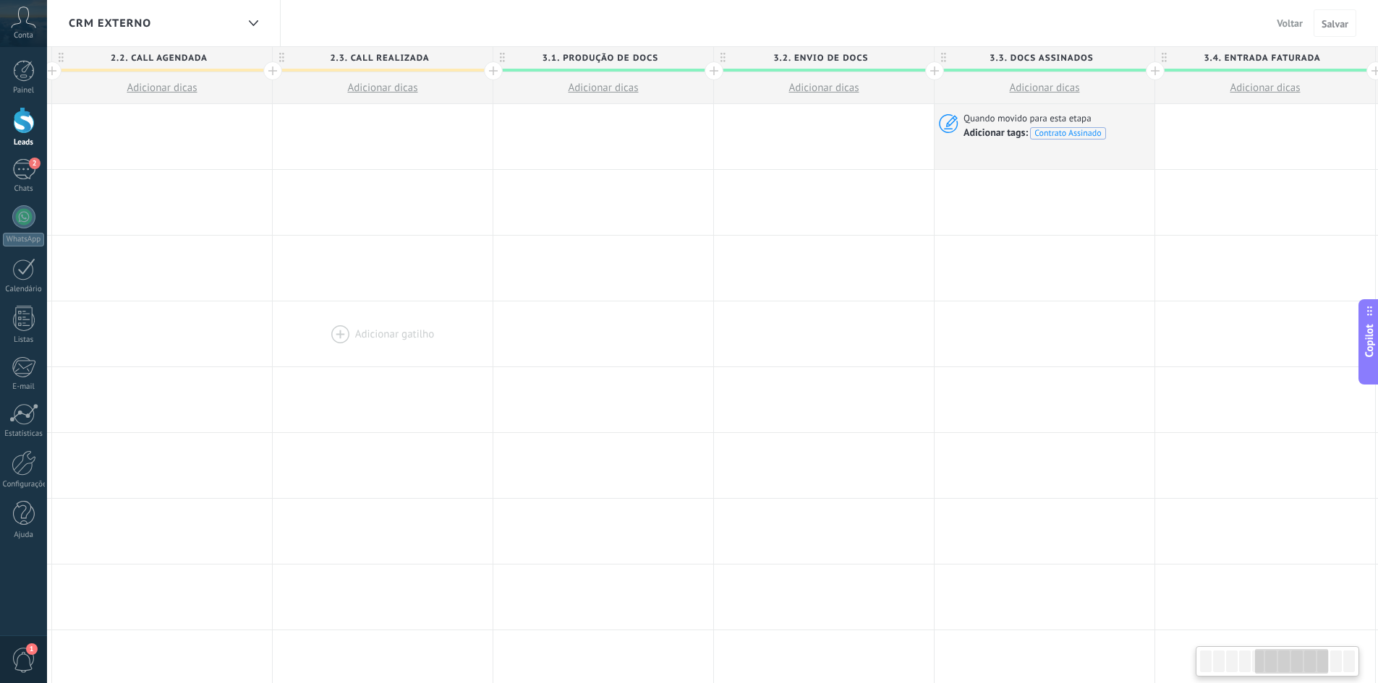
drag, startPoint x: 1066, startPoint y: 338, endPoint x: 422, endPoint y: 359, distance: 644.0
click at [417, 362] on div at bounding box center [383, 334] width 220 height 65
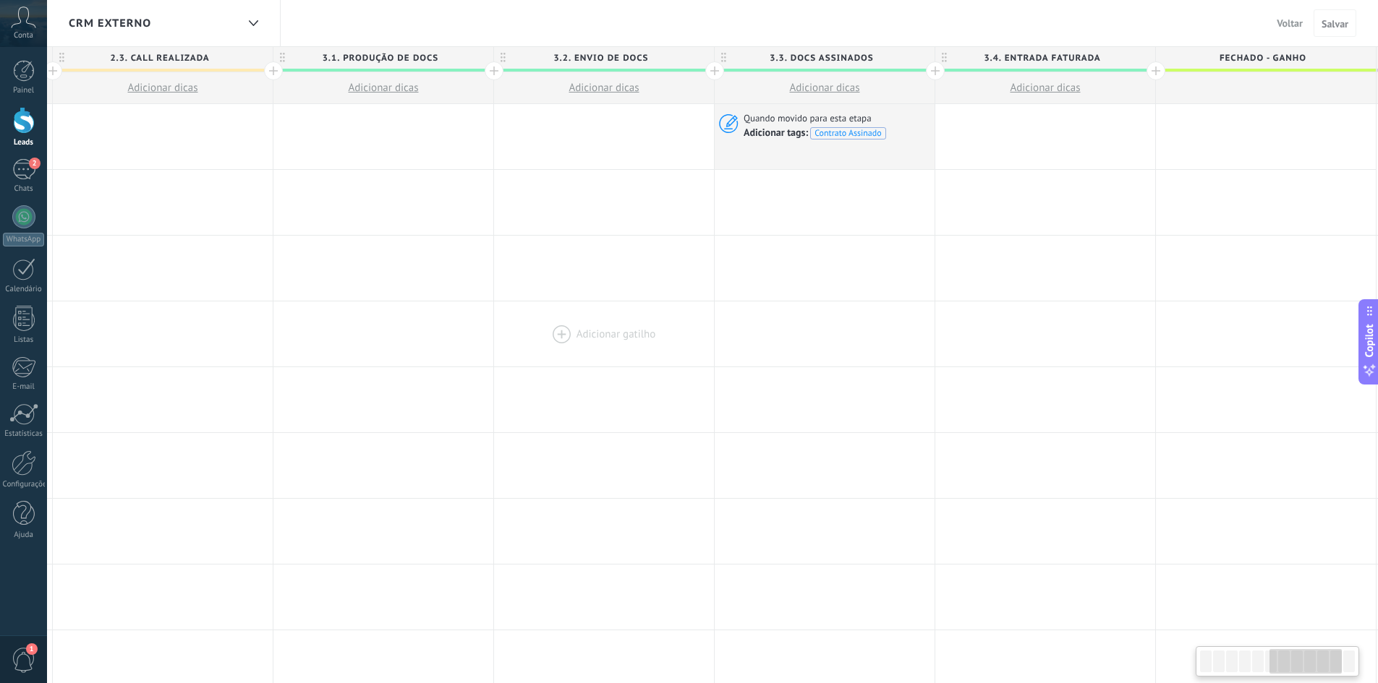
scroll to position [0, 1441]
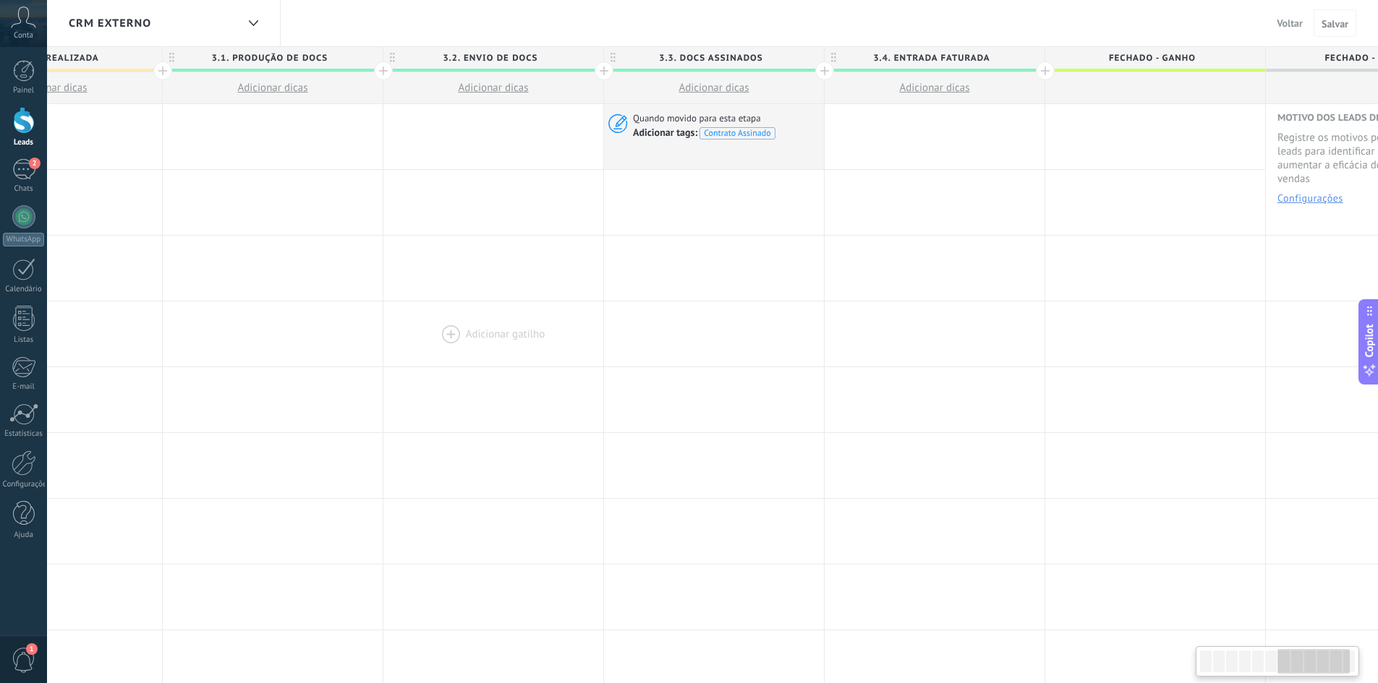
drag, startPoint x: 835, startPoint y: 338, endPoint x: 563, endPoint y: 341, distance: 272.7
click at [563, 341] on div at bounding box center [493, 334] width 220 height 65
click at [887, 134] on div at bounding box center [934, 136] width 220 height 65
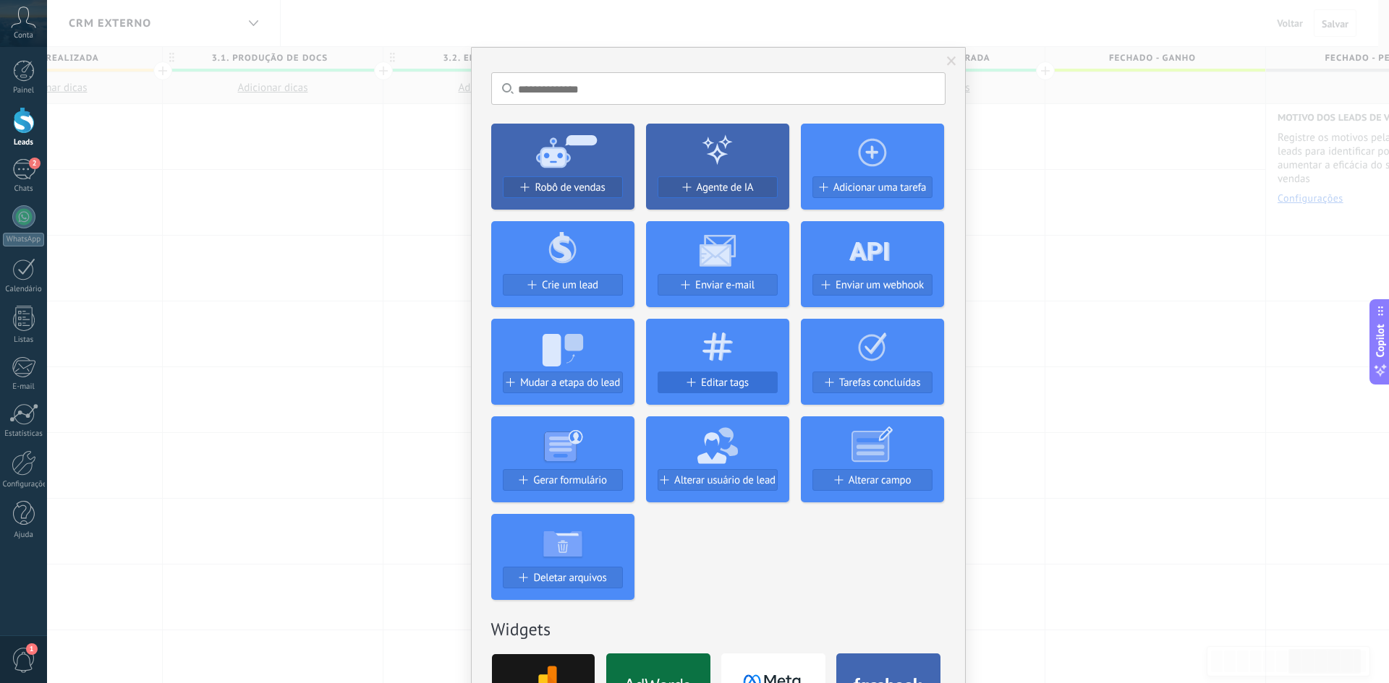
click at [741, 381] on span "Editar tags" at bounding box center [725, 383] width 48 height 12
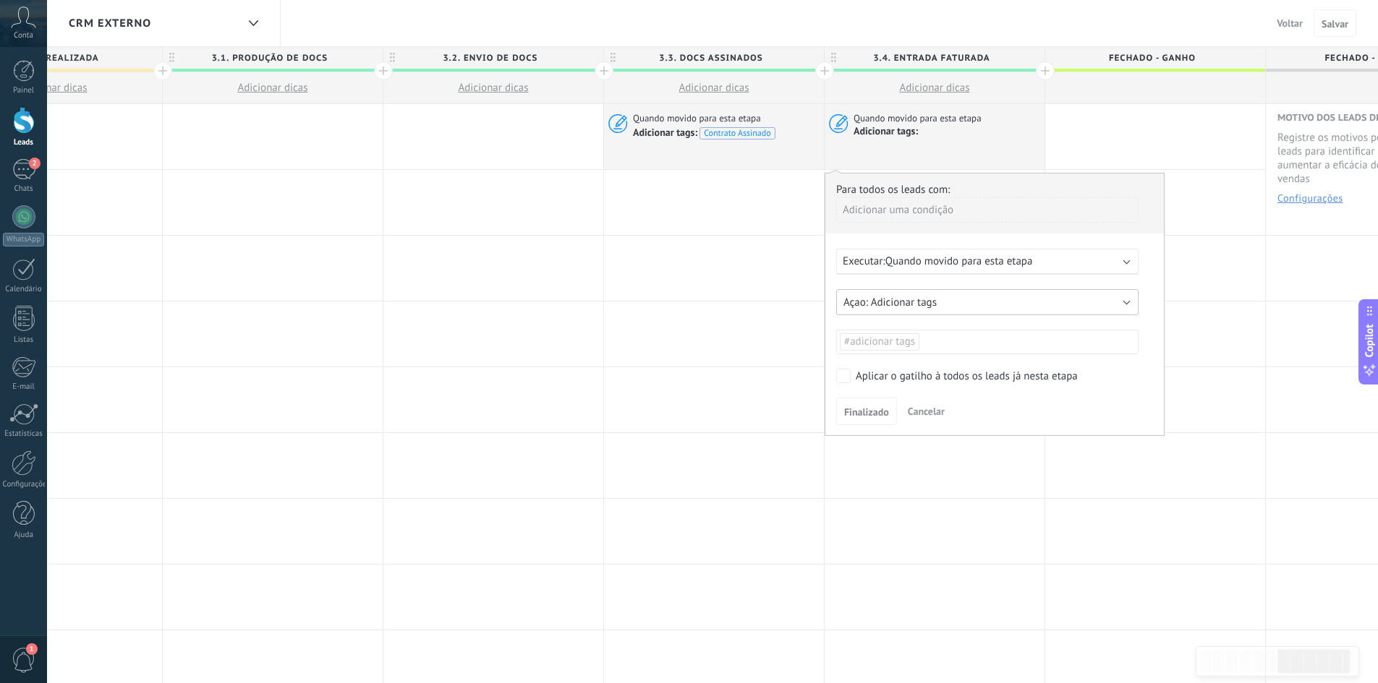
click at [895, 304] on span "Adicionar tags" at bounding box center [904, 303] width 66 height 14
click at [890, 327] on span "Excluir tags" at bounding box center [980, 327] width 306 height 14
click at [895, 340] on span "#adicionar tags" at bounding box center [879, 342] width 71 height 14
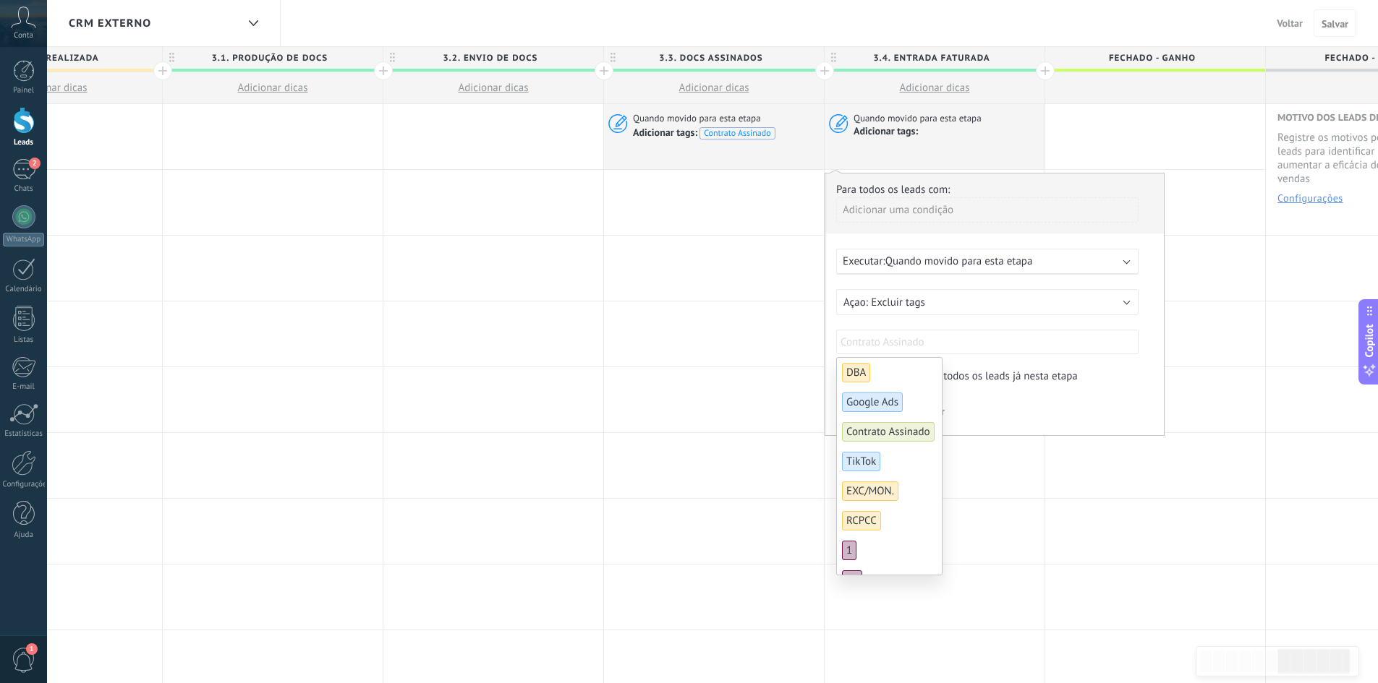
click at [900, 432] on span "Contrato Assinado" at bounding box center [888, 432] width 93 height 20
click at [1104, 366] on div "Para todos os leads com: Adicionar uma condição Executar: Quando movido para es…" at bounding box center [994, 304] width 340 height 263
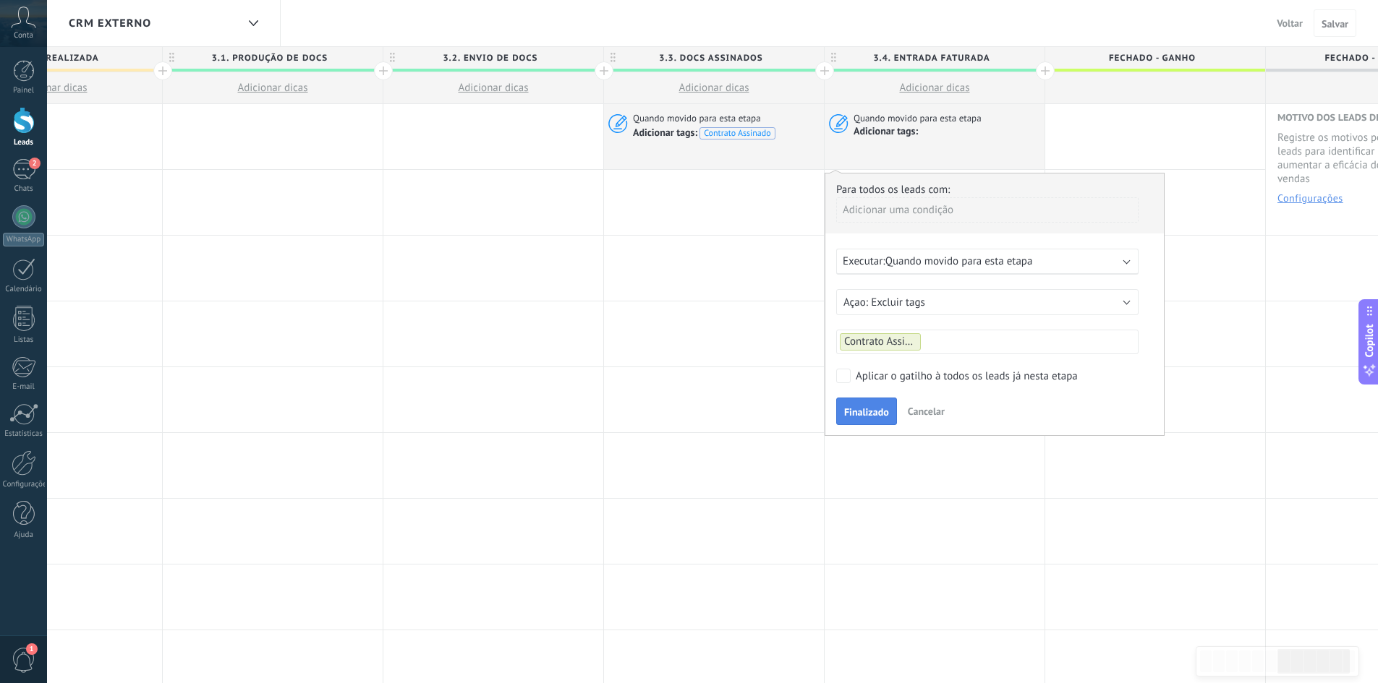
click at [871, 414] on span "Finalizado" at bounding box center [866, 412] width 45 height 10
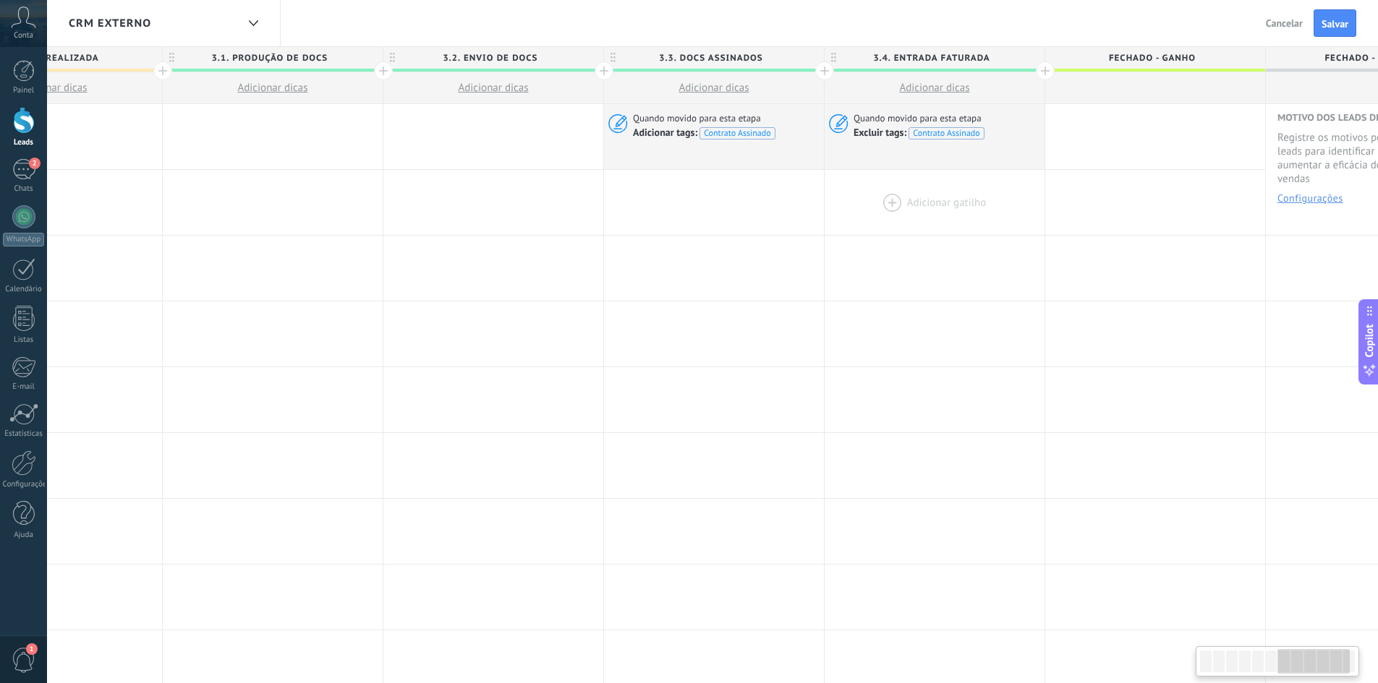
click at [880, 198] on div at bounding box center [934, 202] width 220 height 65
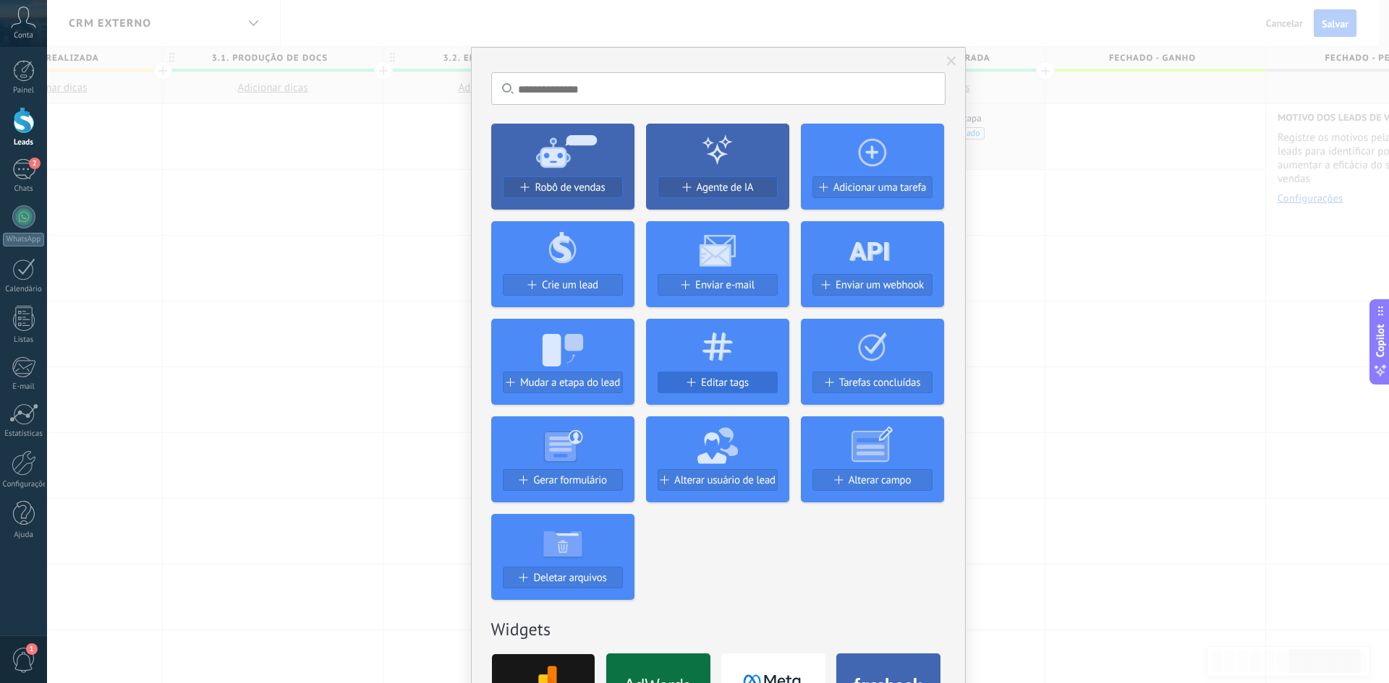
click at [718, 376] on button "Editar tags" at bounding box center [717, 383] width 120 height 22
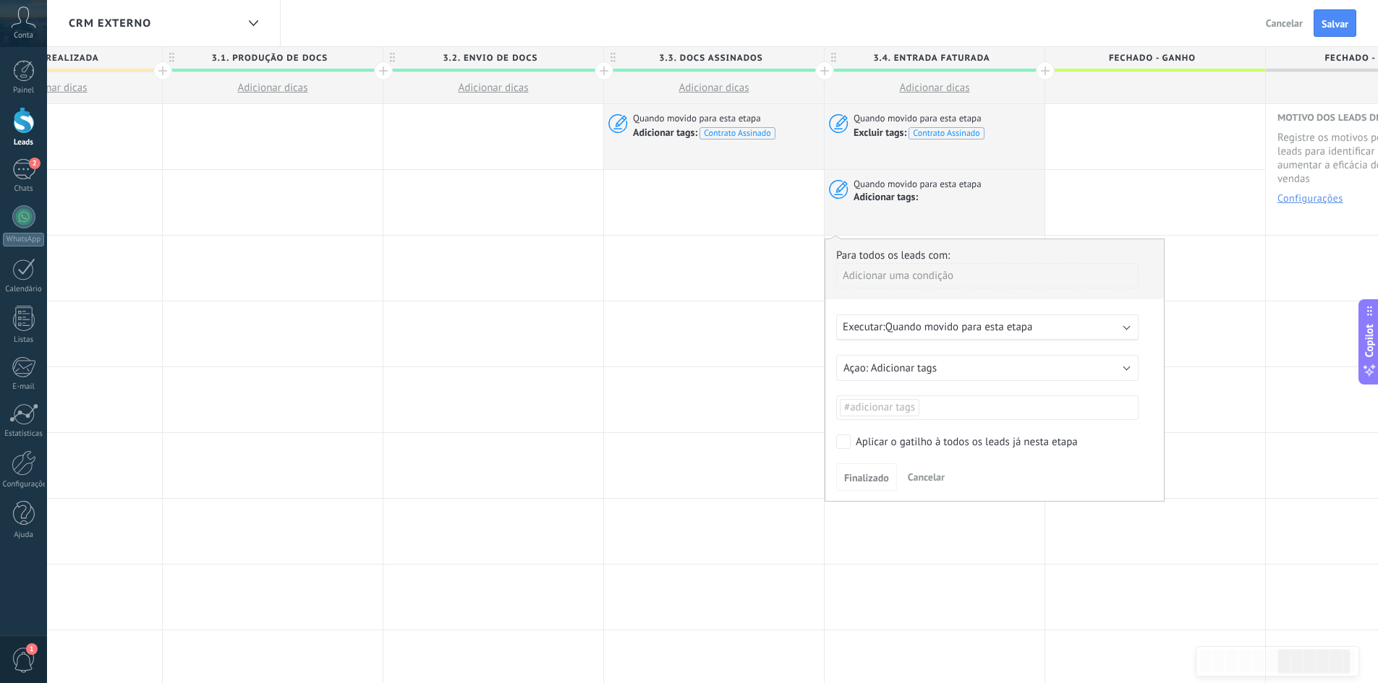
click at [887, 407] on span "#adicionar tags" at bounding box center [879, 408] width 71 height 14
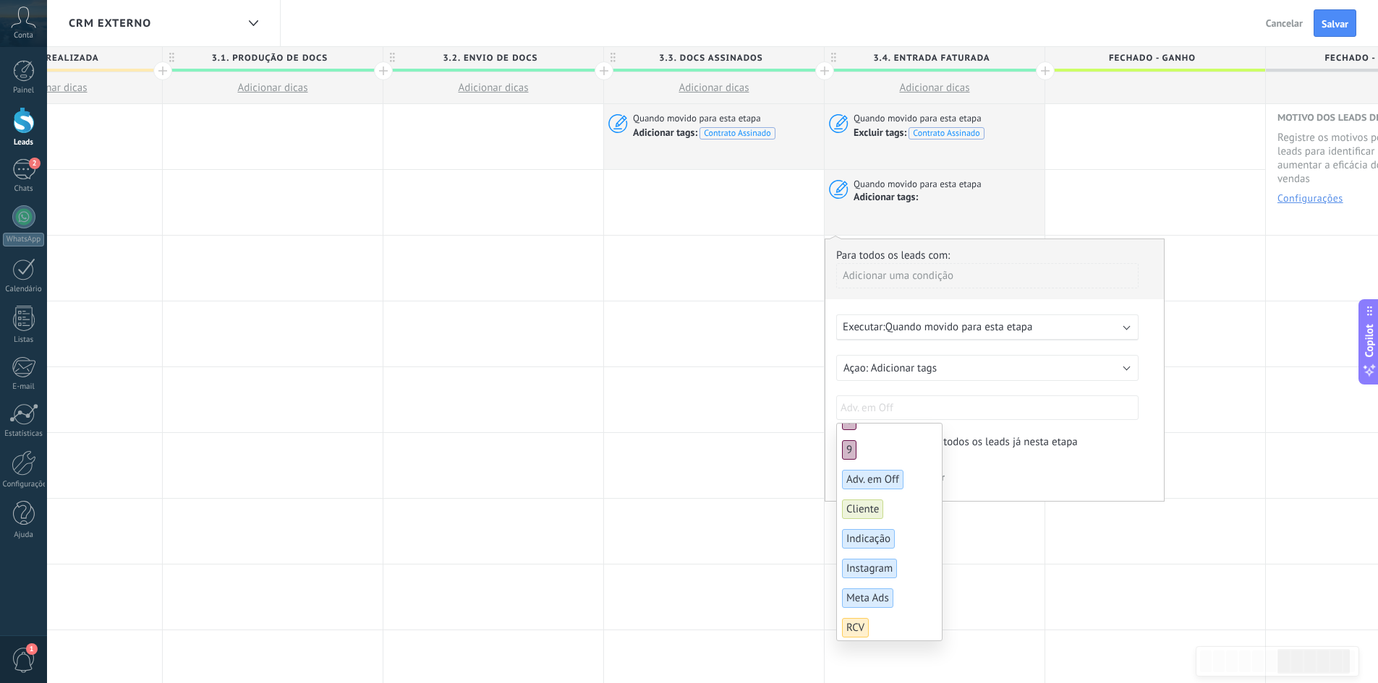
scroll to position [435, 0]
click at [871, 498] on span "Cliente" at bounding box center [862, 508] width 41 height 20
drag, startPoint x: 1153, startPoint y: 438, endPoint x: 1135, endPoint y: 438, distance: 18.1
click at [1148, 438] on div "Para todos os leads com: Adicionar uma condição Executar: Quando movido para es…" at bounding box center [994, 370] width 340 height 263
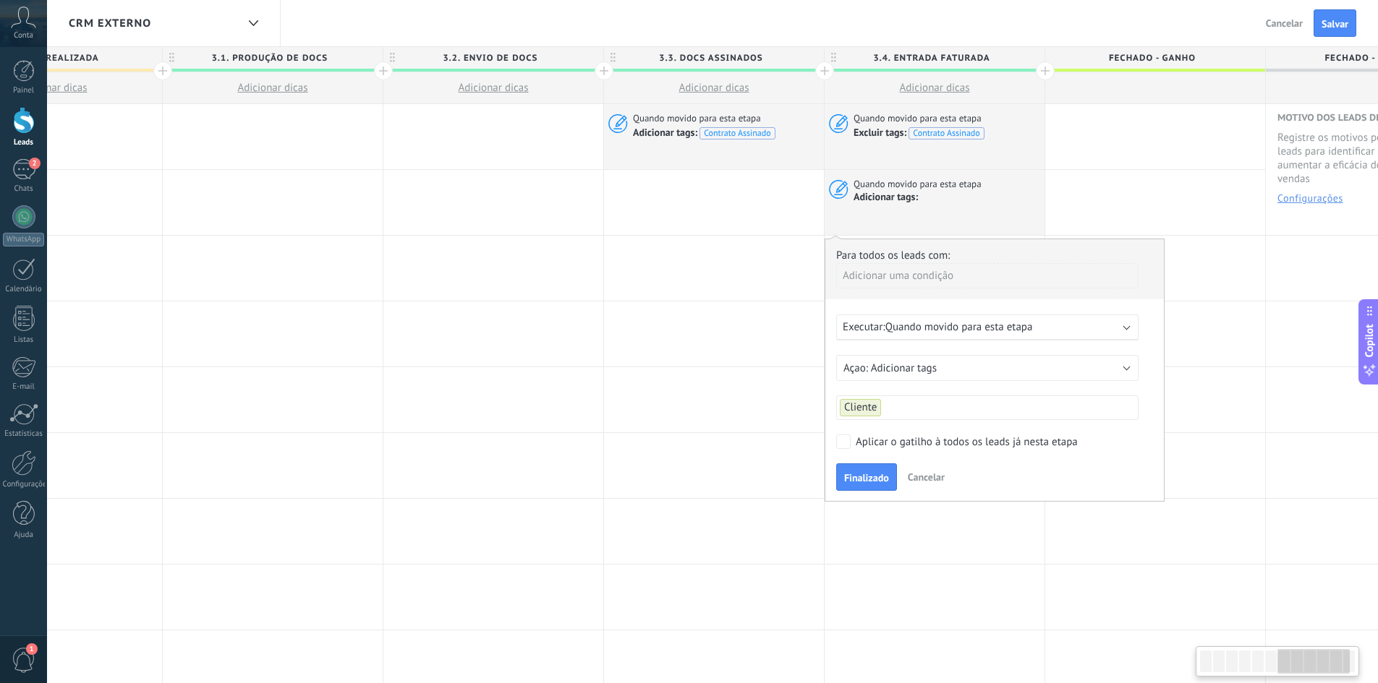
scroll to position [0, 1448]
click at [850, 477] on span "Finalizado" at bounding box center [859, 478] width 45 height 10
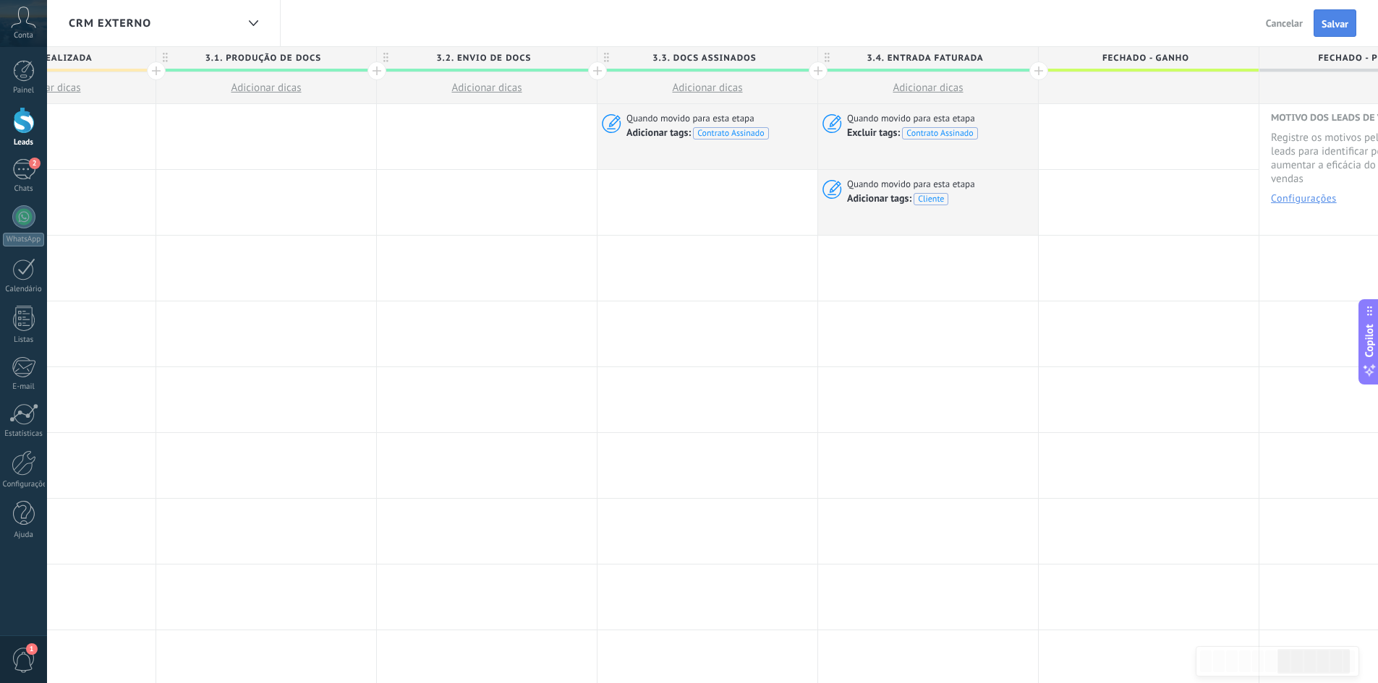
click at [1328, 29] on span "Salvar" at bounding box center [1334, 24] width 27 height 10
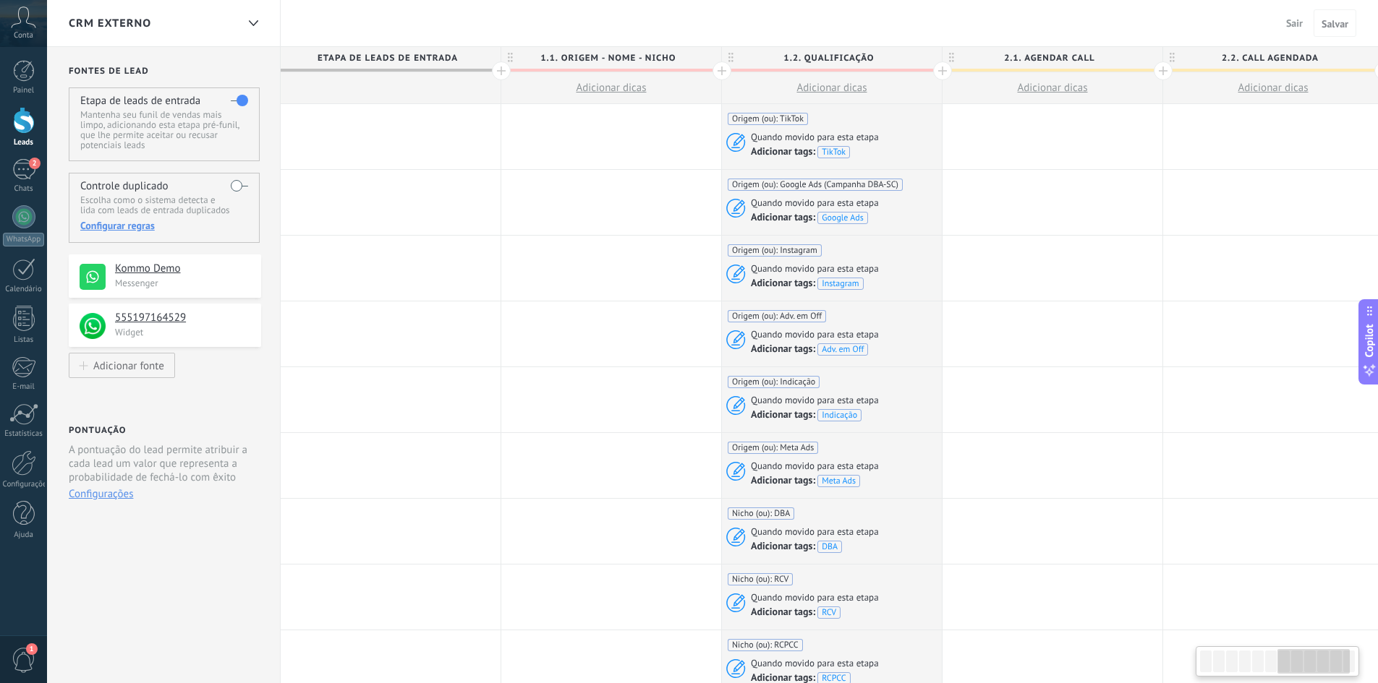
scroll to position [0, 1448]
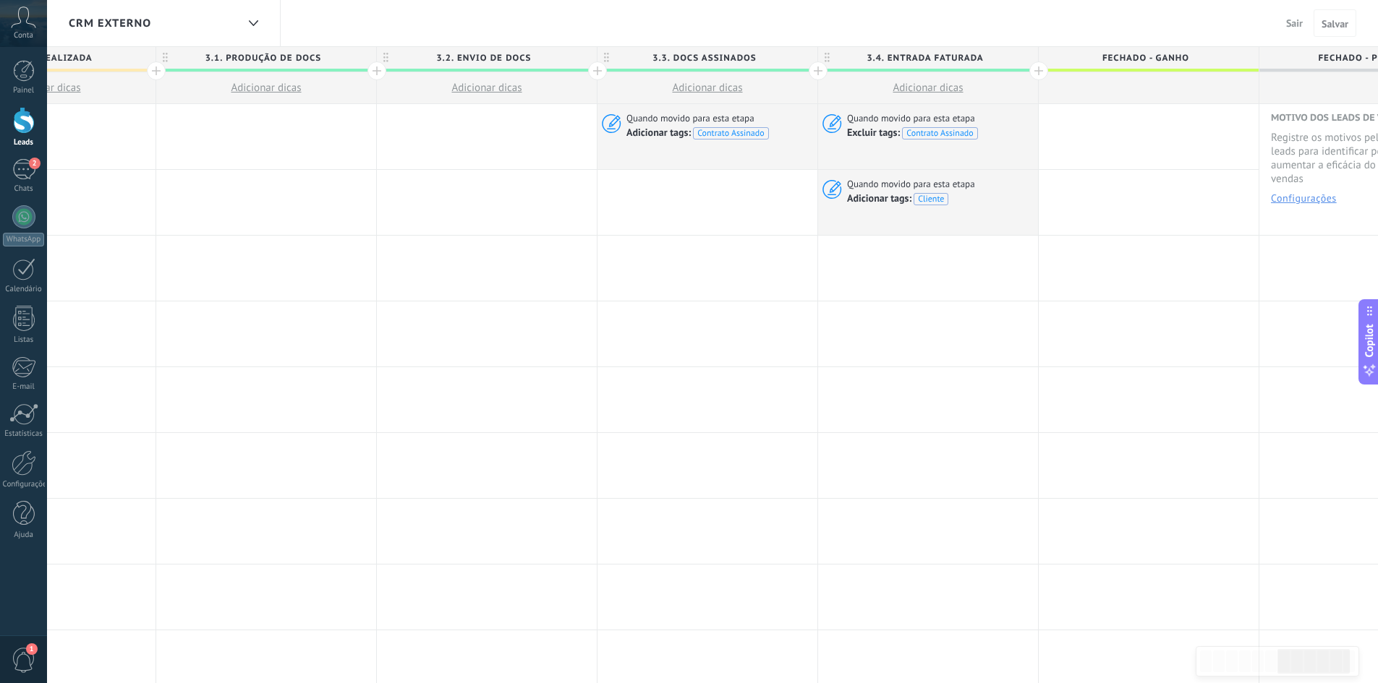
click at [1297, 24] on span "Sair" at bounding box center [1294, 23] width 17 height 13
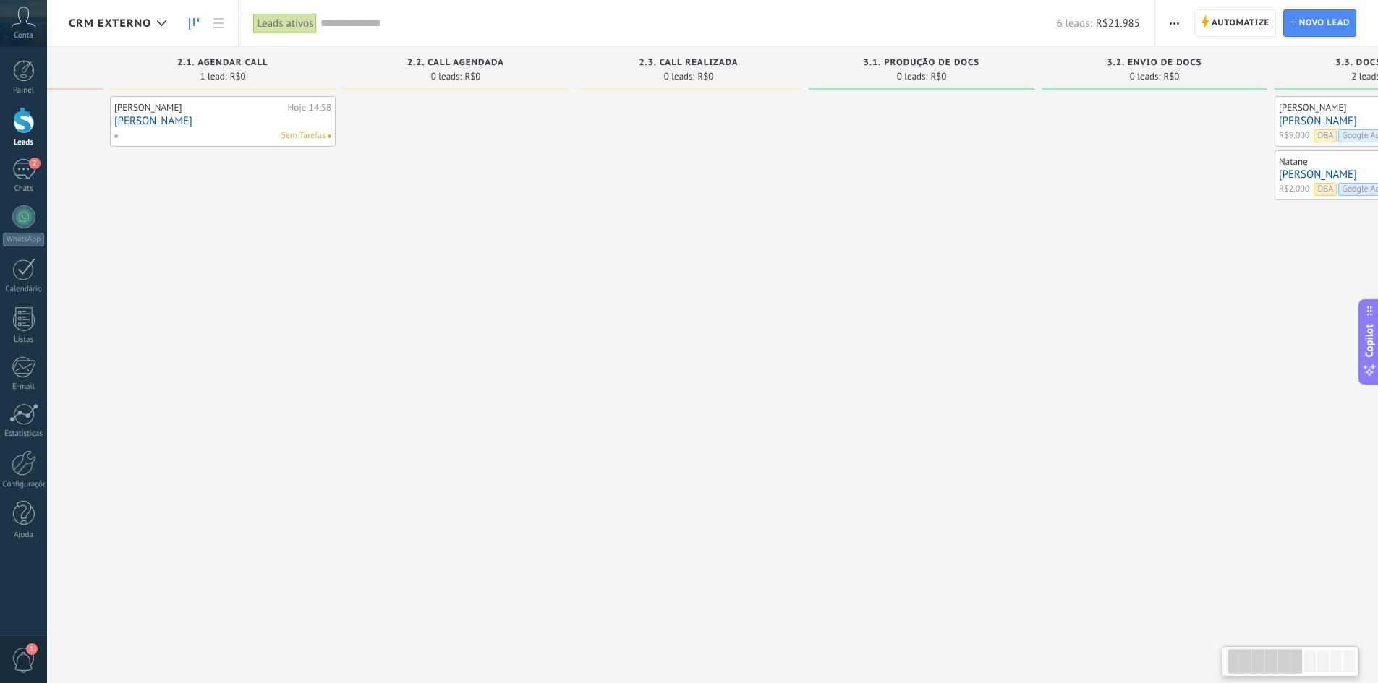
drag, startPoint x: 1031, startPoint y: 370, endPoint x: 419, endPoint y: 385, distance: 612.0
click at [415, 385] on div at bounding box center [456, 343] width 226 height 495
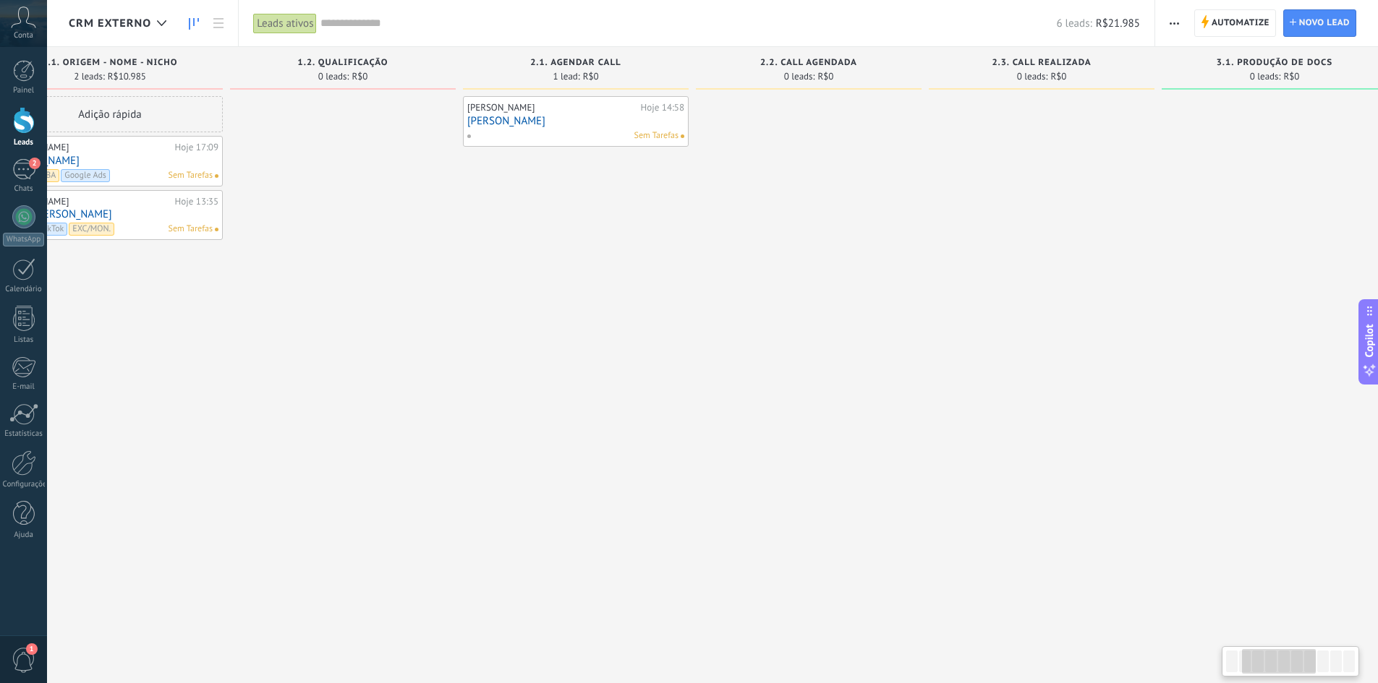
drag, startPoint x: 1120, startPoint y: 450, endPoint x: 989, endPoint y: 463, distance: 132.3
click at [989, 463] on div "Etapa de leads de entrada solicitações: 1 0 0 0 1 0 0 0 1 de: 555197164529 Hoje…" at bounding box center [932, 319] width 2350 height 544
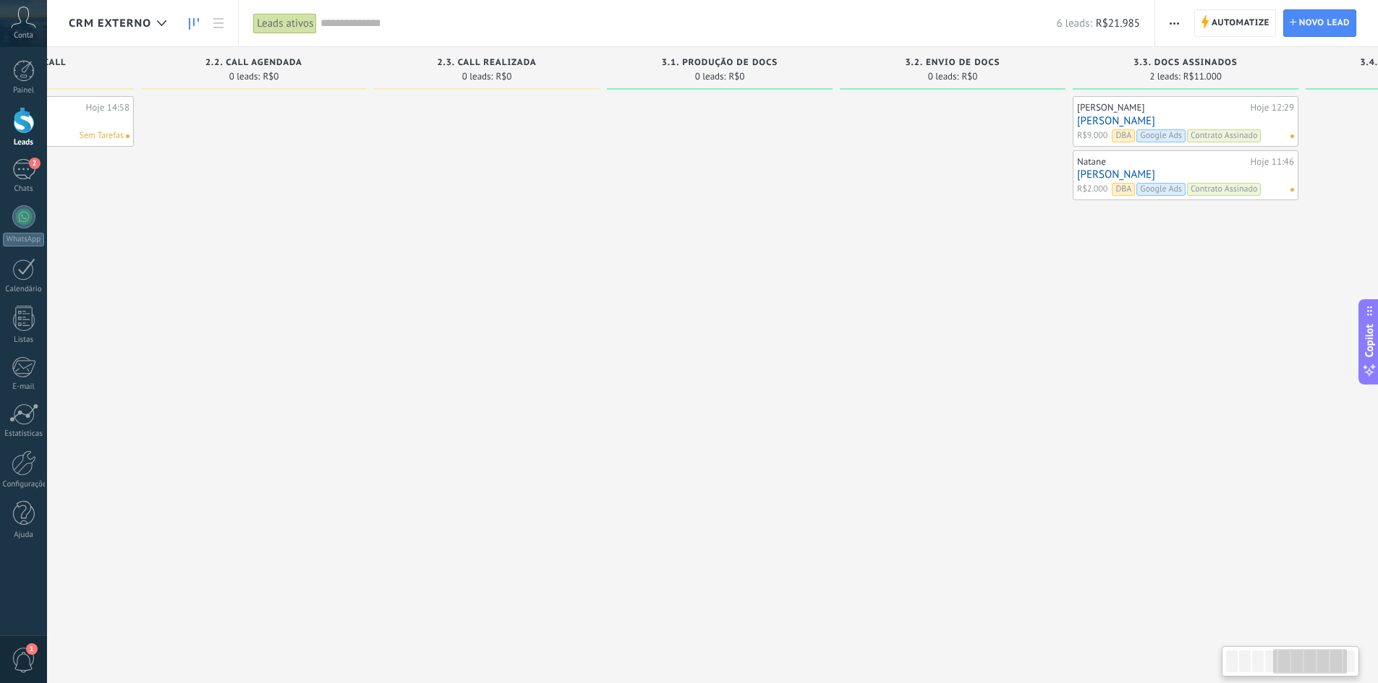
drag, startPoint x: 164, startPoint y: 449, endPoint x: 179, endPoint y: 471, distance: 26.1
click at [33, 478] on body ".abccls-1,.abccls-2{fill-rule:evenodd}.abccls-2{fill:#fff} .abfcls-1{fill:none}…" at bounding box center [689, 341] width 1378 height 683
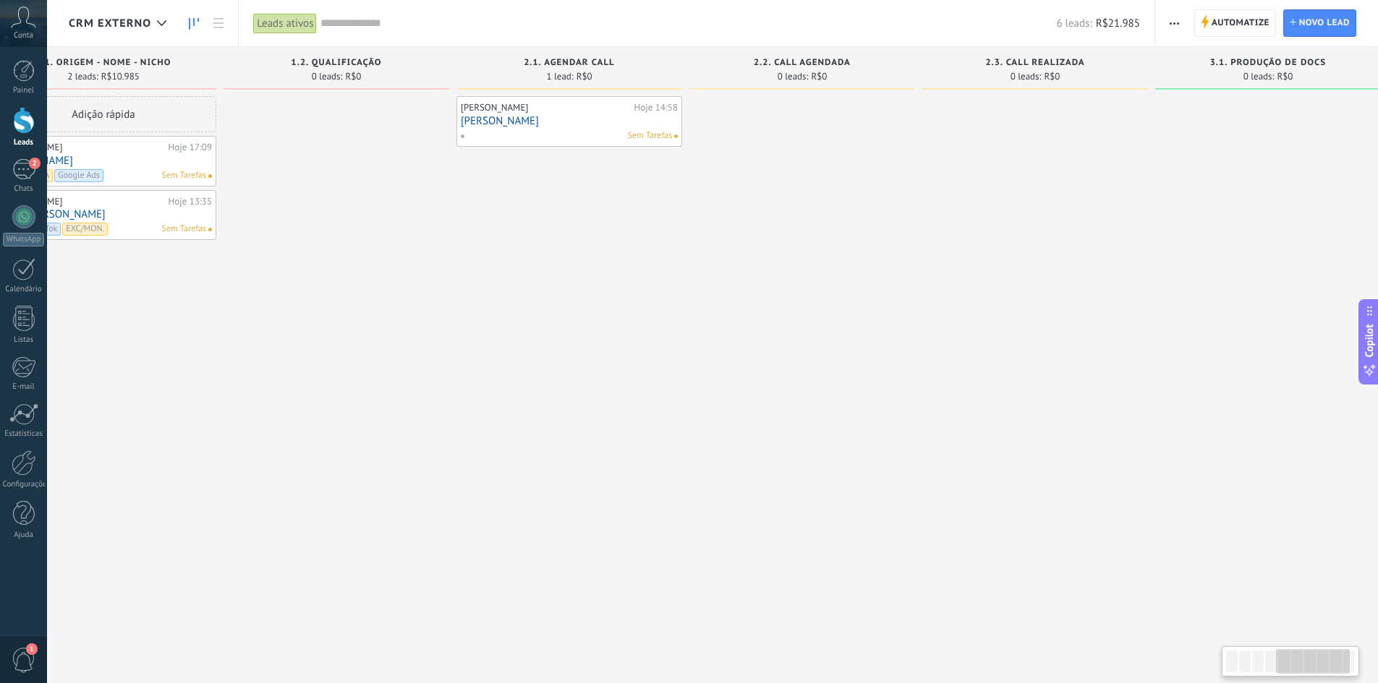
drag, startPoint x: 837, startPoint y: 449, endPoint x: 994, endPoint y: 456, distance: 157.8
click at [994, 456] on div "Etapa de leads de entrada solicitações: 1 0 0 0 1 0 0 0 1 de: 555197164529 Hoje…" at bounding box center [925, 319] width 2350 height 544
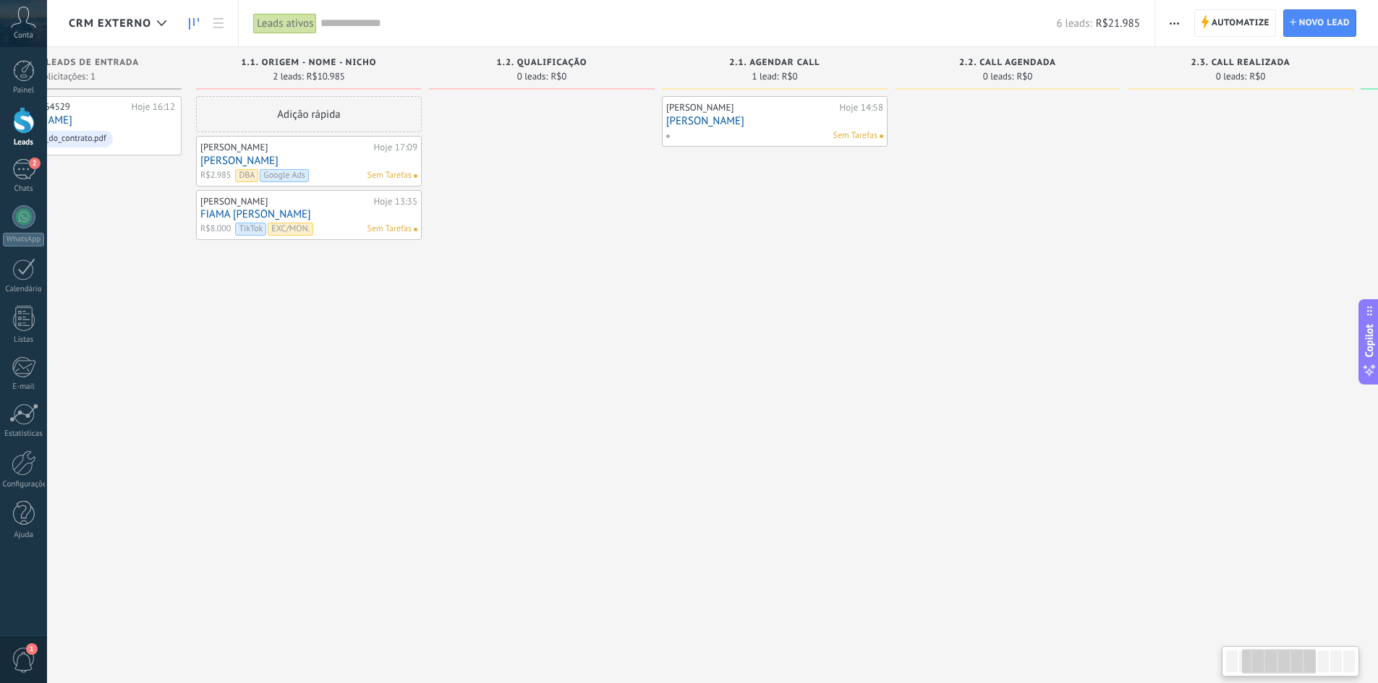
drag, startPoint x: 239, startPoint y: 415, endPoint x: 477, endPoint y: 411, distance: 238.7
click at [472, 412] on div at bounding box center [542, 343] width 226 height 495
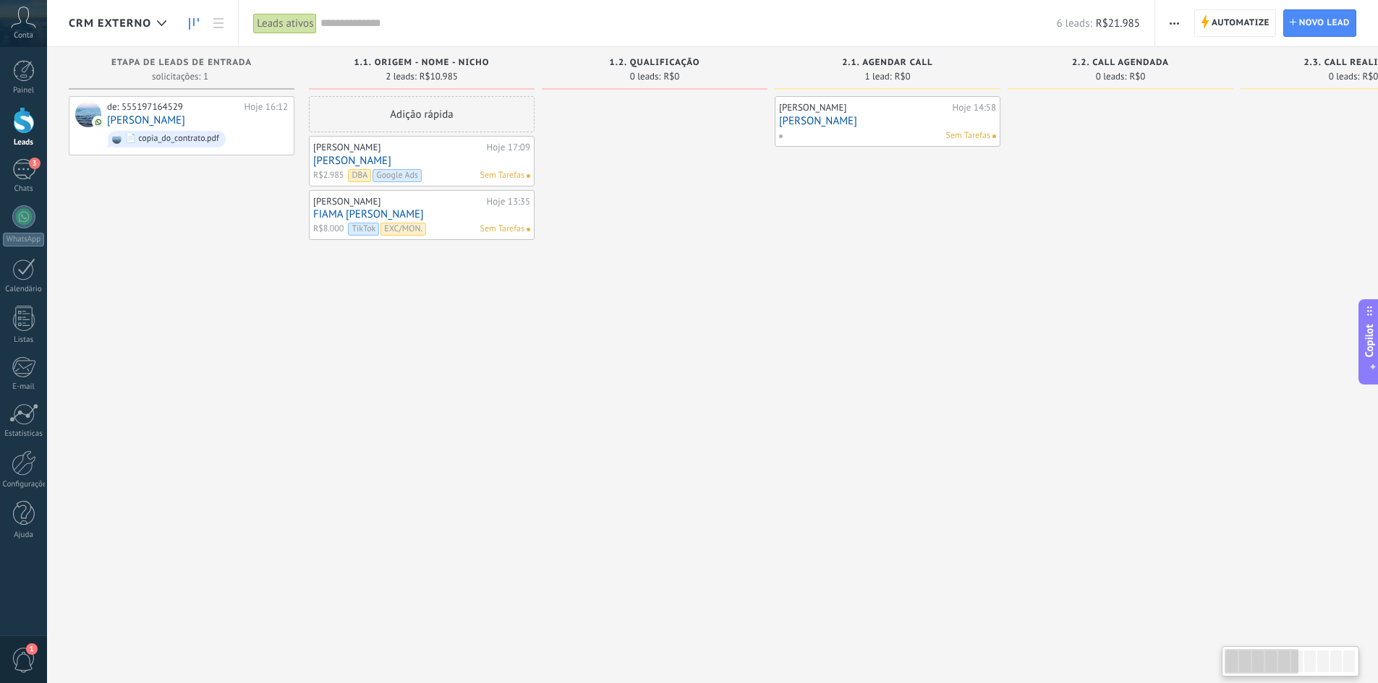
drag, startPoint x: 916, startPoint y: 477, endPoint x: 927, endPoint y: 477, distance: 11.6
click at [927, 477] on div "Etapa de leads de entrada solicitações: 1 0 0 0 1 0 0 0 1 de: 555197164529 Hoje…" at bounding box center [1244, 319] width 2350 height 544
click at [835, 117] on link "[PERSON_NAME]" at bounding box center [887, 121] width 217 height 12
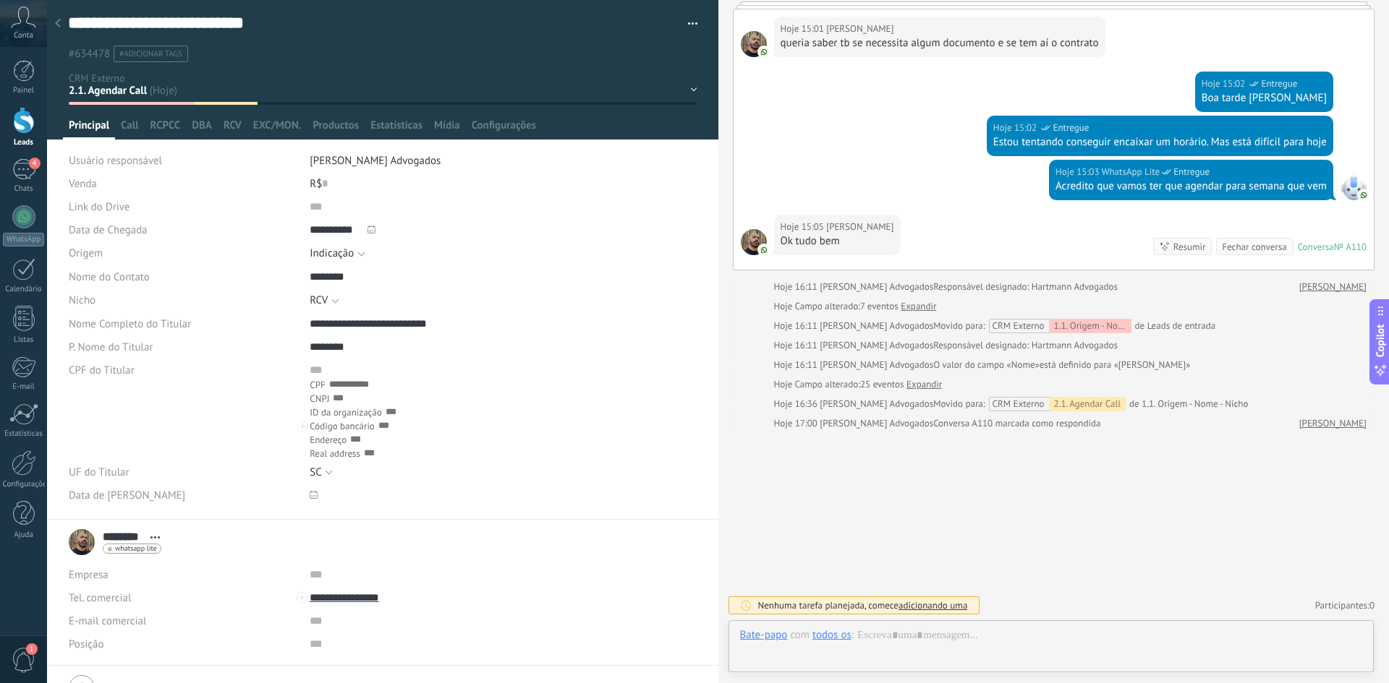
scroll to position [22, 0]
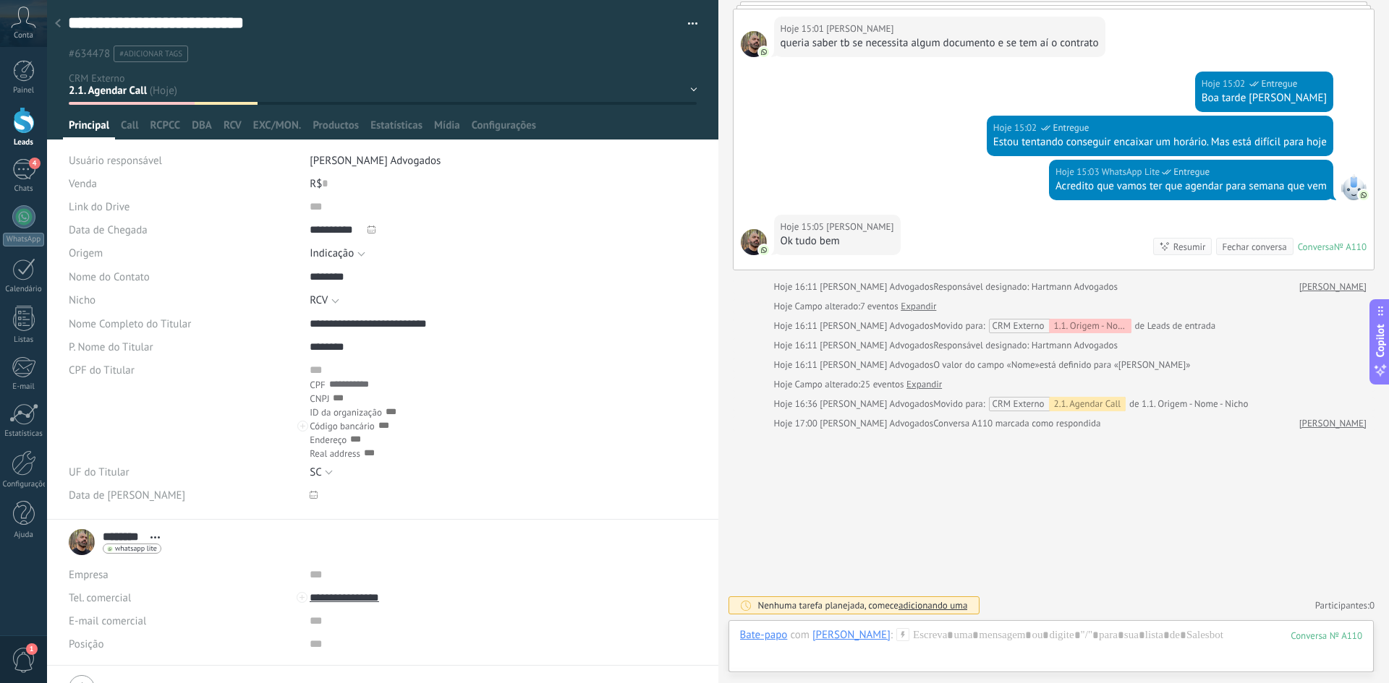
click at [174, 53] on span "#adicionar tags" at bounding box center [150, 54] width 63 height 10
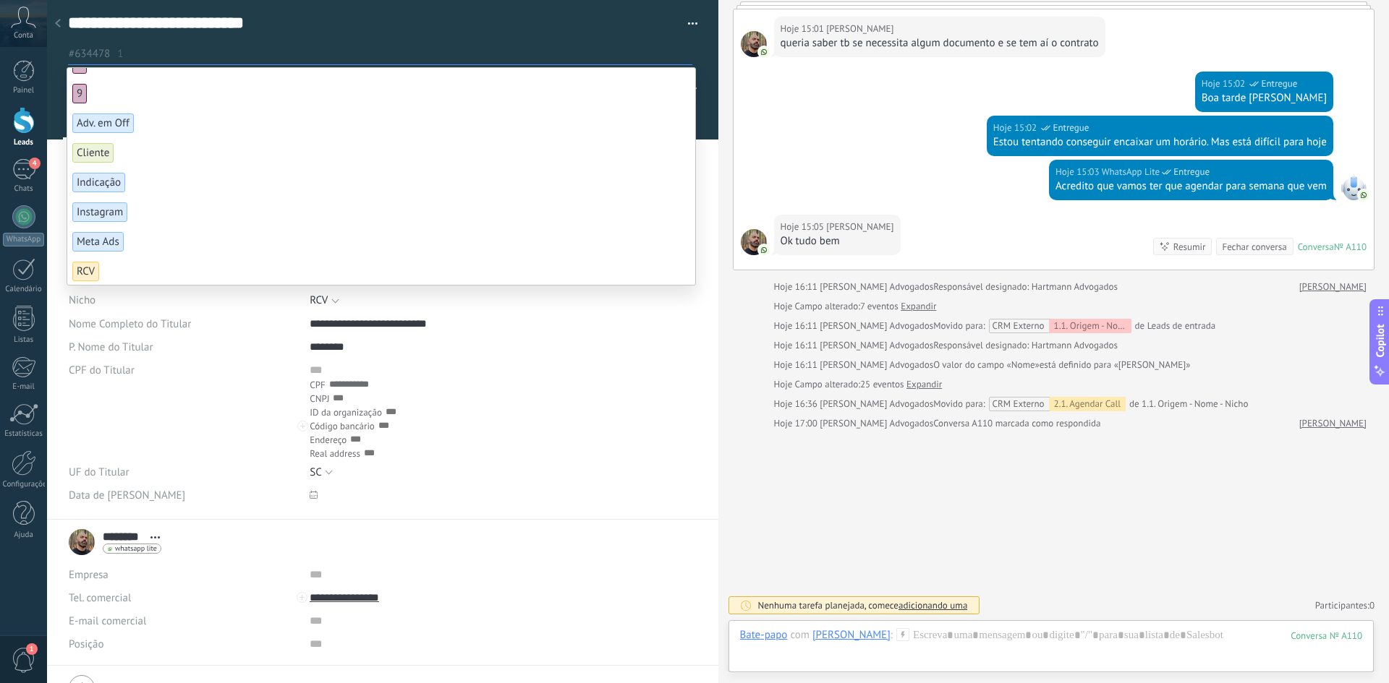
scroll to position [435, 0]
click at [88, 268] on span "RCV" at bounding box center [85, 270] width 27 height 20
click at [577, 364] on div at bounding box center [503, 370] width 387 height 23
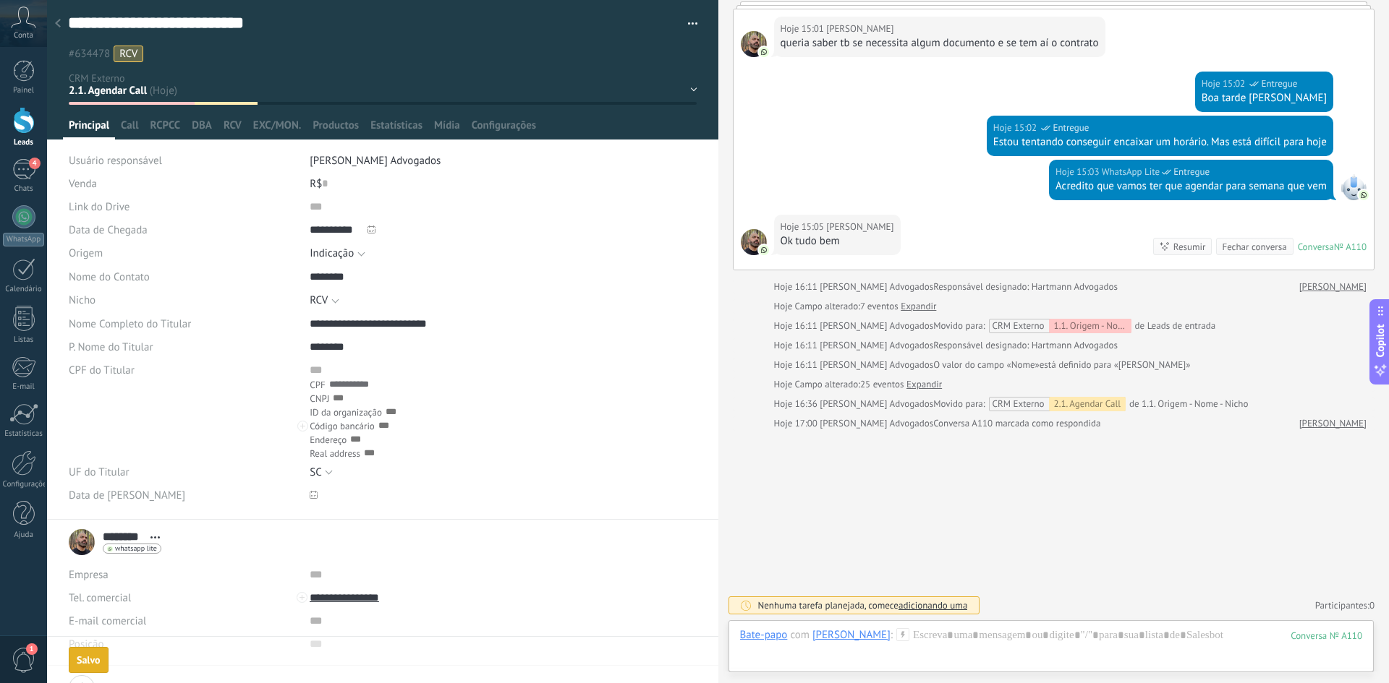
click at [182, 58] on ul "#634478 RCV" at bounding box center [380, 54] width 627 height 20
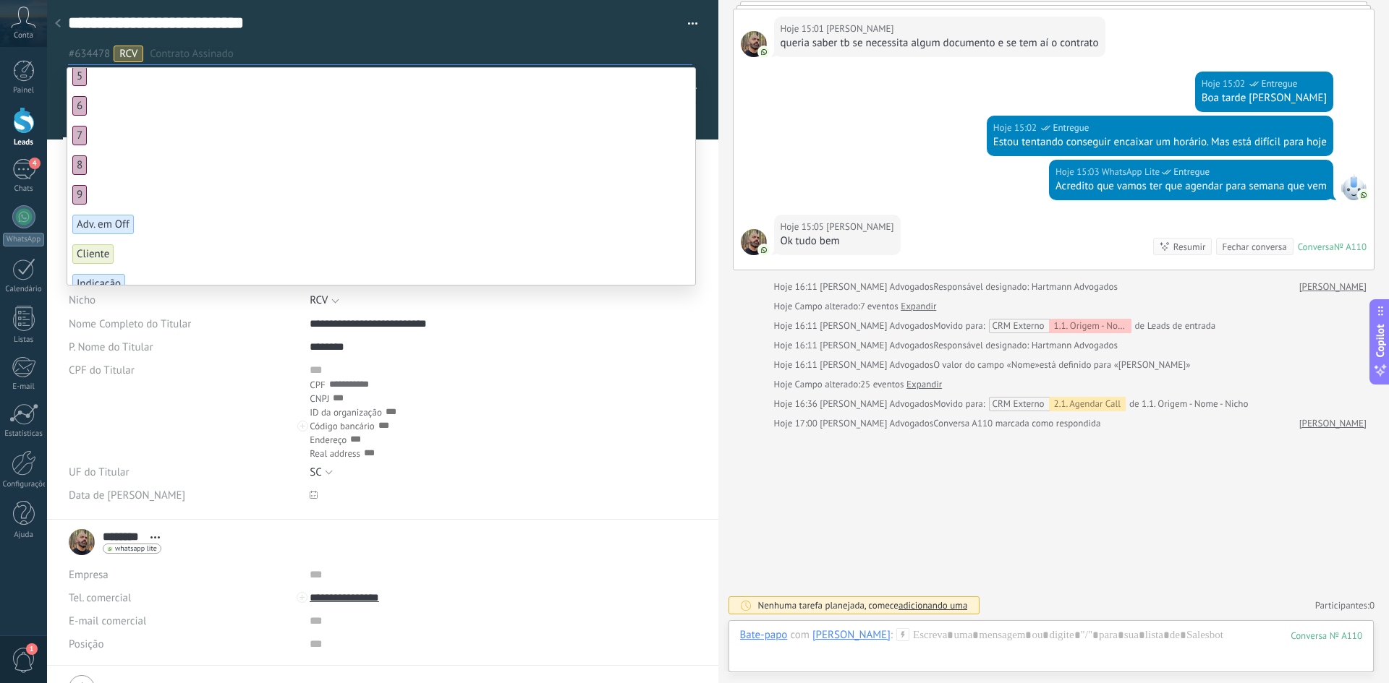
scroll to position [406, 0]
click at [111, 209] on span "Indicação" at bounding box center [98, 211] width 53 height 20
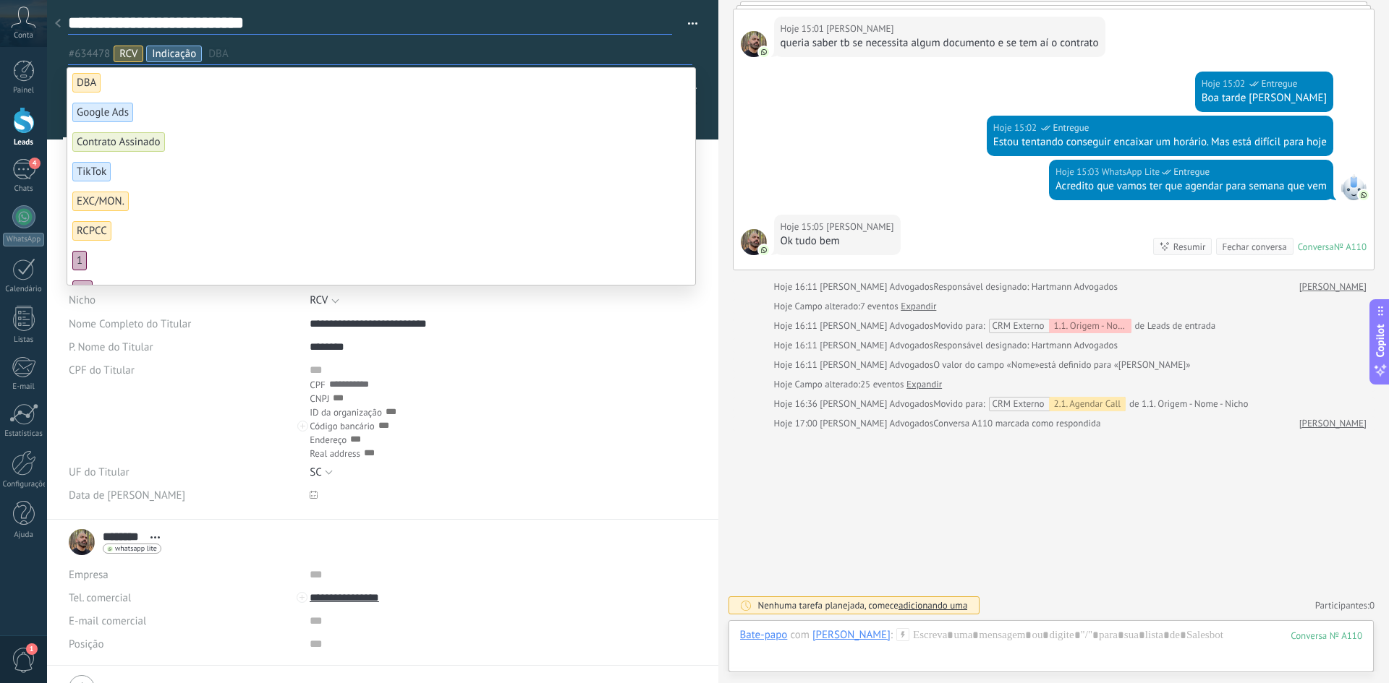
click at [345, 22] on textarea "**********" at bounding box center [370, 23] width 604 height 22
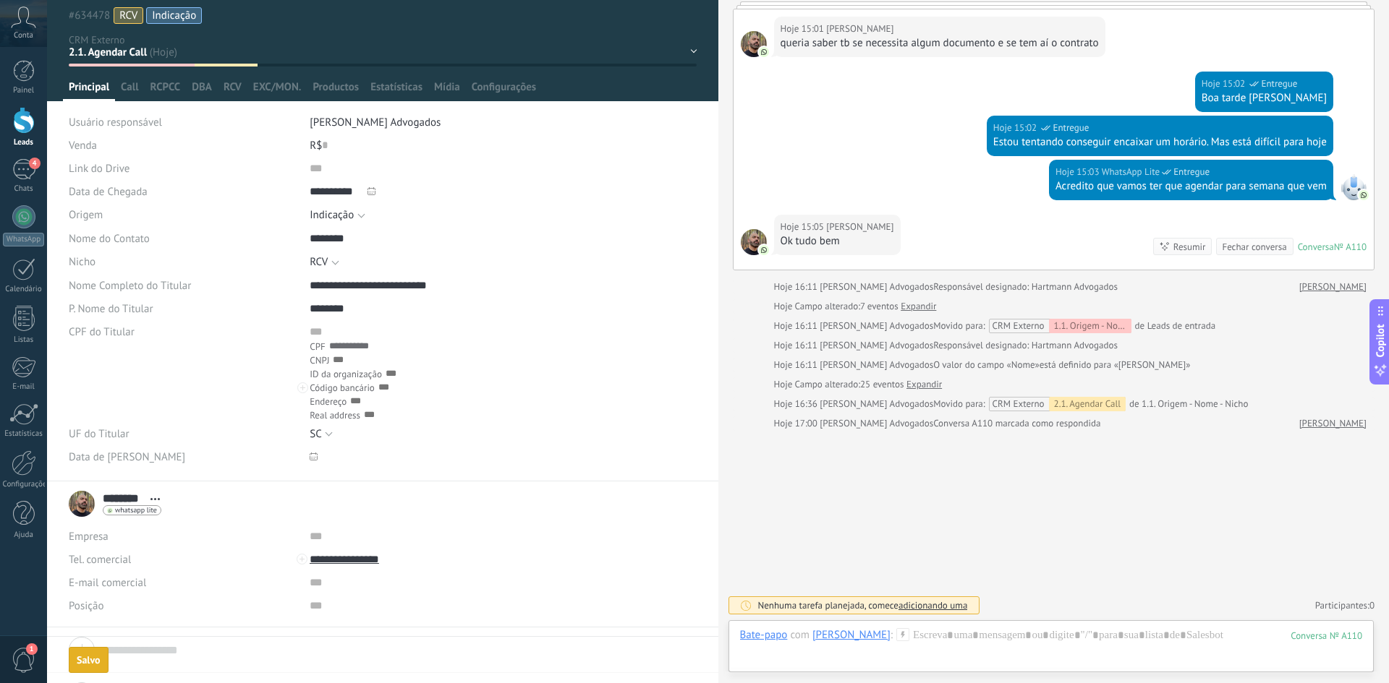
scroll to position [74, 0]
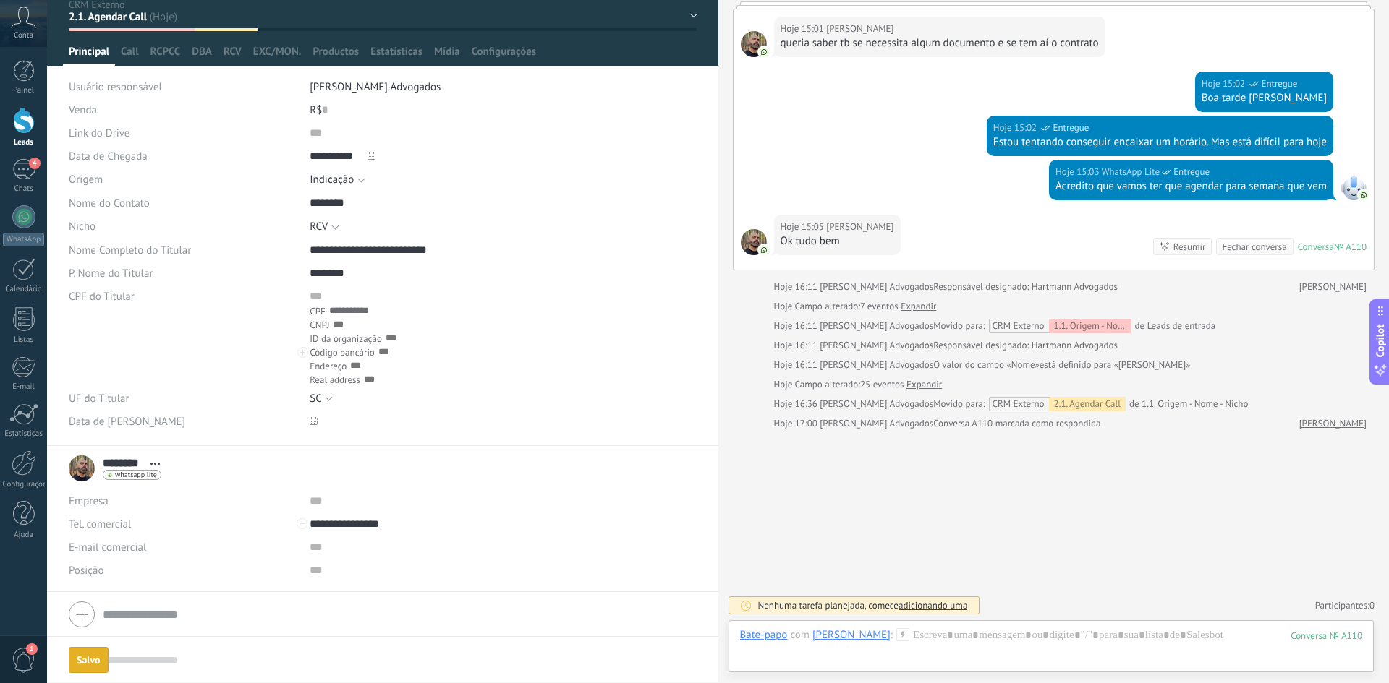
click at [94, 658] on div "Salvo" at bounding box center [89, 660] width 24 height 10
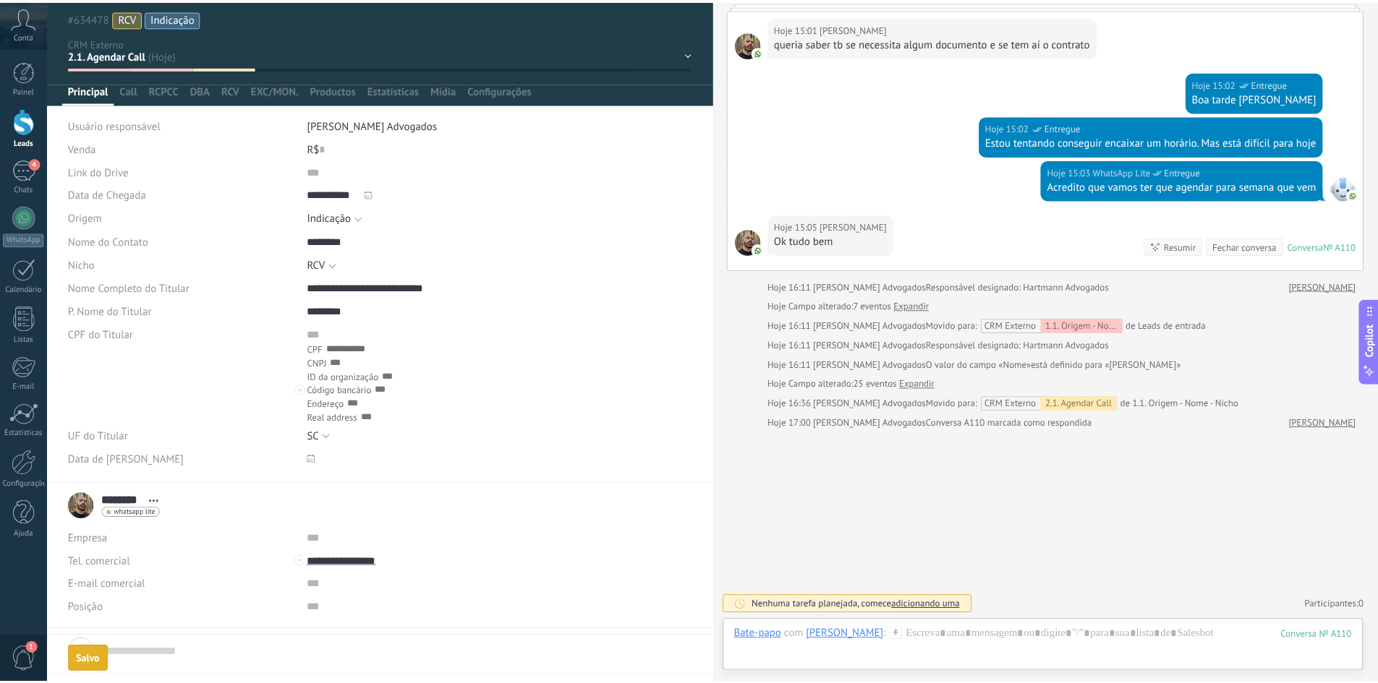
scroll to position [0, 0]
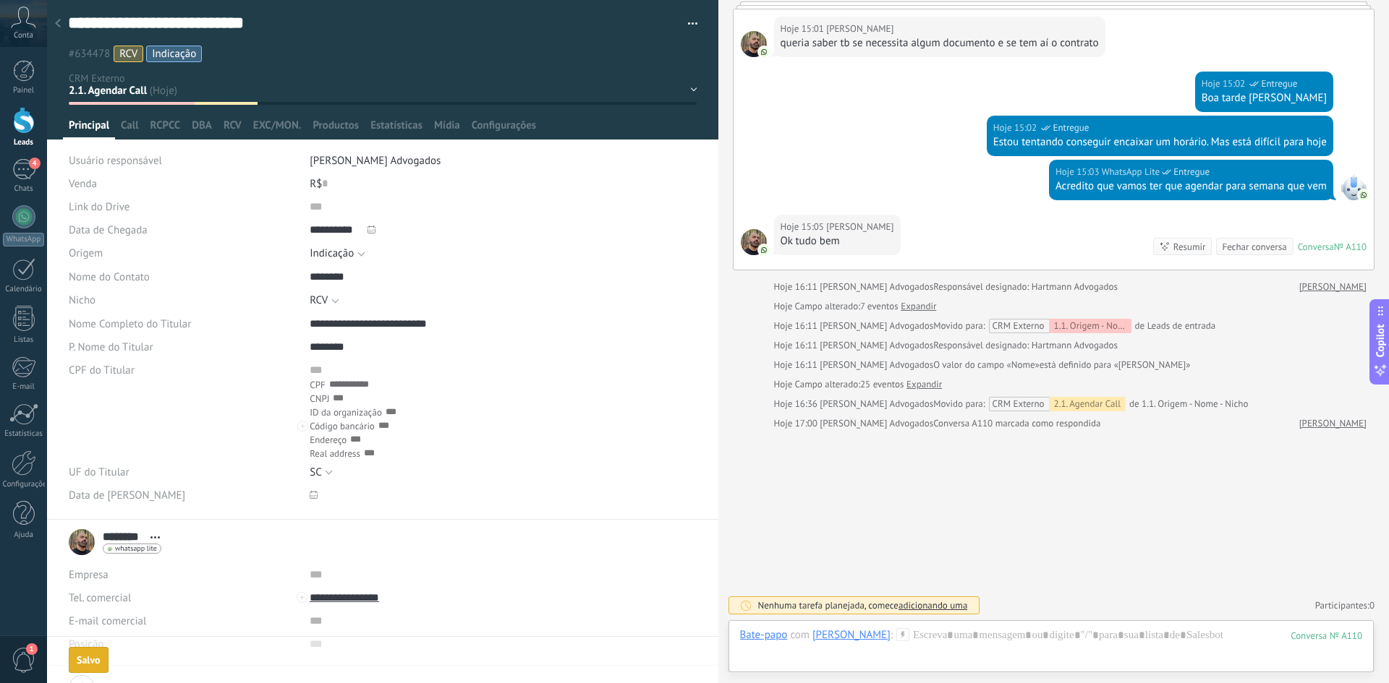
click at [59, 27] on use at bounding box center [58, 23] width 6 height 9
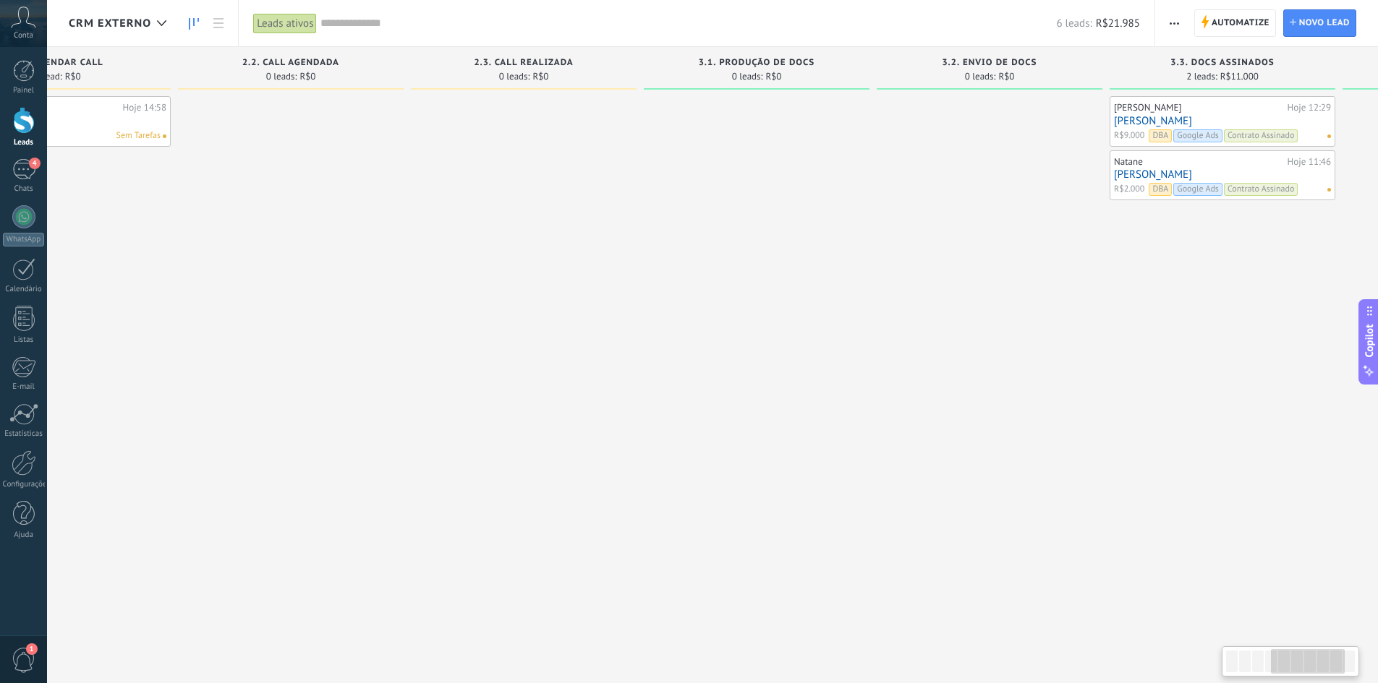
scroll to position [0, 823]
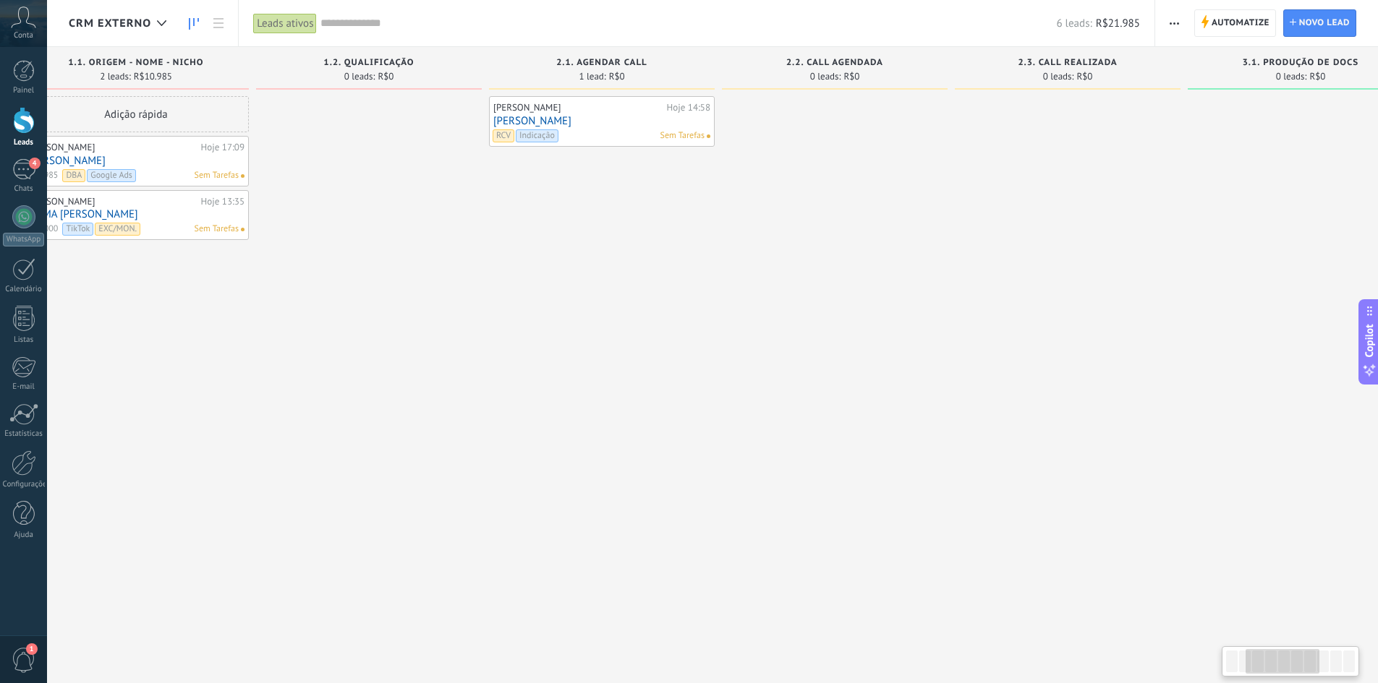
drag, startPoint x: 901, startPoint y: 406, endPoint x: 713, endPoint y: 366, distance: 192.3
click at [713, 366] on div "[PERSON_NAME] 14:58 [PERSON_NAME] JUNIOR RCV Indicação Sem Tarefas" at bounding box center [602, 343] width 226 height 495
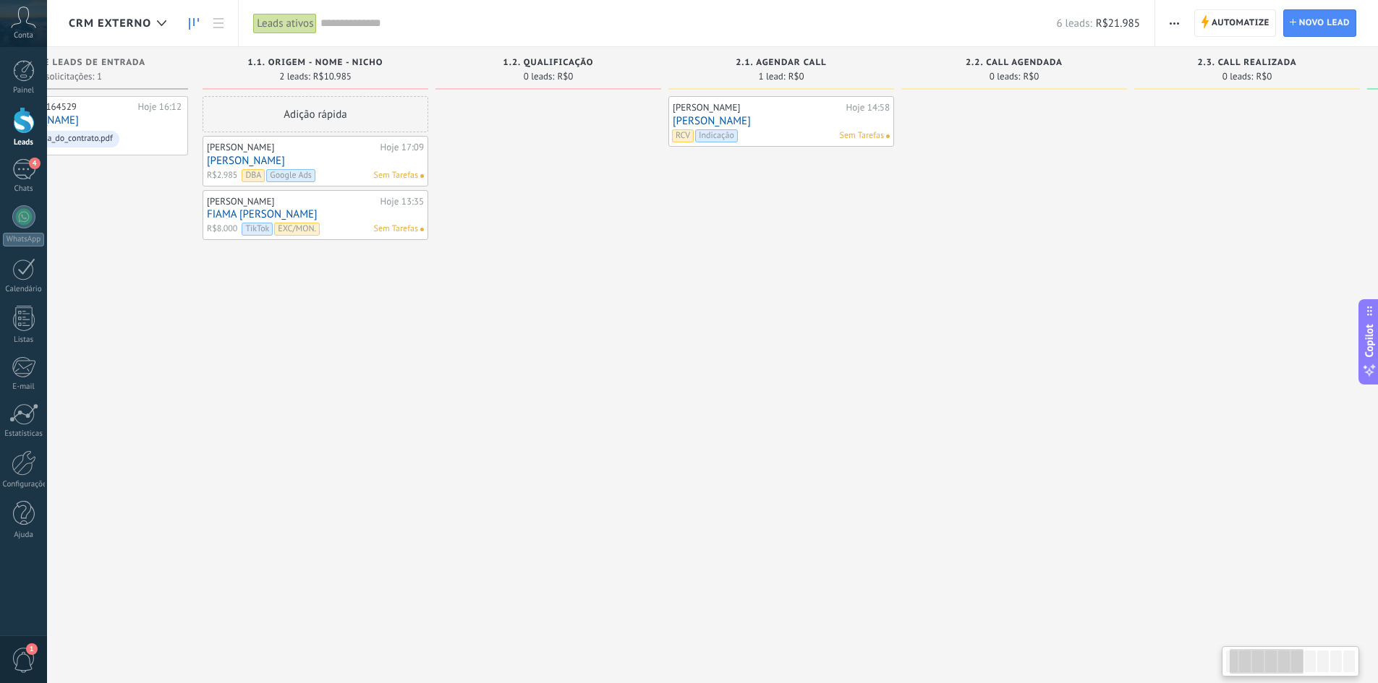
scroll to position [0, 87]
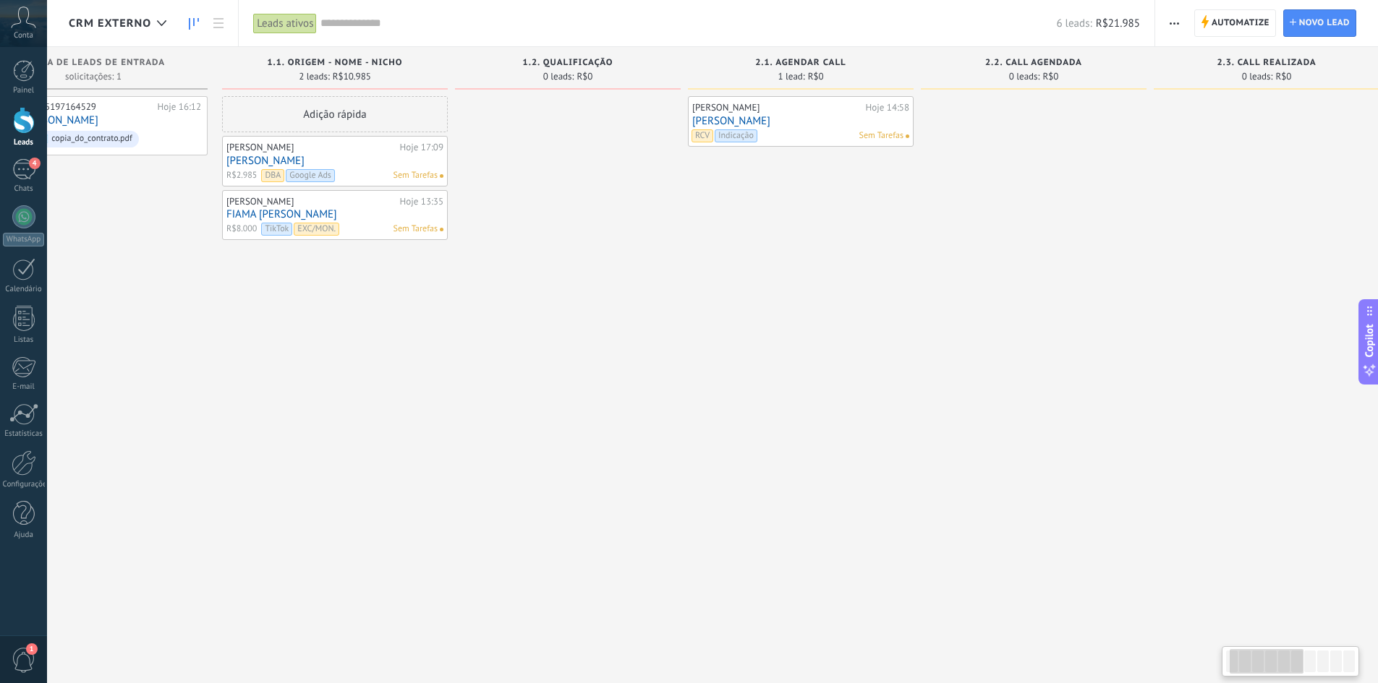
drag, startPoint x: 194, startPoint y: 369, endPoint x: 388, endPoint y: 370, distance: 194.5
click at [388, 370] on div "Adição rápida [PERSON_NAME] 17:09 [PERSON_NAME] R$2.985 DBA Google Ads Sem Tare…" at bounding box center [335, 343] width 226 height 495
click at [320, 226] on span "EXC/MON." at bounding box center [317, 229] width 46 height 13
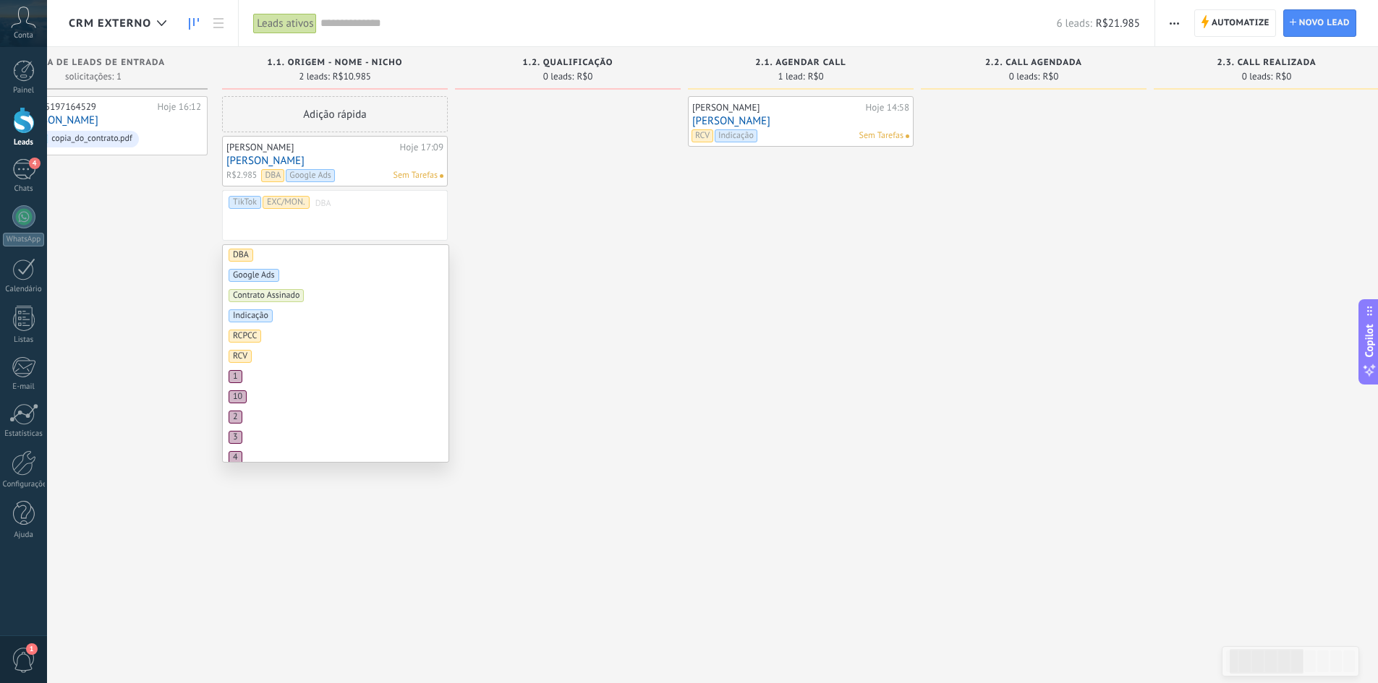
click at [246, 201] on span "TikTok" at bounding box center [245, 203] width 24 height 12
click at [244, 314] on span "TikTok" at bounding box center [245, 316] width 33 height 13
click at [600, 256] on div at bounding box center [568, 343] width 226 height 495
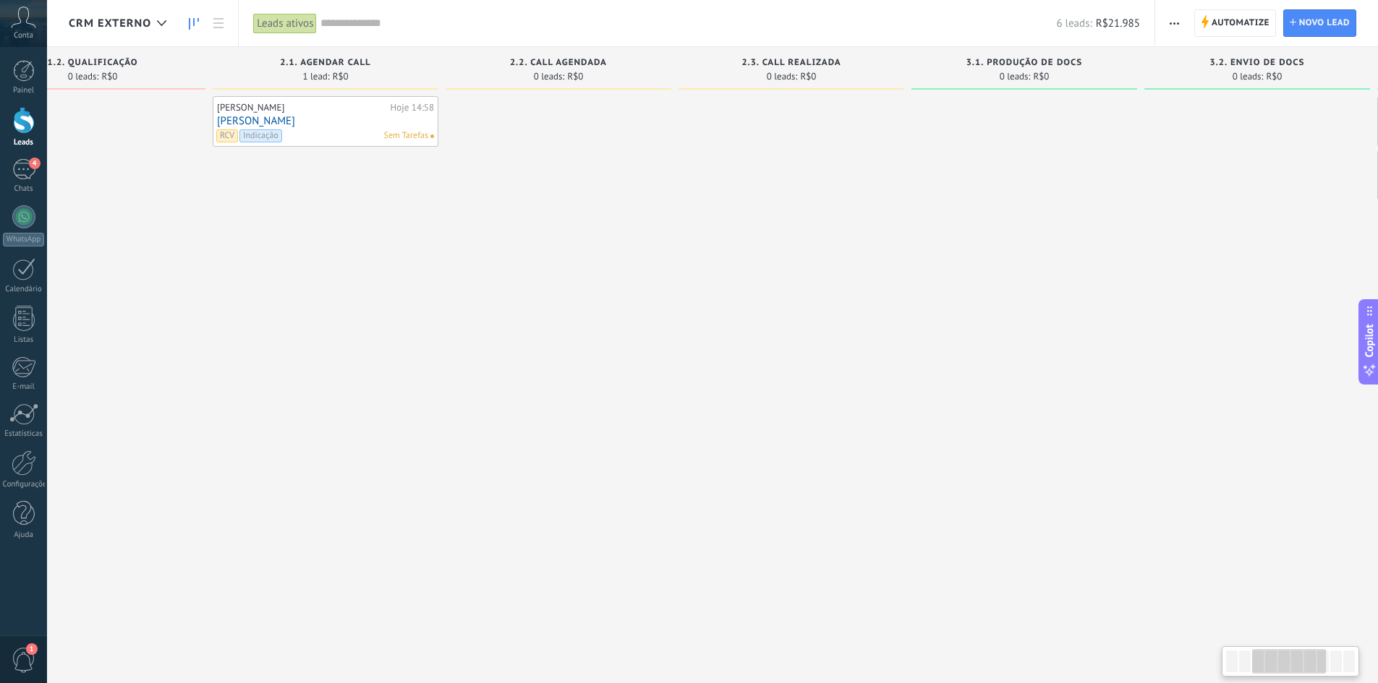
drag, startPoint x: 775, startPoint y: 430, endPoint x: 712, endPoint y: 420, distance: 62.9
click at [325, 409] on div "[PERSON_NAME] 14:58 [PERSON_NAME] JUNIOR RCV Indicação Sem Tarefas" at bounding box center [326, 343] width 226 height 495
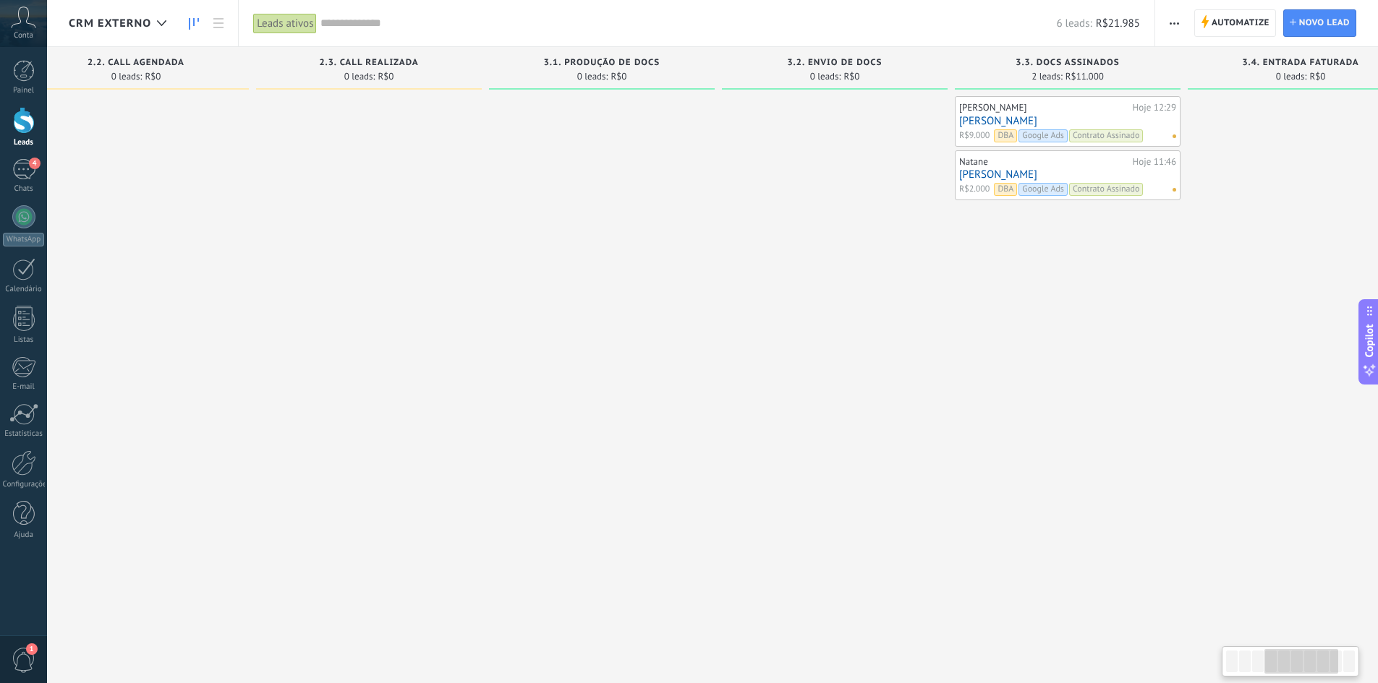
scroll to position [0, 1041]
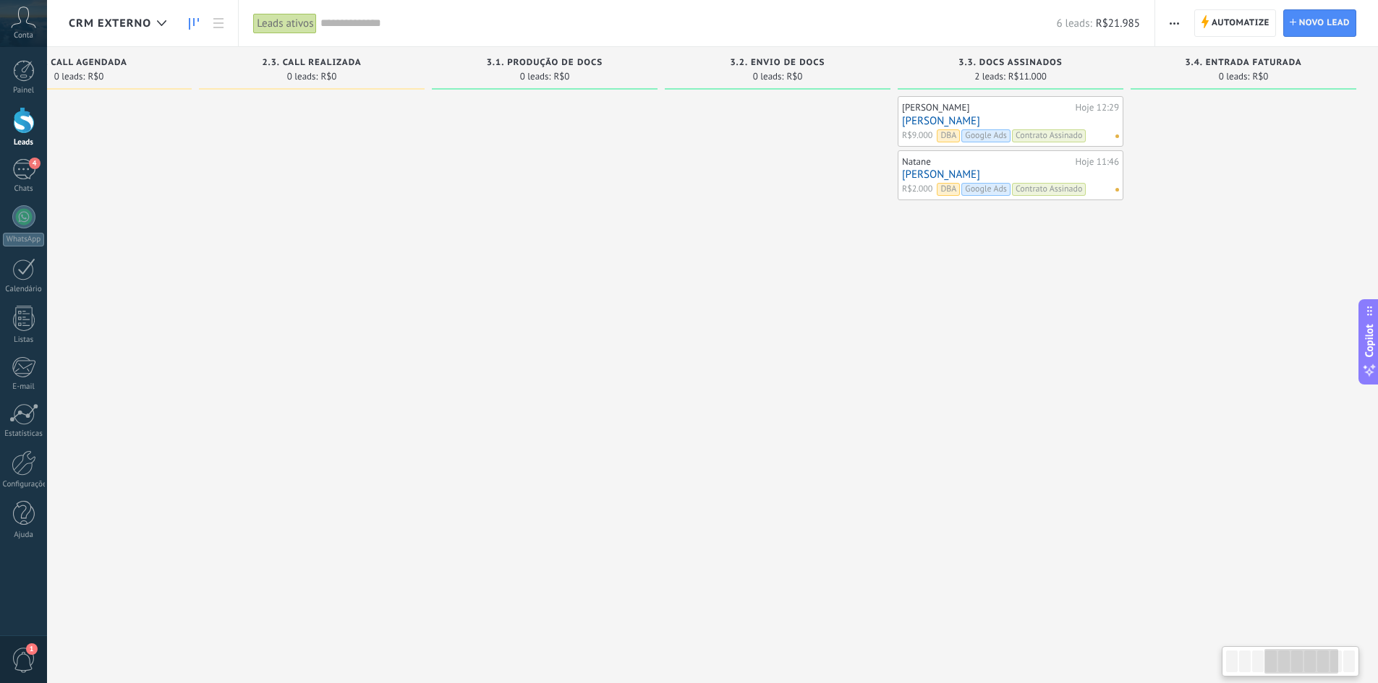
drag, startPoint x: 945, startPoint y: 438, endPoint x: 362, endPoint y: 412, distance: 583.5
click at [349, 415] on div "Etapa de leads de entrada solicitações: 1 0 0 0 1 0 0 0 1 de: 555197164529 Hoje…" at bounding box center [202, 319] width 2350 height 544
drag, startPoint x: 837, startPoint y: 449, endPoint x: 571, endPoint y: 440, distance: 265.6
click at [571, 440] on div "Etapa de leads de entrada solicitações: 1 0 0 0 1 0 0 0 1 de: 555197164529 Hoje…" at bounding box center [202, 319] width 2350 height 544
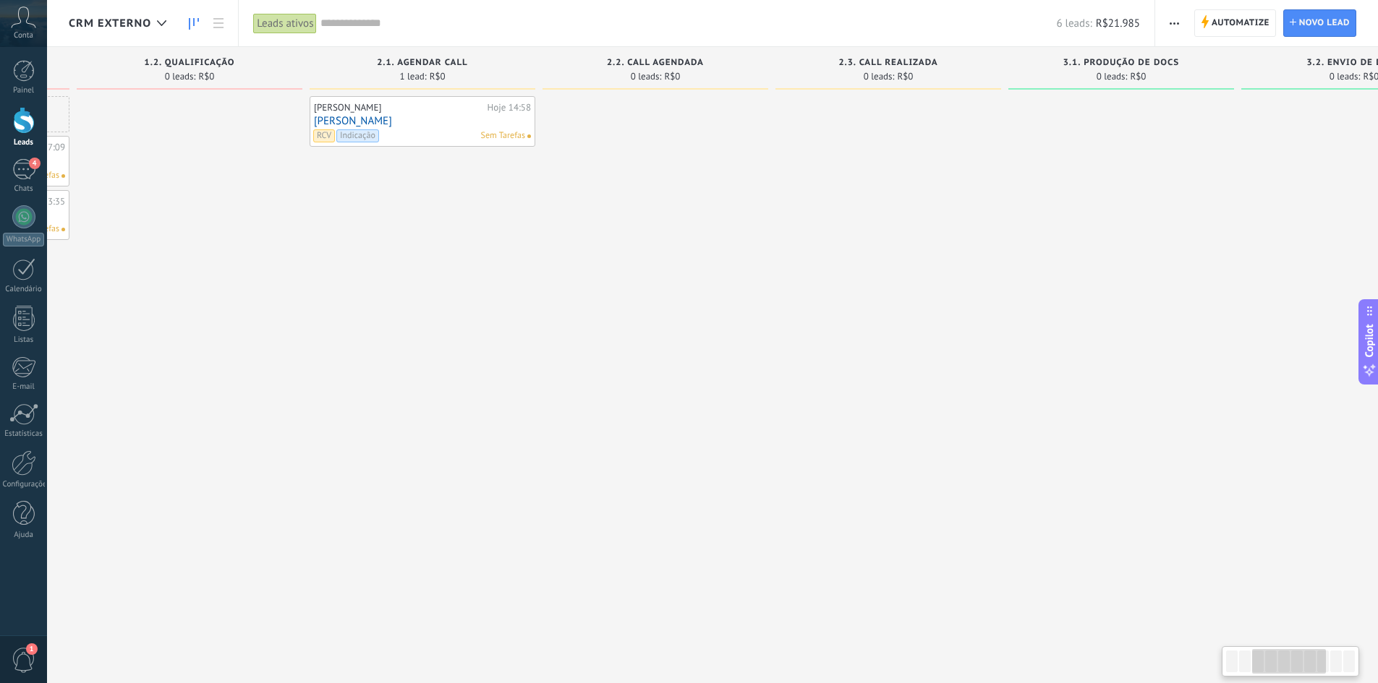
drag, startPoint x: 427, startPoint y: 443, endPoint x: 1004, endPoint y: 477, distance: 577.4
click at [1004, 477] on div "2.3. Call Realizada 0 leads: R$0" at bounding box center [891, 319] width 233 height 544
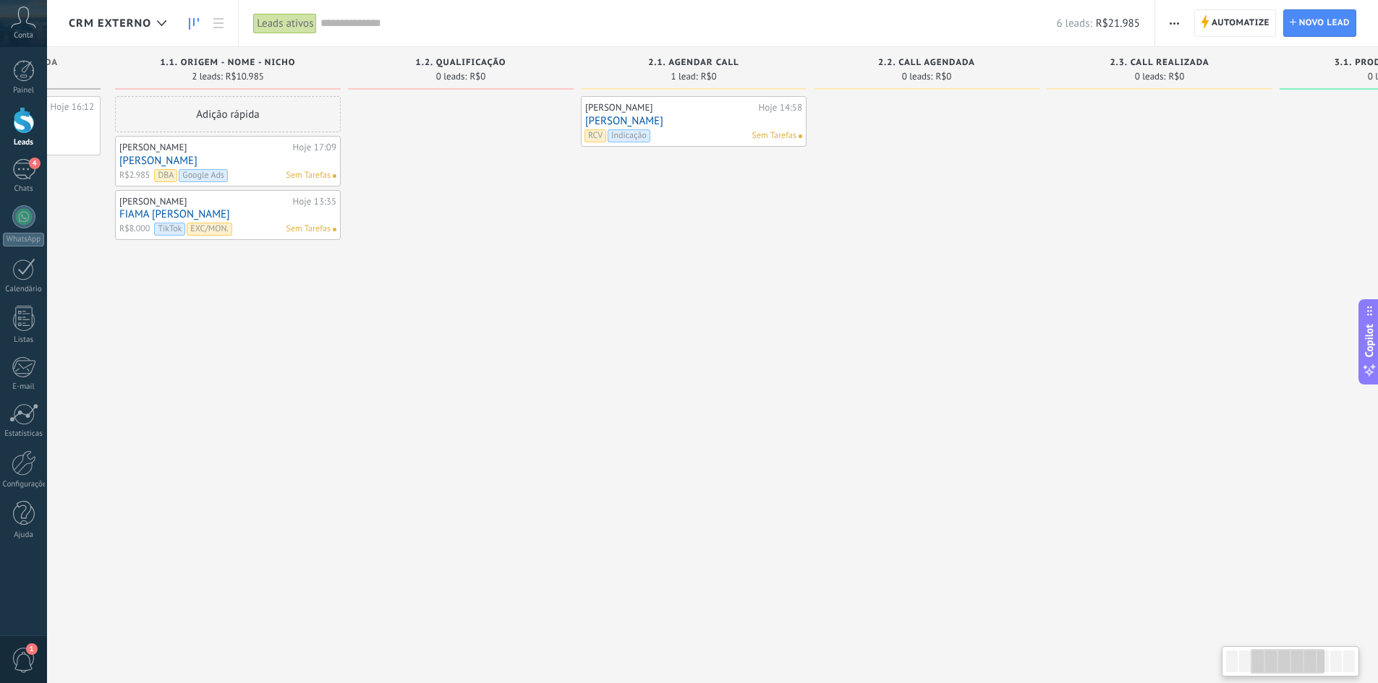
scroll to position [0, 0]
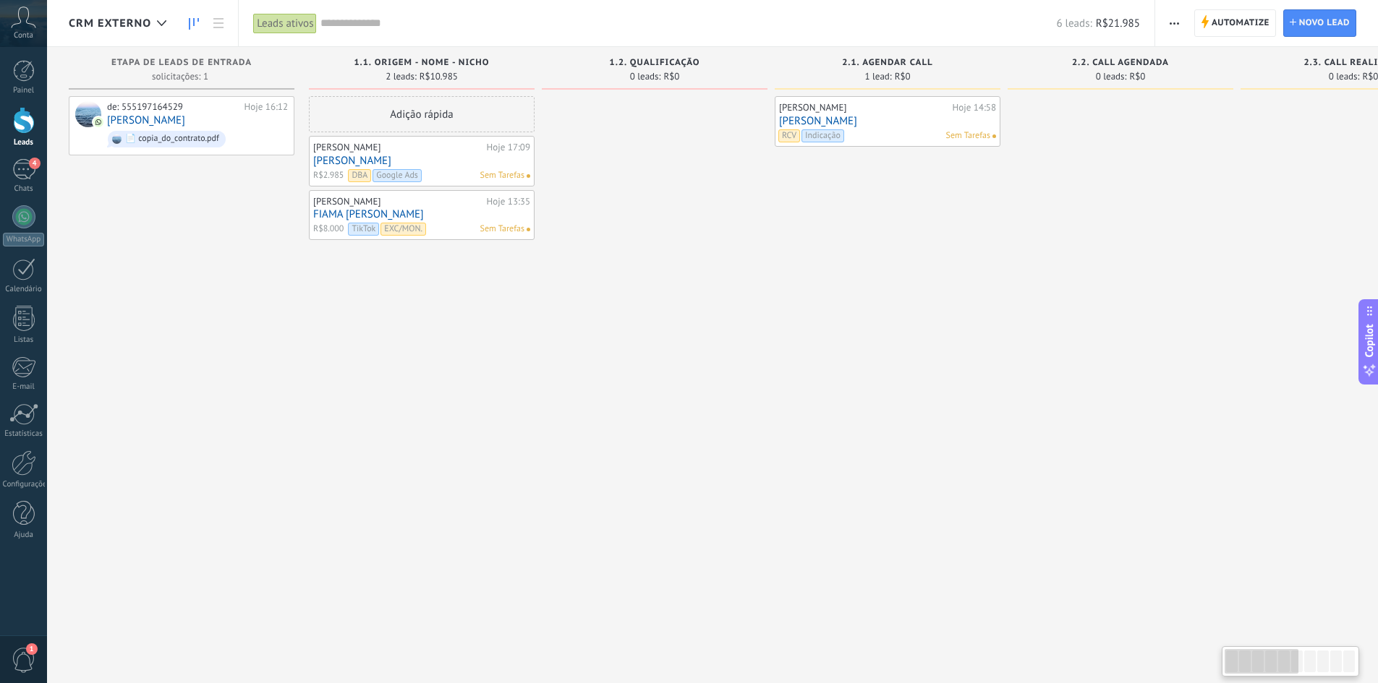
drag, startPoint x: 271, startPoint y: 447, endPoint x: 1016, endPoint y: 456, distance: 745.0
click at [1016, 456] on div "Etapa de leads de entrada solicitações: 1 0 0 0 1 0 0 0 1 de: 555197164529 Hoje…" at bounding box center [1244, 319] width 2350 height 544
click at [233, 125] on use at bounding box center [231, 125] width 11 height 13
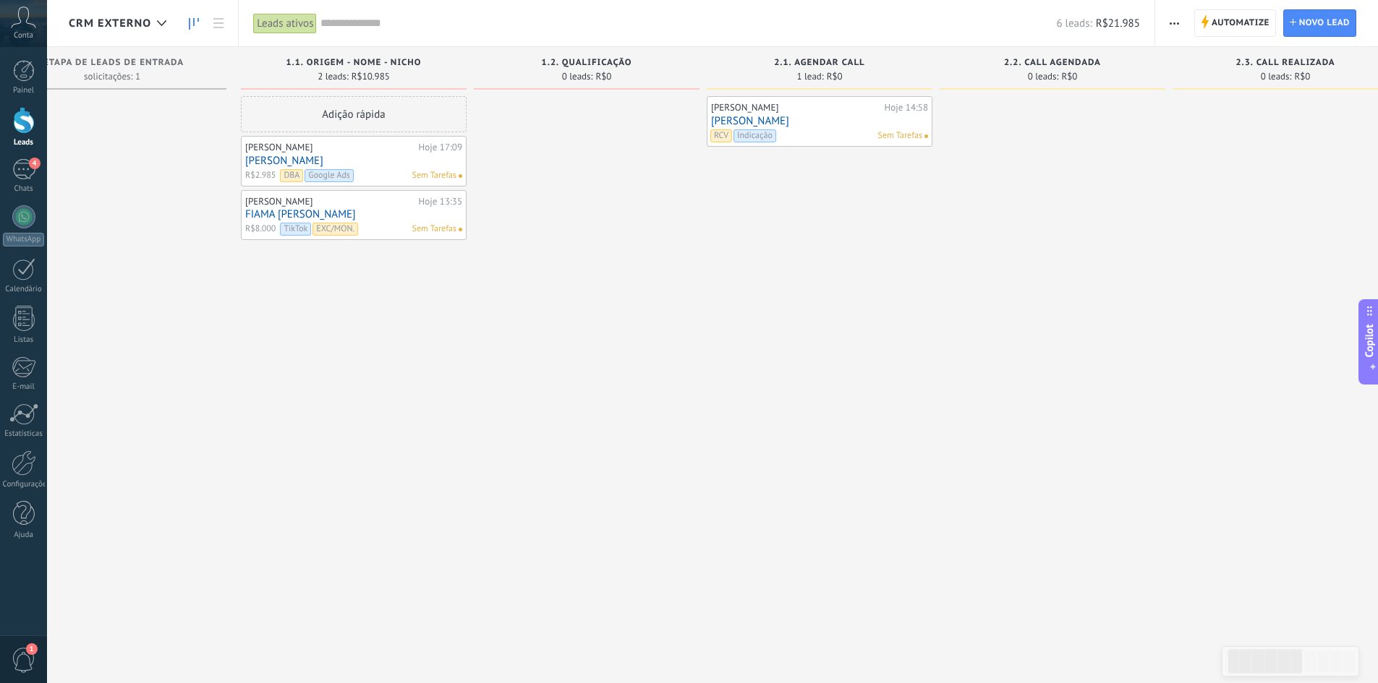
scroll to position [0, 69]
drag, startPoint x: 849, startPoint y: 401, endPoint x: 780, endPoint y: 405, distance: 68.8
click at [780, 405] on div "[PERSON_NAME] 14:58 [PERSON_NAME] JUNIOR RCV Indicação Sem Tarefas" at bounding box center [819, 343] width 226 height 495
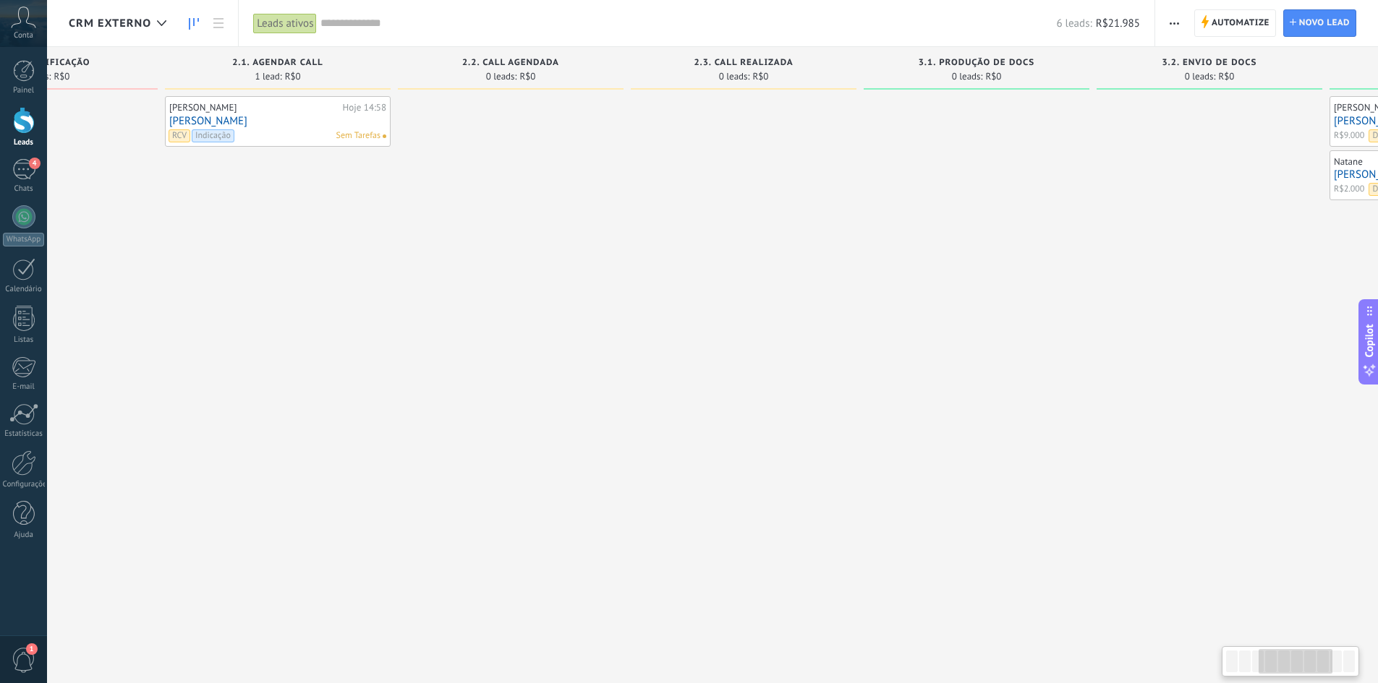
drag, startPoint x: 1002, startPoint y: 432, endPoint x: 461, endPoint y: 396, distance: 542.2
click at [461, 396] on div at bounding box center [511, 343] width 226 height 495
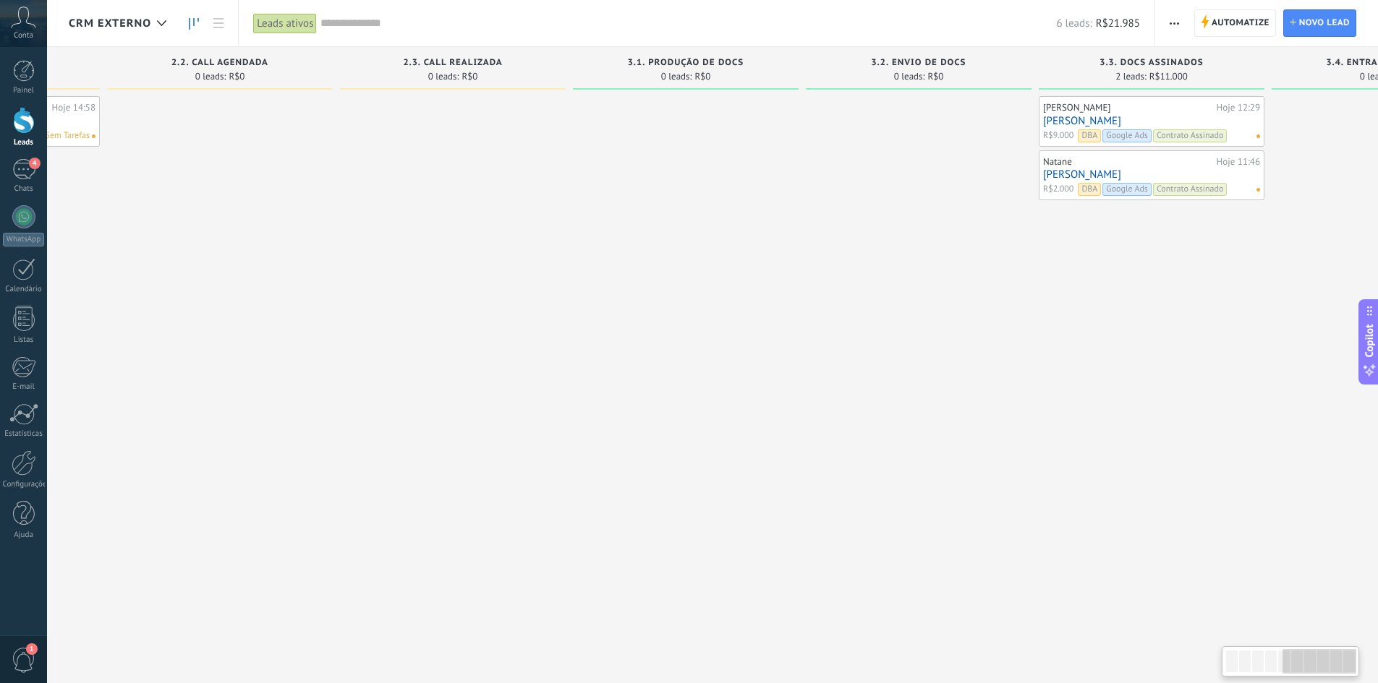
scroll to position [0, 1041]
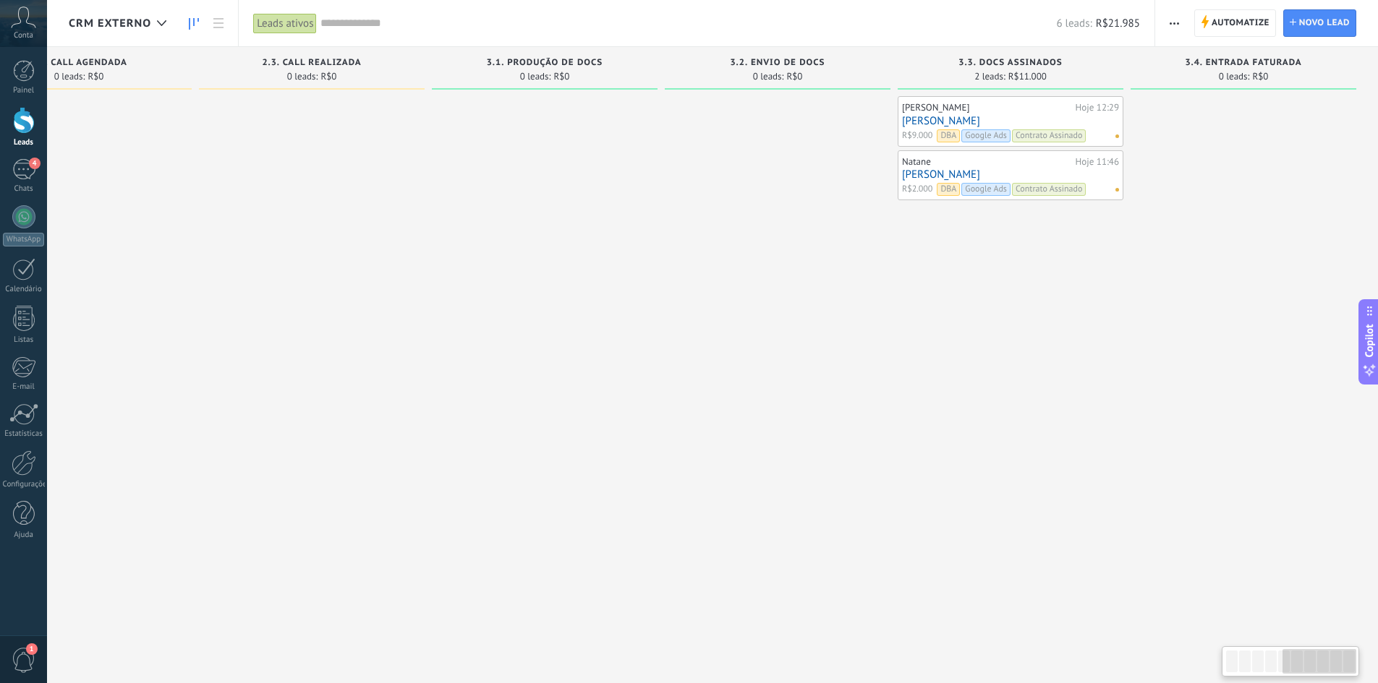
drag, startPoint x: 1065, startPoint y: 407, endPoint x: 514, endPoint y: 396, distance: 550.5
click at [514, 396] on div at bounding box center [545, 343] width 226 height 495
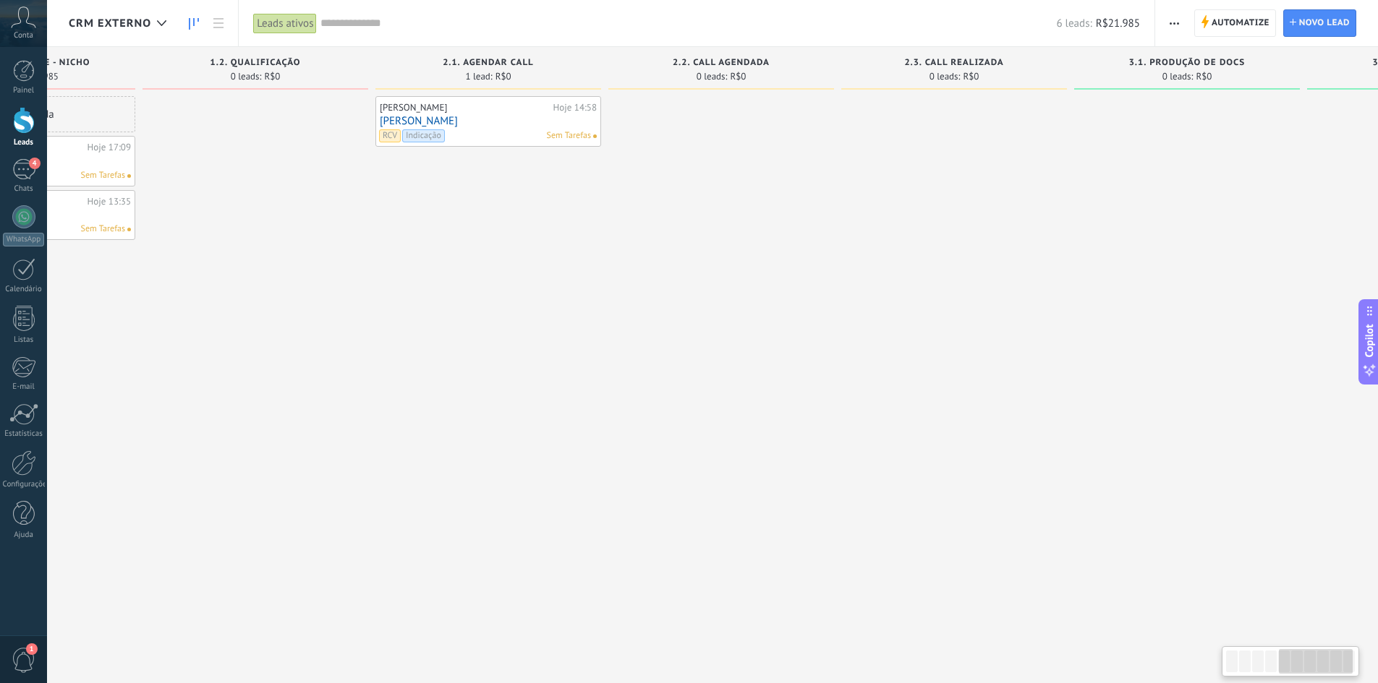
drag, startPoint x: 399, startPoint y: 469, endPoint x: 1042, endPoint y: 431, distance: 644.1
click at [1048, 431] on div at bounding box center [954, 343] width 226 height 495
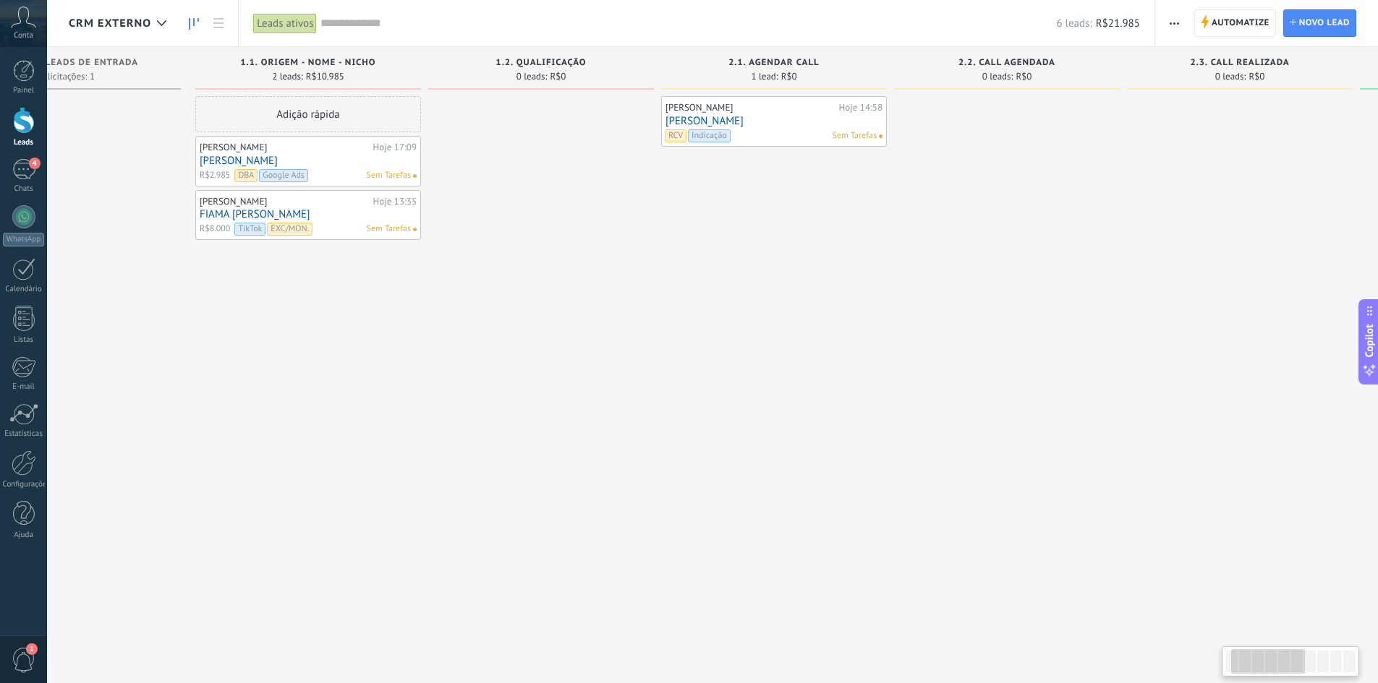
scroll to position [0, 105]
drag, startPoint x: 413, startPoint y: 437, endPoint x: 943, endPoint y: 442, distance: 530.1
click at [943, 442] on div "Etapa de leads de entrada solicitações: 1 0 0 0 1 0 0 0 1 1.1. Origem - Nome - …" at bounding box center [1139, 319] width 2350 height 544
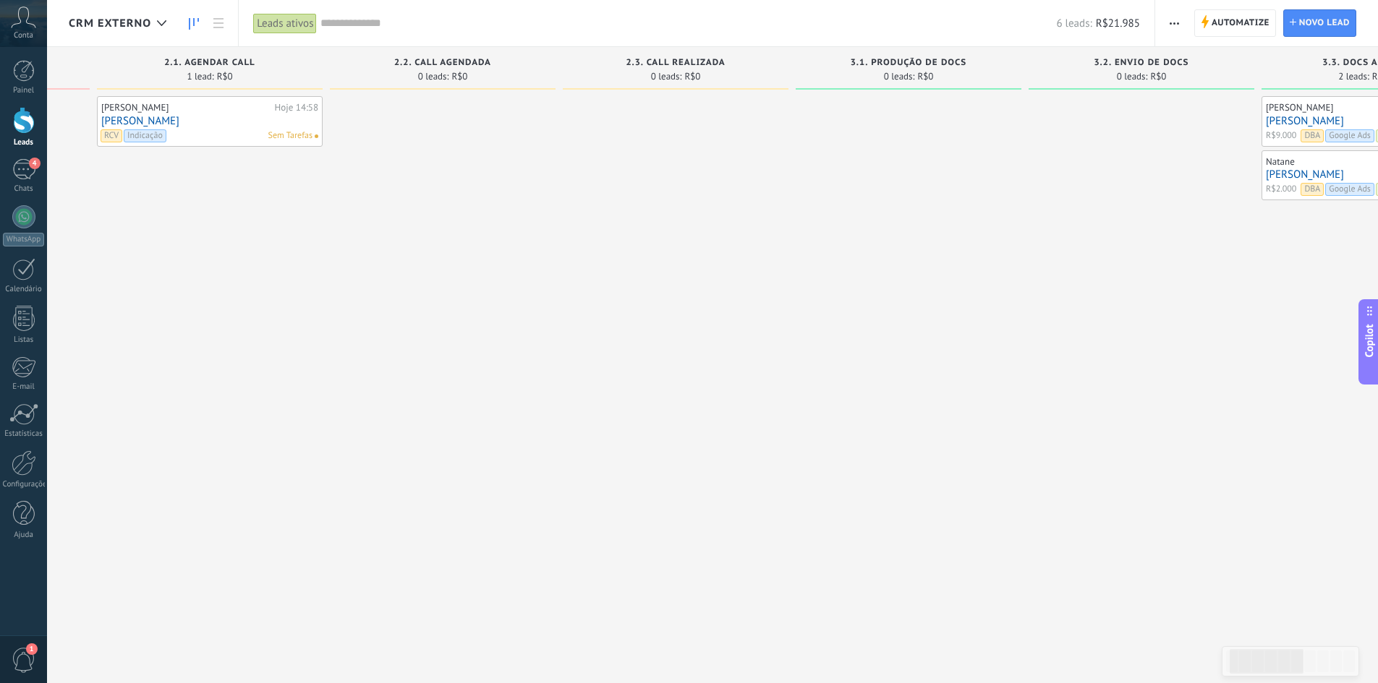
drag, startPoint x: 1023, startPoint y: 383, endPoint x: 449, endPoint y: 412, distance: 574.3
click at [449, 412] on div at bounding box center [443, 343] width 226 height 495
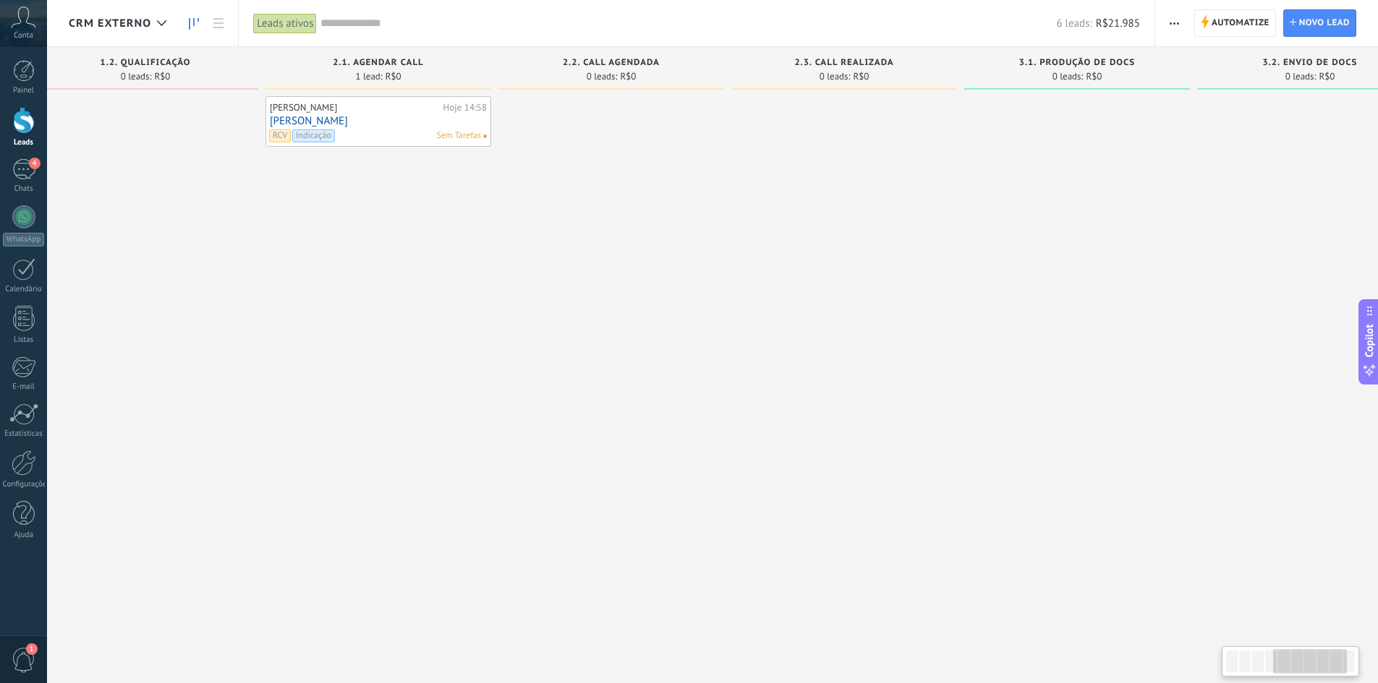
drag, startPoint x: 1018, startPoint y: 458, endPoint x: 794, endPoint y: 506, distance: 228.5
click at [978, 516] on div "Etapa de leads de entrada solicitações: 1 0 0 0 1 0 0 0 1 1.1. Origem - Nome - …" at bounding box center [735, 319] width 2350 height 544
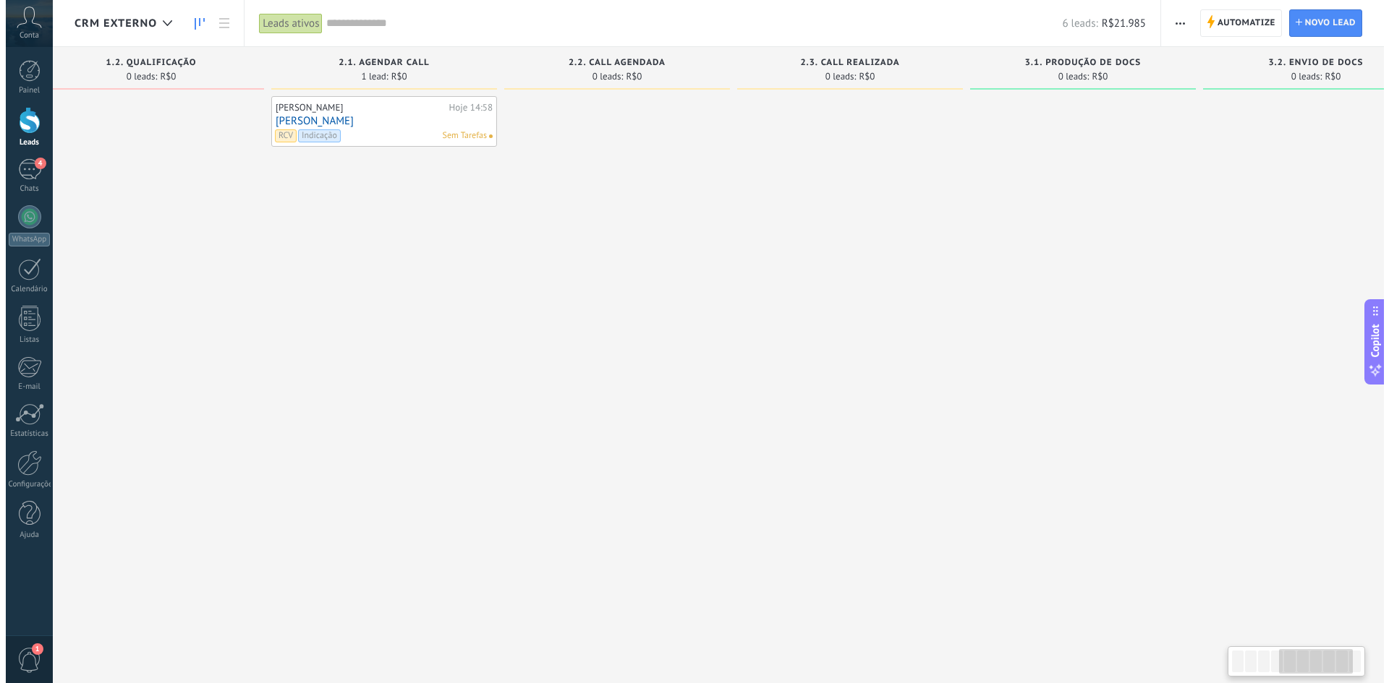
scroll to position [0, 383]
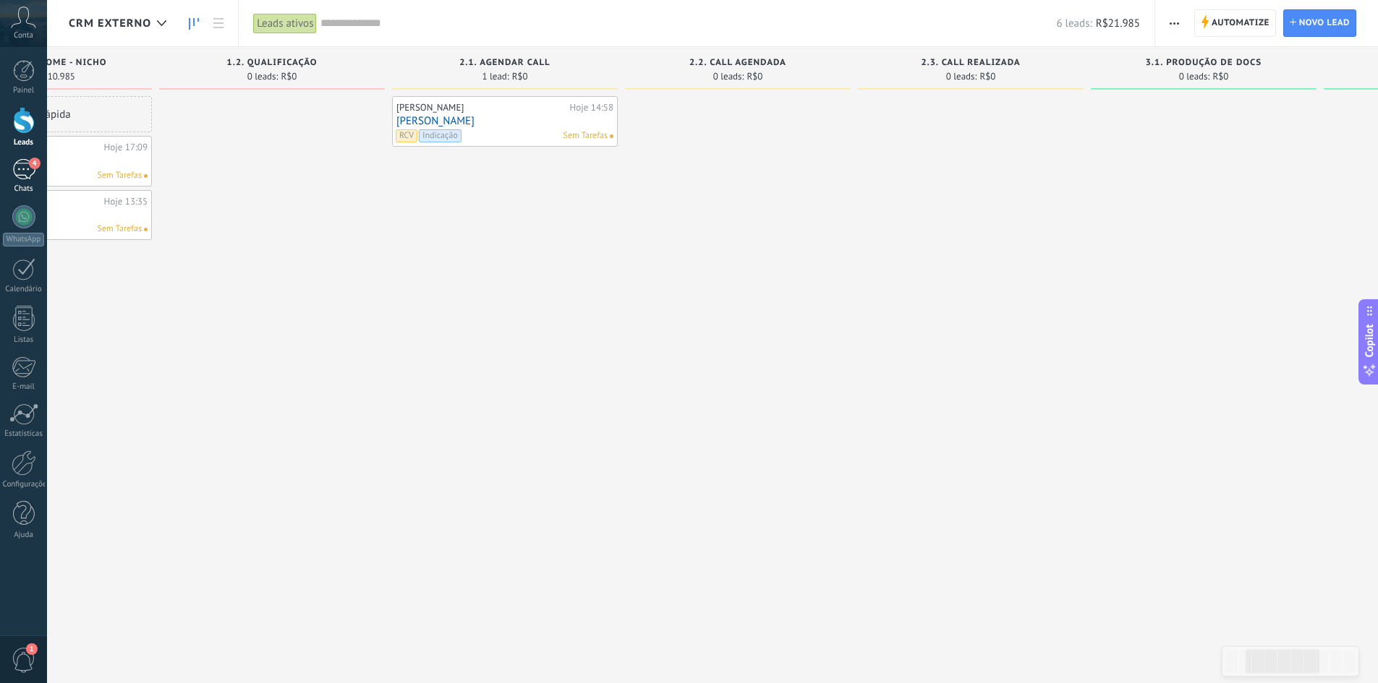
click at [25, 174] on div "4" at bounding box center [23, 169] width 23 height 21
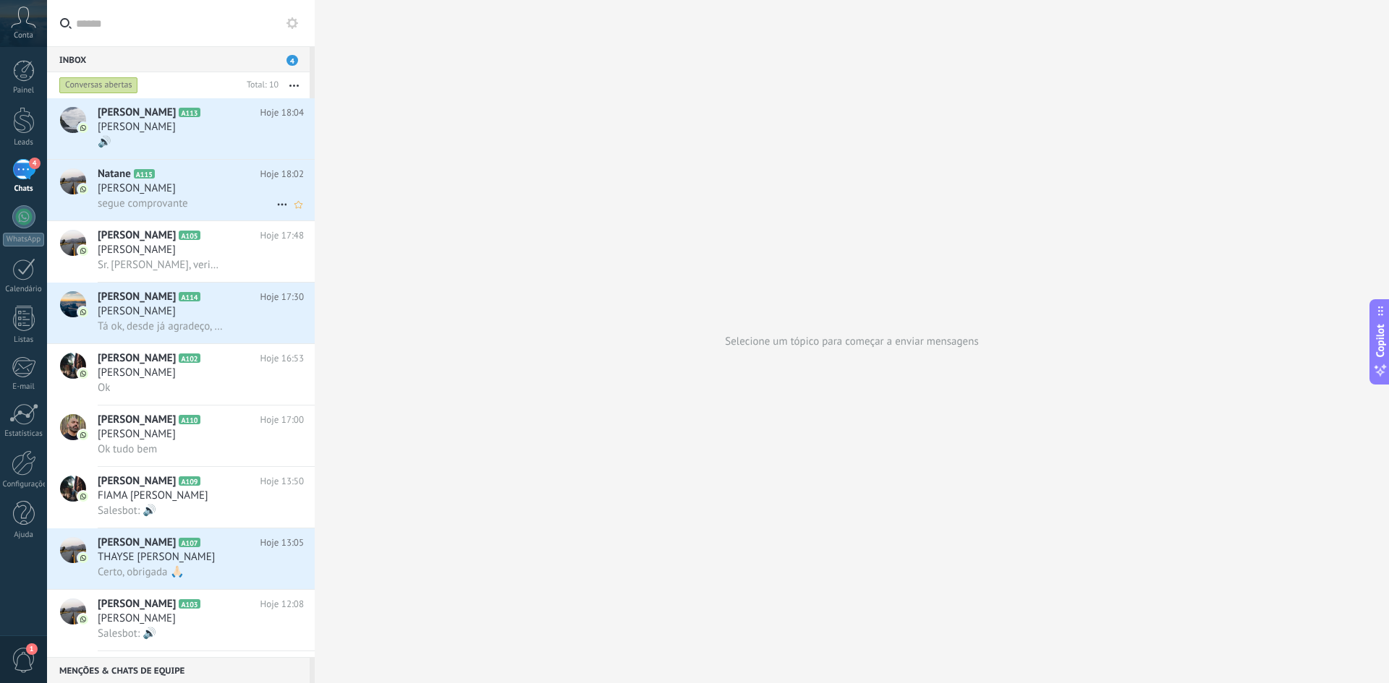
click at [210, 200] on div "segue comprovante" at bounding box center [201, 203] width 206 height 15
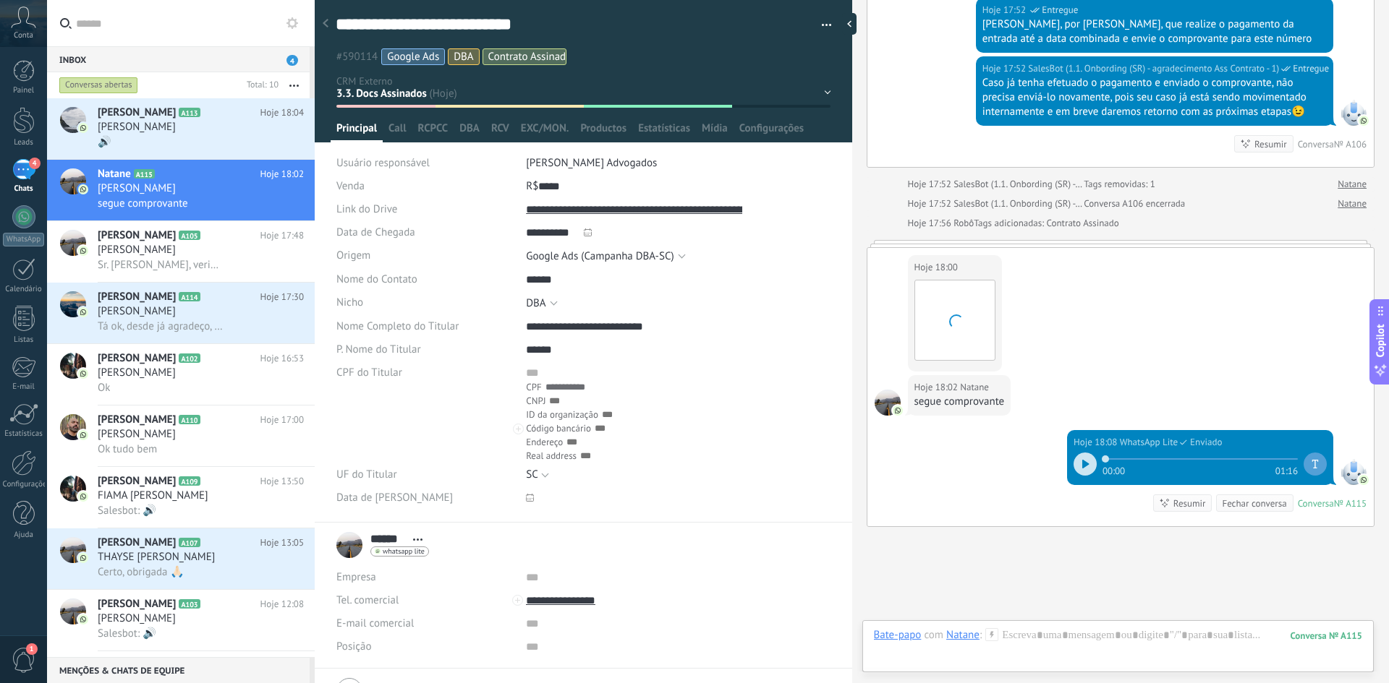
scroll to position [1112, 0]
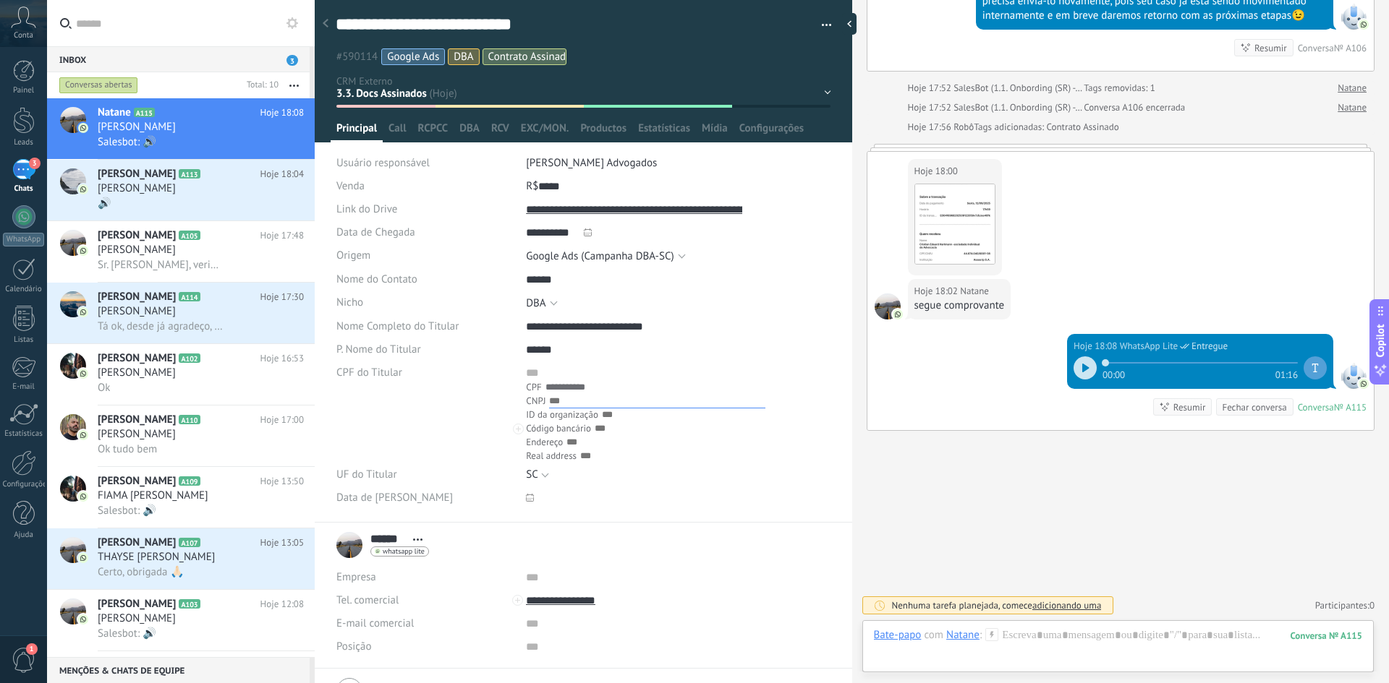
click at [562, 394] on div "**********" at bounding box center [678, 413] width 304 height 102
drag, startPoint x: 621, startPoint y: 398, endPoint x: 521, endPoint y: 399, distance: 99.8
click at [526, 399] on div "**********" at bounding box center [678, 445] width 304 height 166
click at [737, 450] on input "text" at bounding box center [674, 442] width 216 height 14
click at [422, 425] on div "**********" at bounding box center [583, 413] width 495 height 102
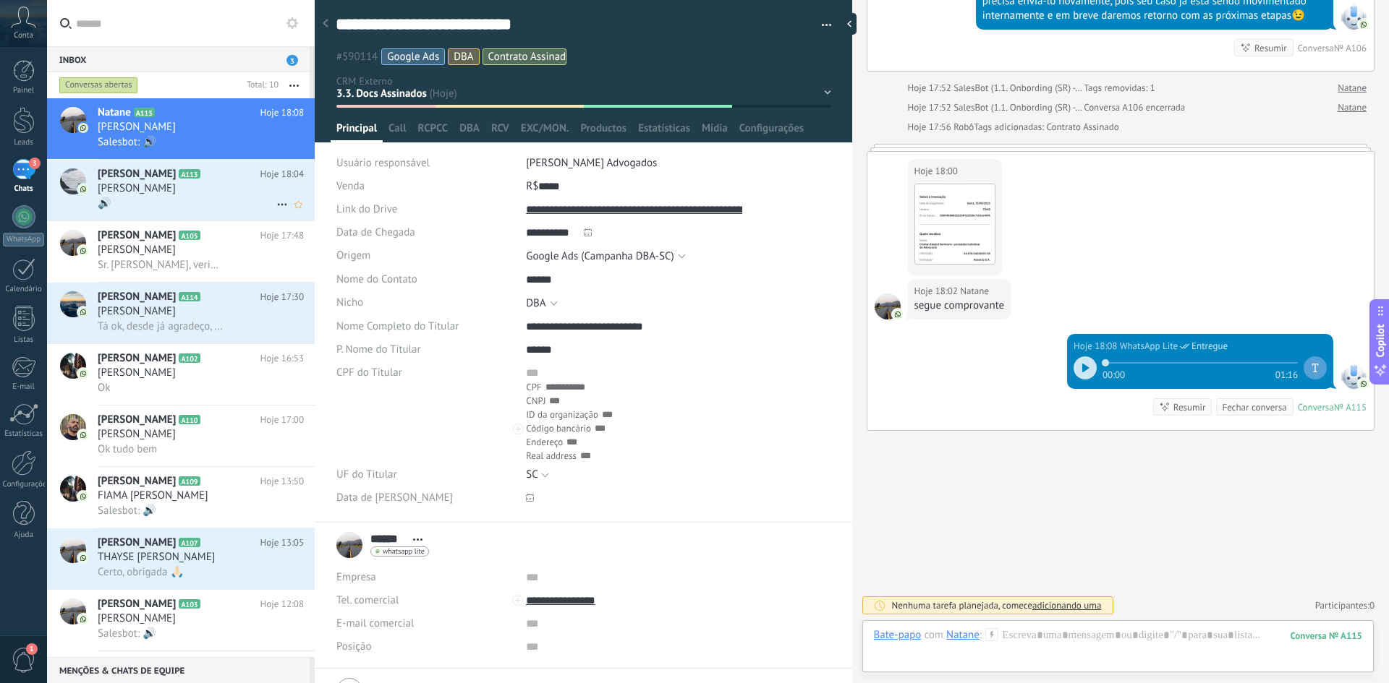
click at [273, 203] on icon at bounding box center [281, 204] width 17 height 17
click at [326, 207] on span "Marcar como respondida" at bounding box center [354, 211] width 114 height 29
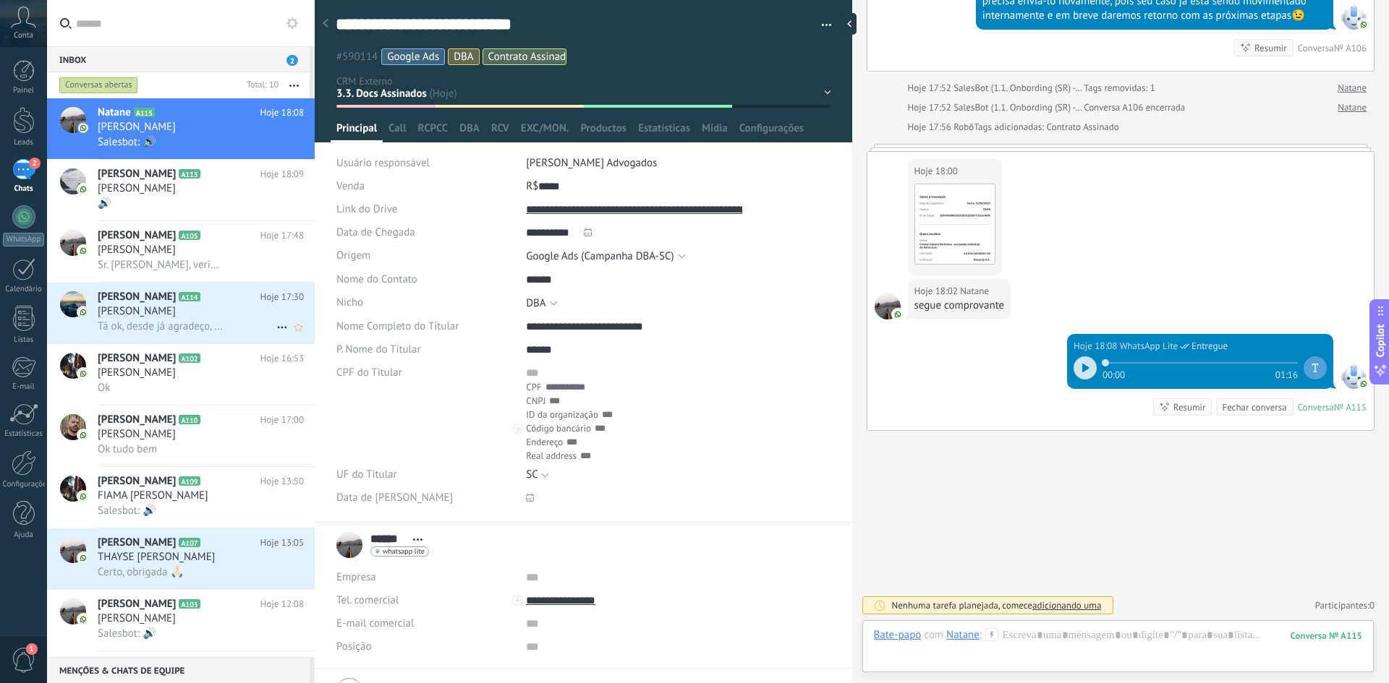
click at [195, 319] on div "Tá ok, desde já agradeço, obrigado" at bounding box center [201, 326] width 206 height 15
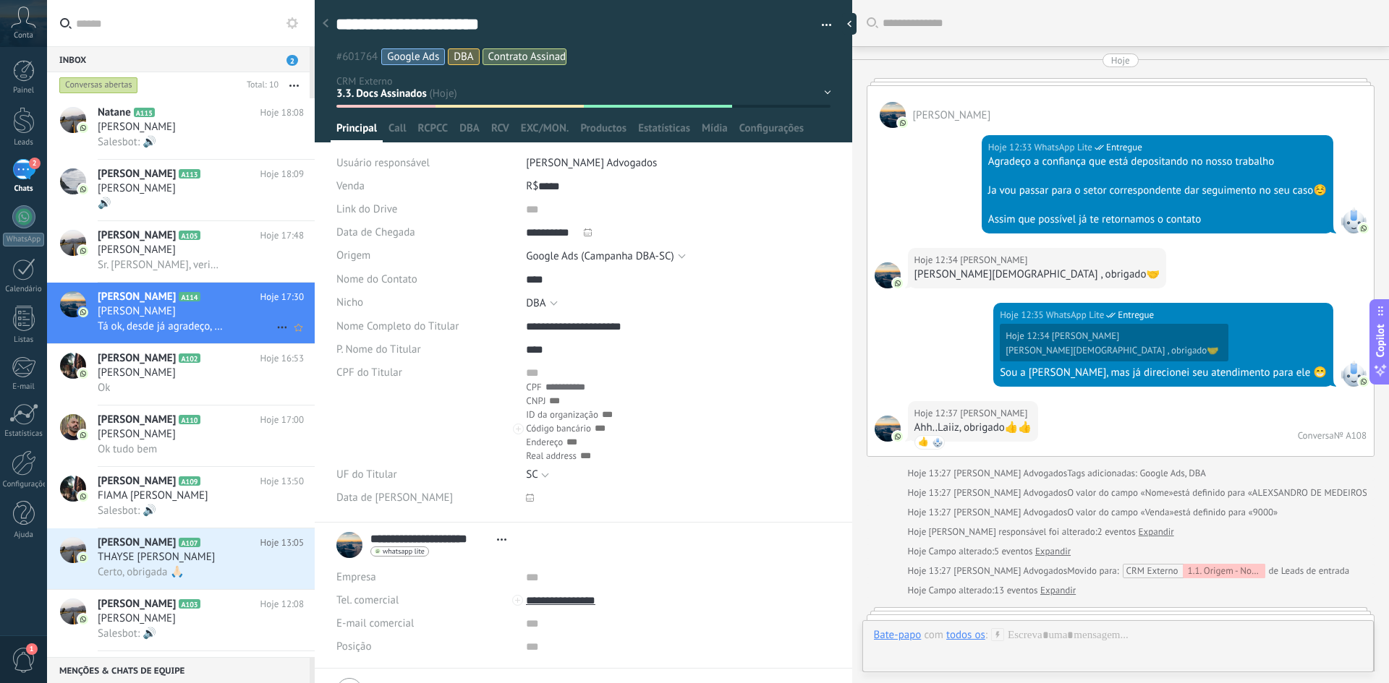
scroll to position [1493, 0]
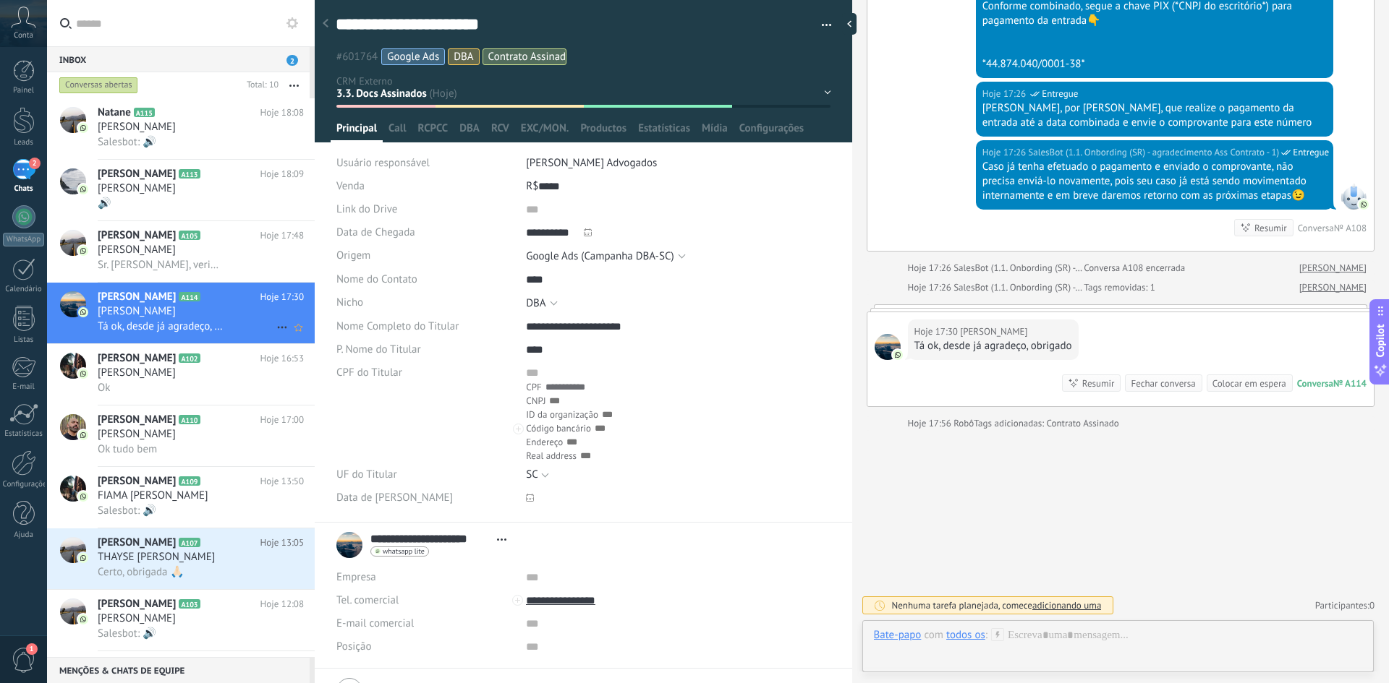
click at [273, 325] on icon at bounding box center [281, 327] width 17 height 17
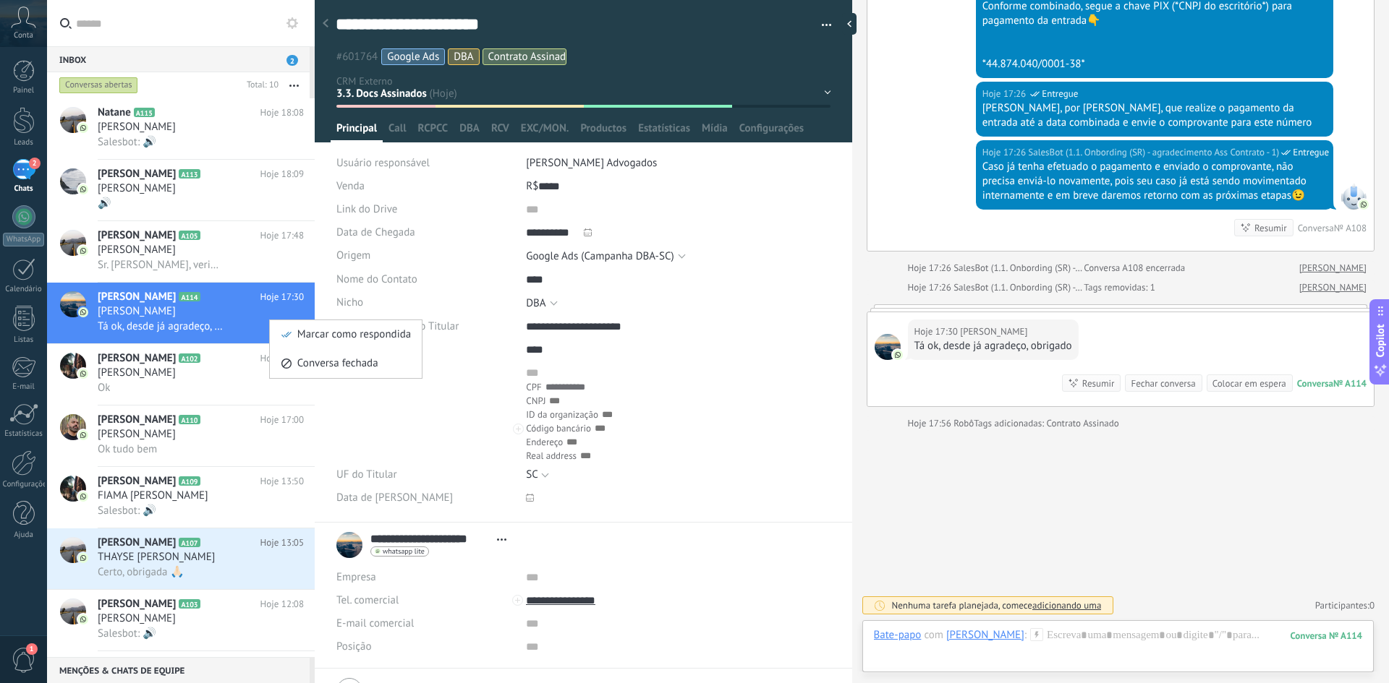
click at [308, 331] on span "Marcar como respondida" at bounding box center [354, 334] width 114 height 29
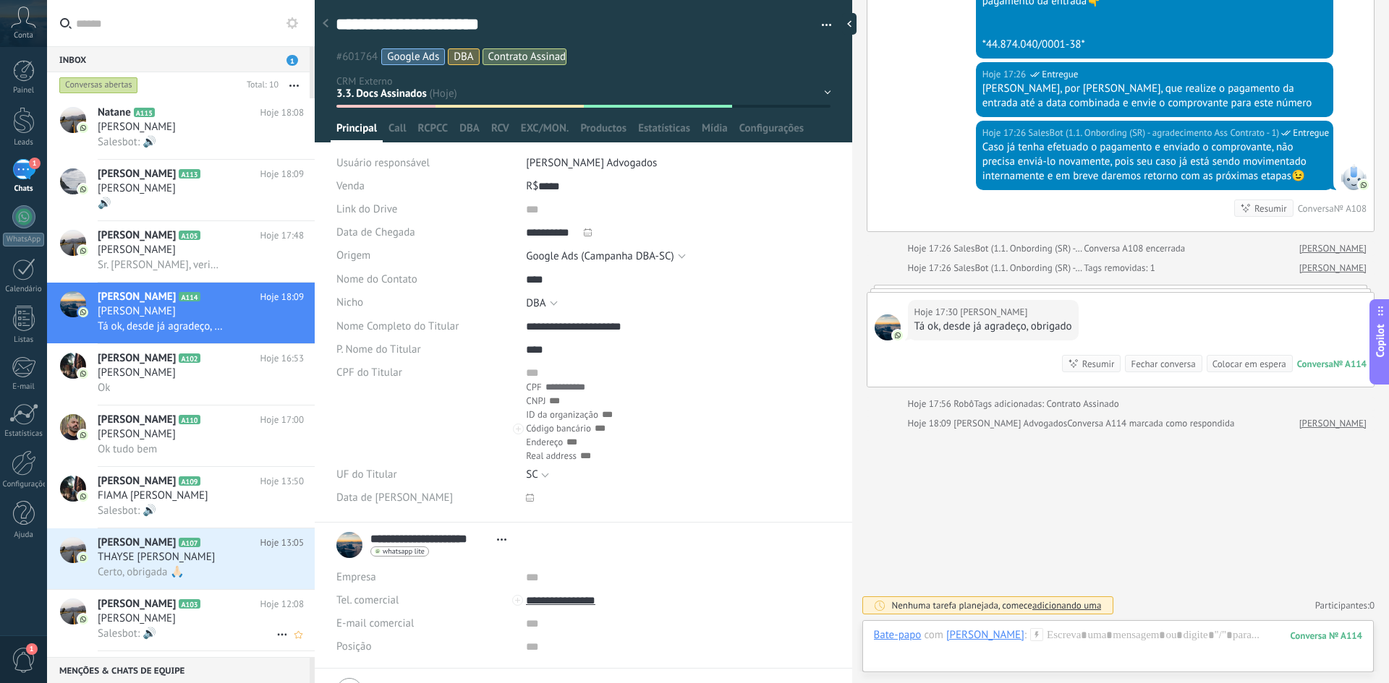
click at [221, 564] on h3 "THAYSE [PERSON_NAME]" at bounding box center [160, 557] width 124 height 14
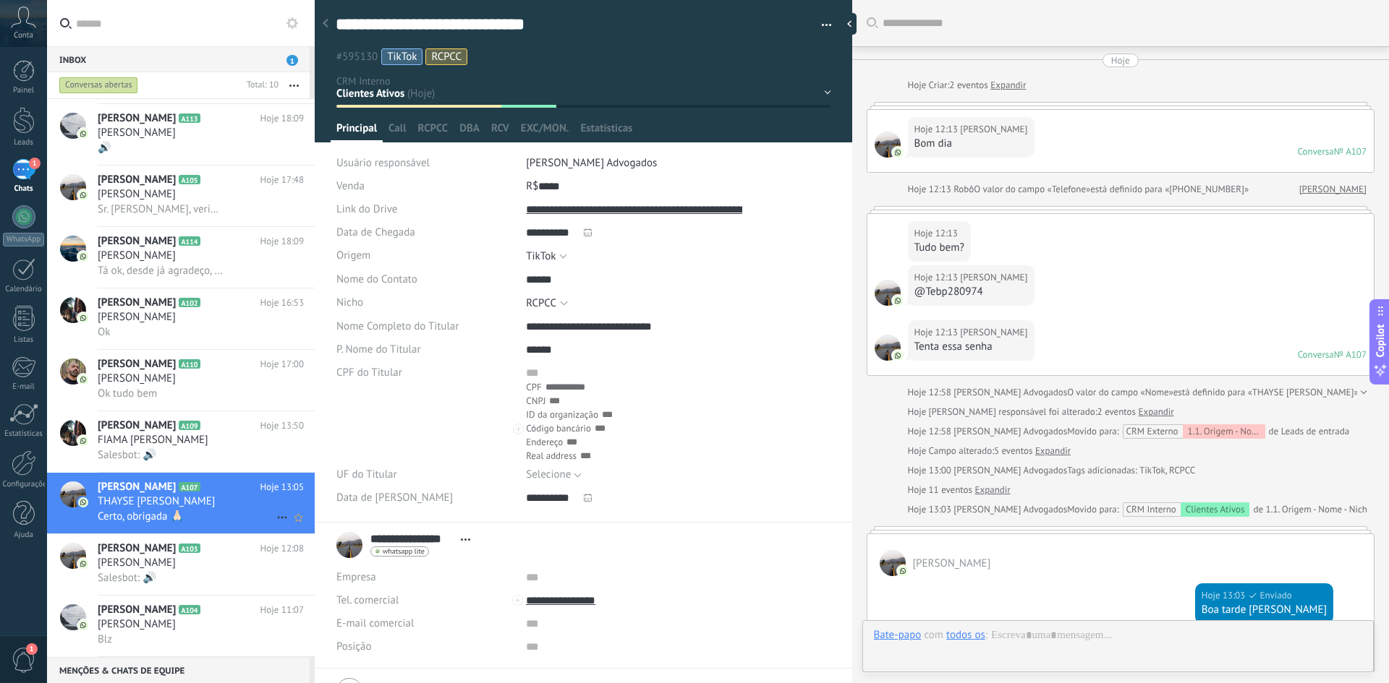
scroll to position [22, 0]
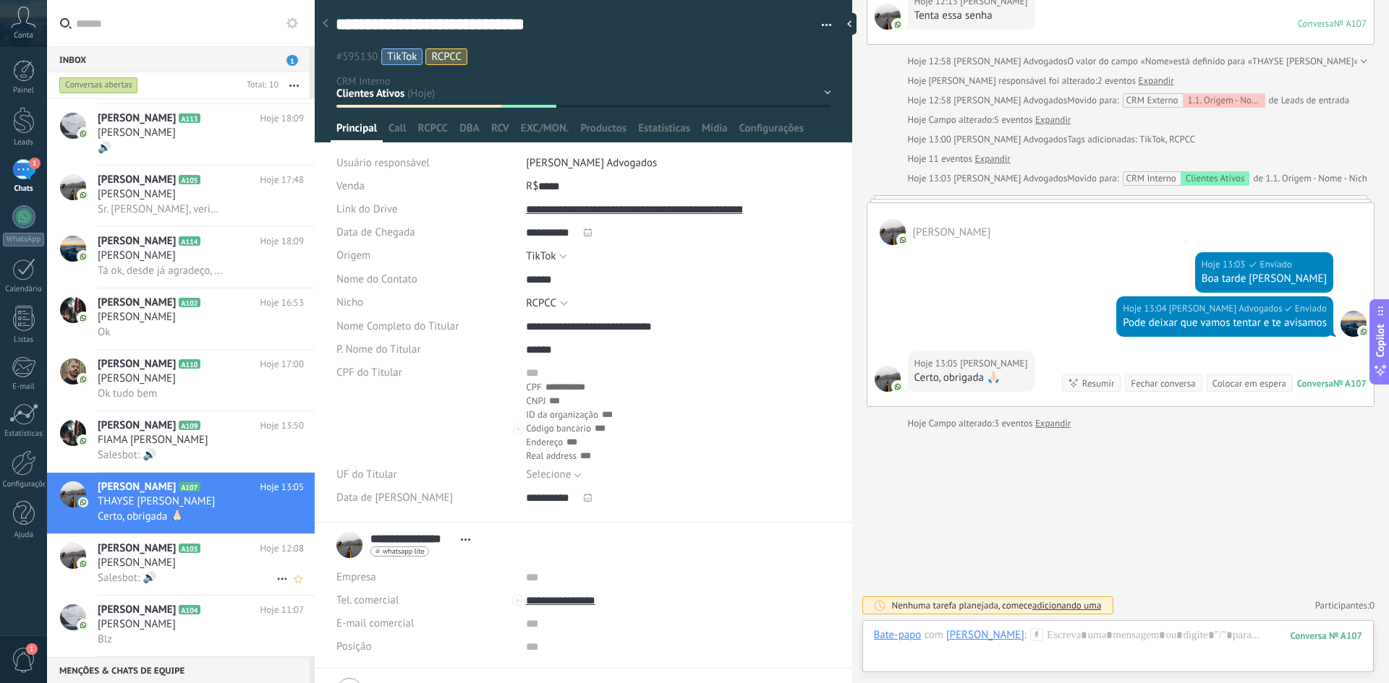
click at [195, 565] on div "[PERSON_NAME]" at bounding box center [201, 563] width 206 height 14
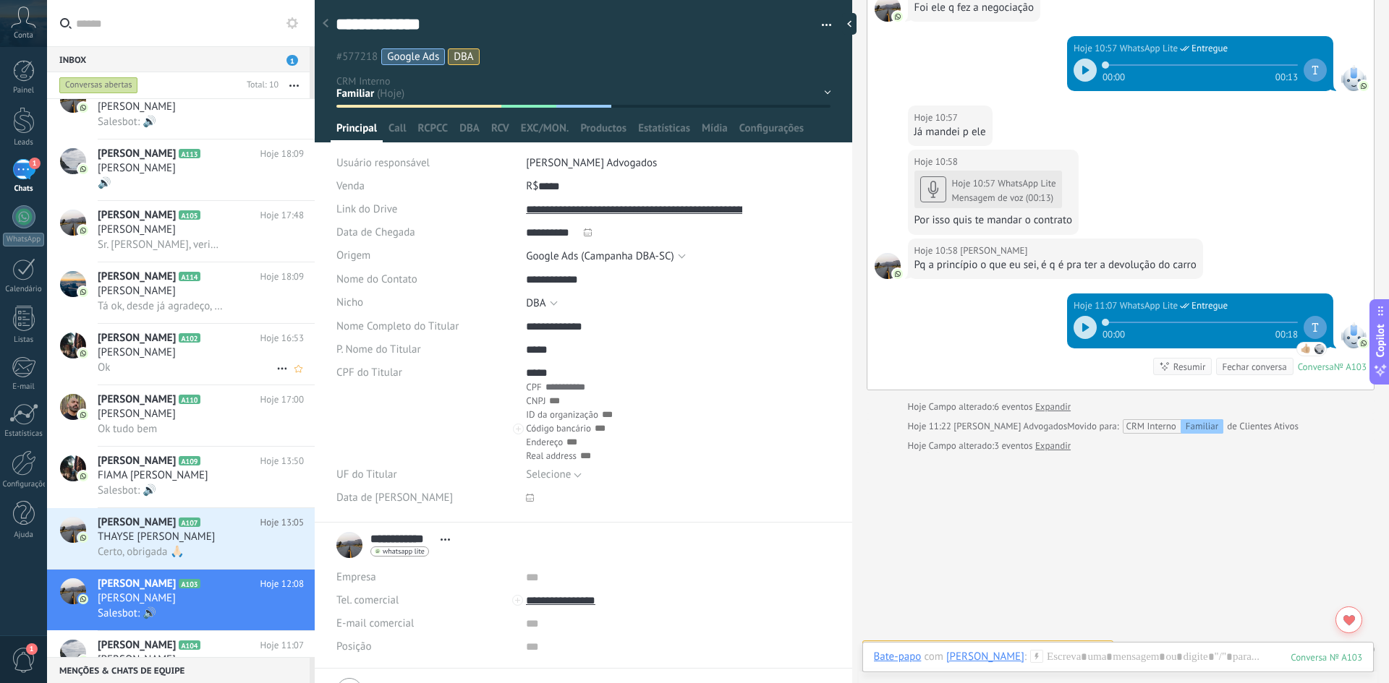
scroll to position [56, 0]
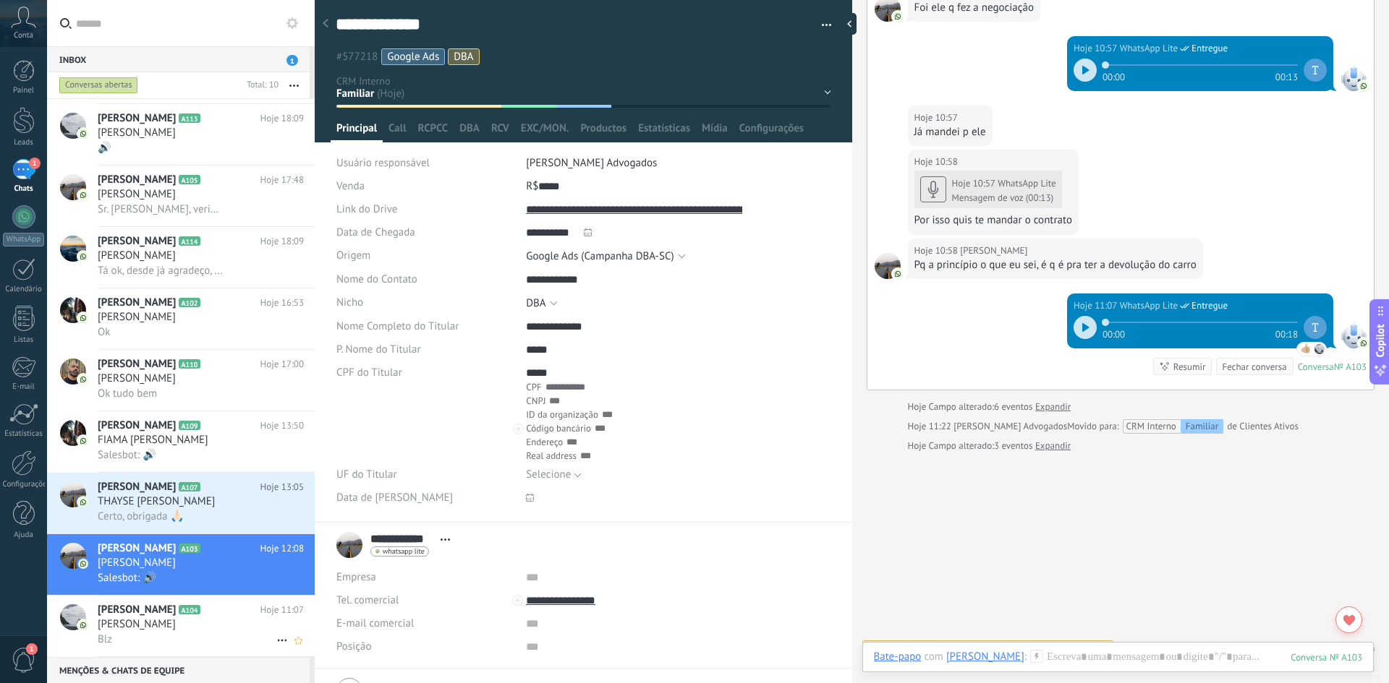
click at [183, 634] on div "Blz" at bounding box center [201, 639] width 206 height 15
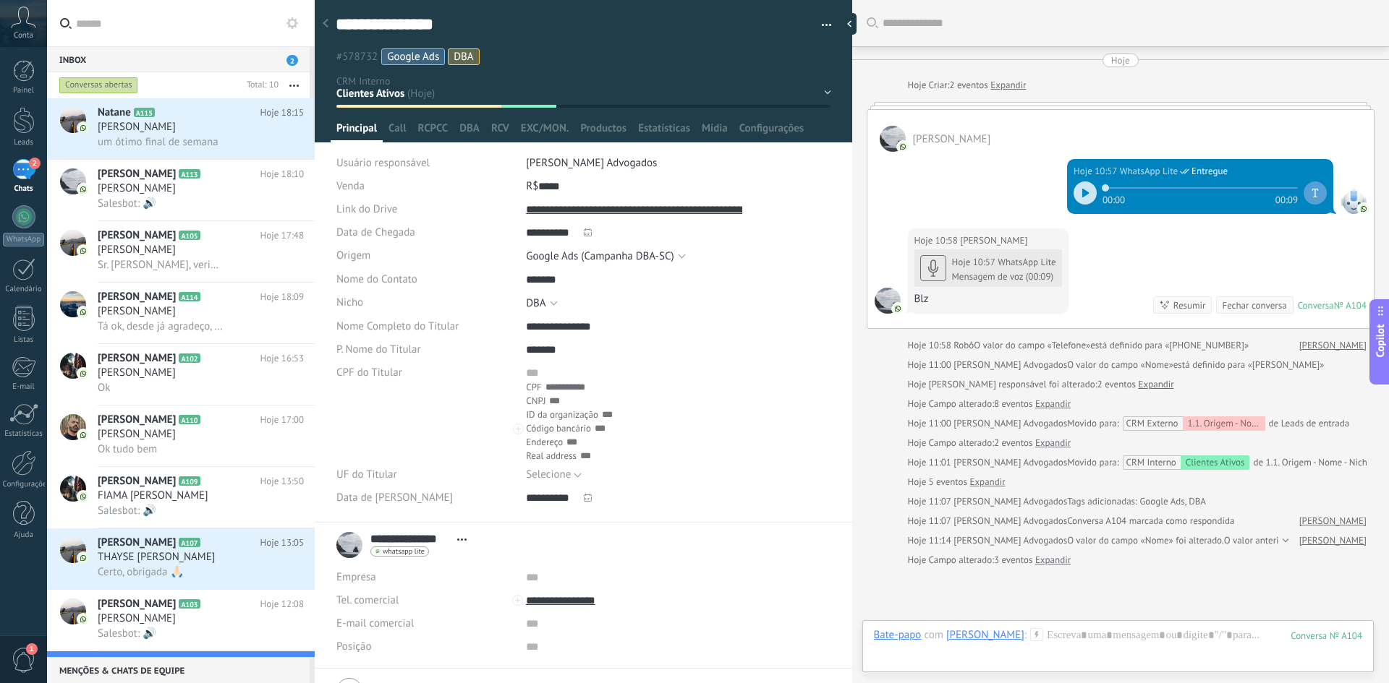
click at [20, 176] on div "2" at bounding box center [23, 169] width 23 height 21
click at [234, 140] on div "um ótimo final de semana" at bounding box center [201, 142] width 206 height 15
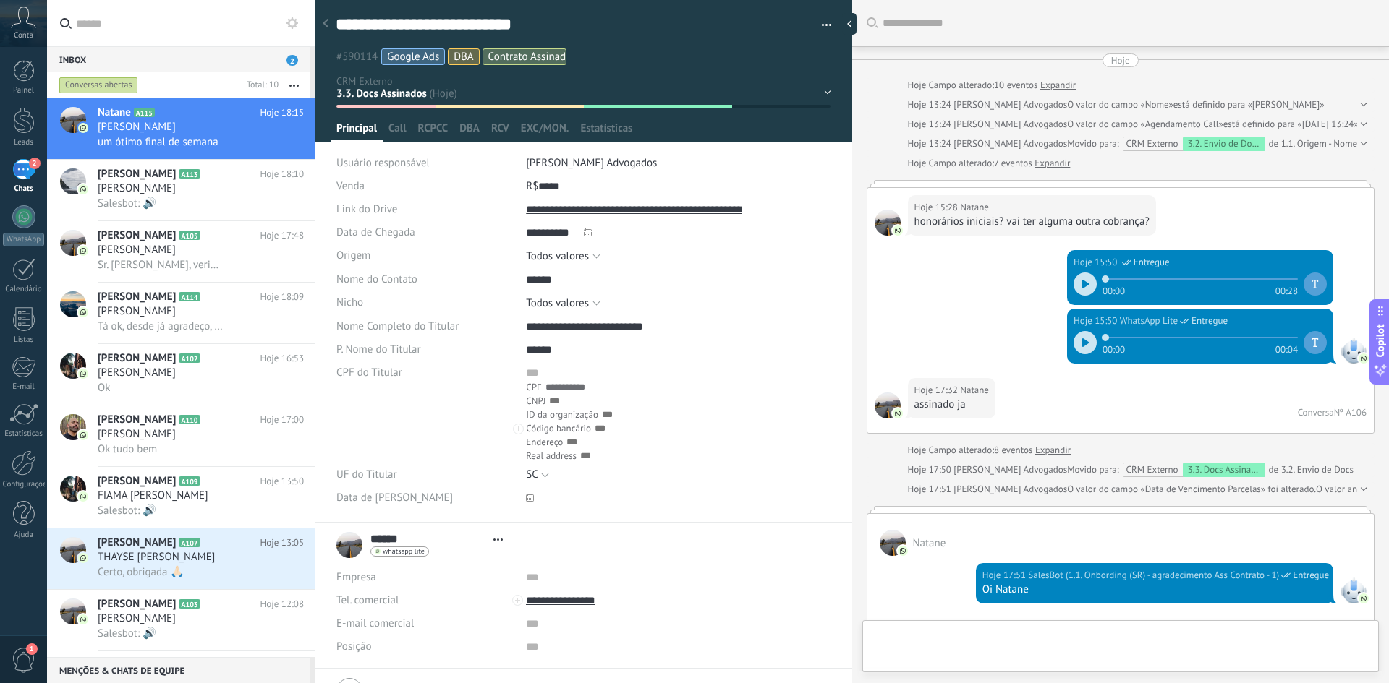
type textarea "**********"
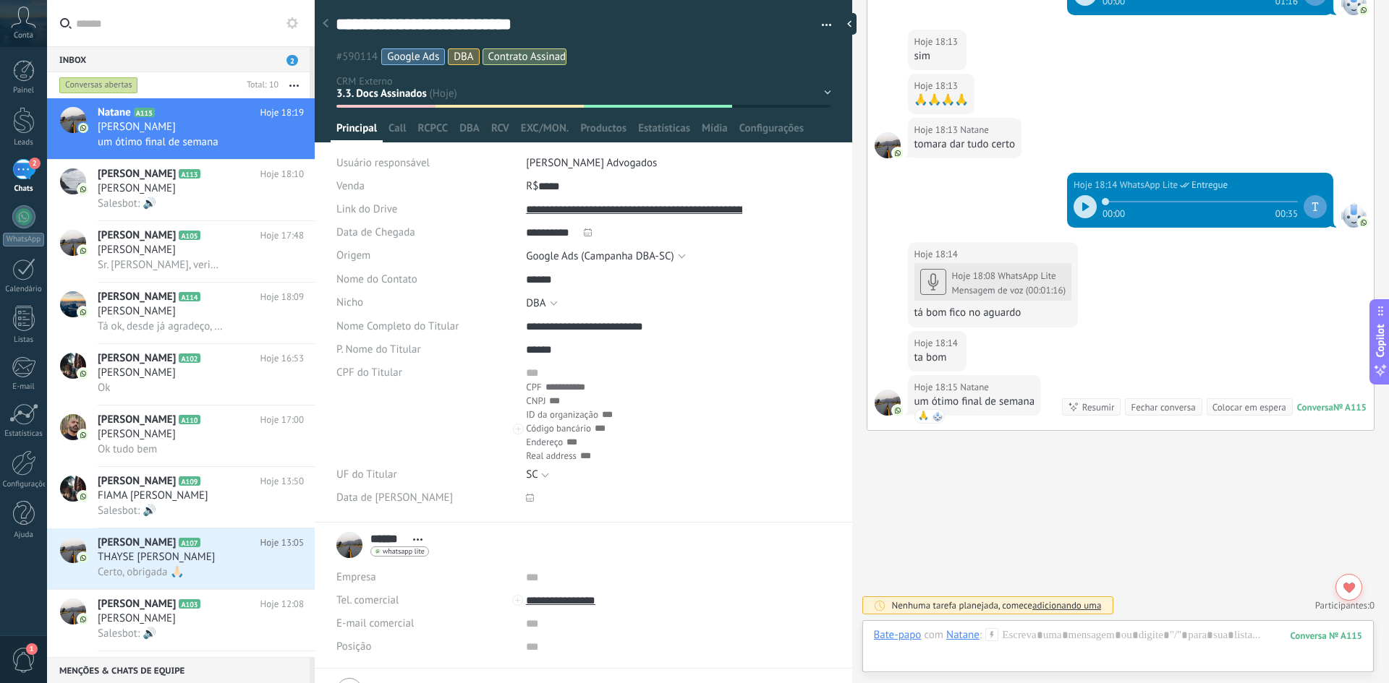
scroll to position [1553, 0]
